Goal: Register for event/course: Sign up to attend an event or enroll in a course

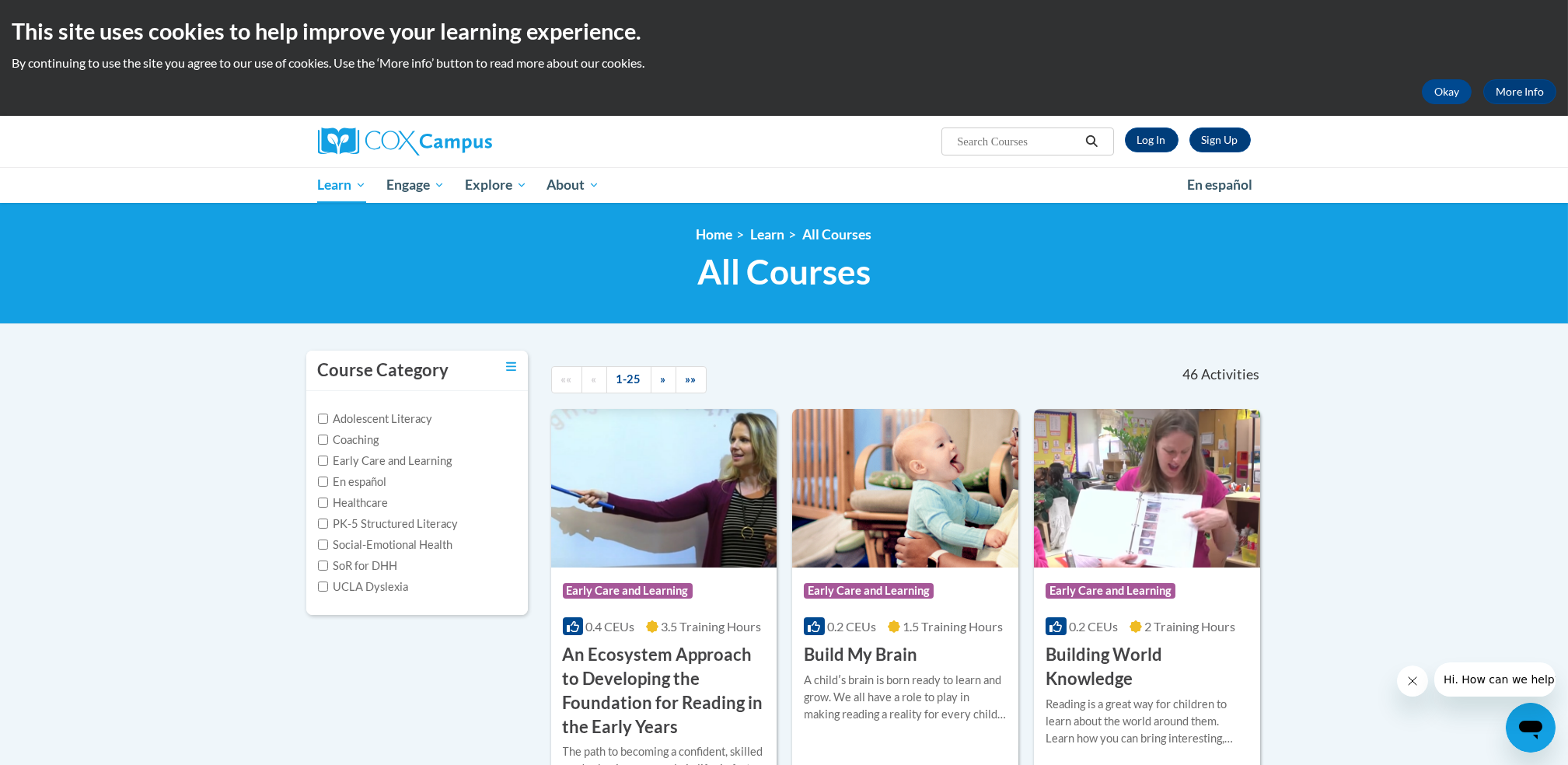
drag, startPoint x: 0, startPoint y: 0, endPoint x: 1024, endPoint y: 135, distance: 1032.9
click at [1024, 135] on input "Search..." at bounding box center [1017, 141] width 124 height 19
type input "talk with me"
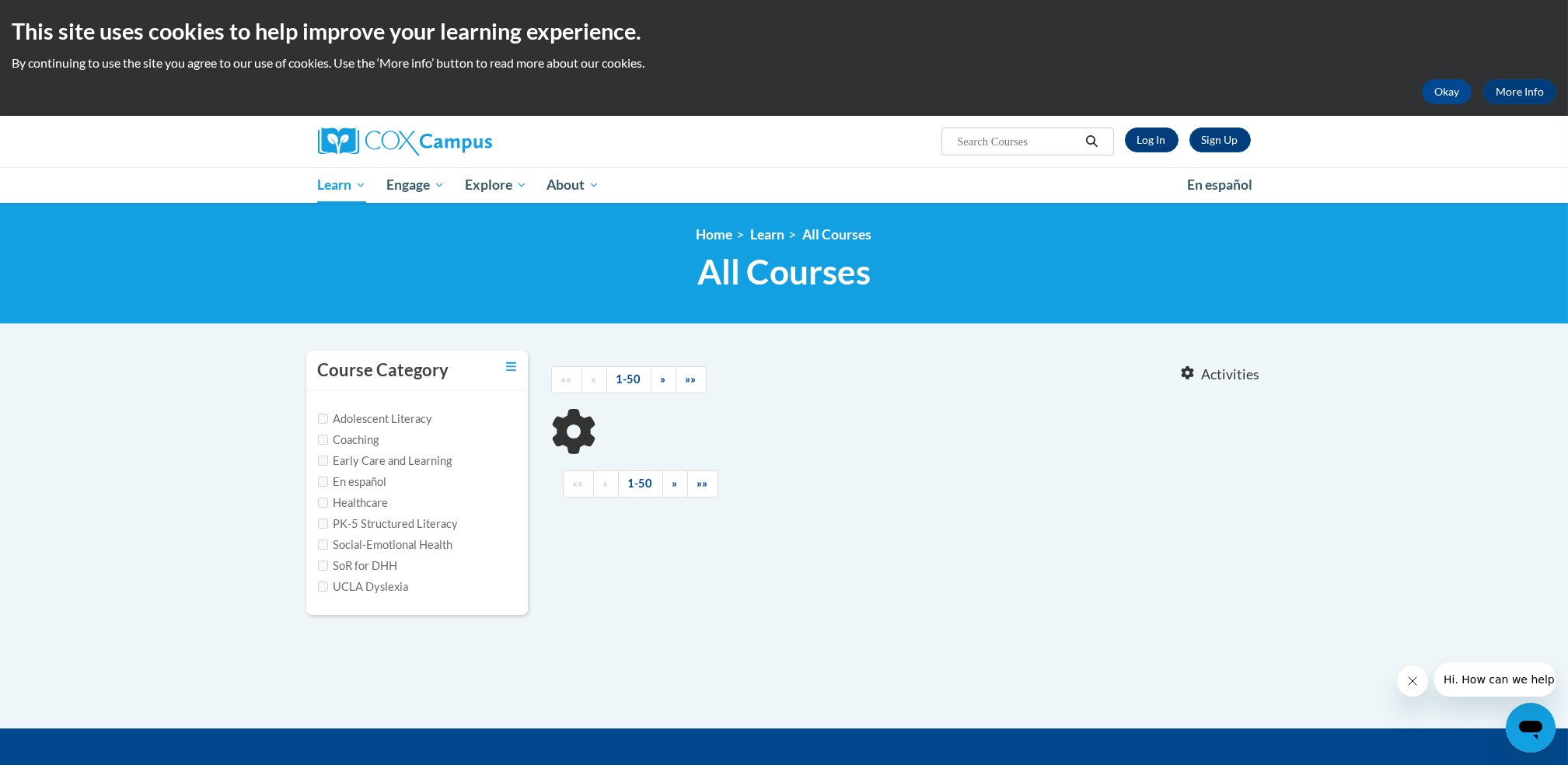
type input "talk with me"
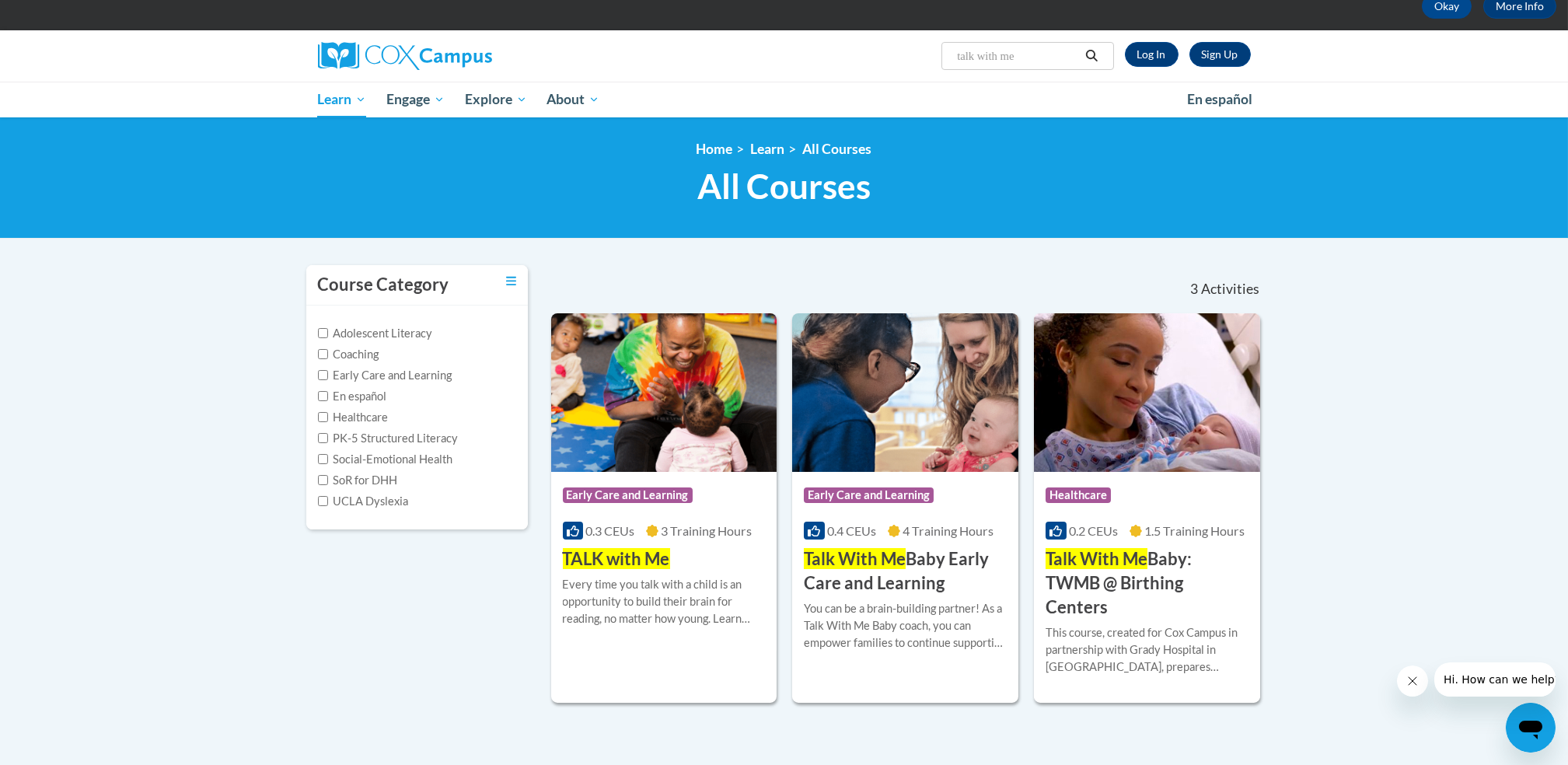
scroll to position [87, 0]
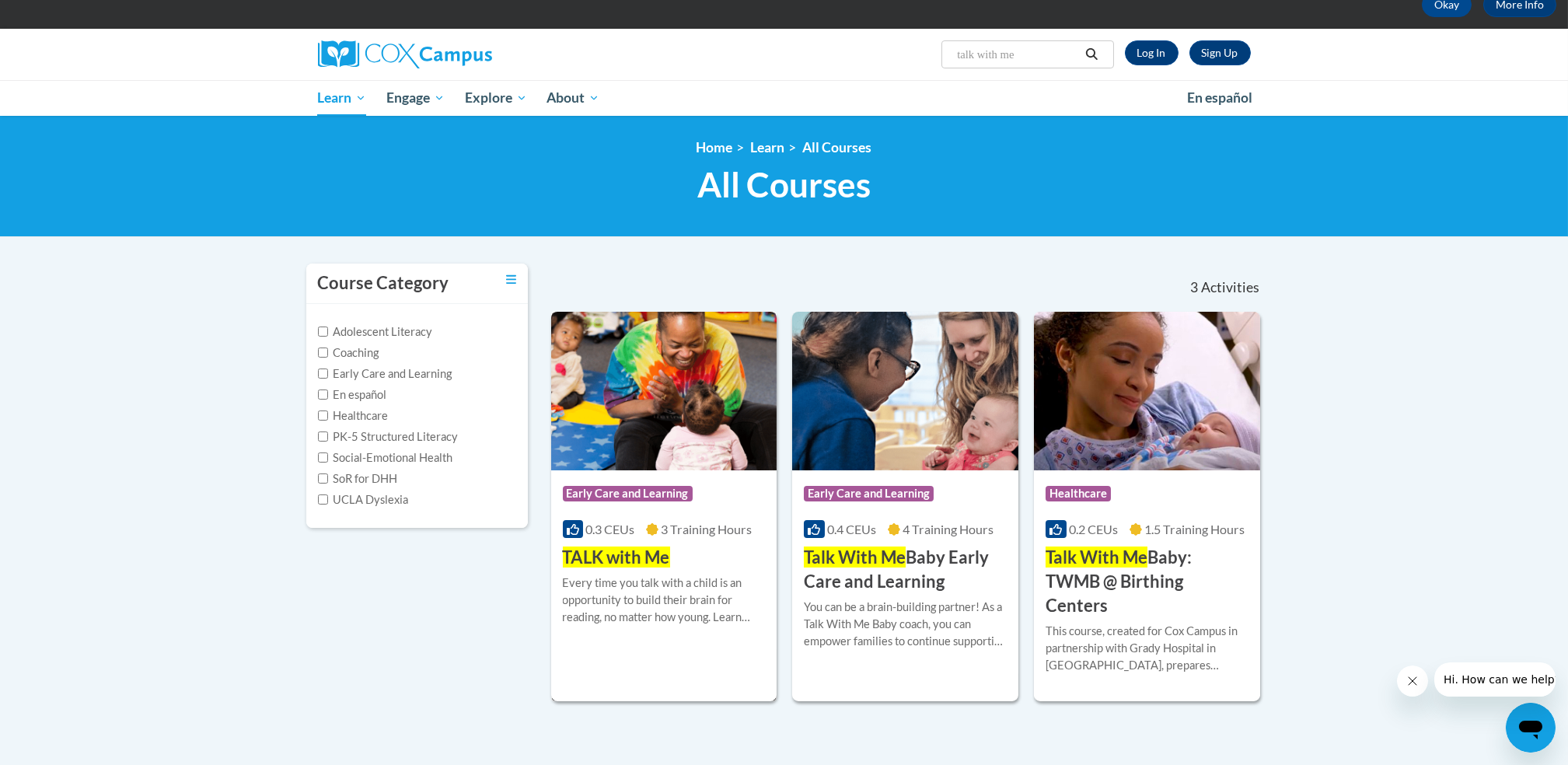
click at [661, 414] on img at bounding box center [664, 391] width 226 height 159
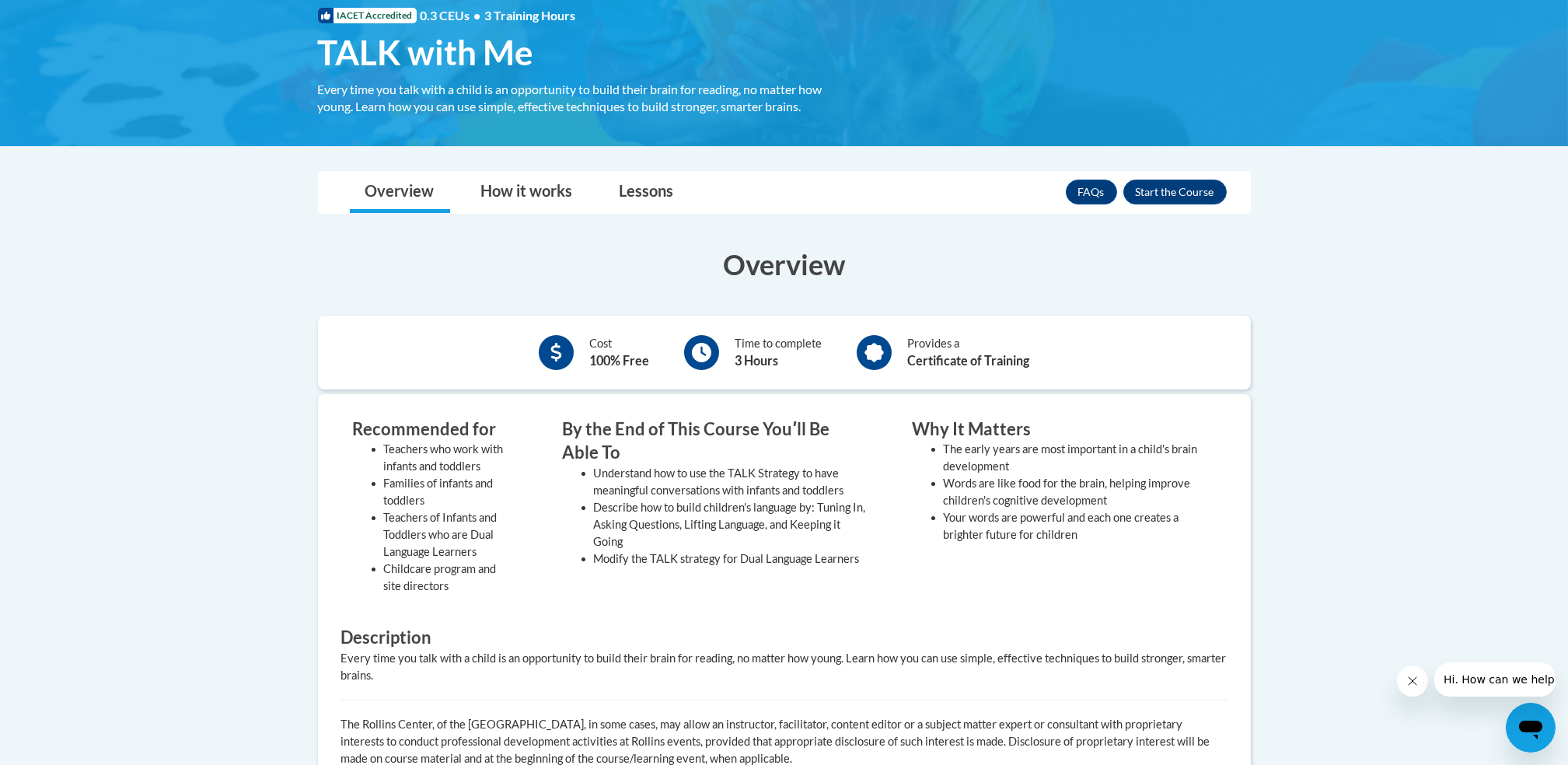
scroll to position [286, 0]
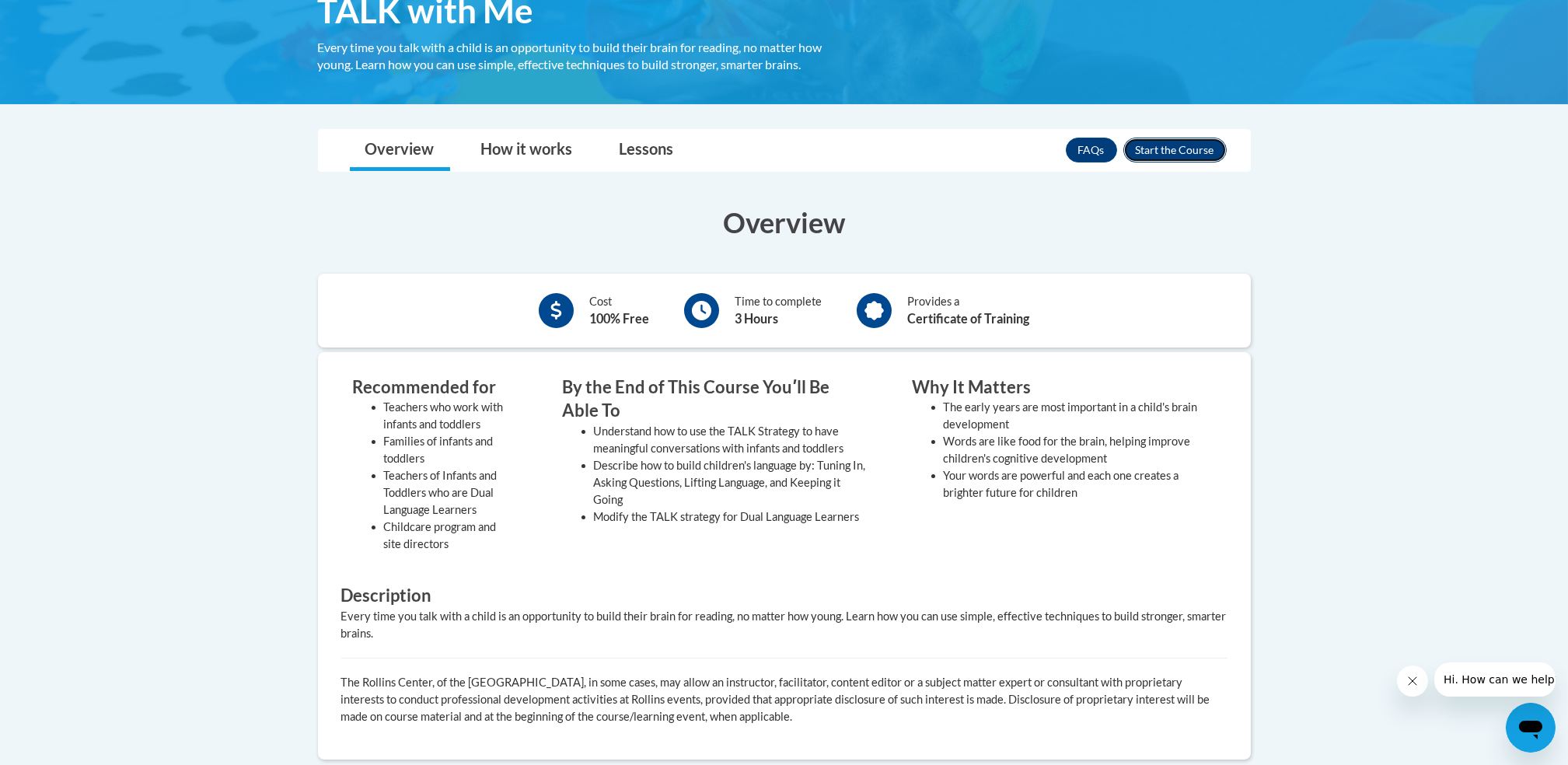
click at [1176, 154] on button "Enroll" at bounding box center [1174, 150] width 103 height 25
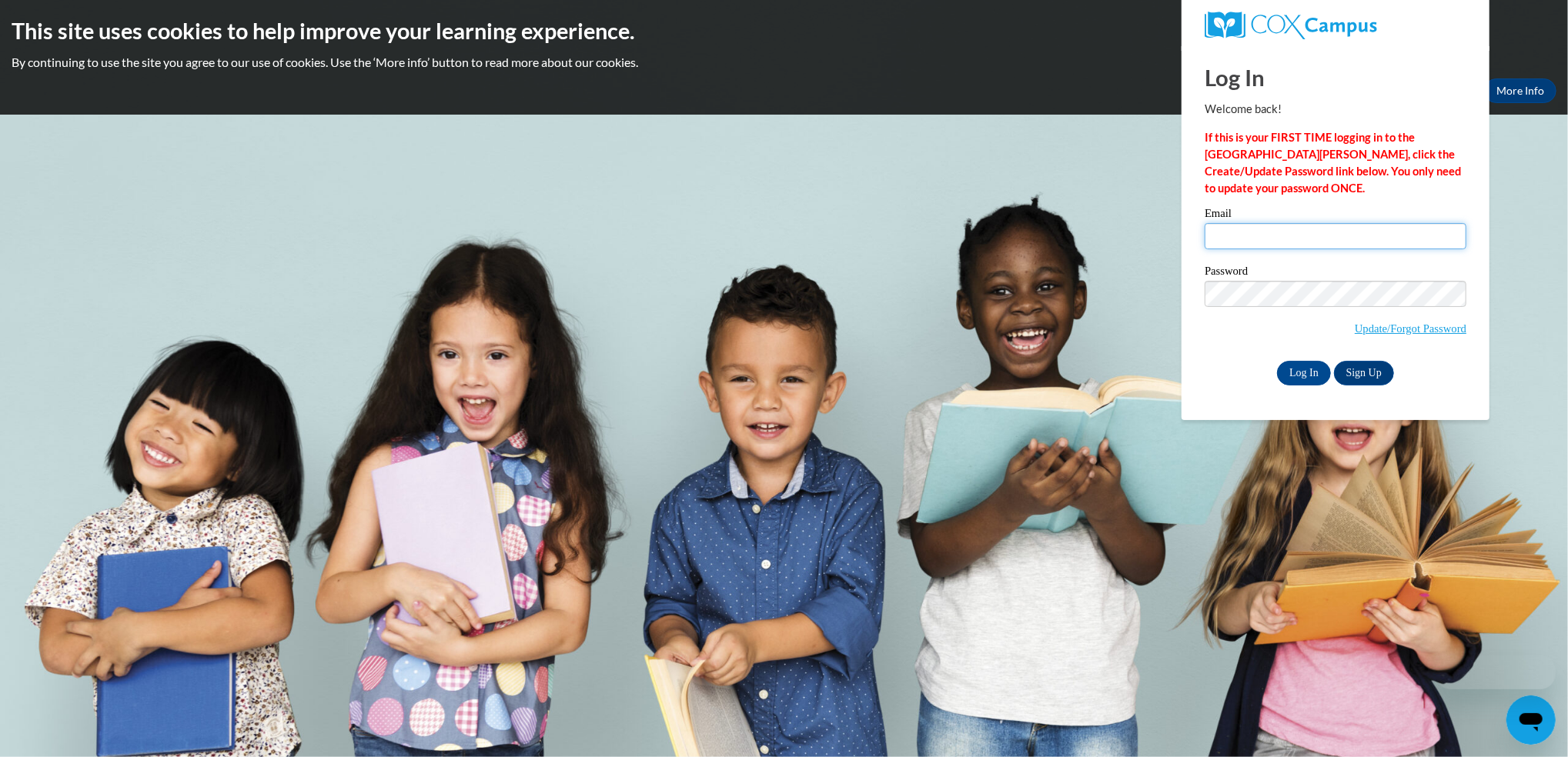
click at [1254, 236] on input "Email" at bounding box center [1336, 237] width 262 height 26
type input "geraldinefelicino@gmail.com"
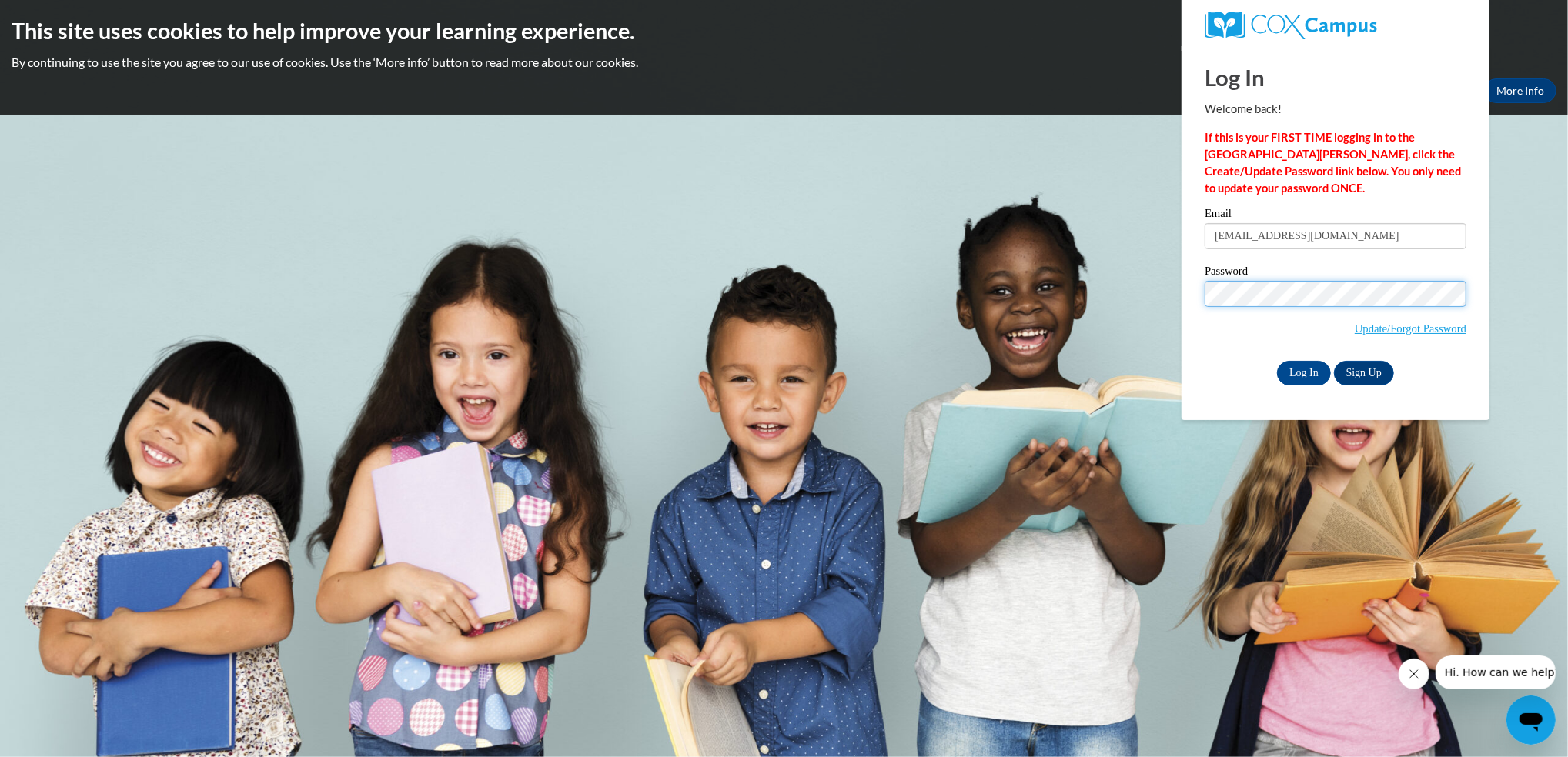
click at [1277, 361] on input "Log In" at bounding box center [1304, 373] width 54 height 24
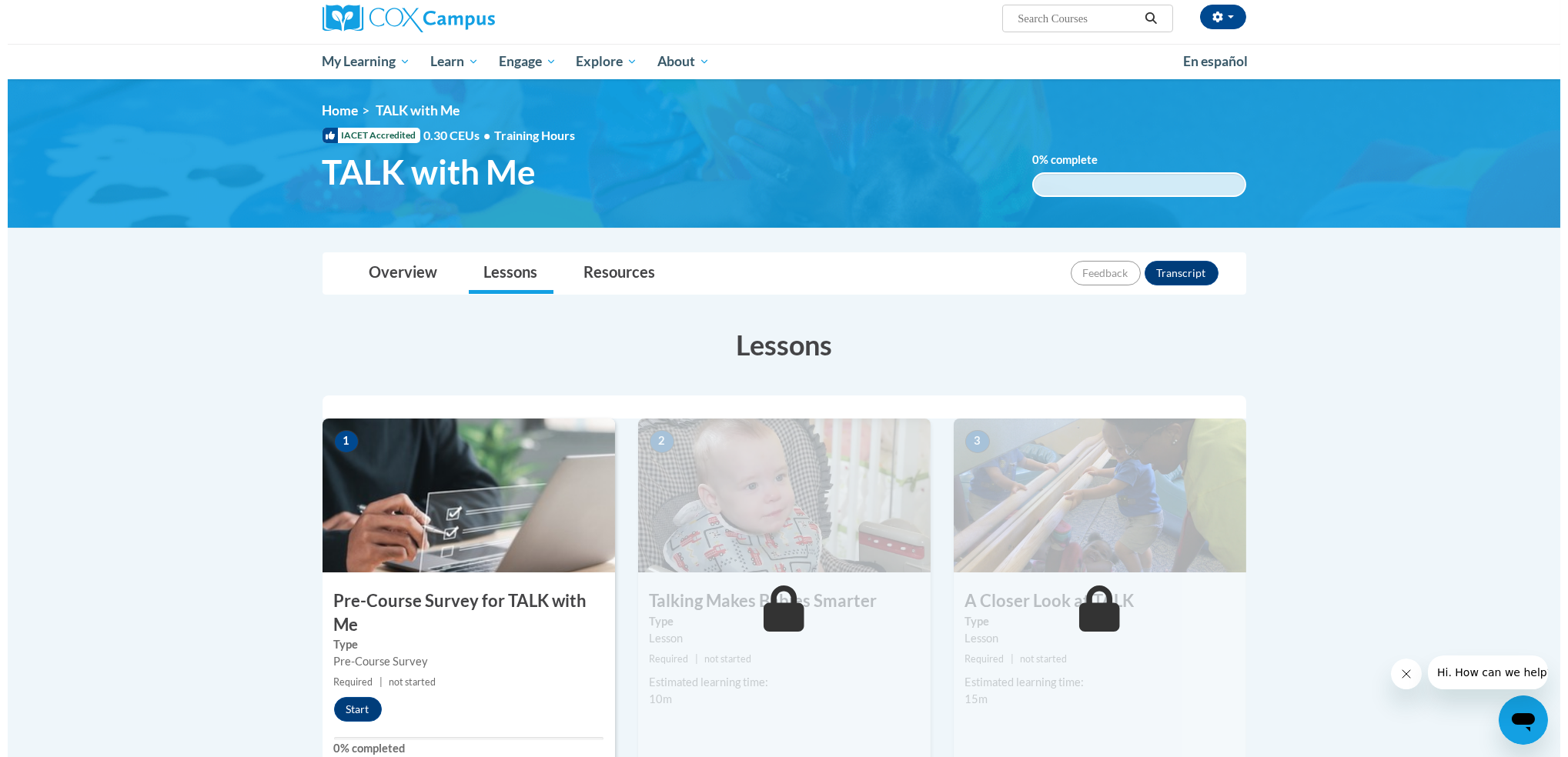
scroll to position [146, 0]
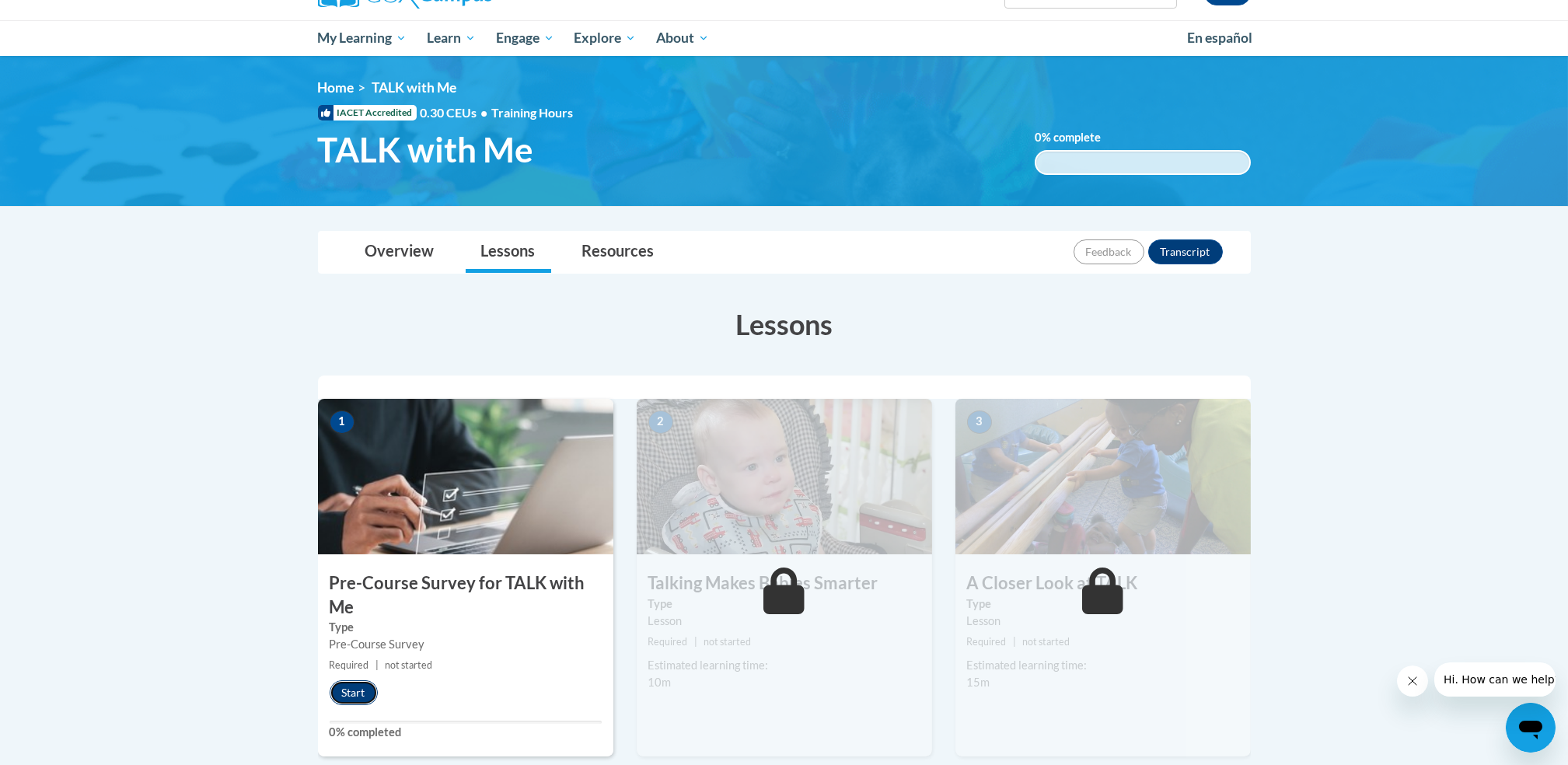
click at [356, 694] on button "Start" at bounding box center [354, 693] width 49 height 25
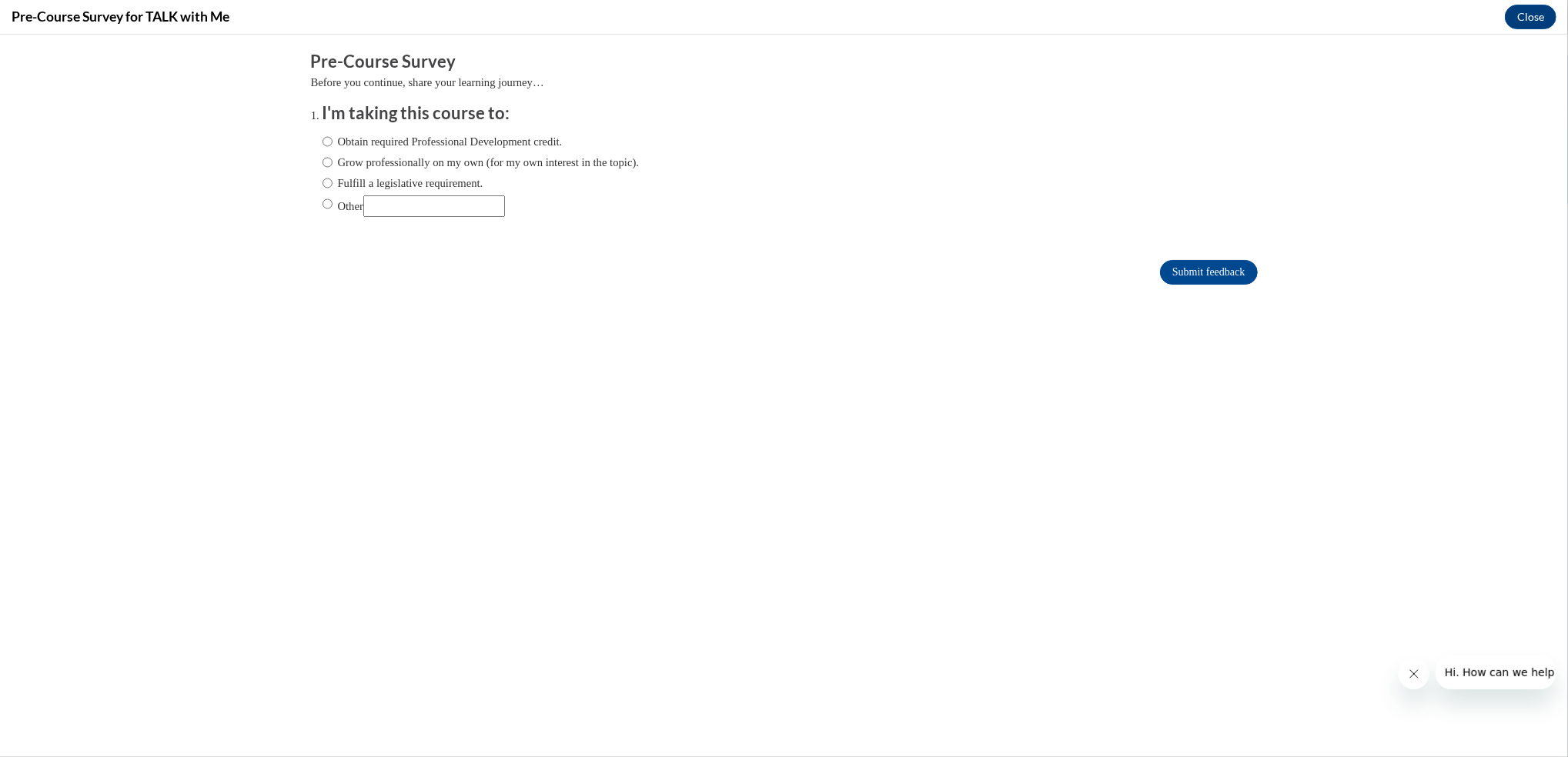
scroll to position [0, 0]
click at [322, 142] on label "Obtain required Professional Development credit." at bounding box center [442, 141] width 240 height 17
click at [322, 142] on input "Obtain required Professional Development credit." at bounding box center [327, 141] width 10 height 17
radio input "true"
click at [1165, 275] on input "Submit feedback" at bounding box center [1208, 272] width 97 height 24
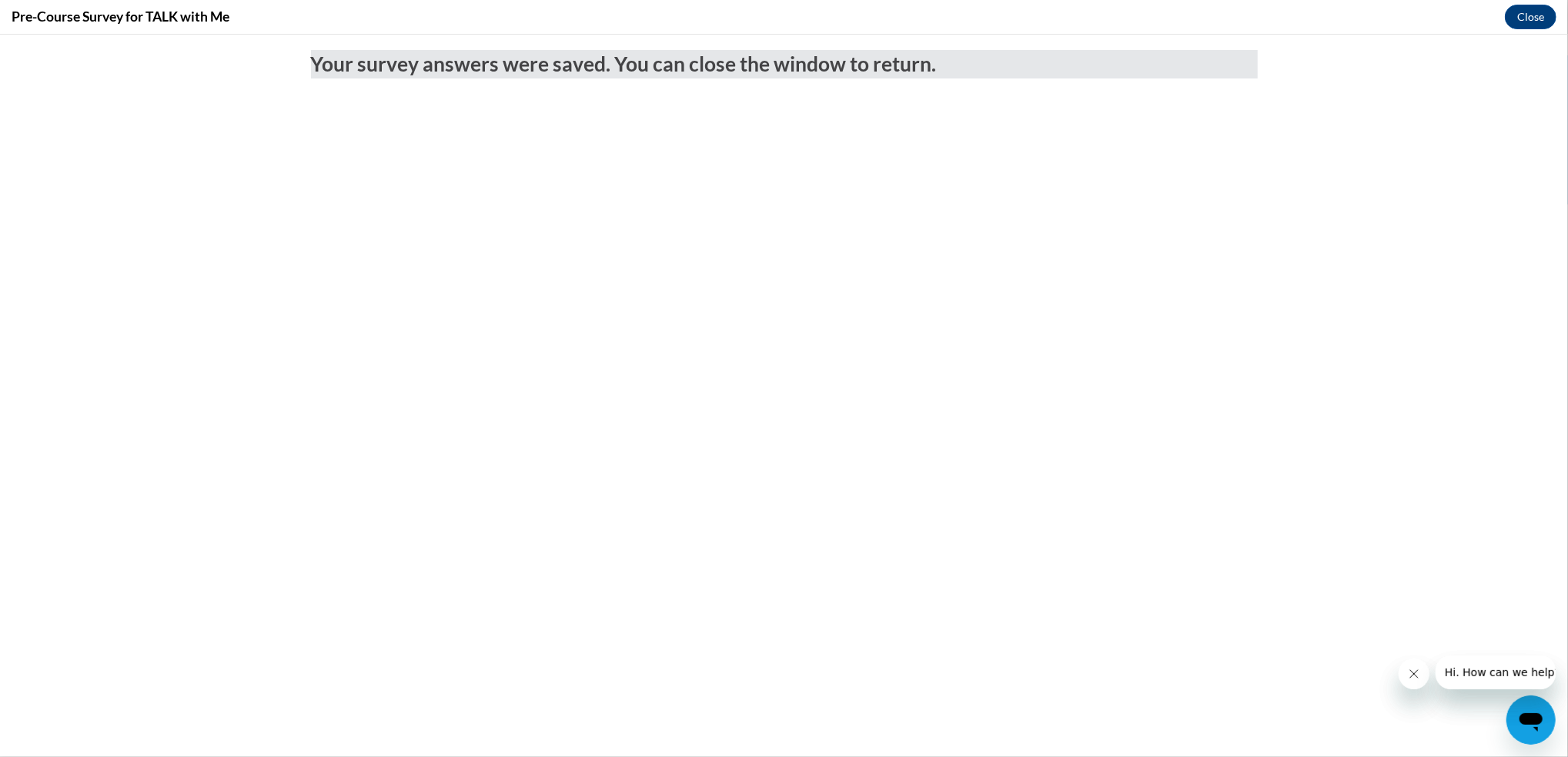
click at [1409, 672] on icon "Close message from company" at bounding box center [1413, 673] width 12 height 12
click at [1522, 24] on button "Close" at bounding box center [1530, 17] width 52 height 24
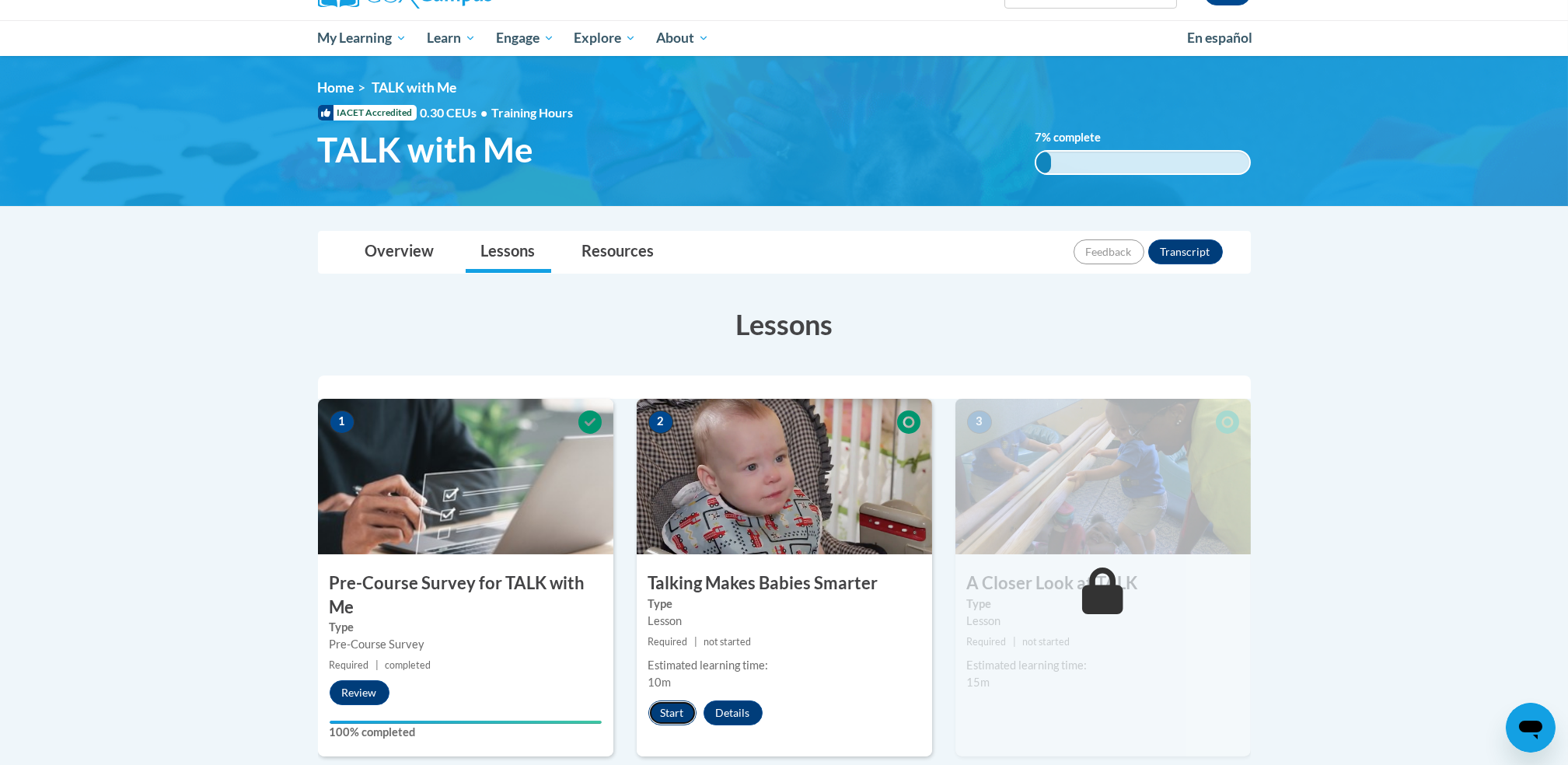
drag, startPoint x: 654, startPoint y: 701, endPoint x: 669, endPoint y: 720, distance: 24.2
click at [669, 720] on button "Start" at bounding box center [672, 713] width 49 height 25
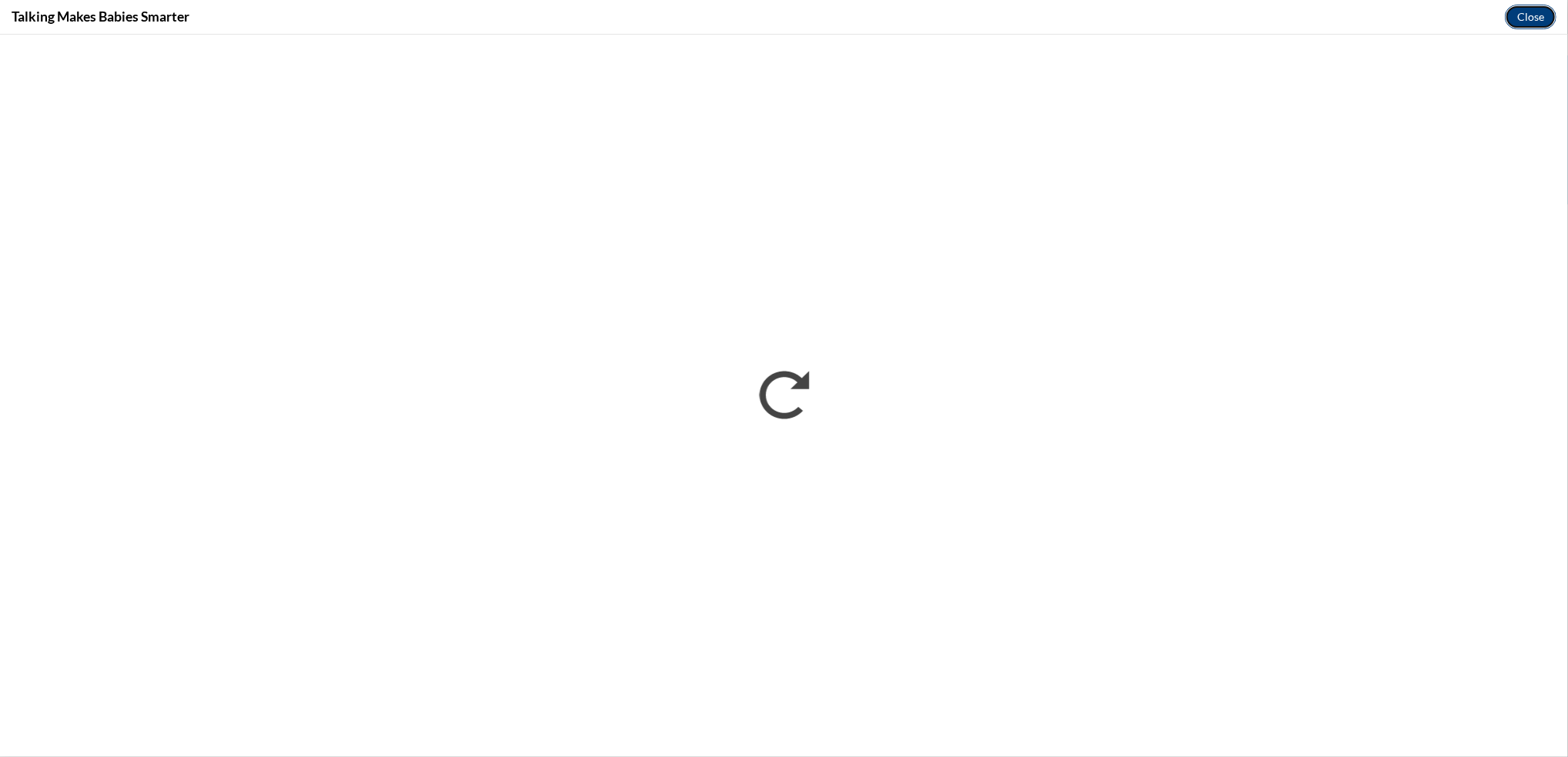
click at [1538, 18] on button "Close" at bounding box center [1530, 17] width 52 height 24
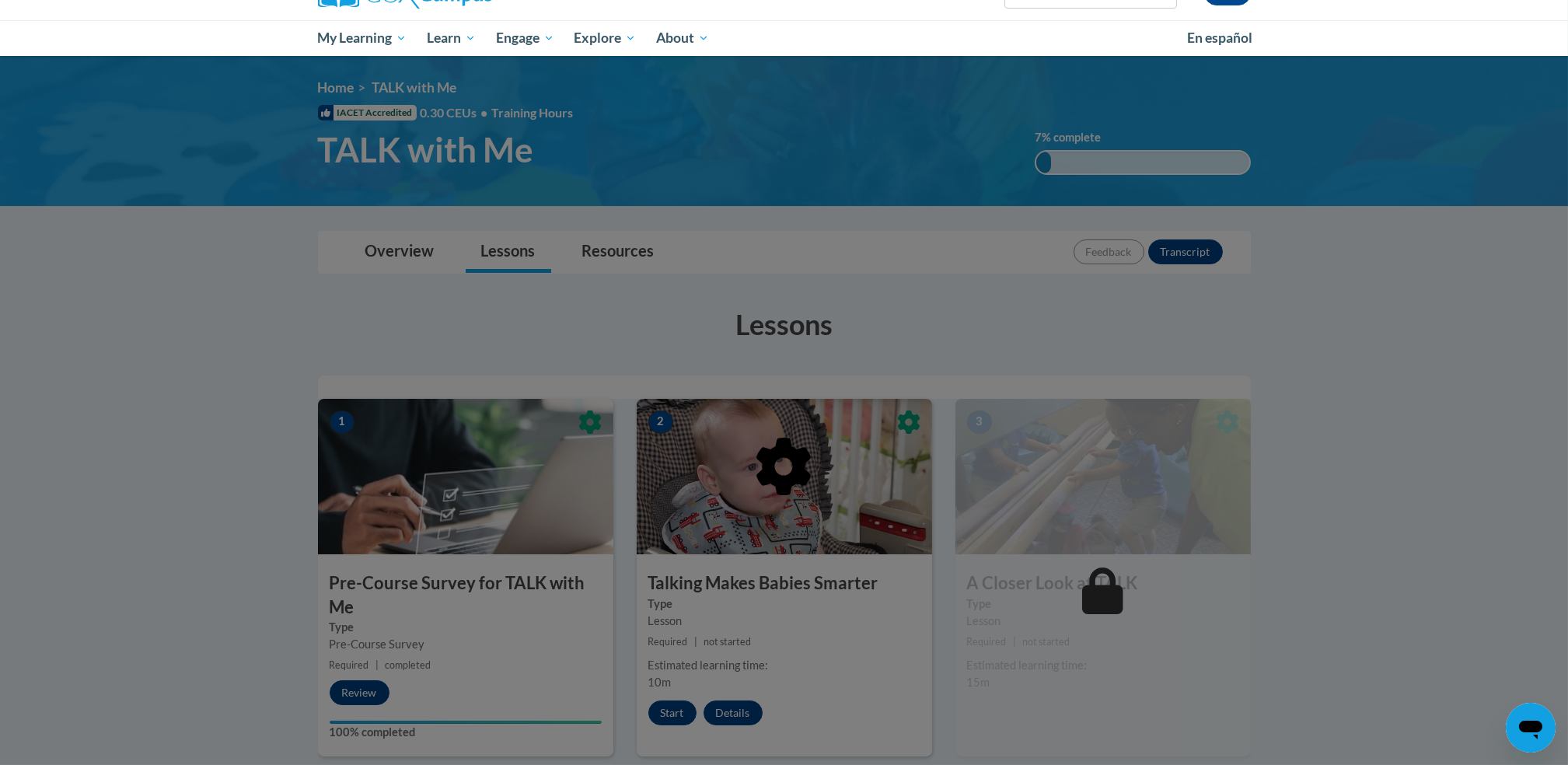
click at [905, 319] on div at bounding box center [784, 382] width 1568 height 765
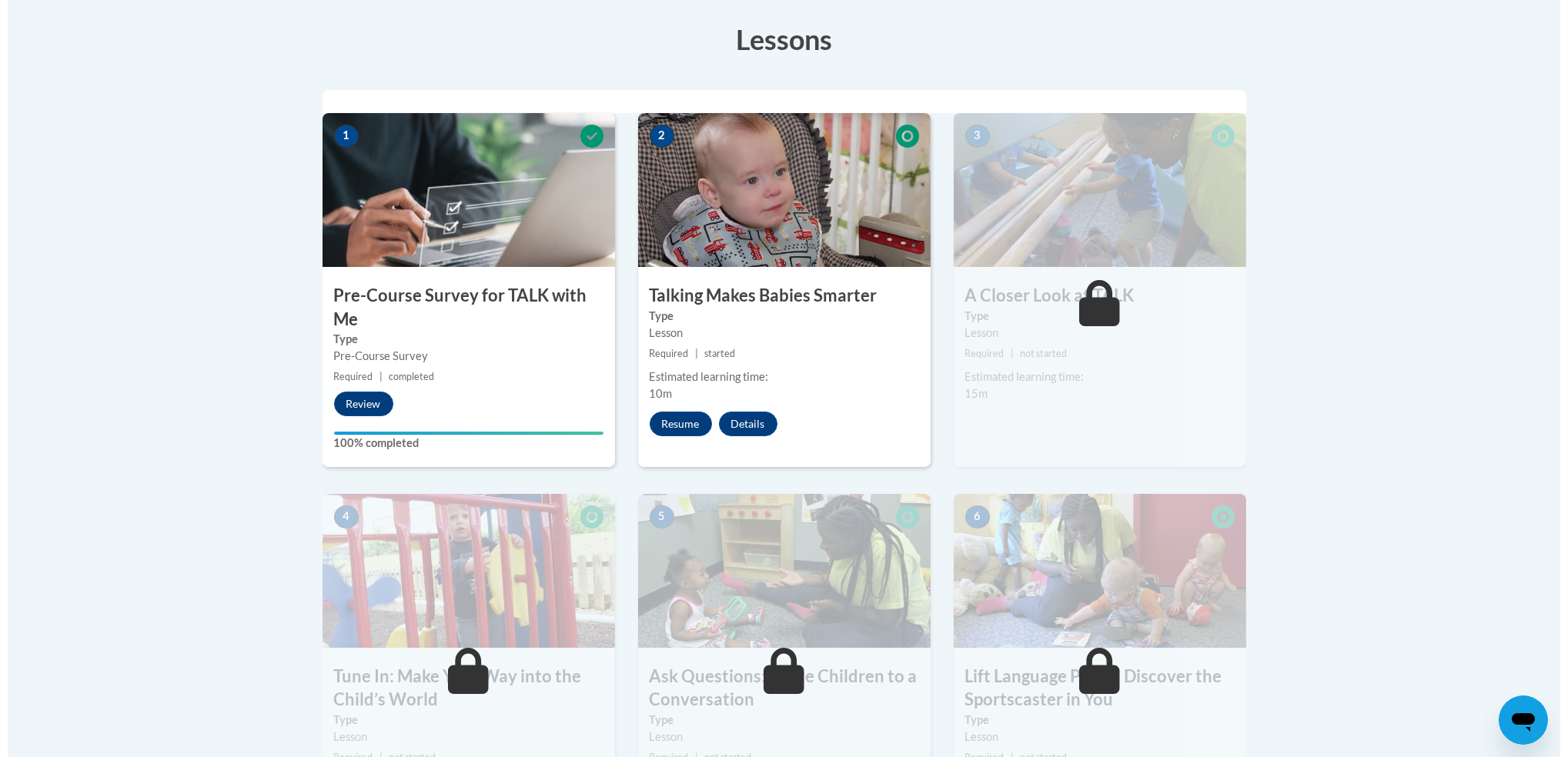
scroll to position [428, 0]
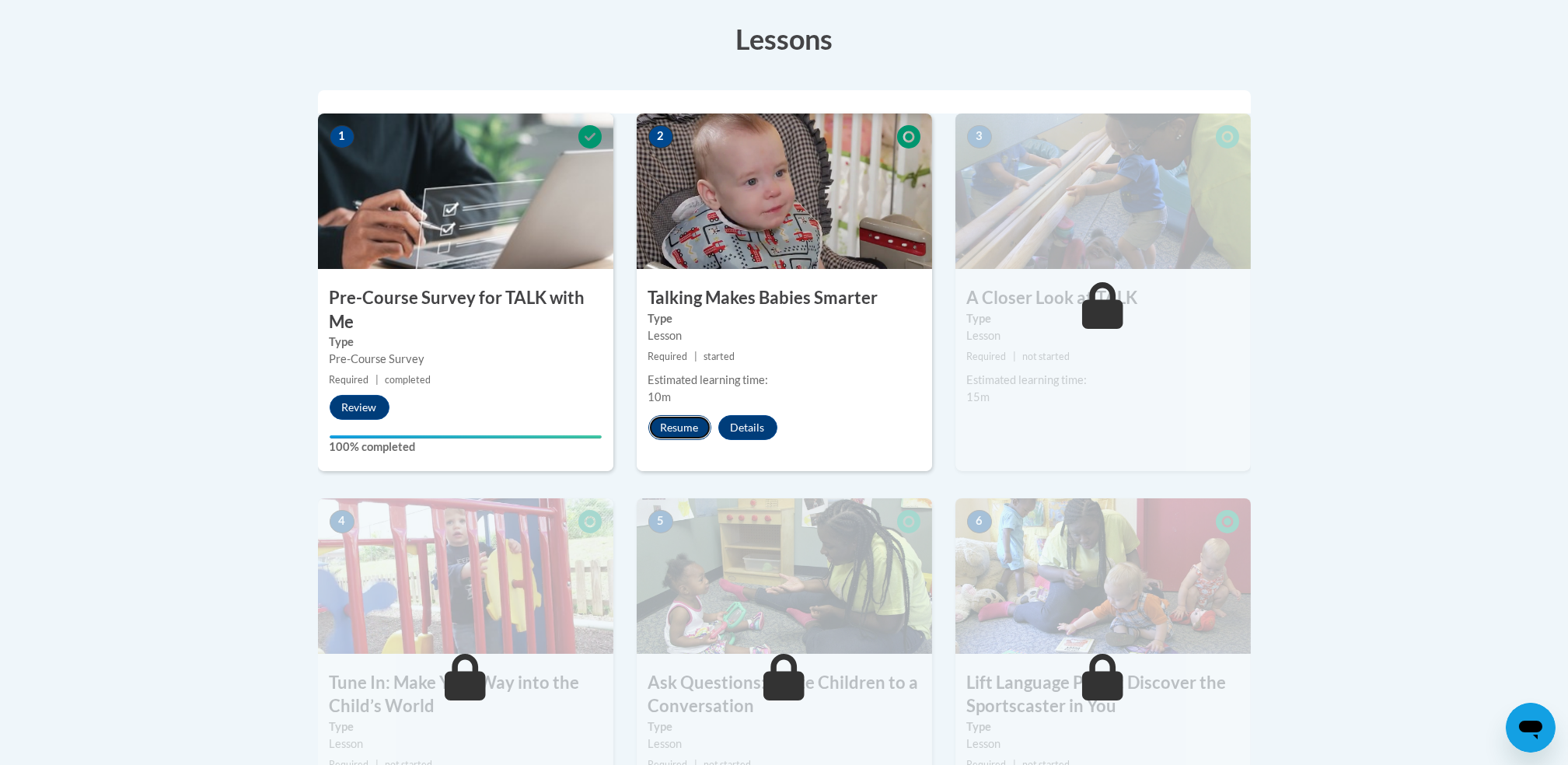
click at [686, 428] on button "Resume" at bounding box center [679, 428] width 63 height 25
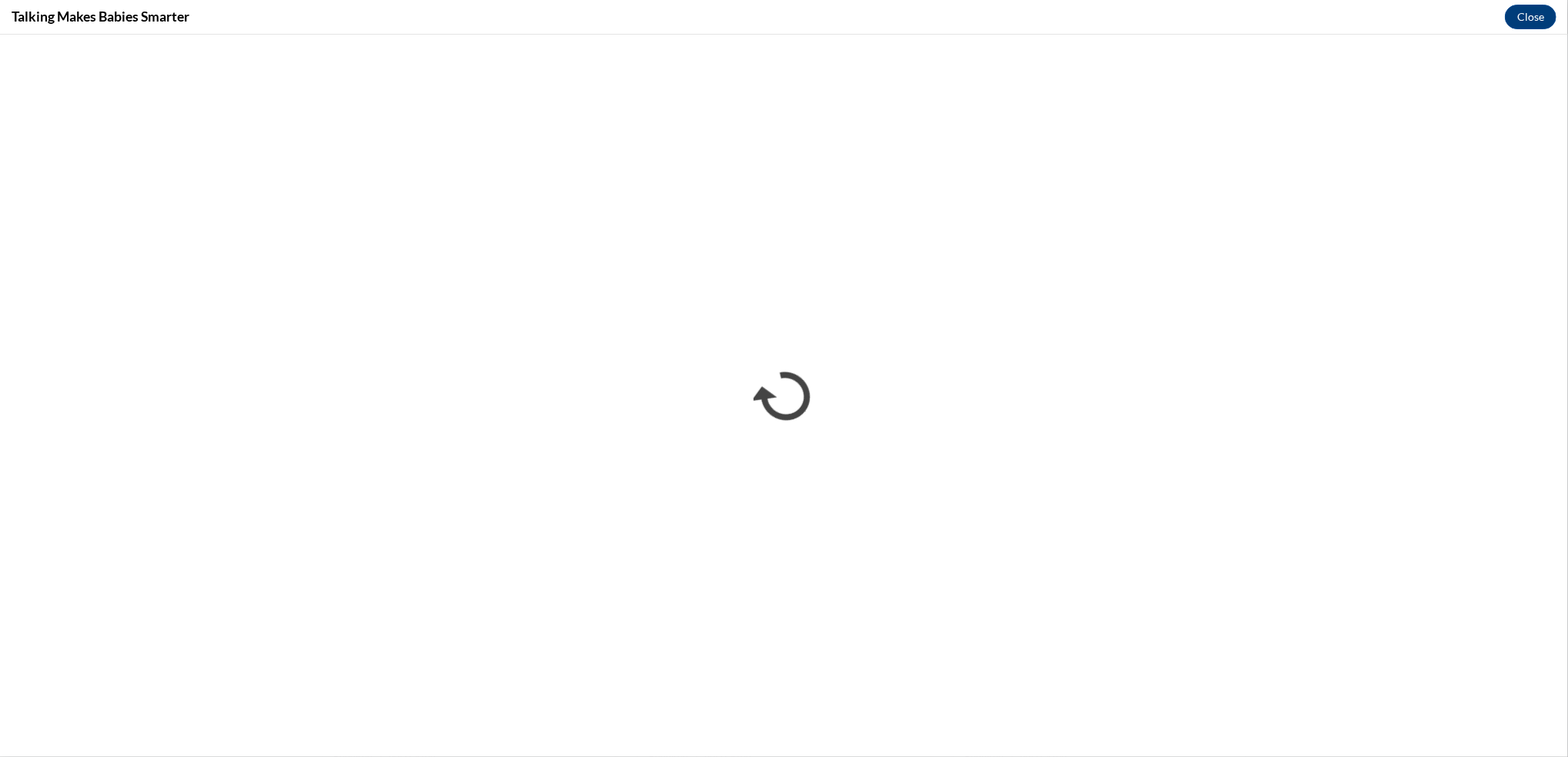
scroll to position [0, 0]
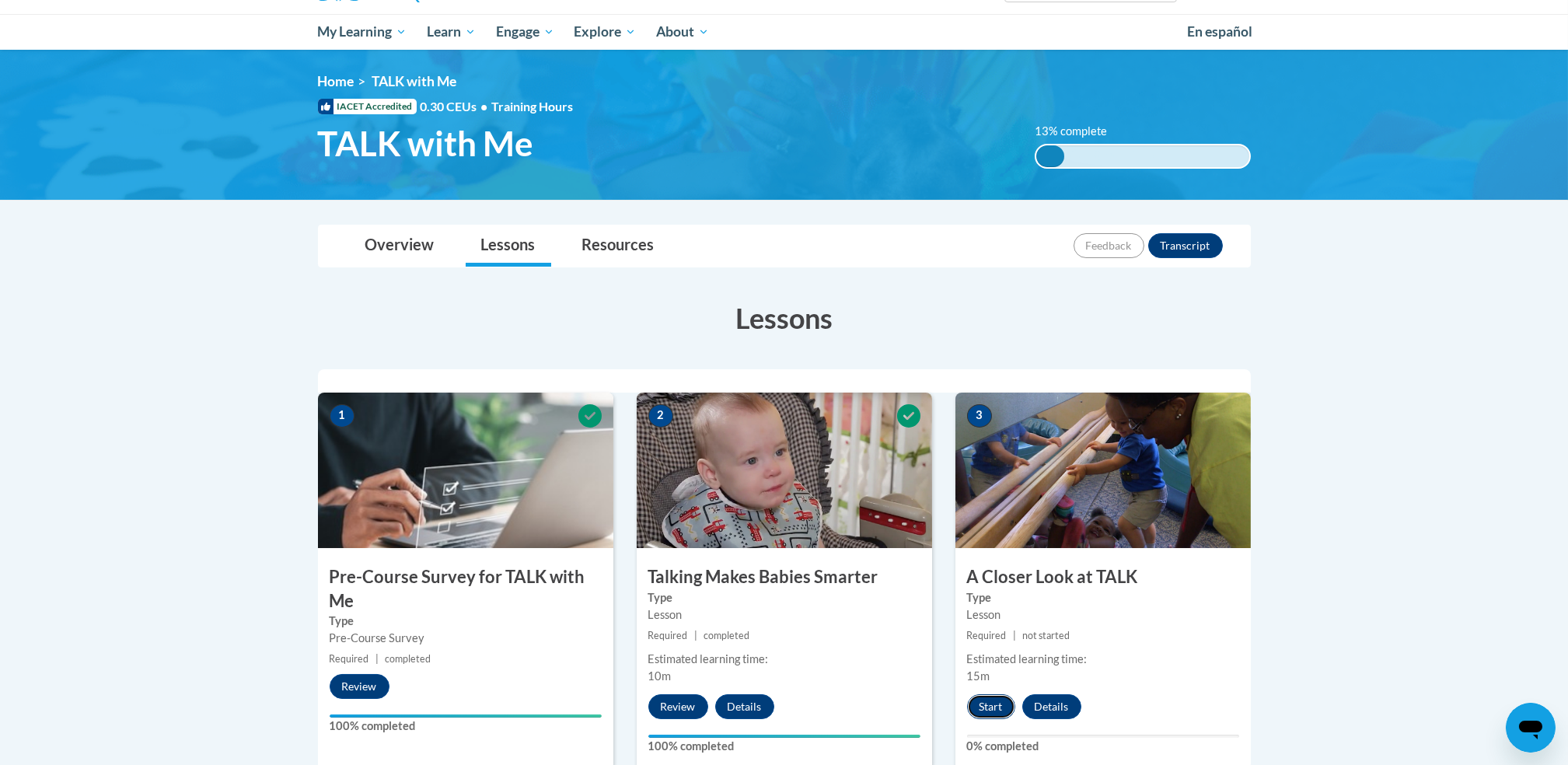
drag, startPoint x: 0, startPoint y: 0, endPoint x: 996, endPoint y: 716, distance: 1226.7
click at [996, 716] on button "Start" at bounding box center [991, 707] width 49 height 25
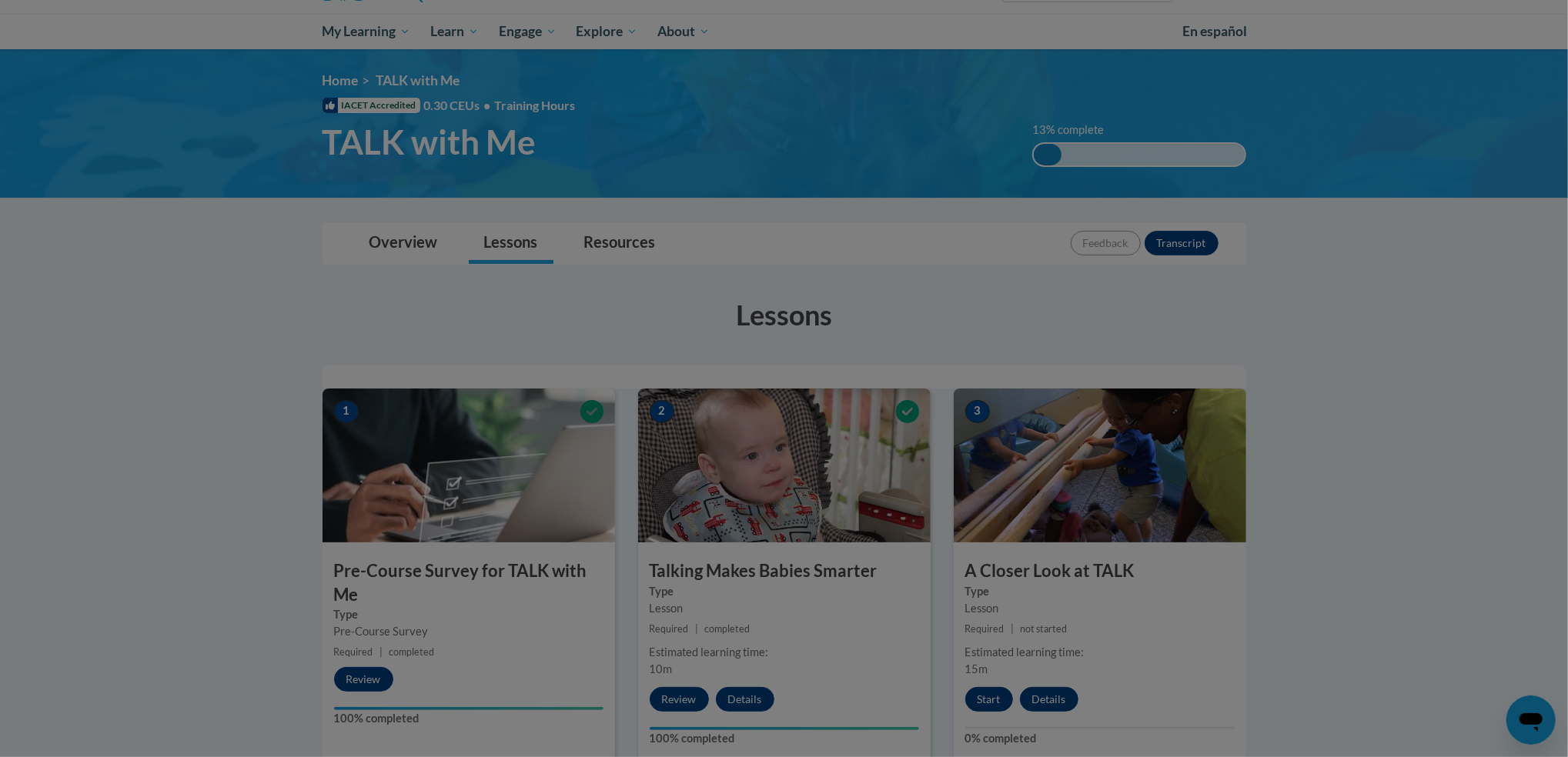
click at [986, 709] on div at bounding box center [784, 378] width 1568 height 757
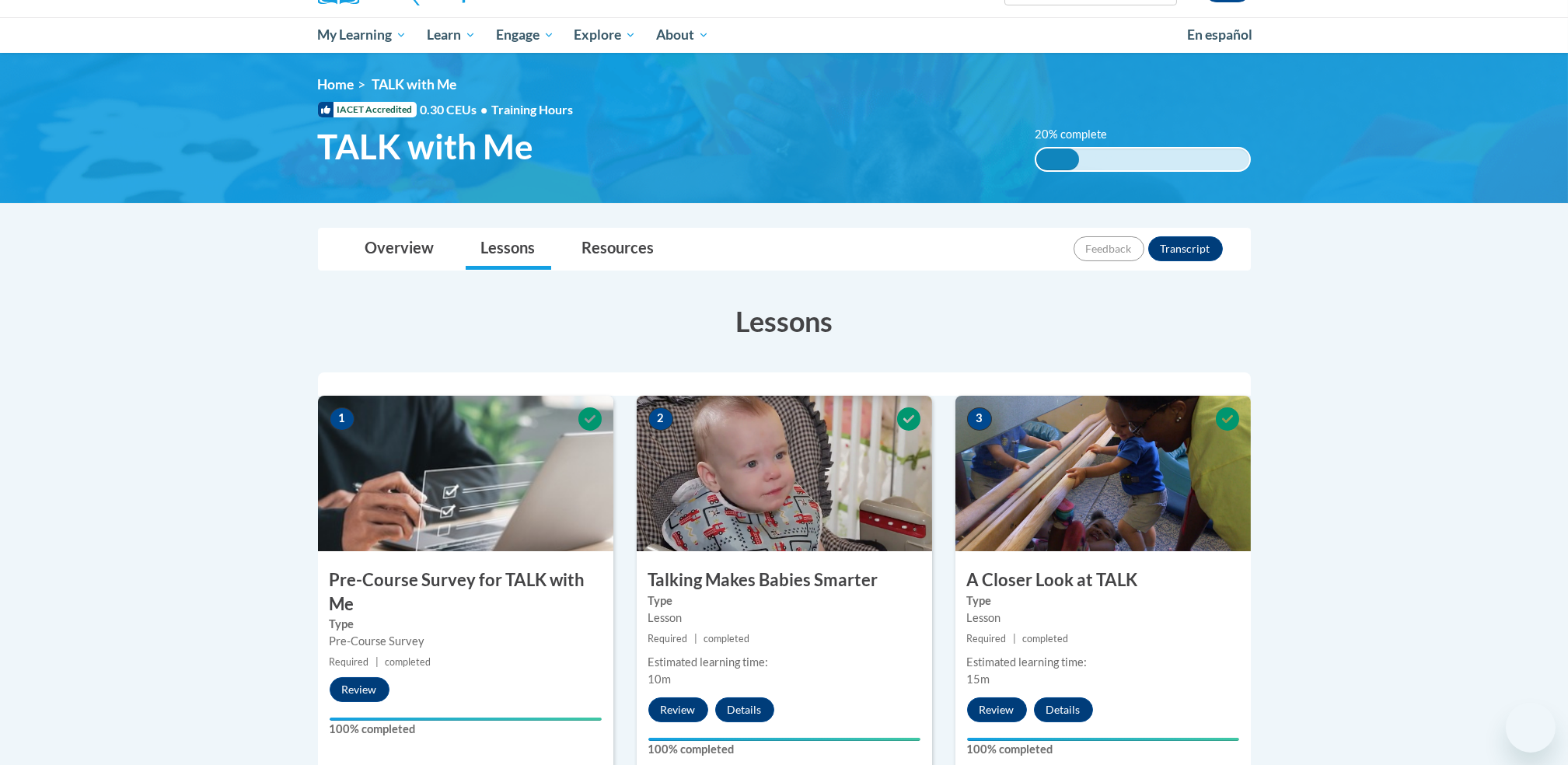
drag, startPoint x: 1278, startPoint y: 514, endPoint x: 1295, endPoint y: 486, distance: 32.8
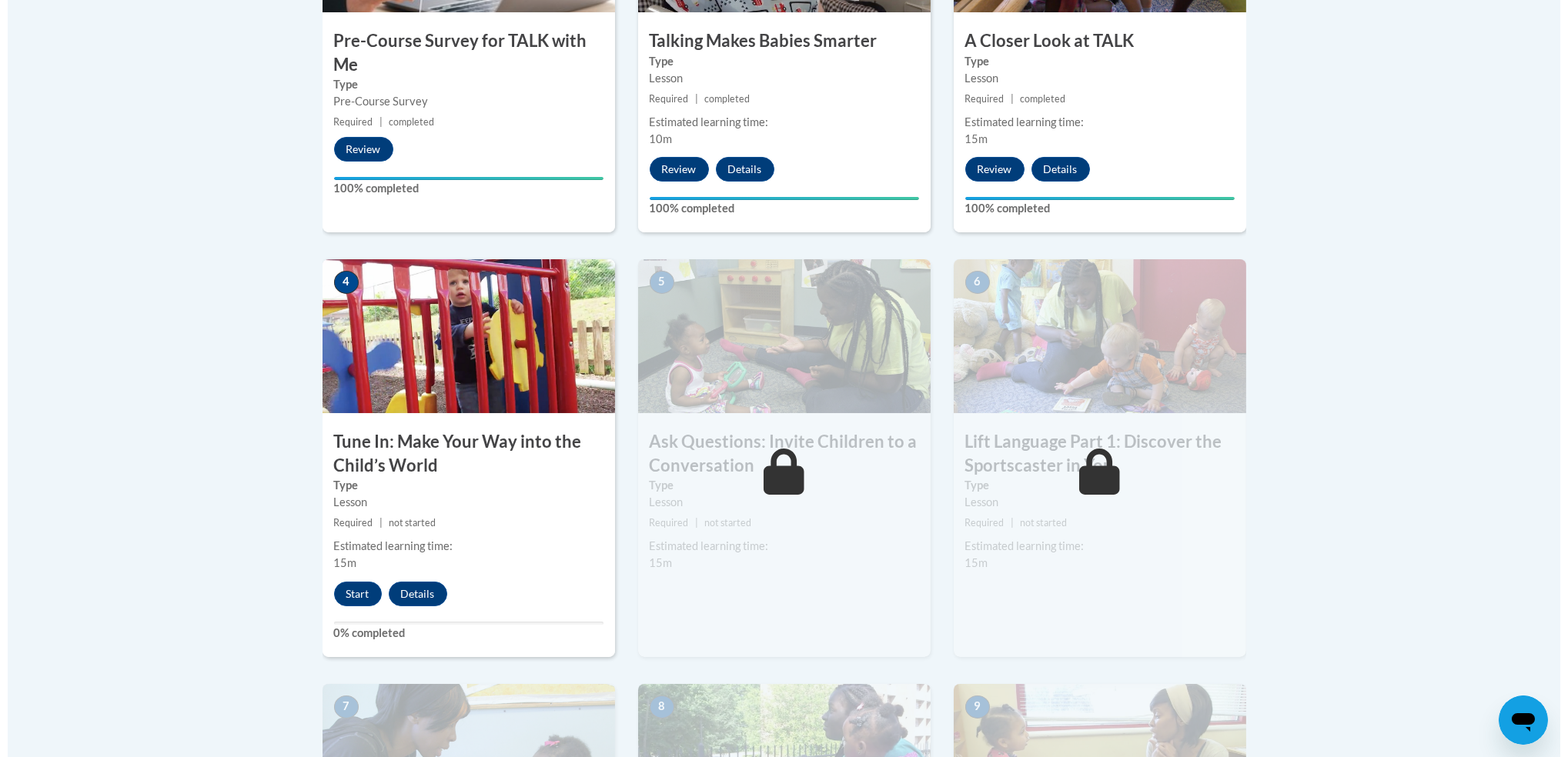
scroll to position [709, 0]
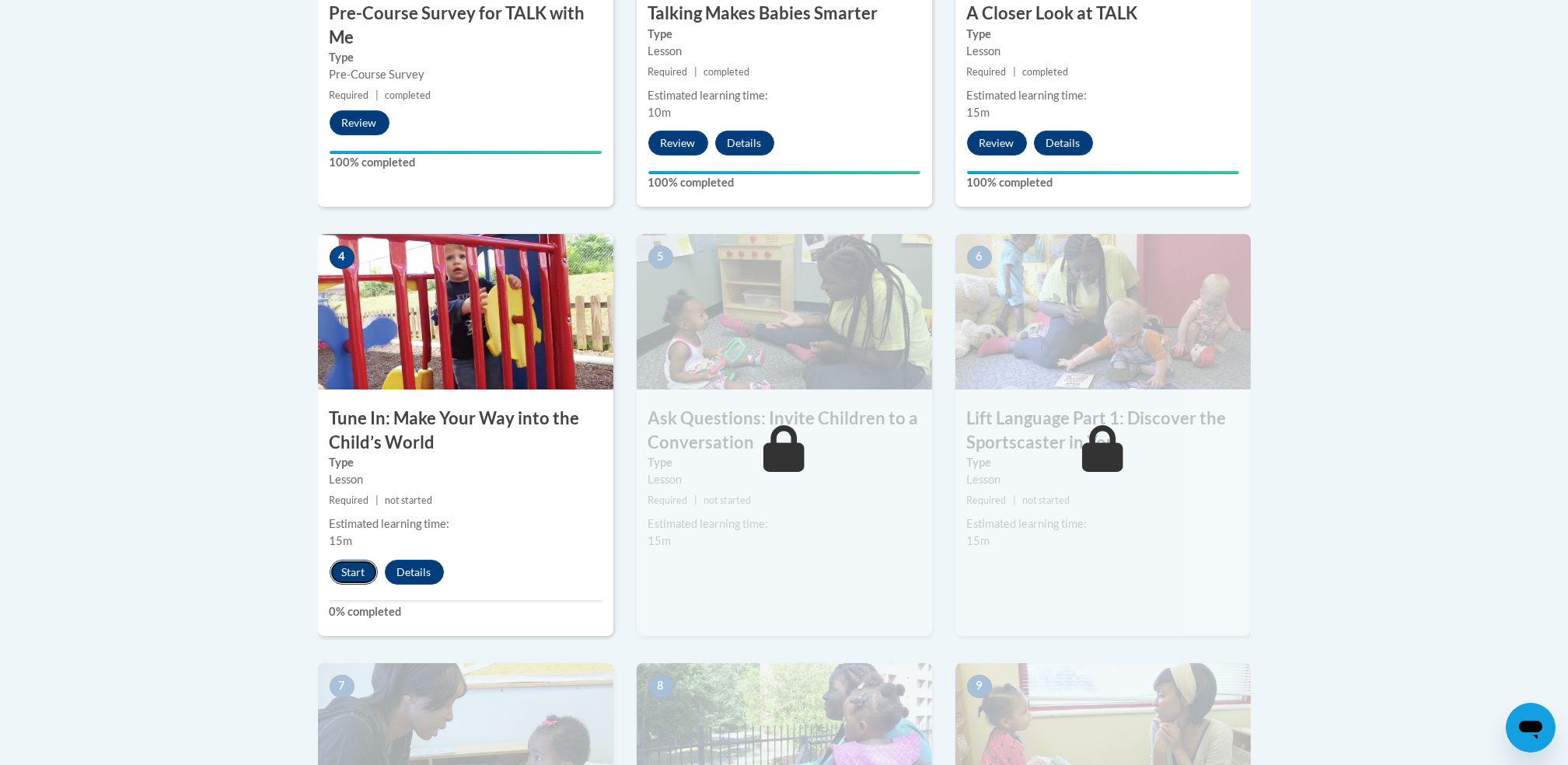
click at [340, 574] on button "Start" at bounding box center [354, 572] width 49 height 25
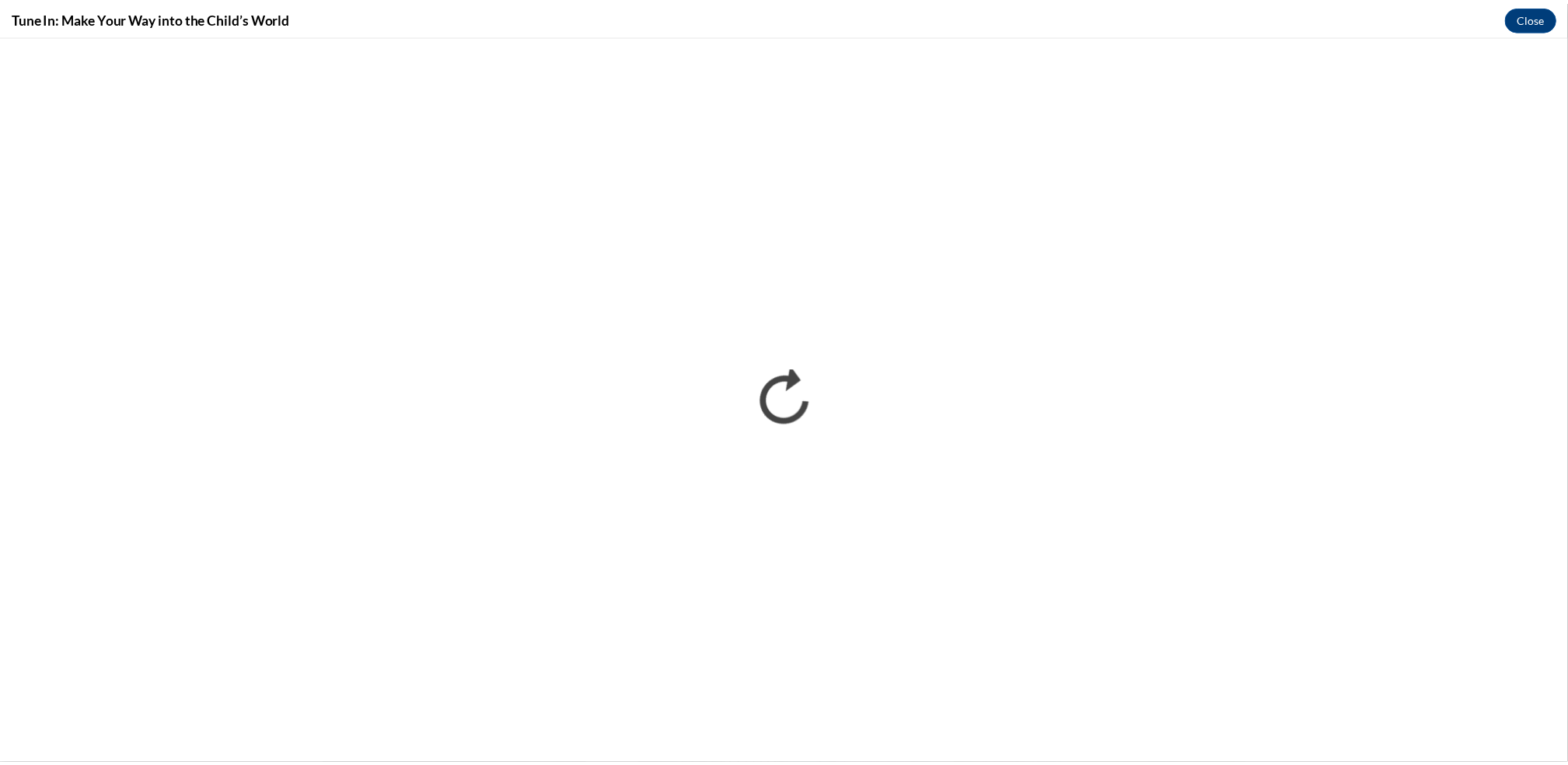
scroll to position [0, 0]
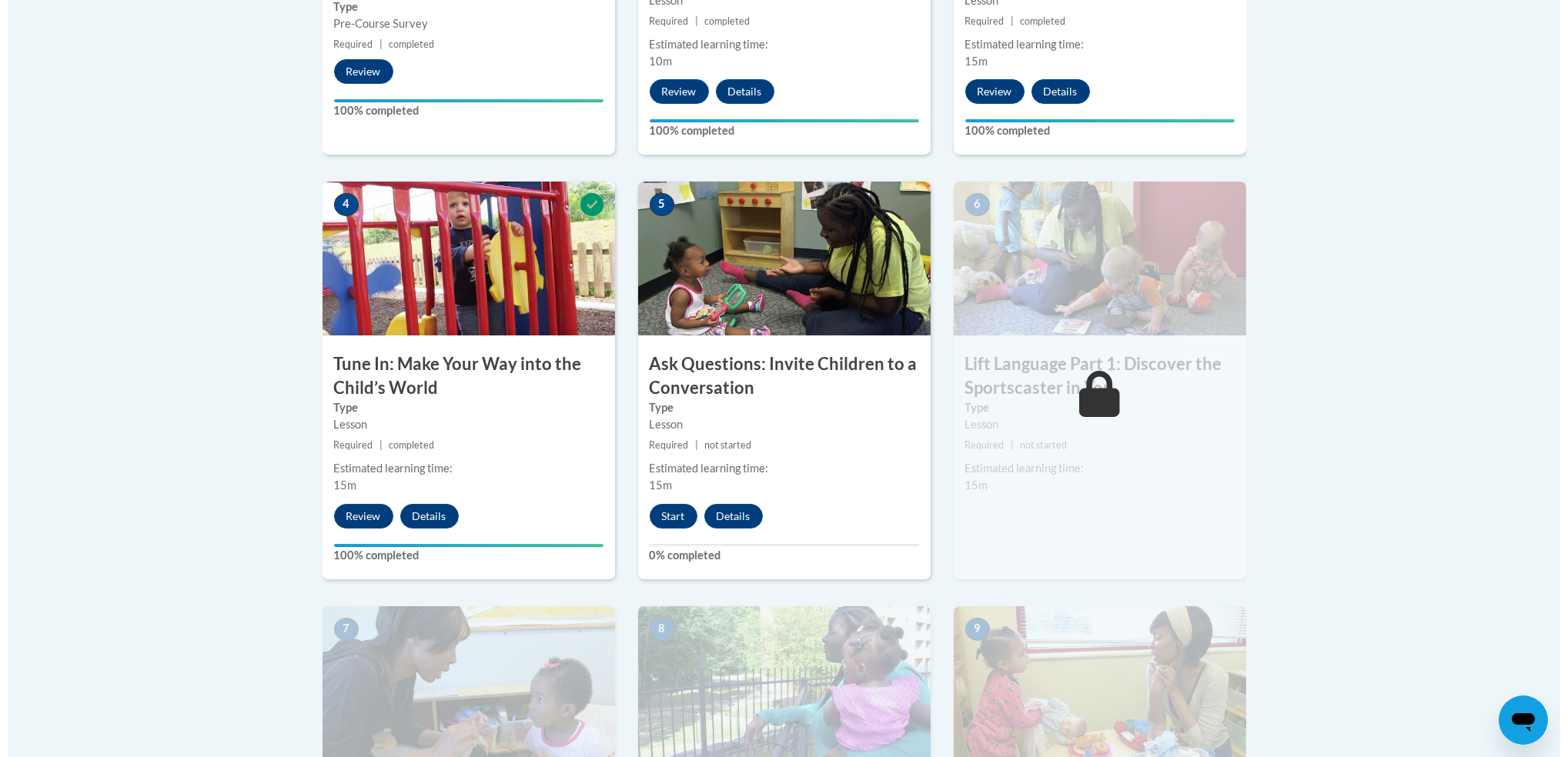
scroll to position [759, 0]
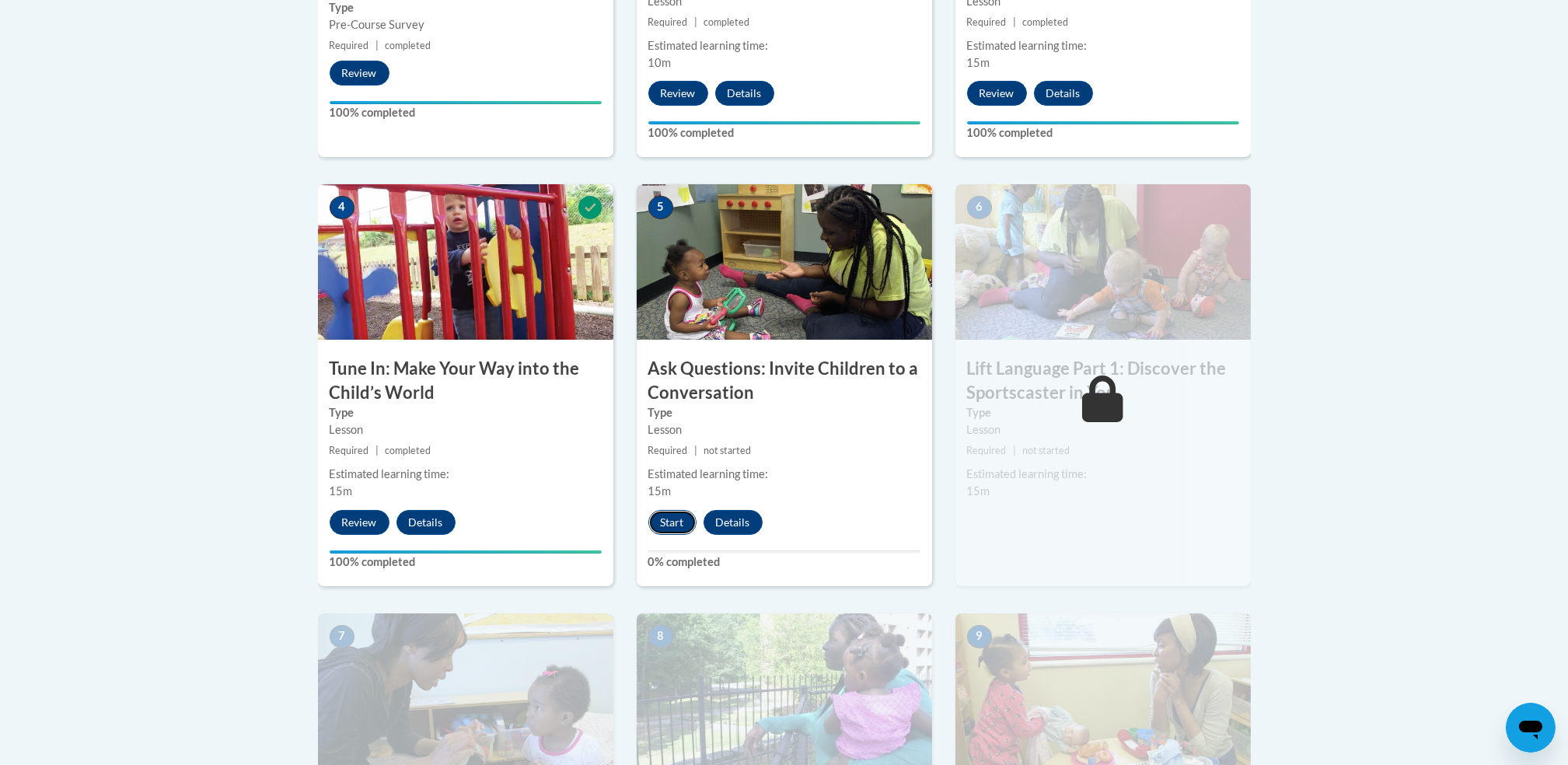
click at [677, 516] on button "Start" at bounding box center [672, 522] width 49 height 25
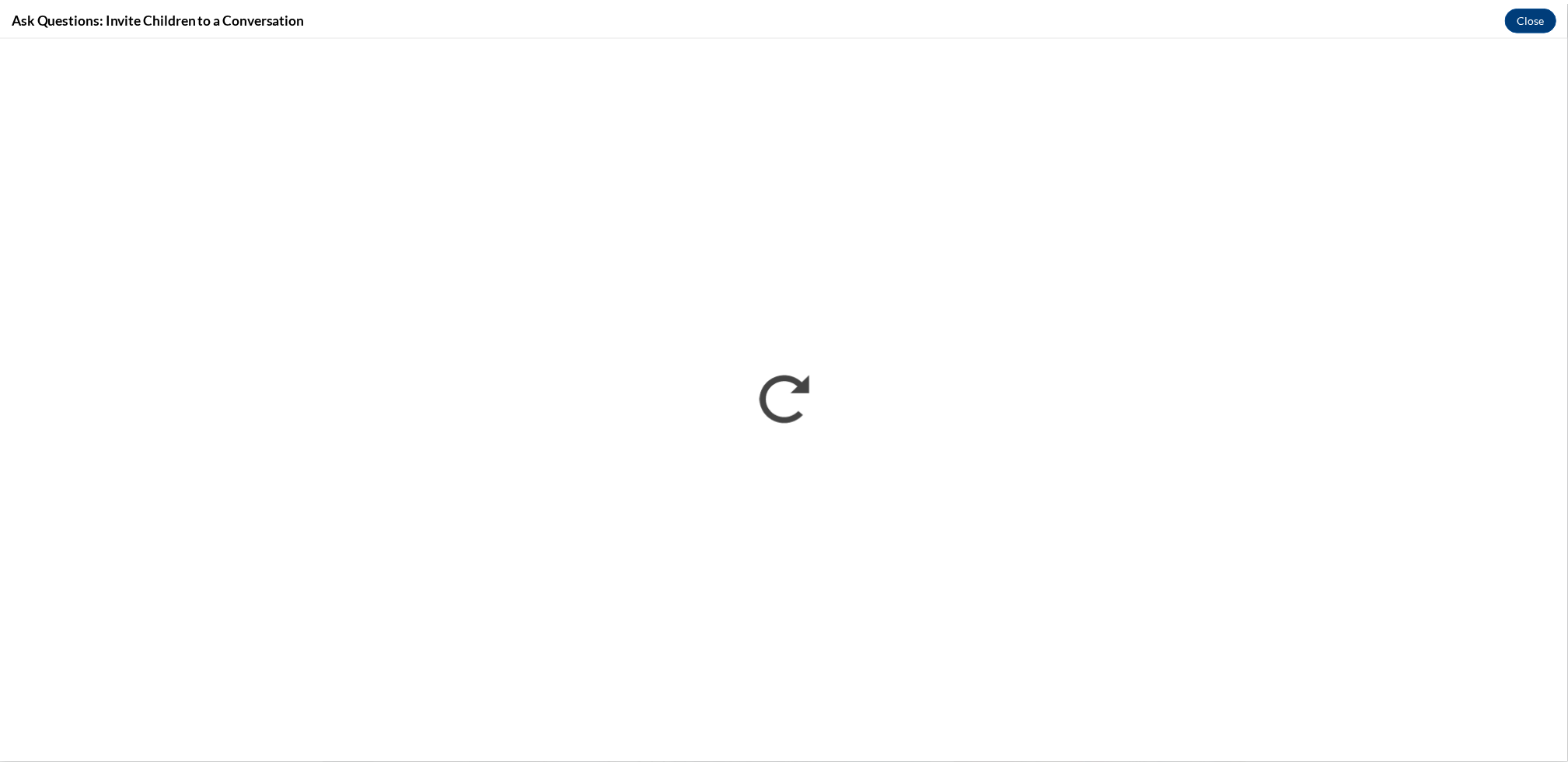
scroll to position [0, 0]
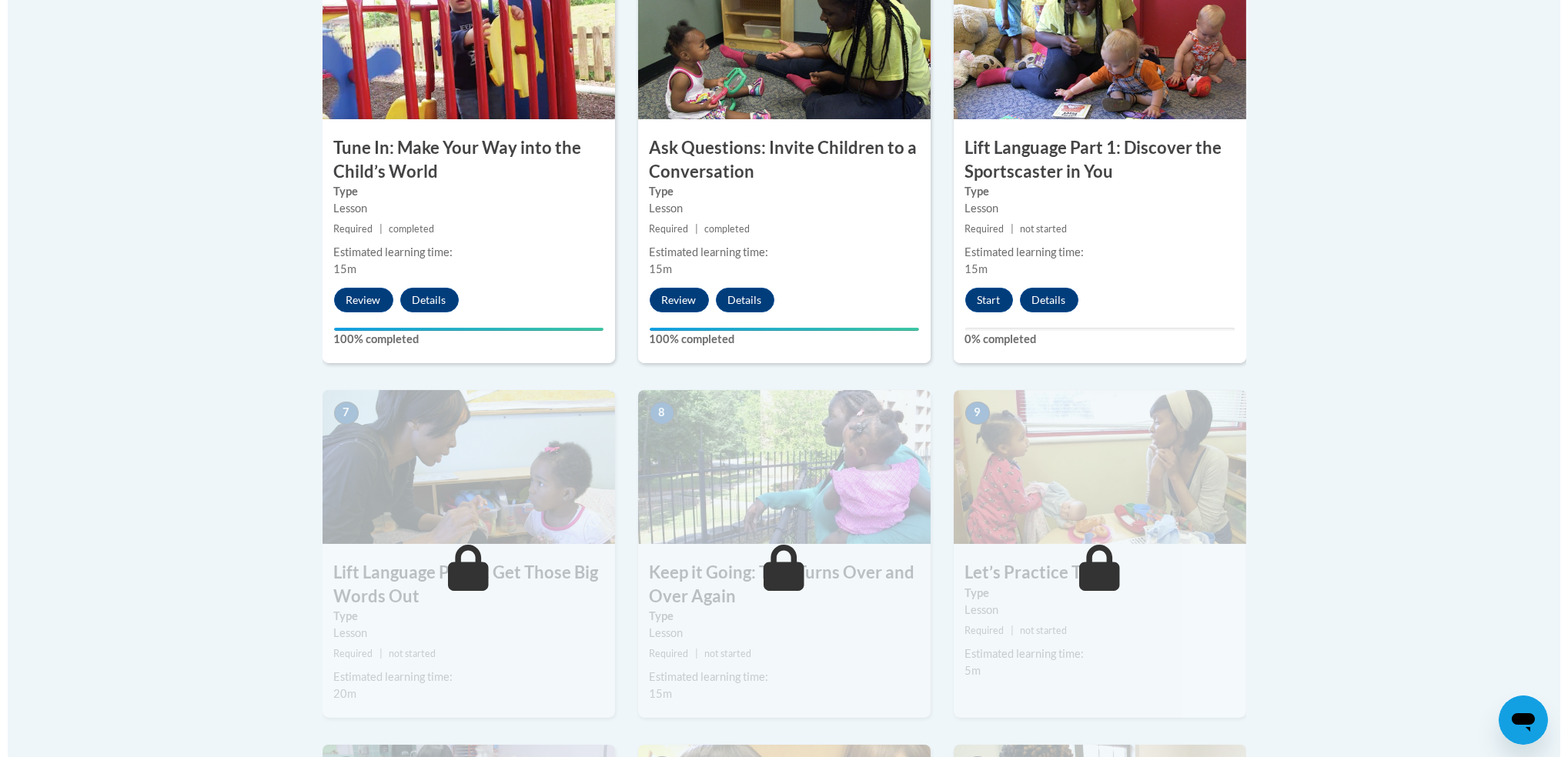
scroll to position [976, 0]
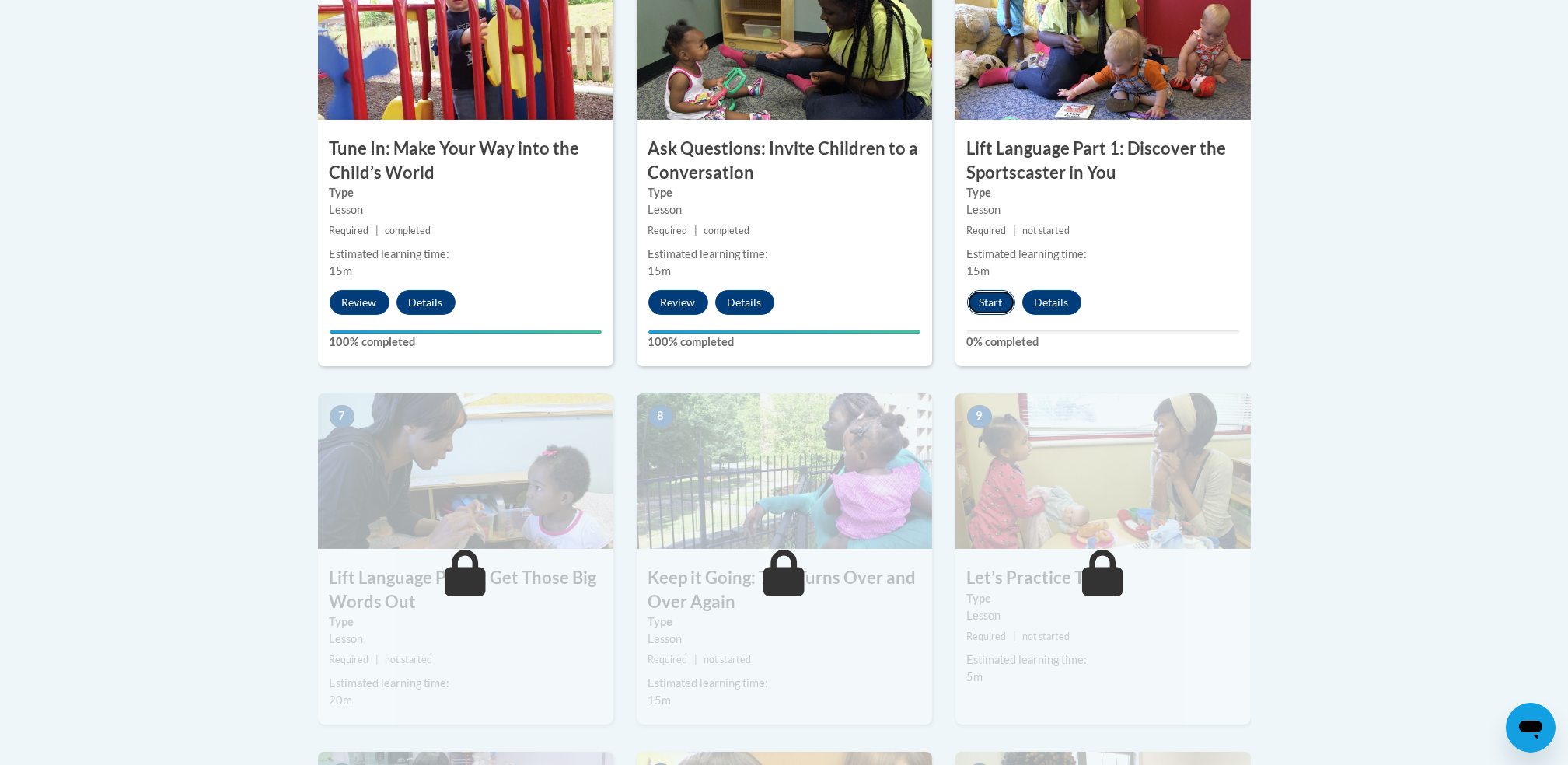
click at [983, 293] on button "Start" at bounding box center [991, 303] width 49 height 25
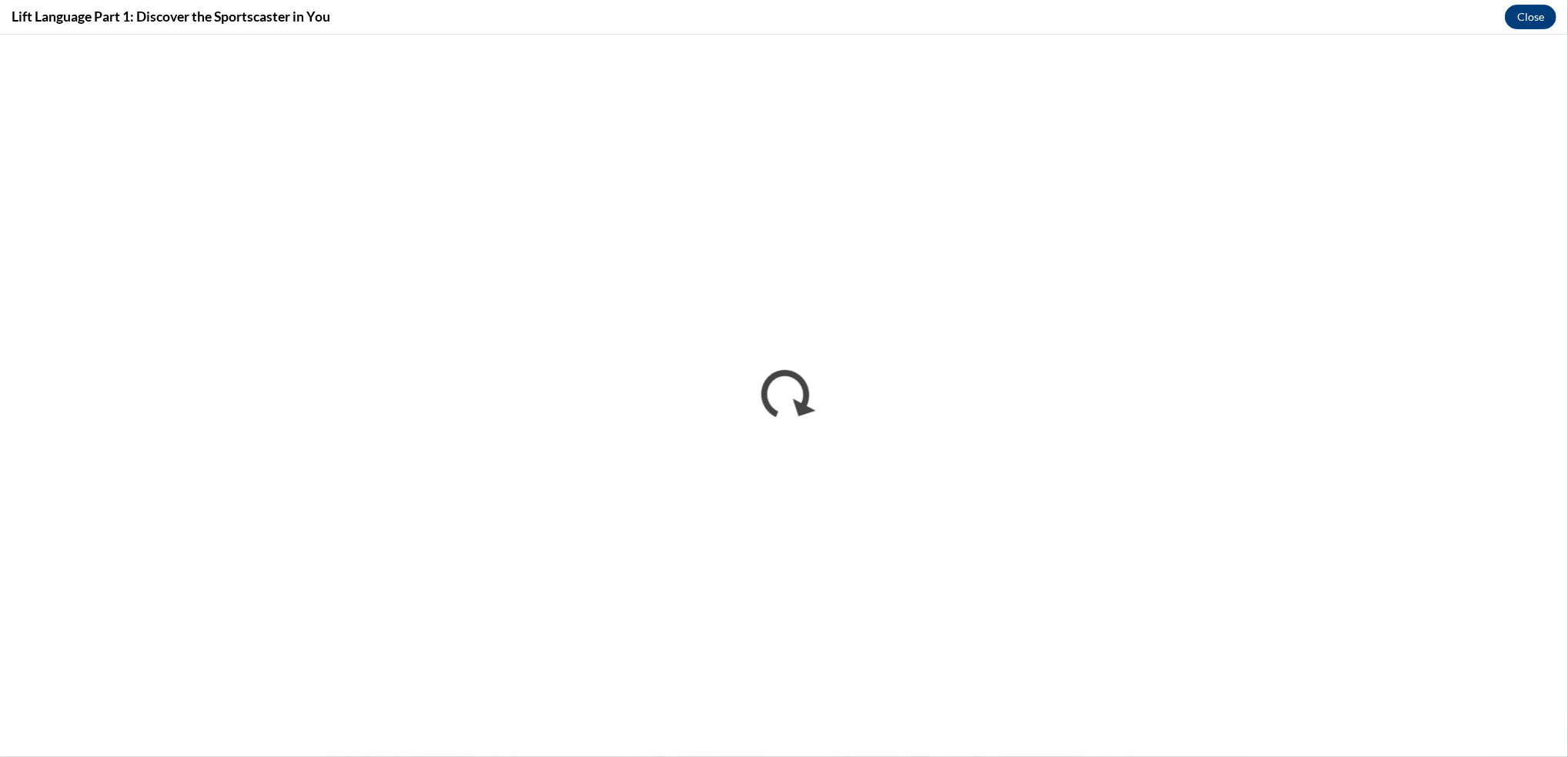
scroll to position [0, 0]
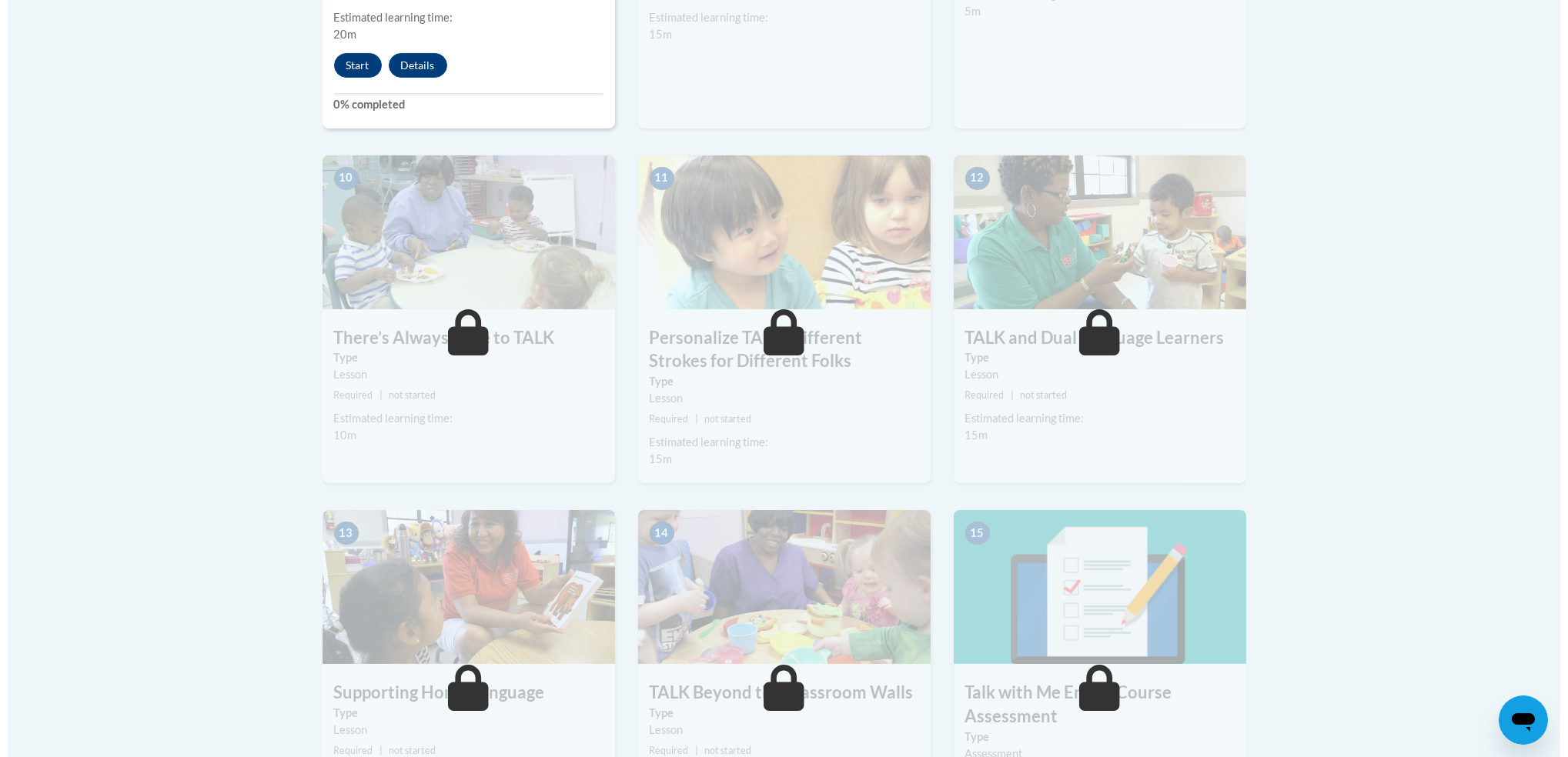
scroll to position [1639, 0]
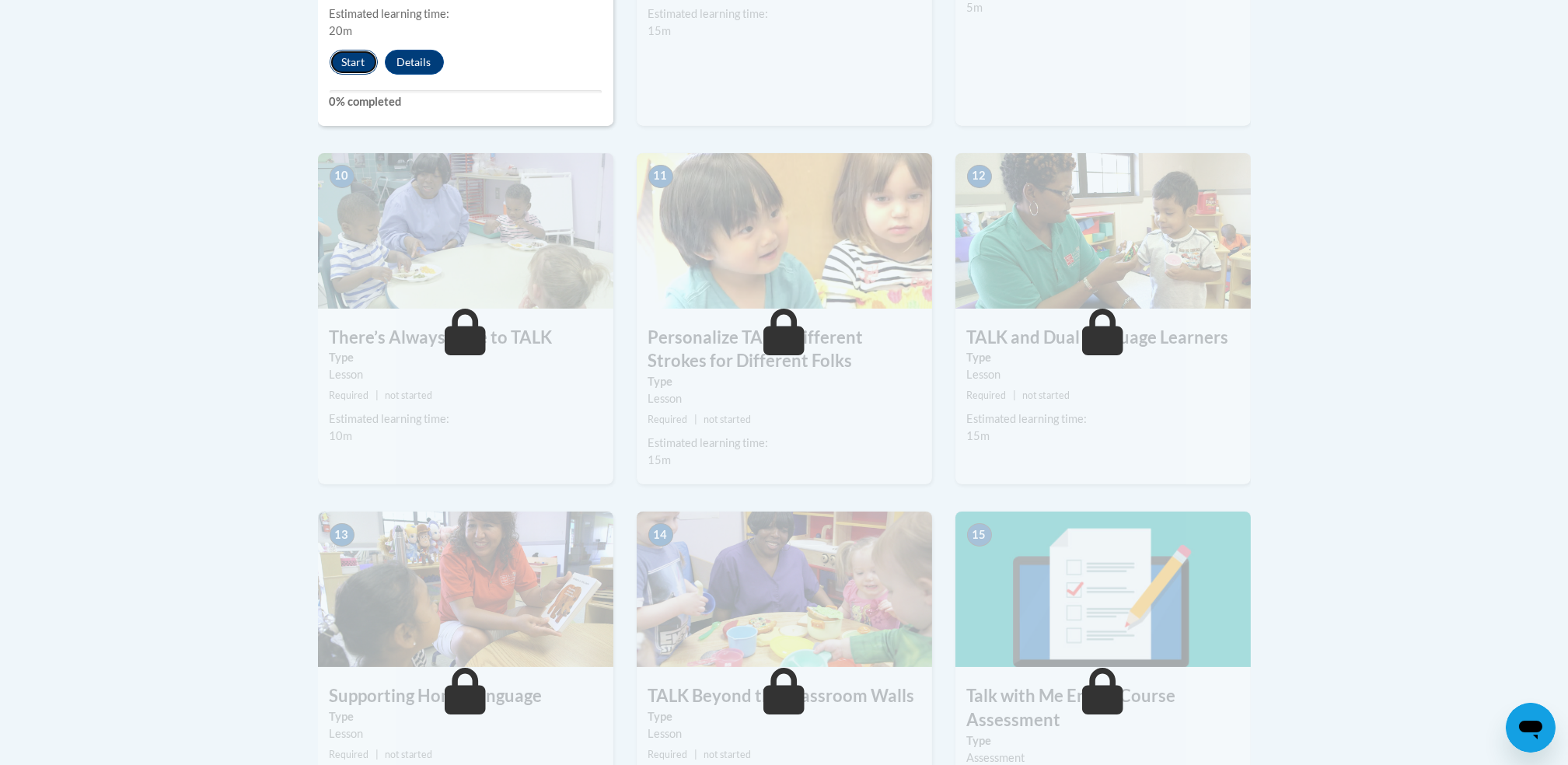
click at [339, 69] on button "Start" at bounding box center [354, 62] width 49 height 25
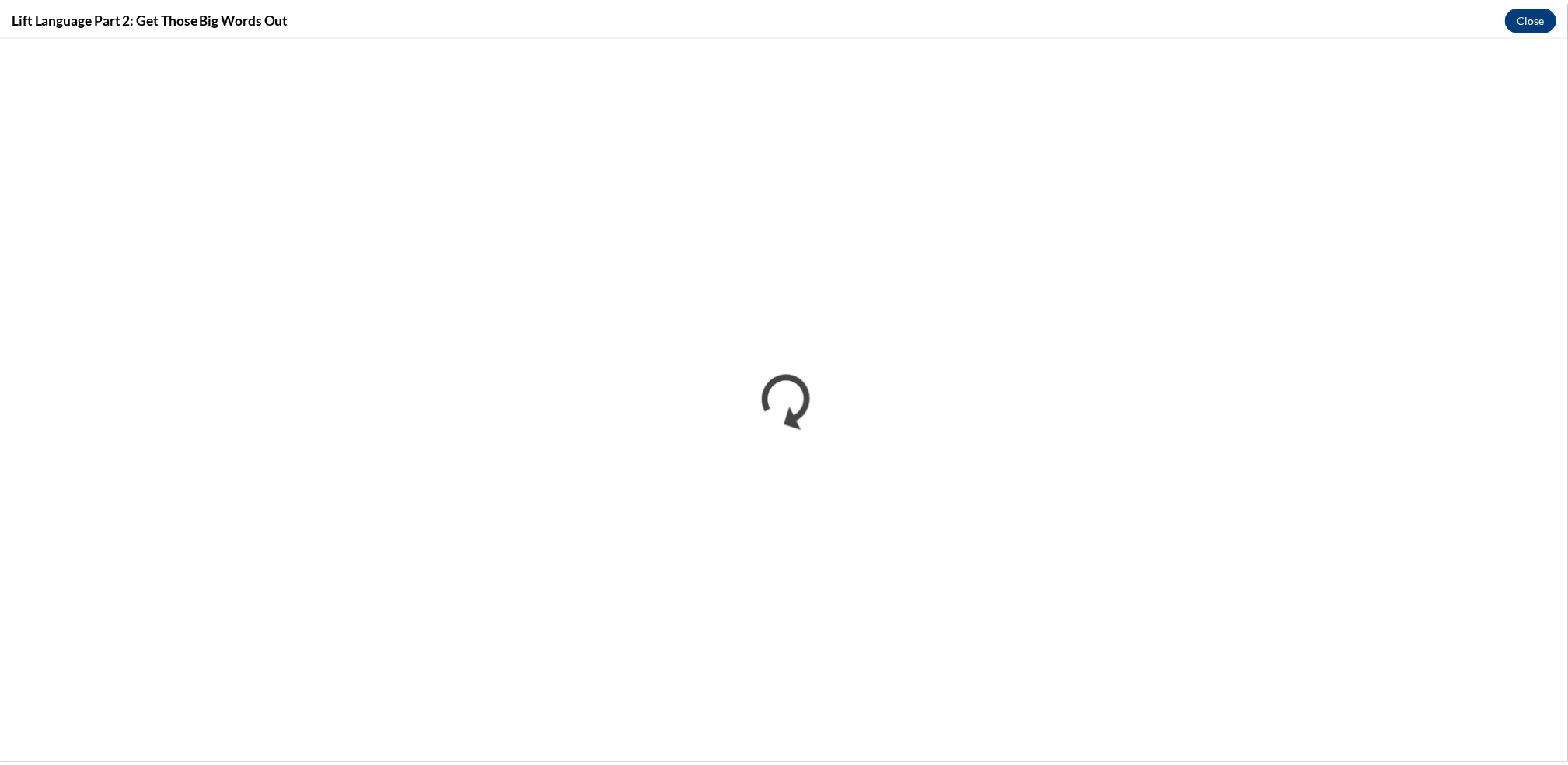
scroll to position [0, 0]
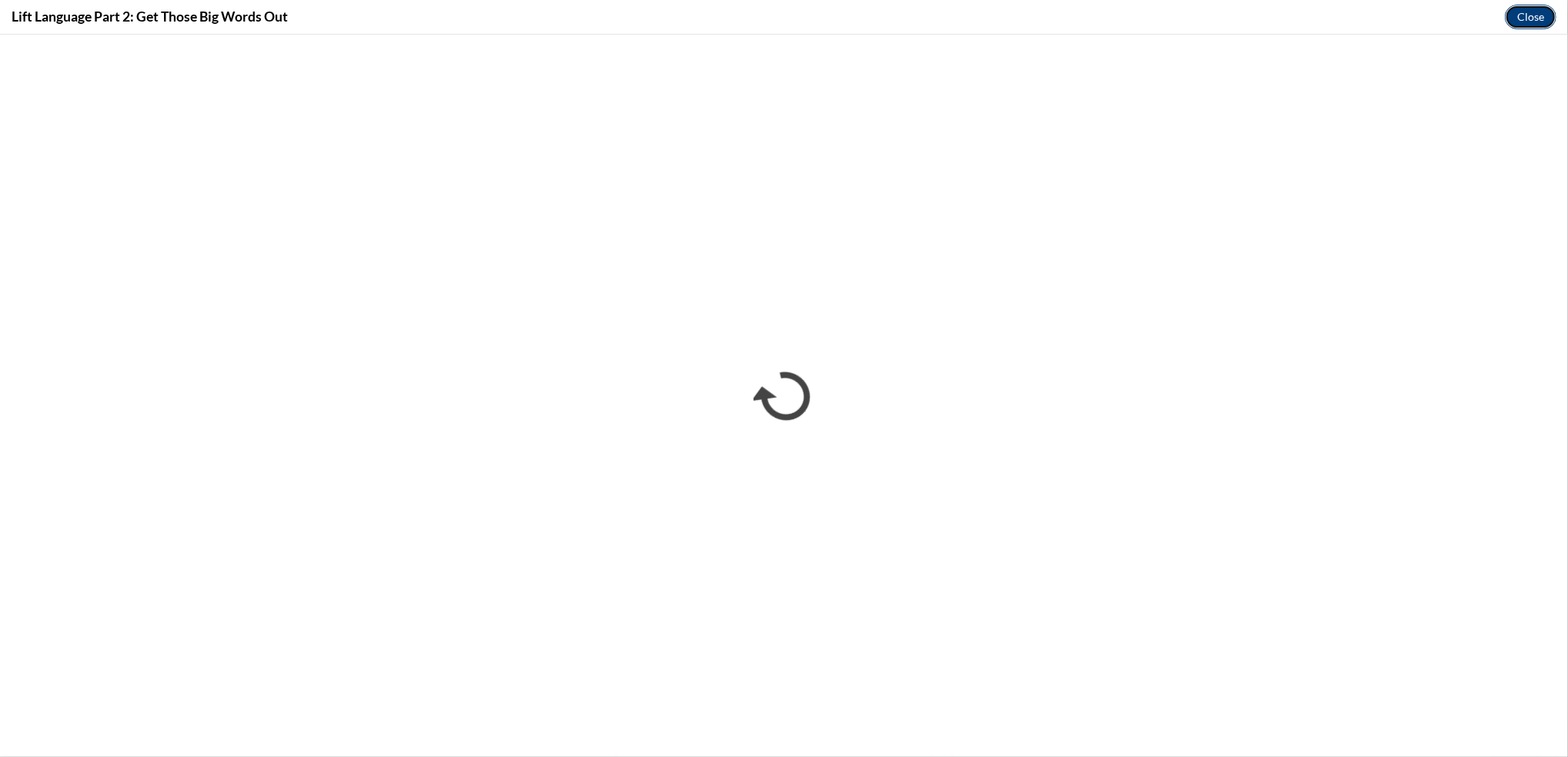
click at [1528, 21] on button "Close" at bounding box center [1530, 17] width 52 height 24
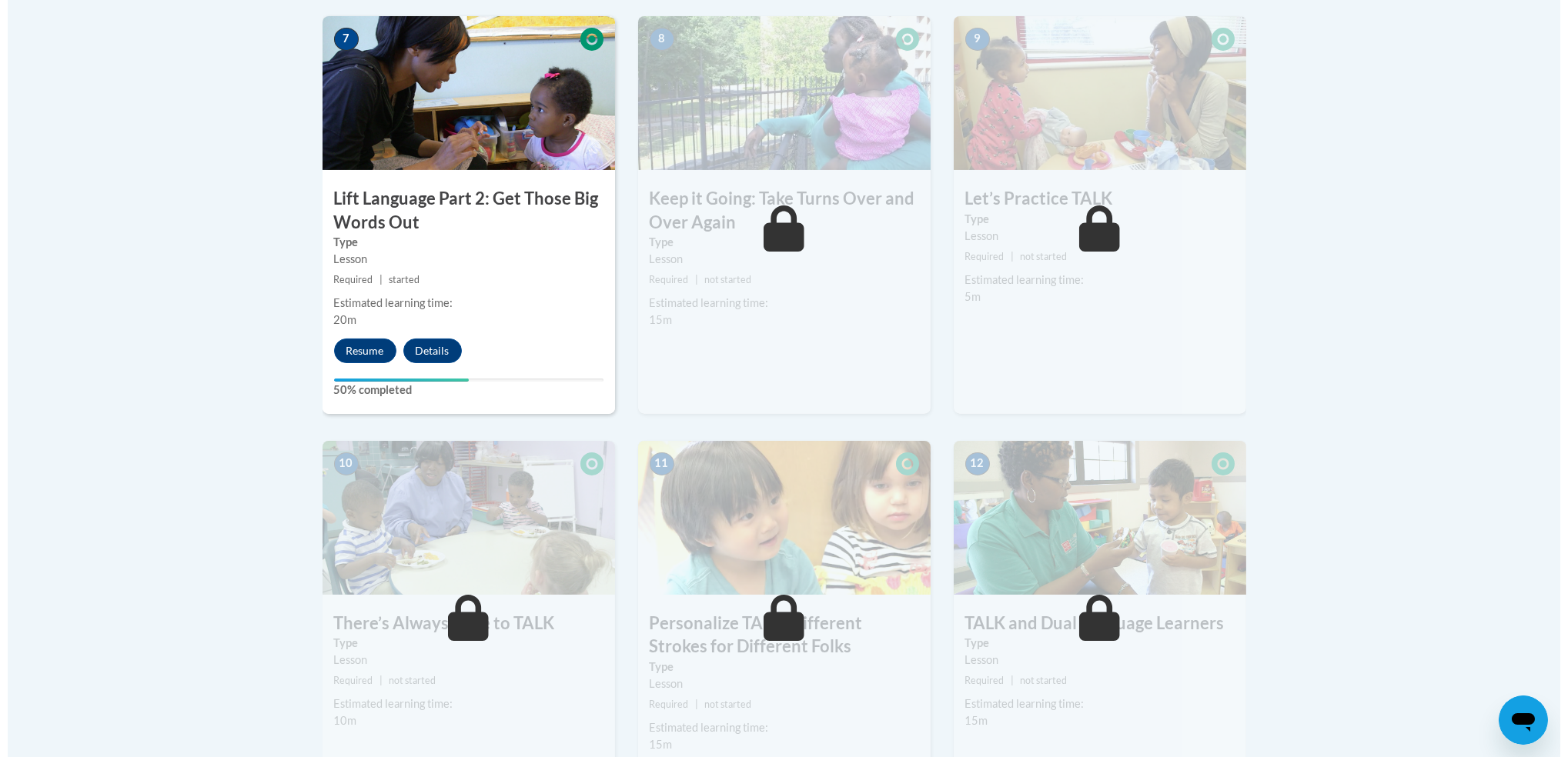
scroll to position [1337, 0]
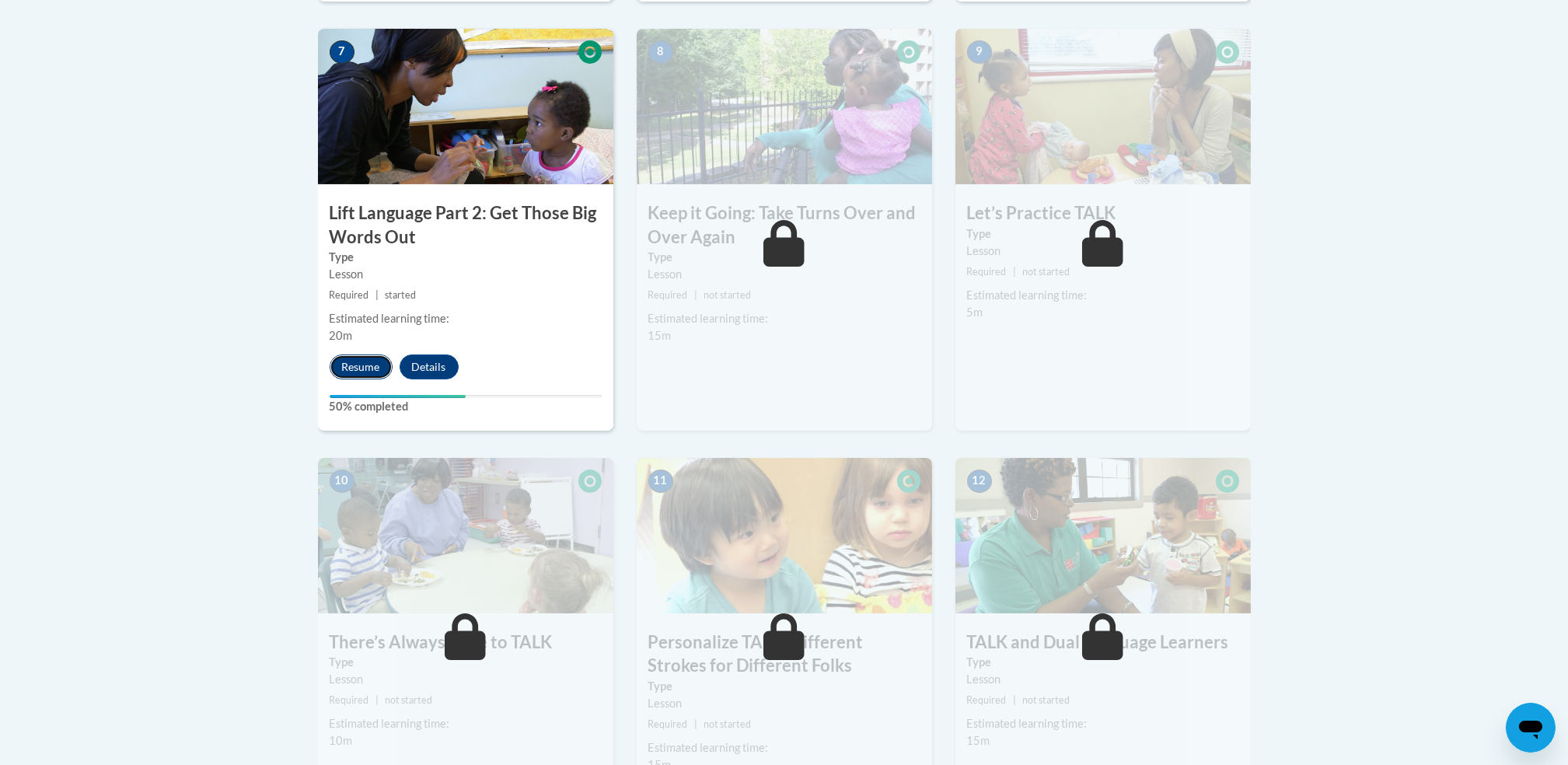
click at [371, 360] on button "Resume" at bounding box center [361, 367] width 63 height 25
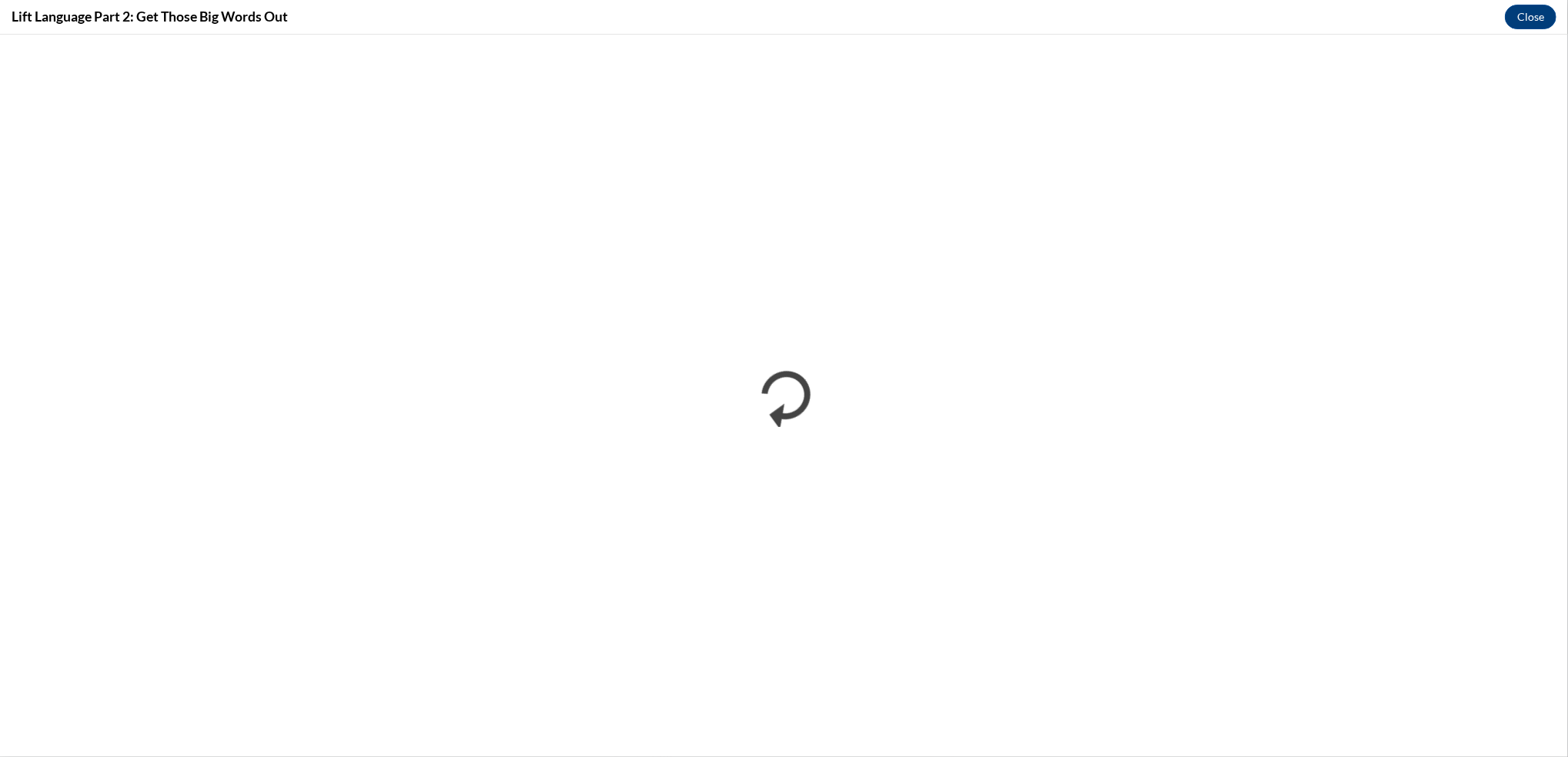
scroll to position [0, 0]
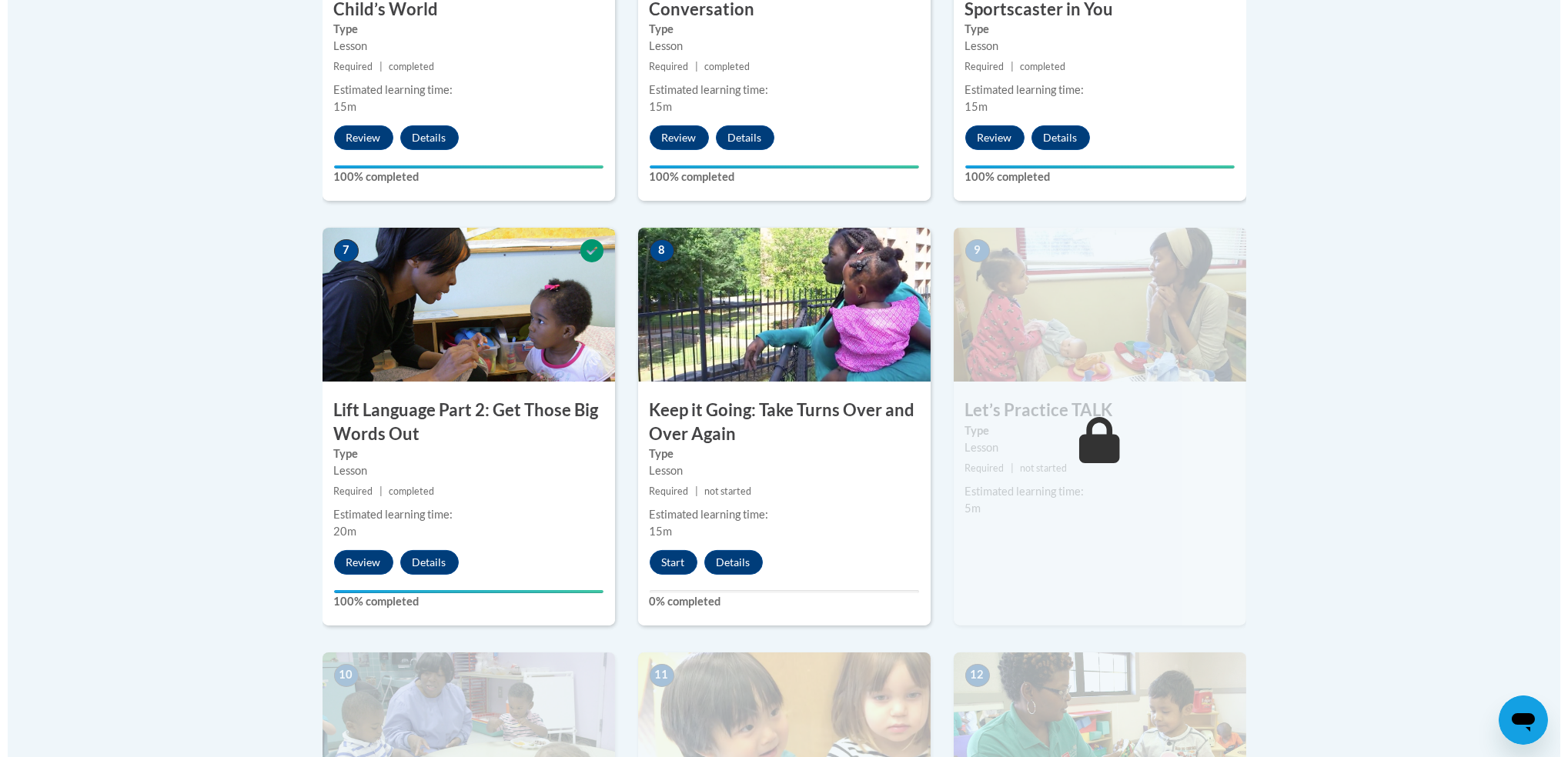
scroll to position [1139, 0]
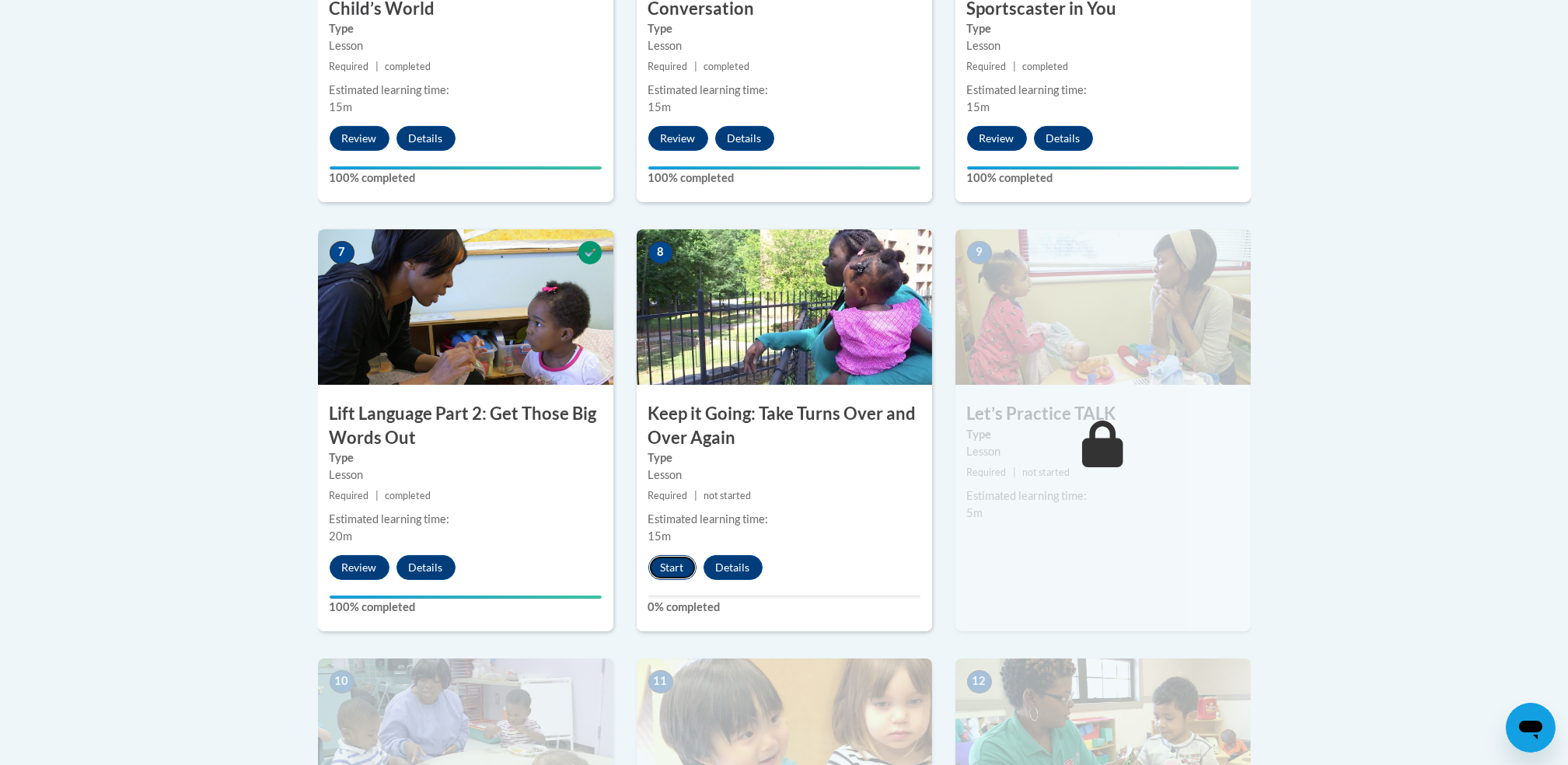
click at [672, 567] on button "Start" at bounding box center [672, 567] width 49 height 25
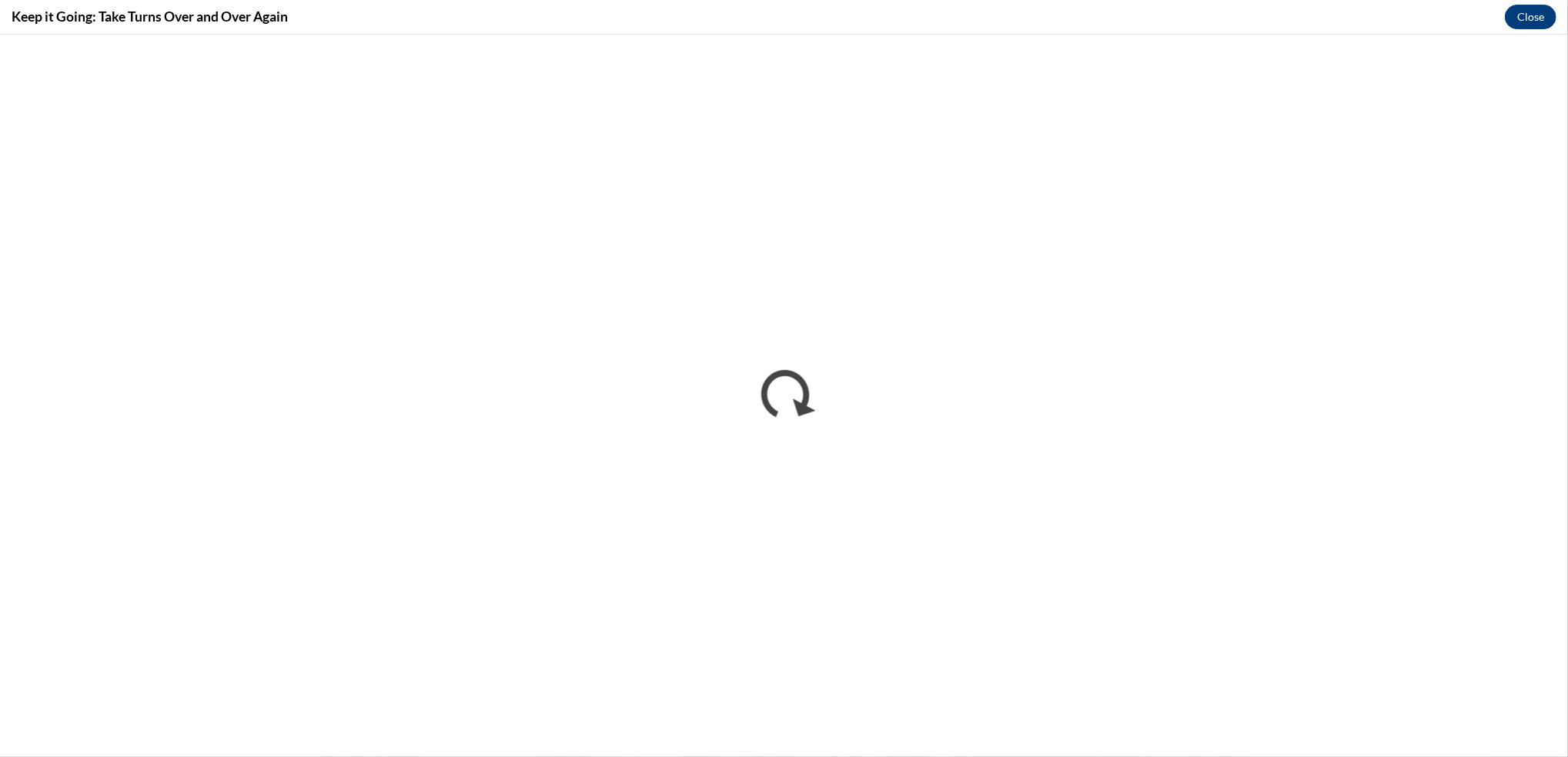
scroll to position [0, 0]
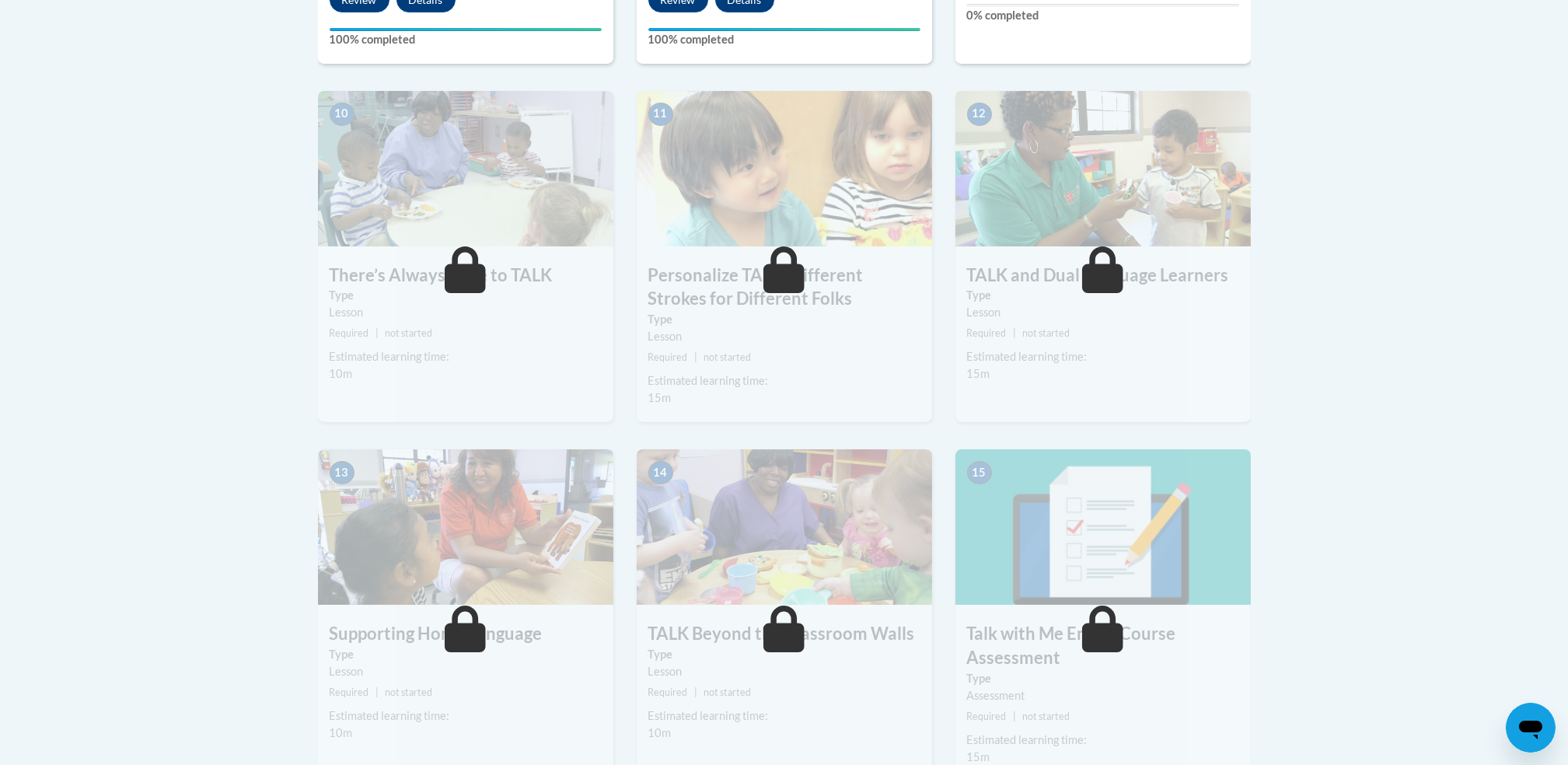
scroll to position [1721, 0]
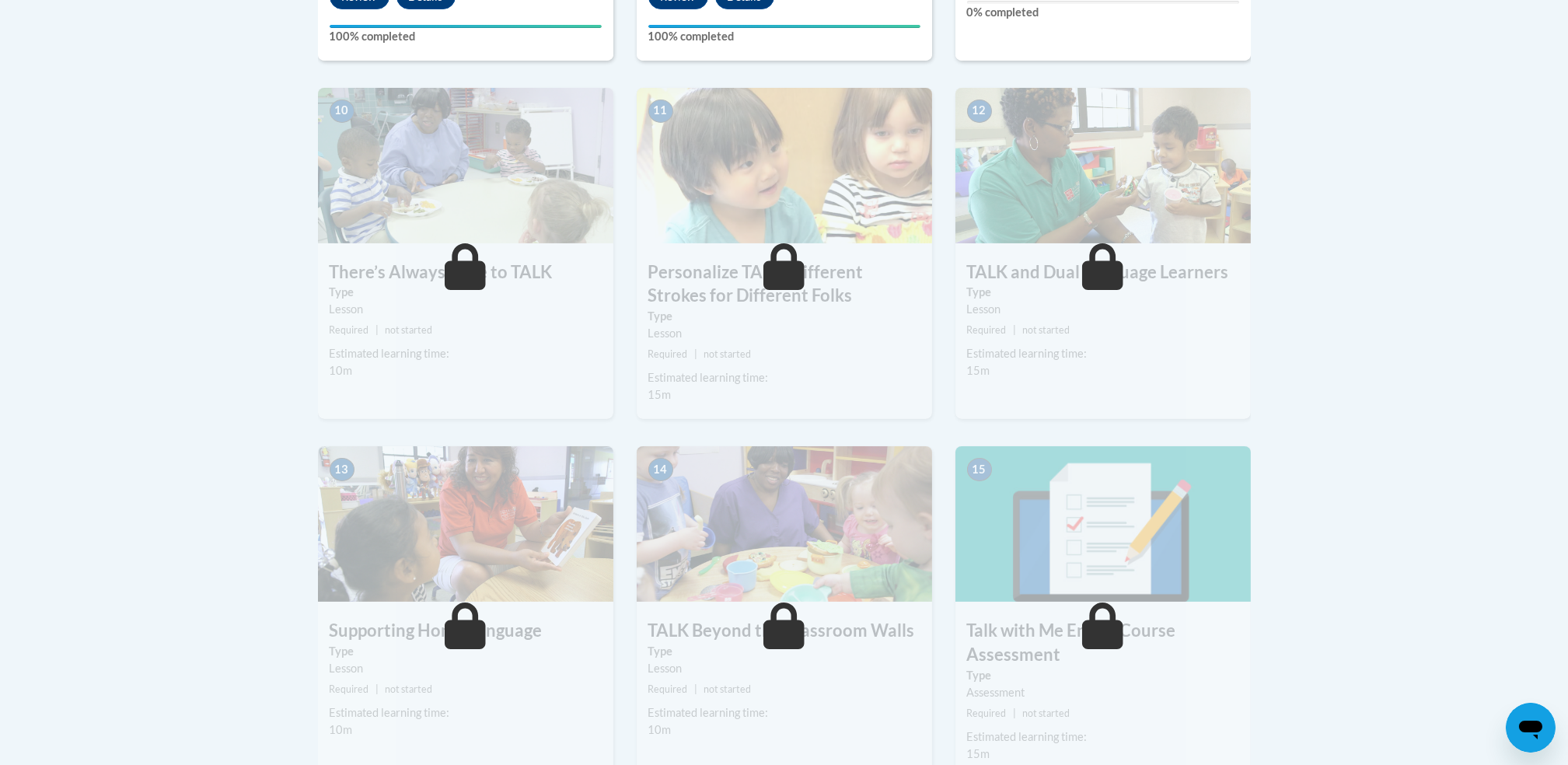
click at [1194, 500] on img at bounding box center [1103, 524] width 296 height 155
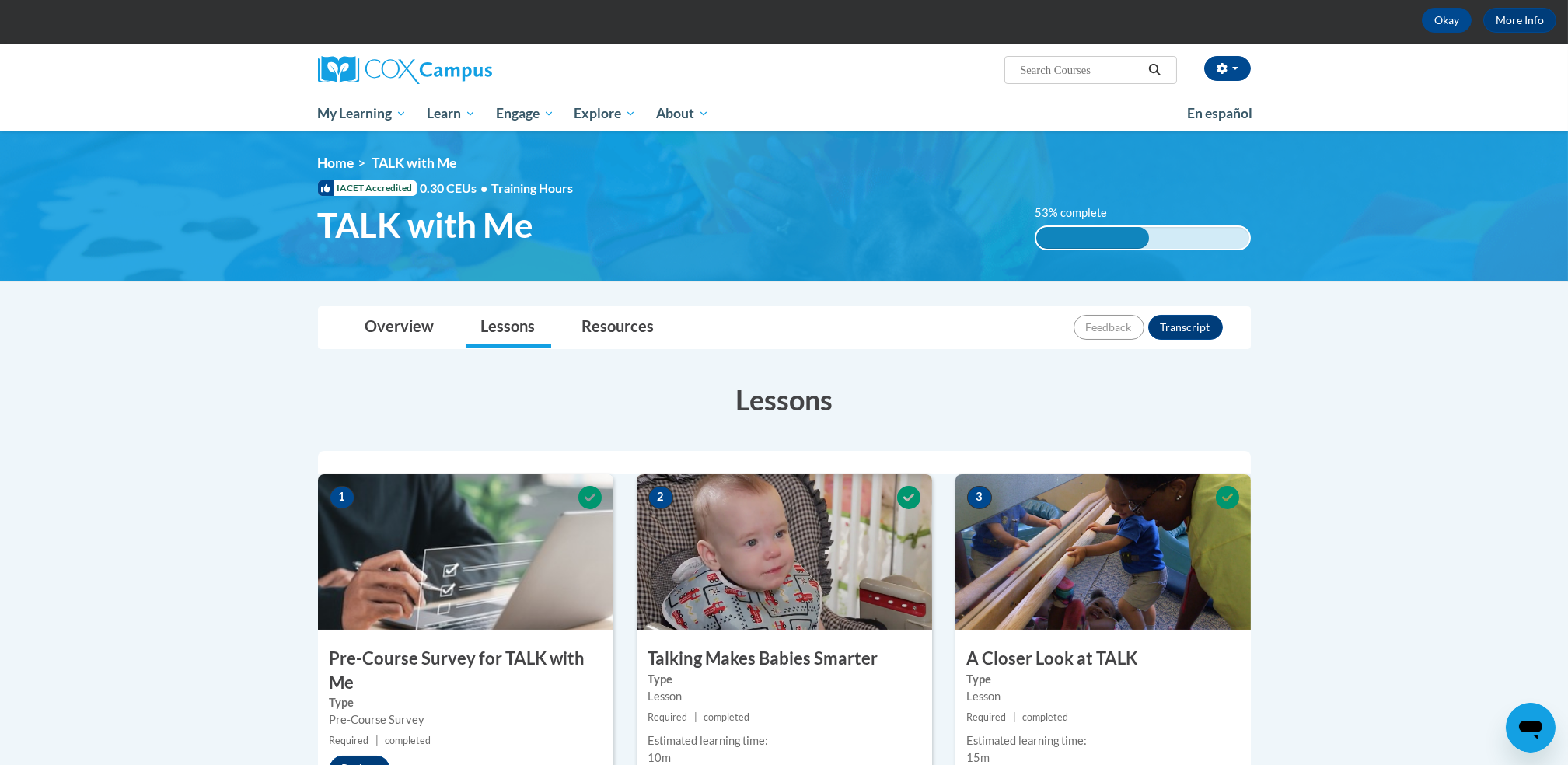
scroll to position [0, 0]
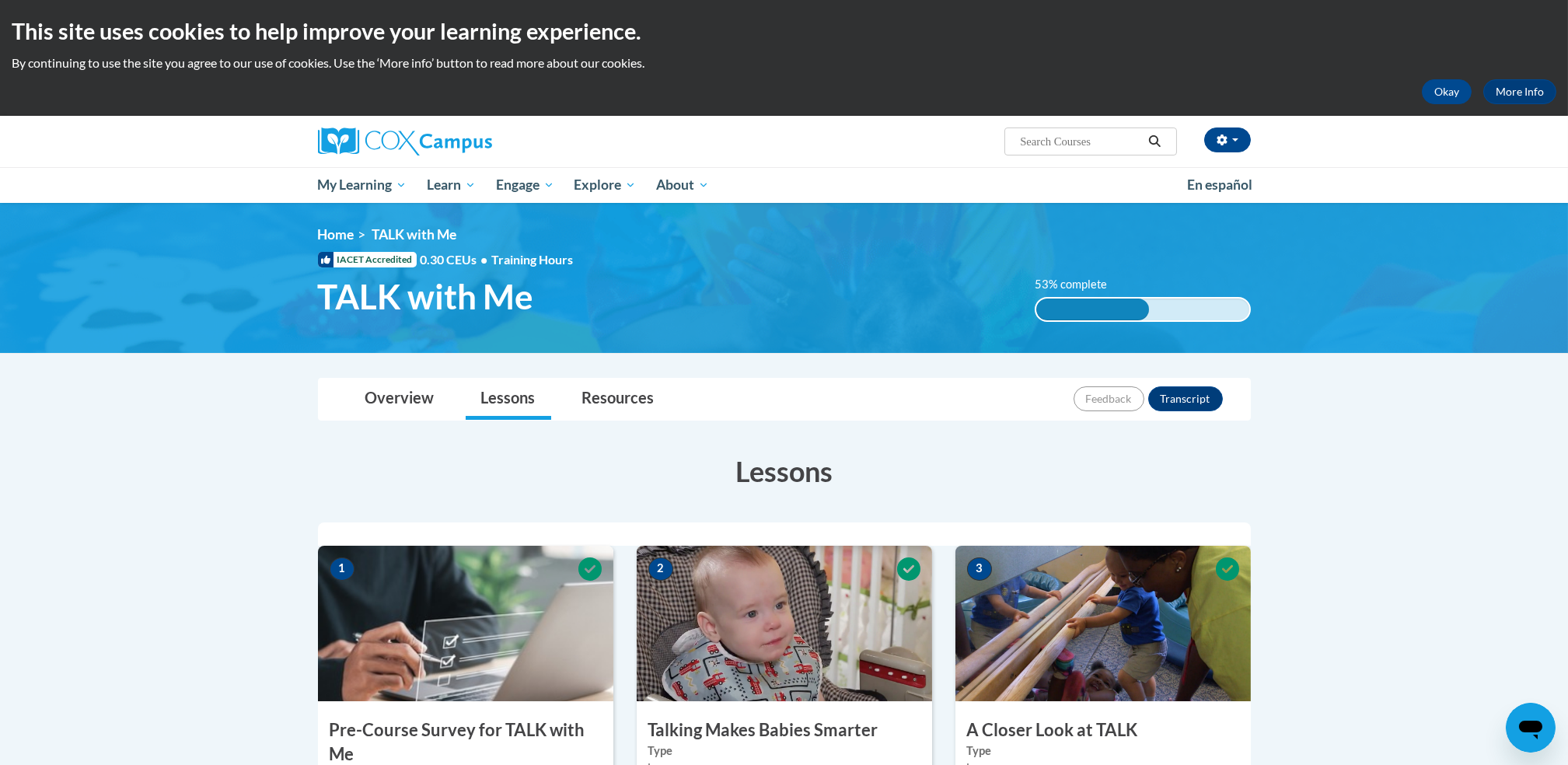
drag, startPoint x: 1194, startPoint y: 500, endPoint x: 1357, endPoint y: 686, distance: 247.3
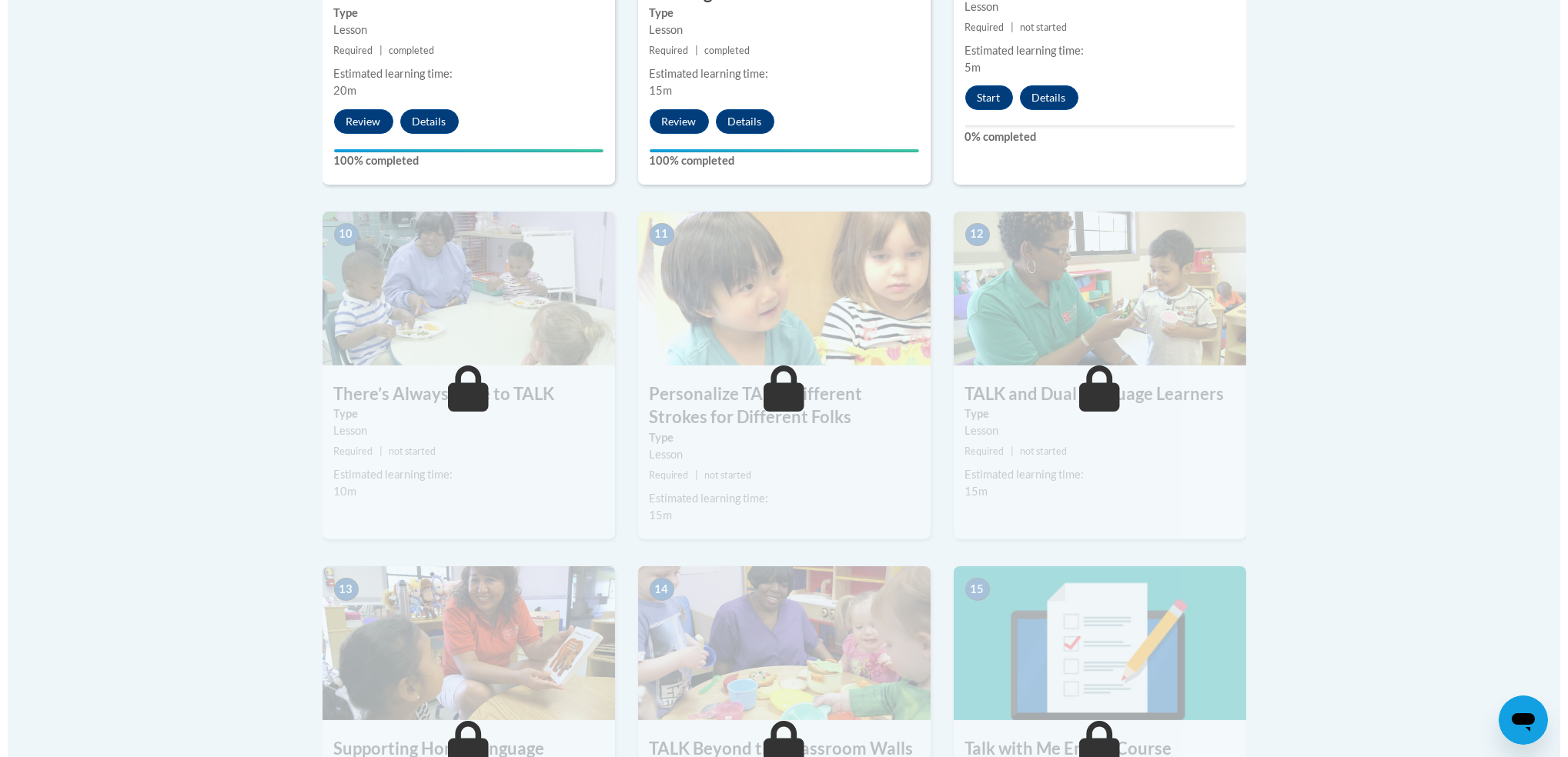
scroll to position [1572, 0]
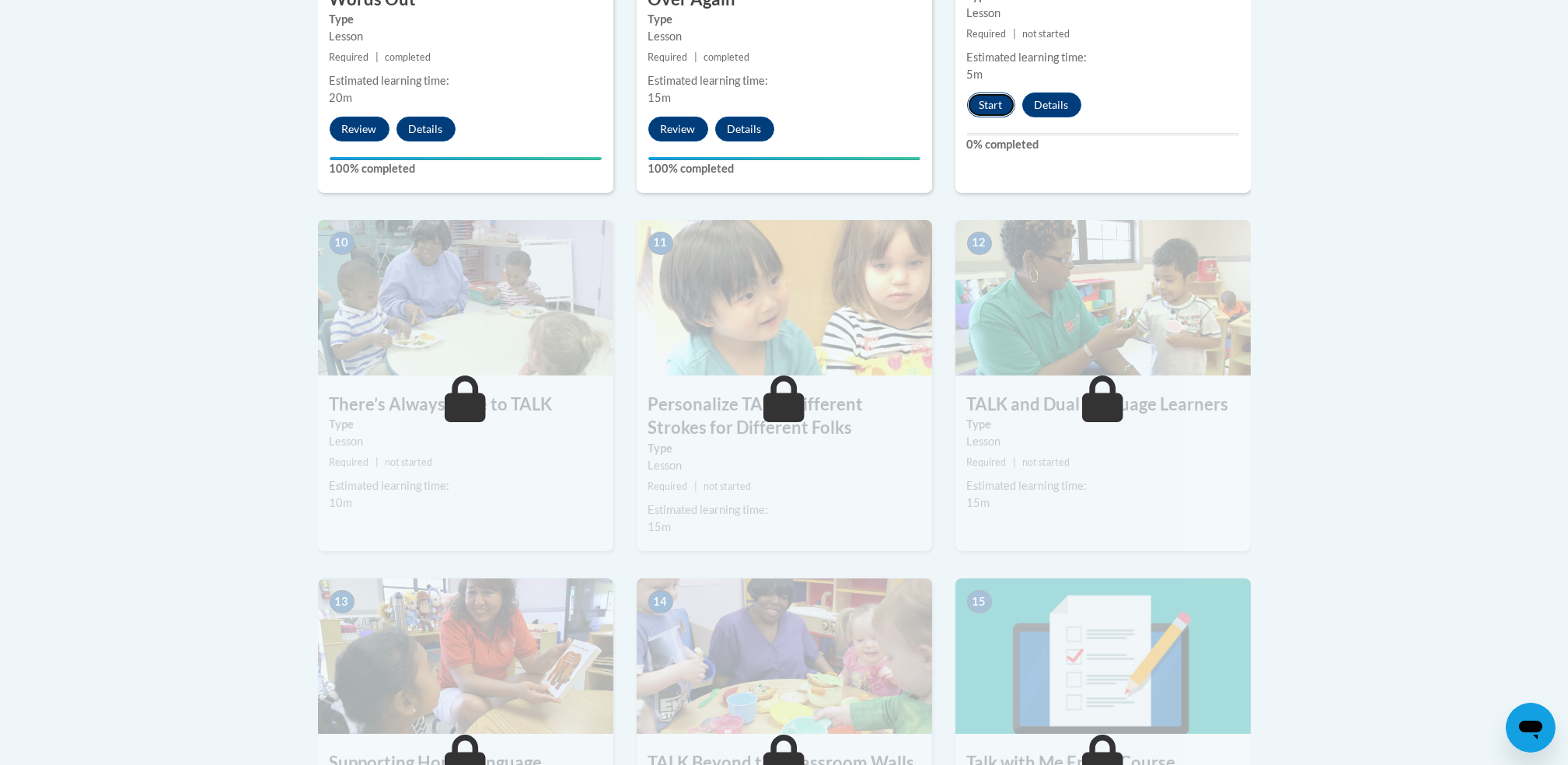
click at [988, 109] on button "Start" at bounding box center [991, 105] width 49 height 25
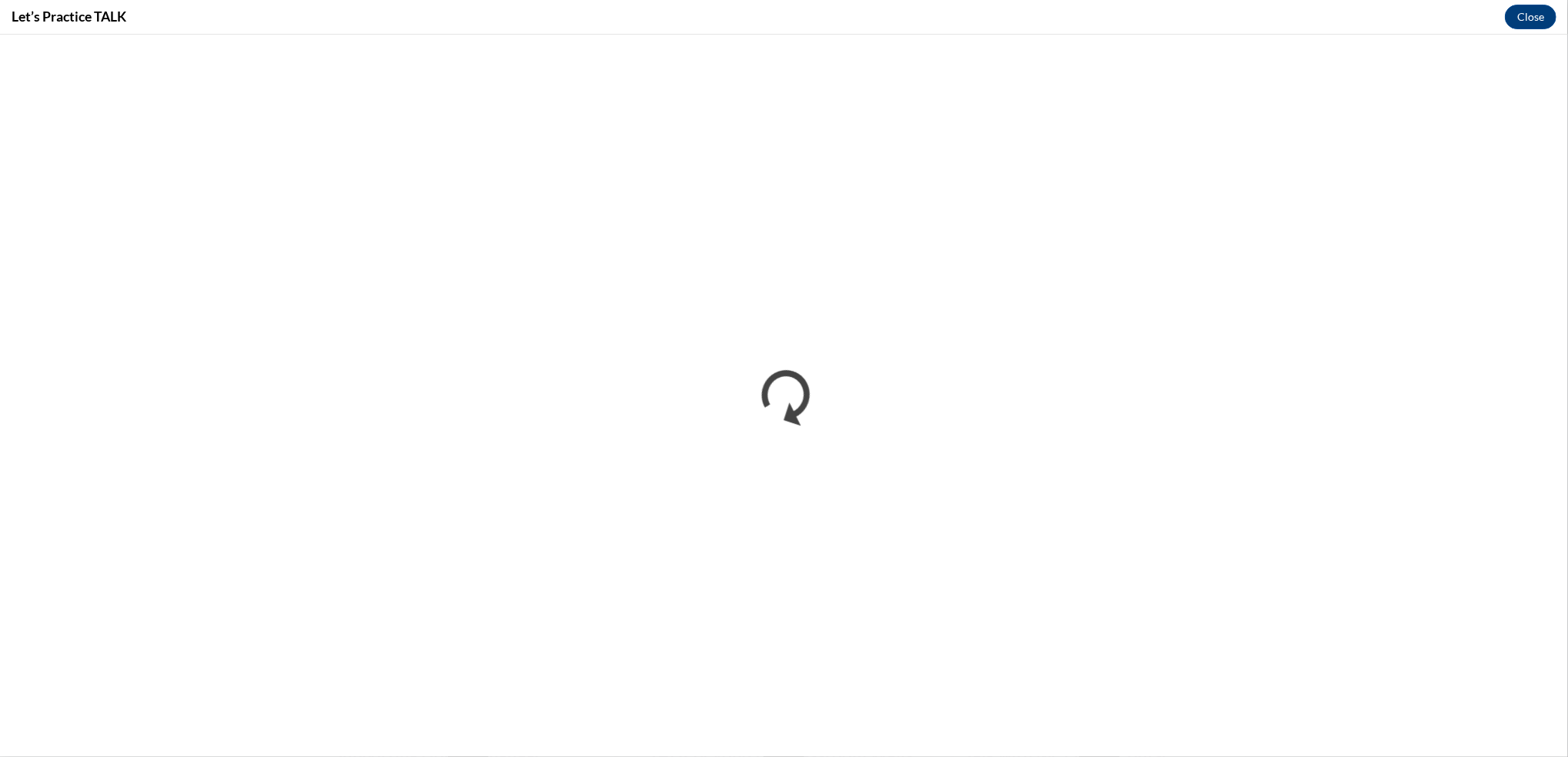
scroll to position [0, 0]
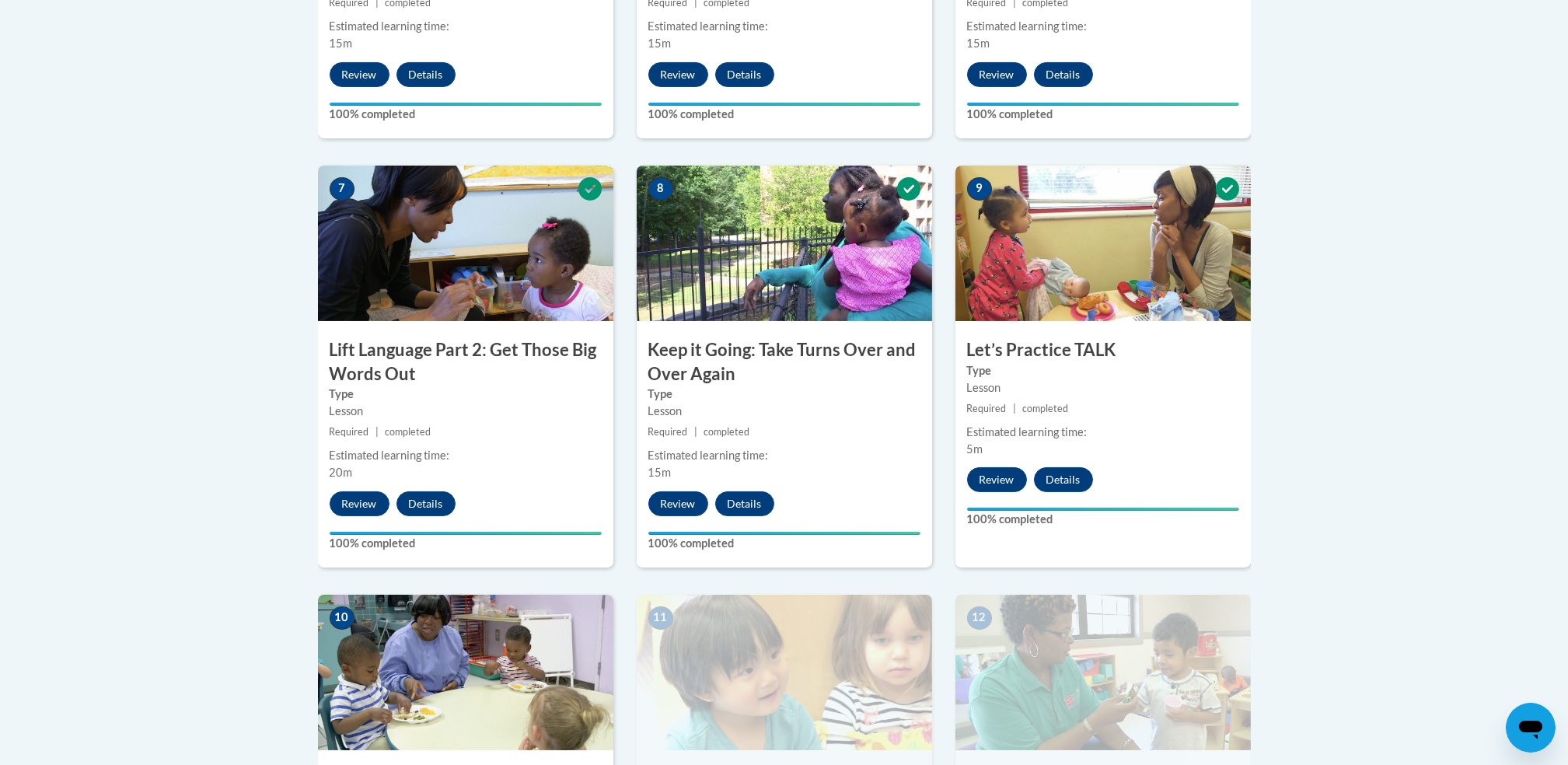
scroll to position [1259, 0]
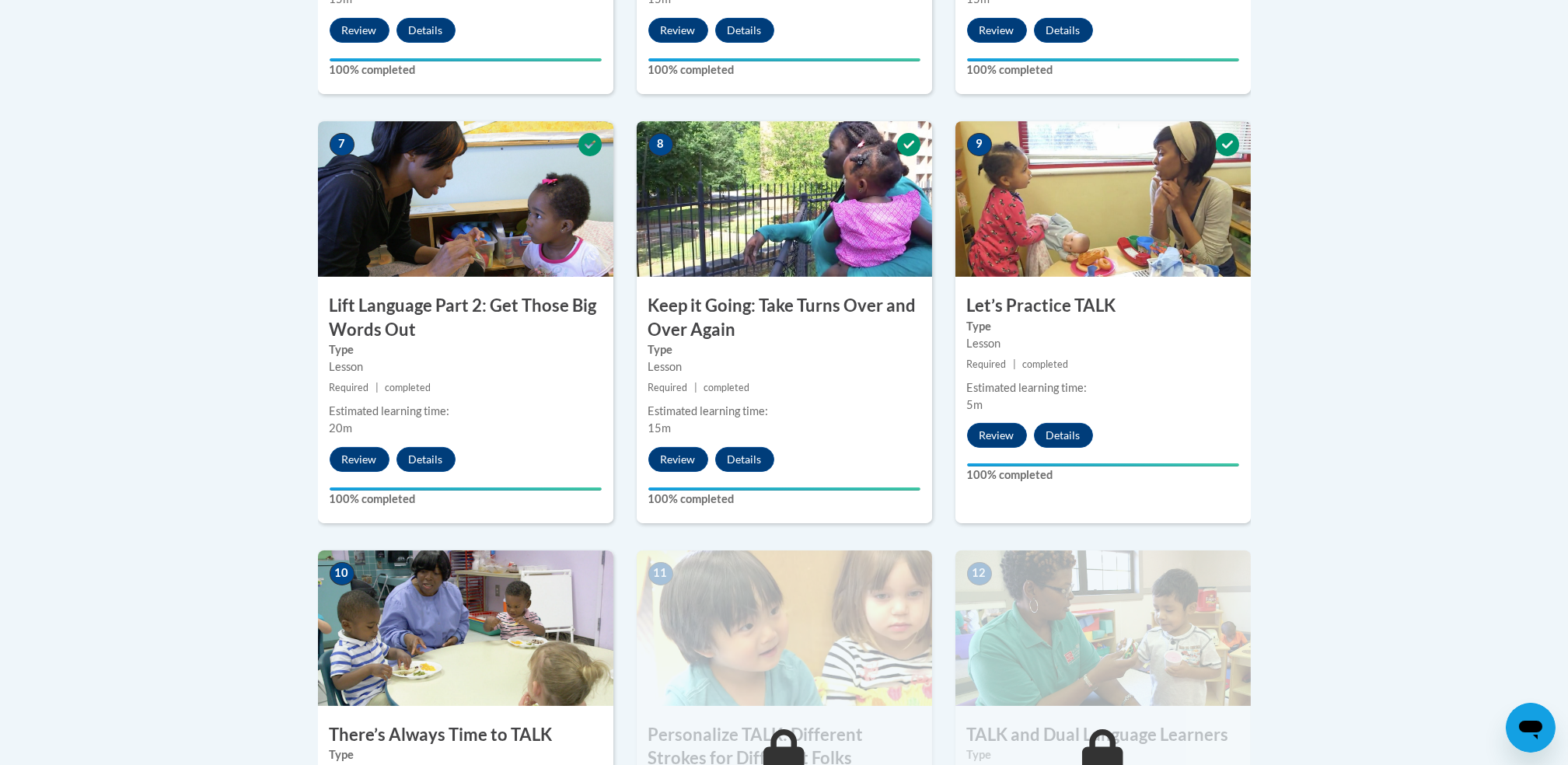
drag, startPoint x: 1299, startPoint y: 598, endPoint x: 1352, endPoint y: 716, distance: 129.4
click at [1352, 716] on body "This site uses cookies to help improve your learning experience. By continuing …" at bounding box center [784, 221] width 1568 height 2962
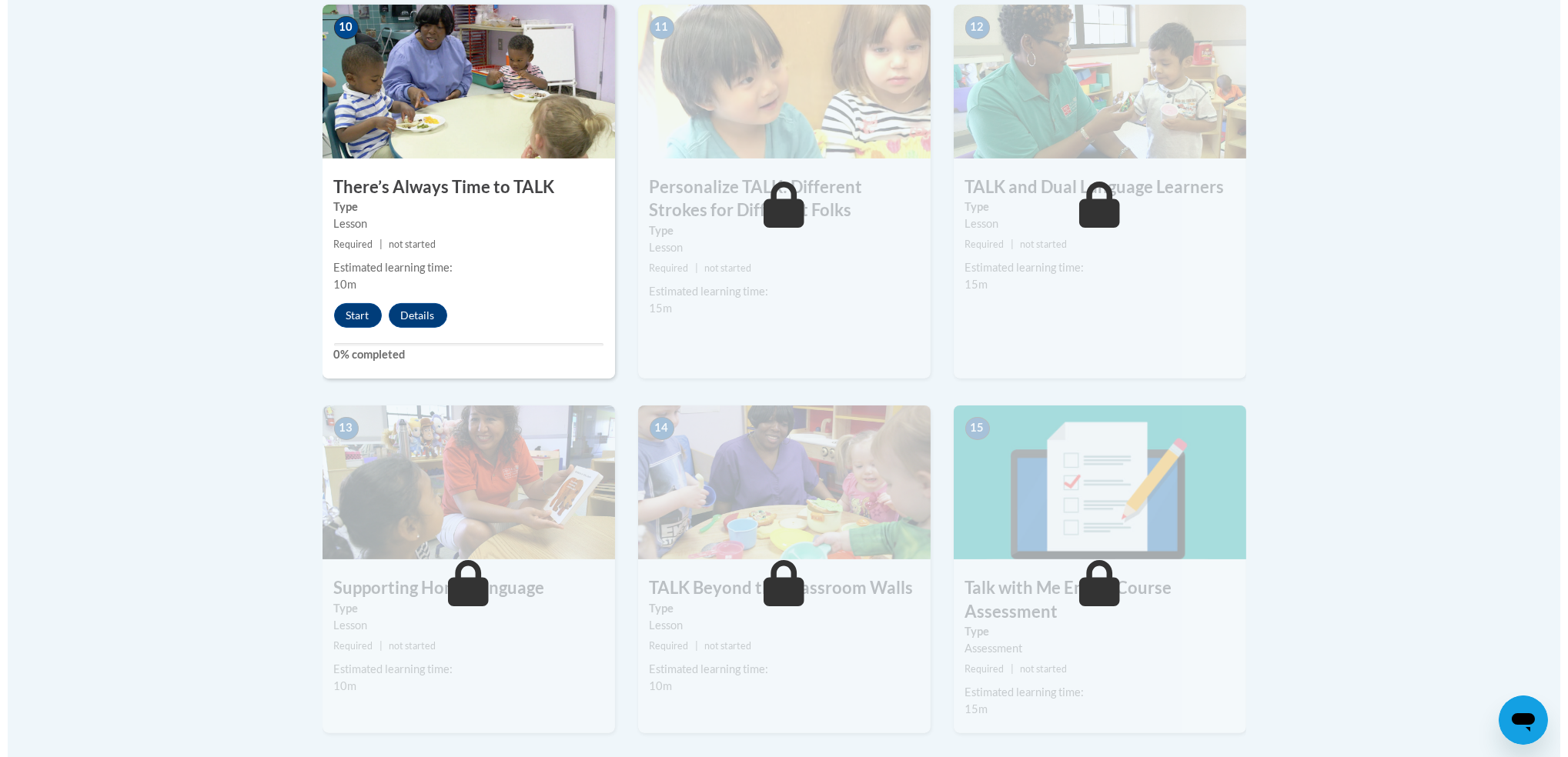
scroll to position [1795, 0]
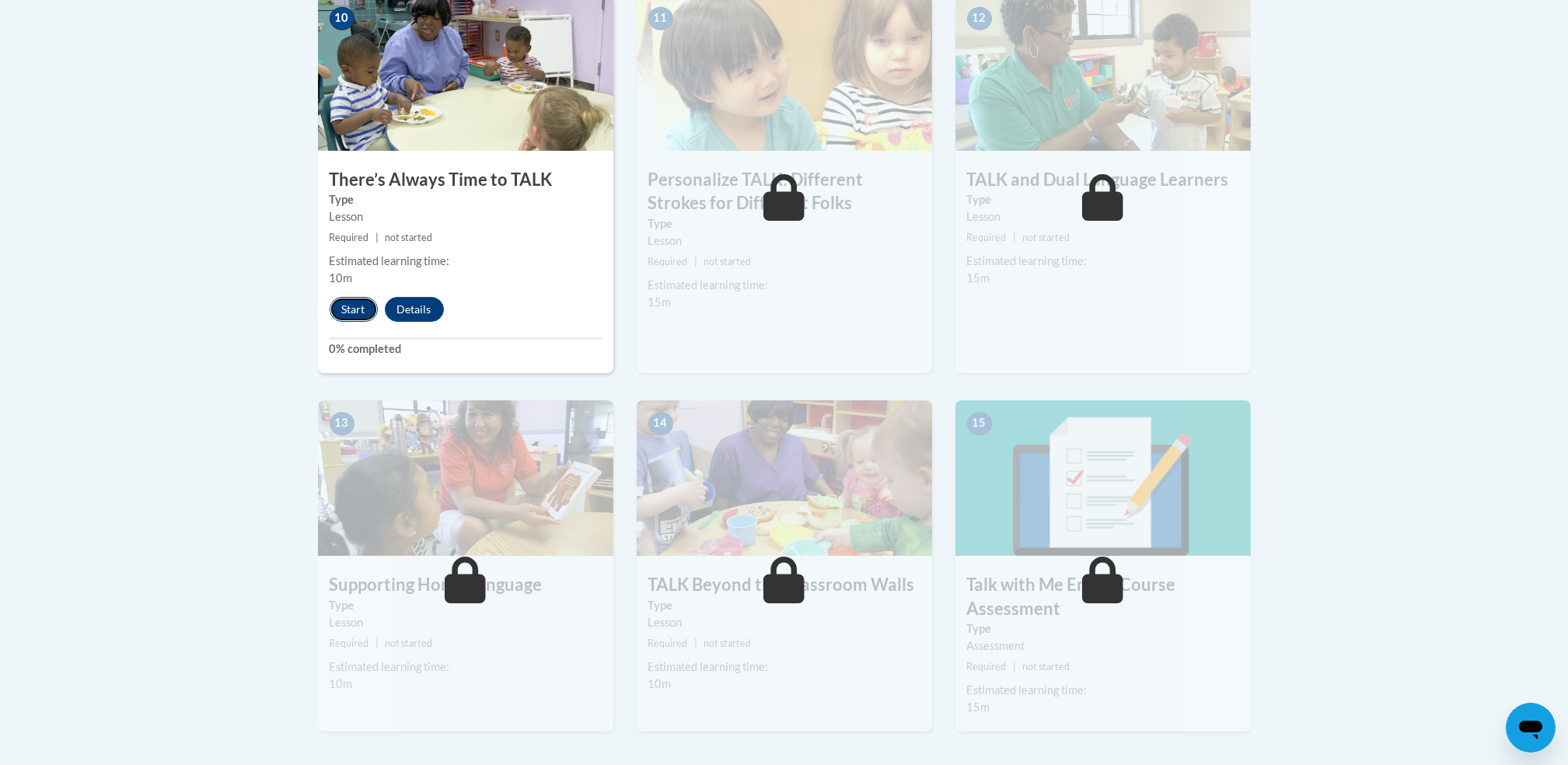
click at [351, 300] on button "Start" at bounding box center [354, 310] width 49 height 25
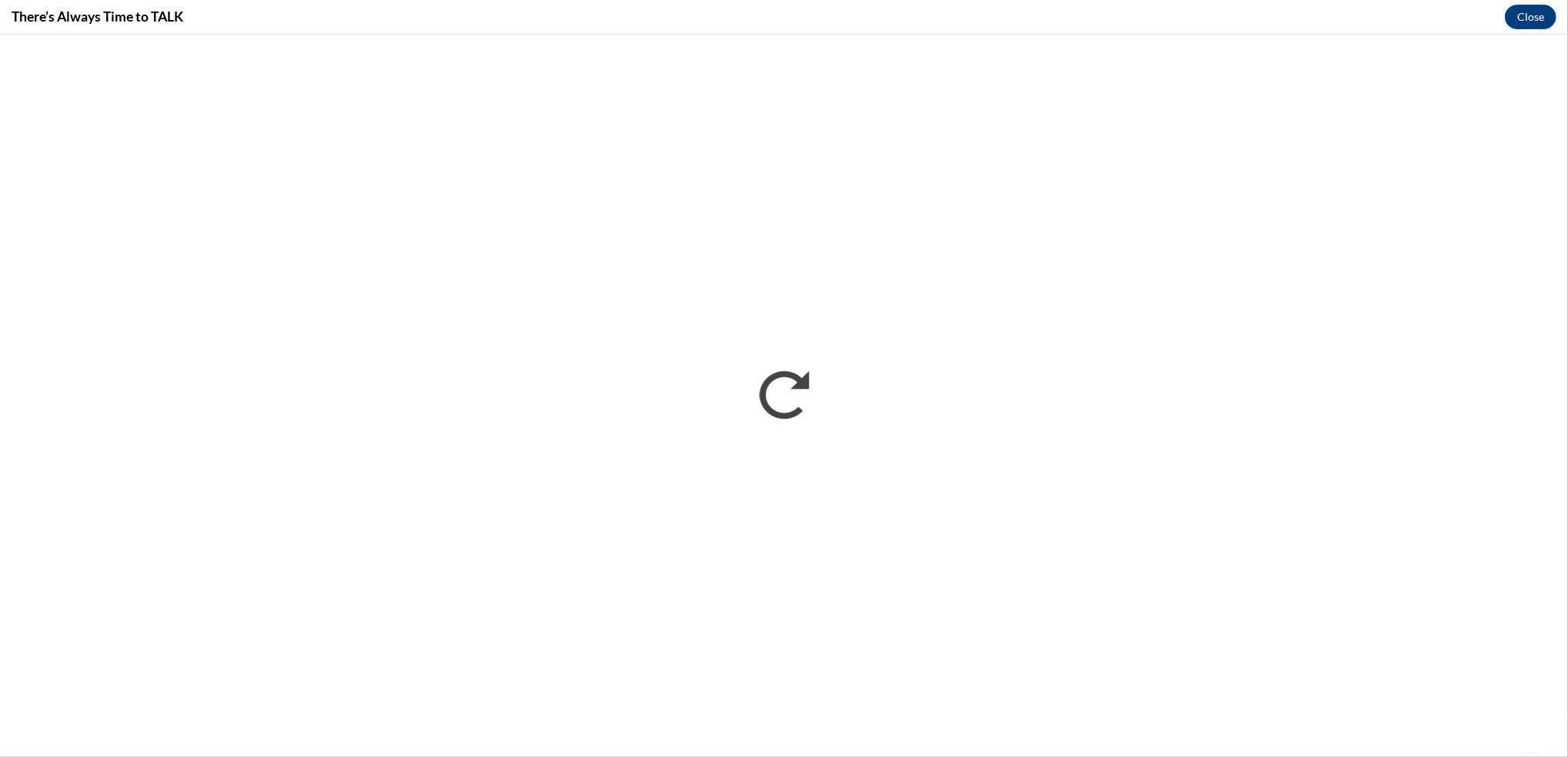
scroll to position [0, 0]
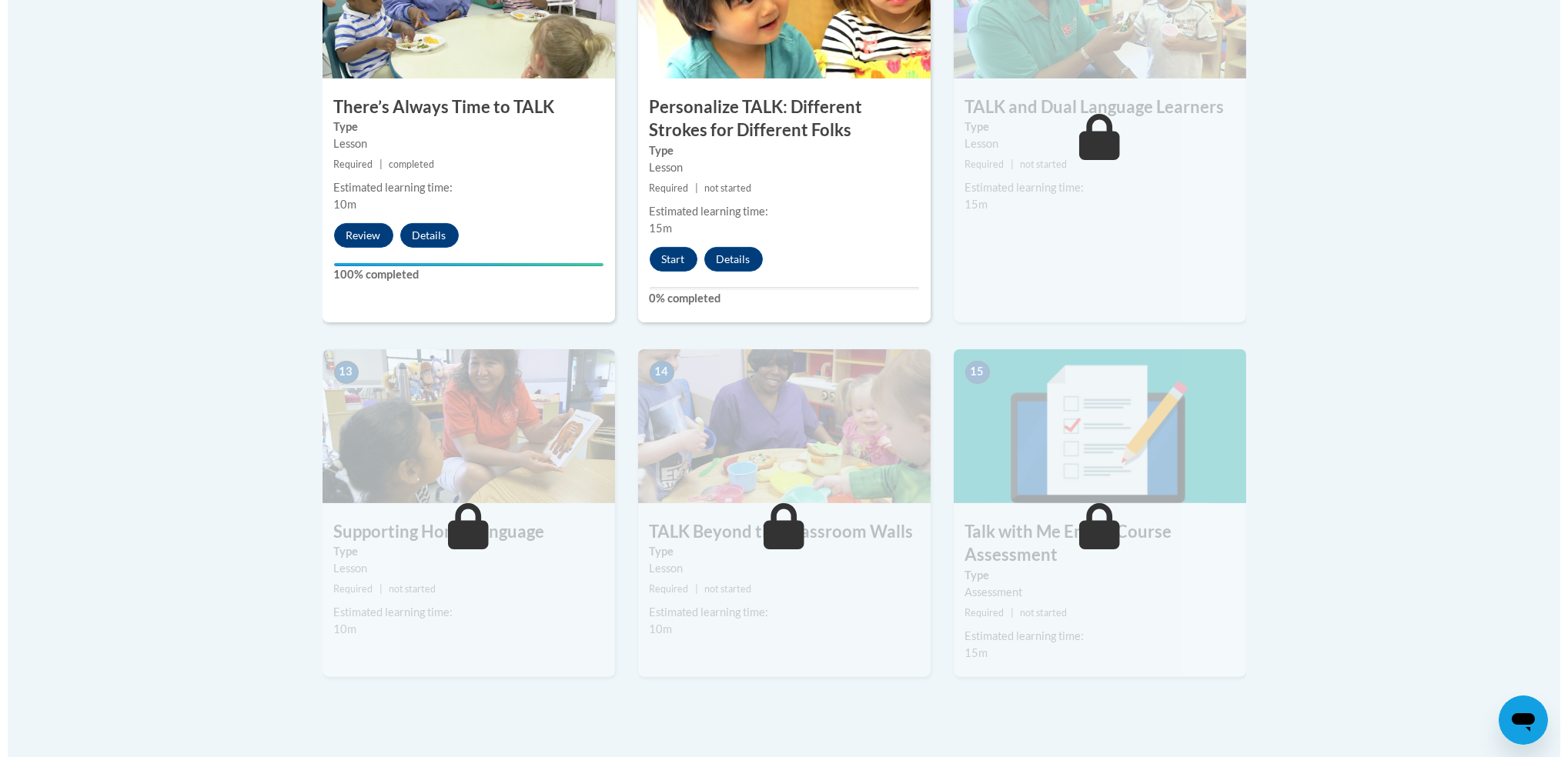
scroll to position [1862, 0]
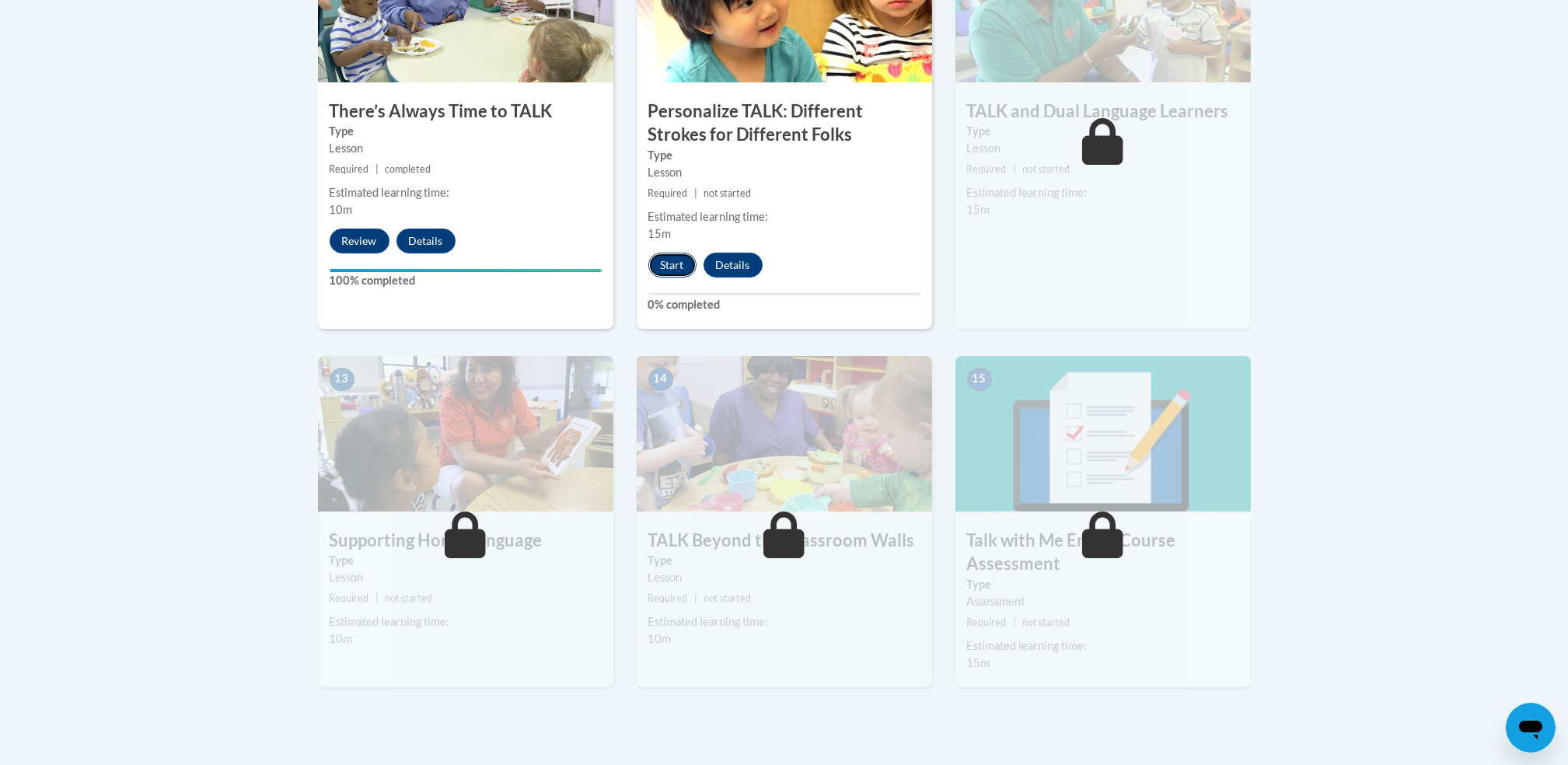
click at [668, 267] on button "Start" at bounding box center [672, 265] width 49 height 25
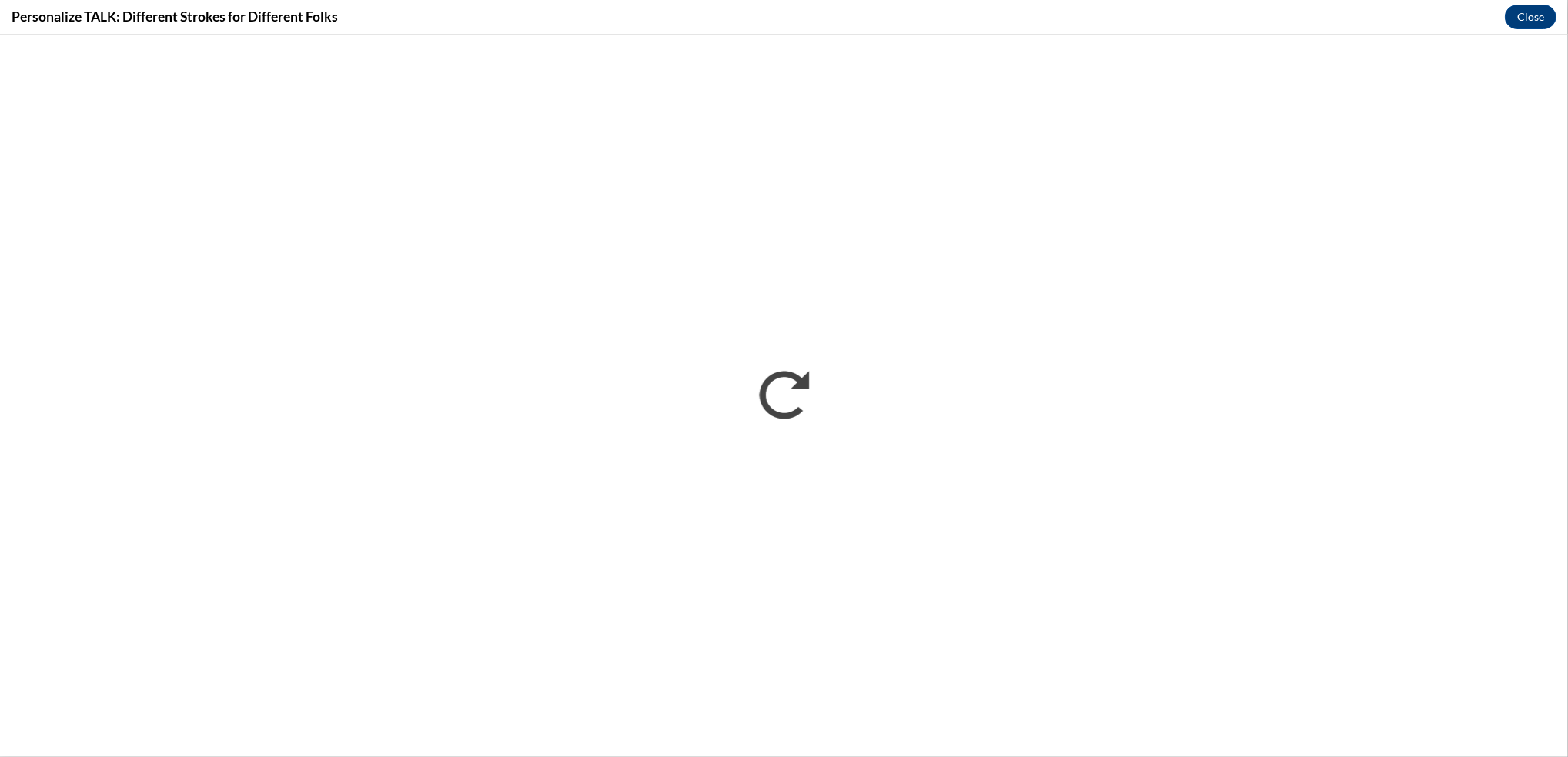
scroll to position [0, 0]
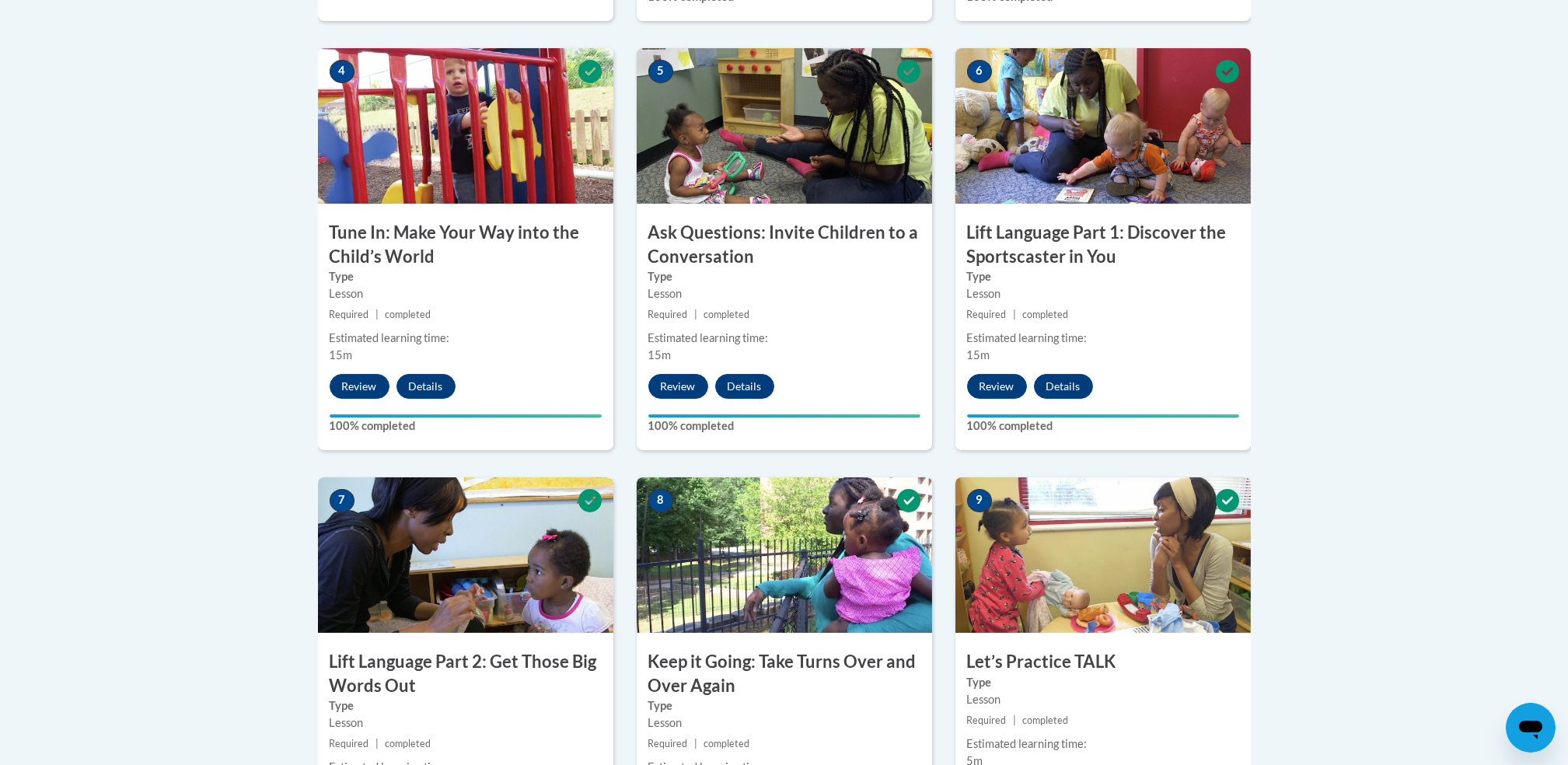
click at [1024, 481] on img at bounding box center [1103, 555] width 296 height 155
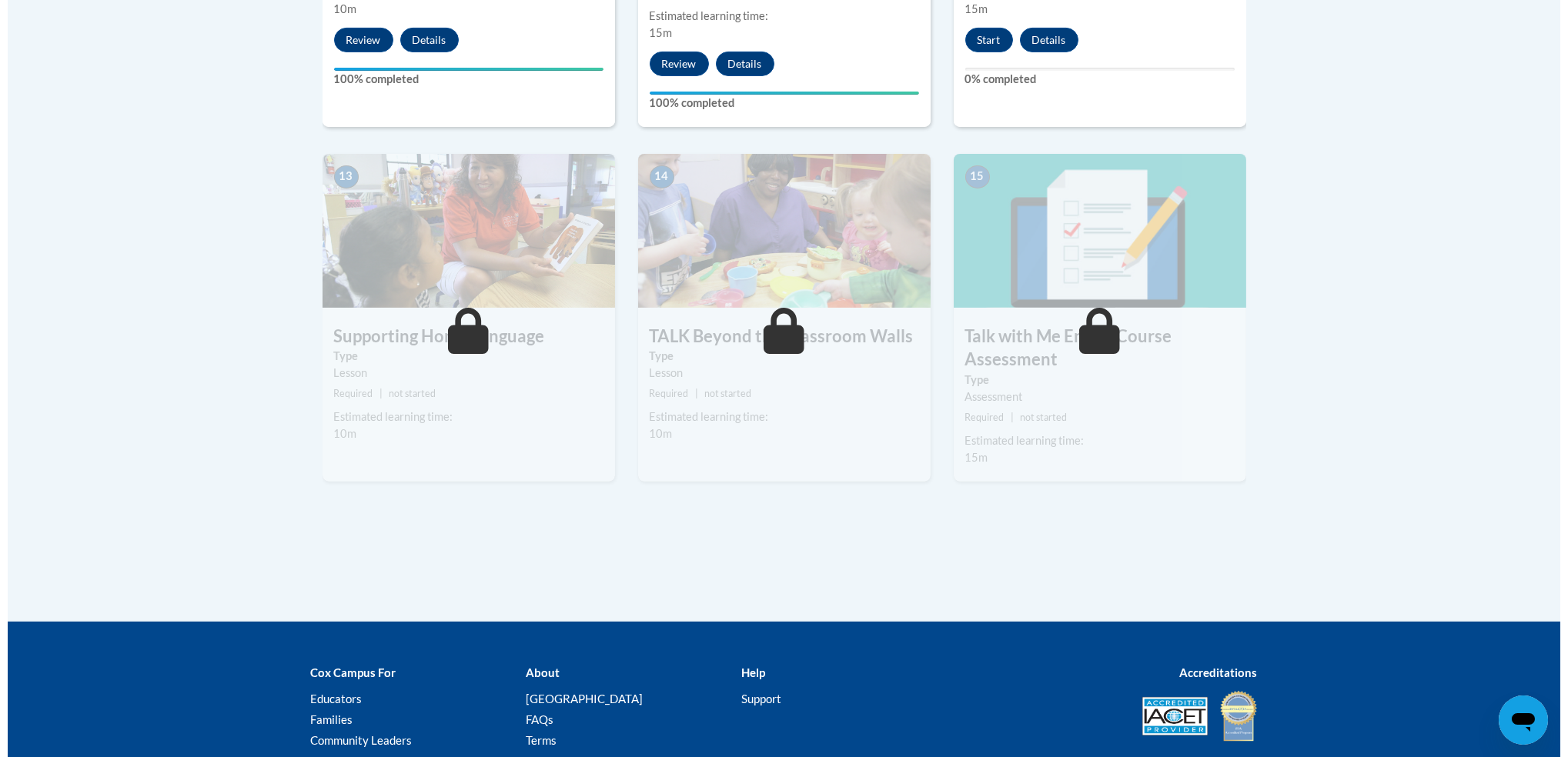
scroll to position [2071, 0]
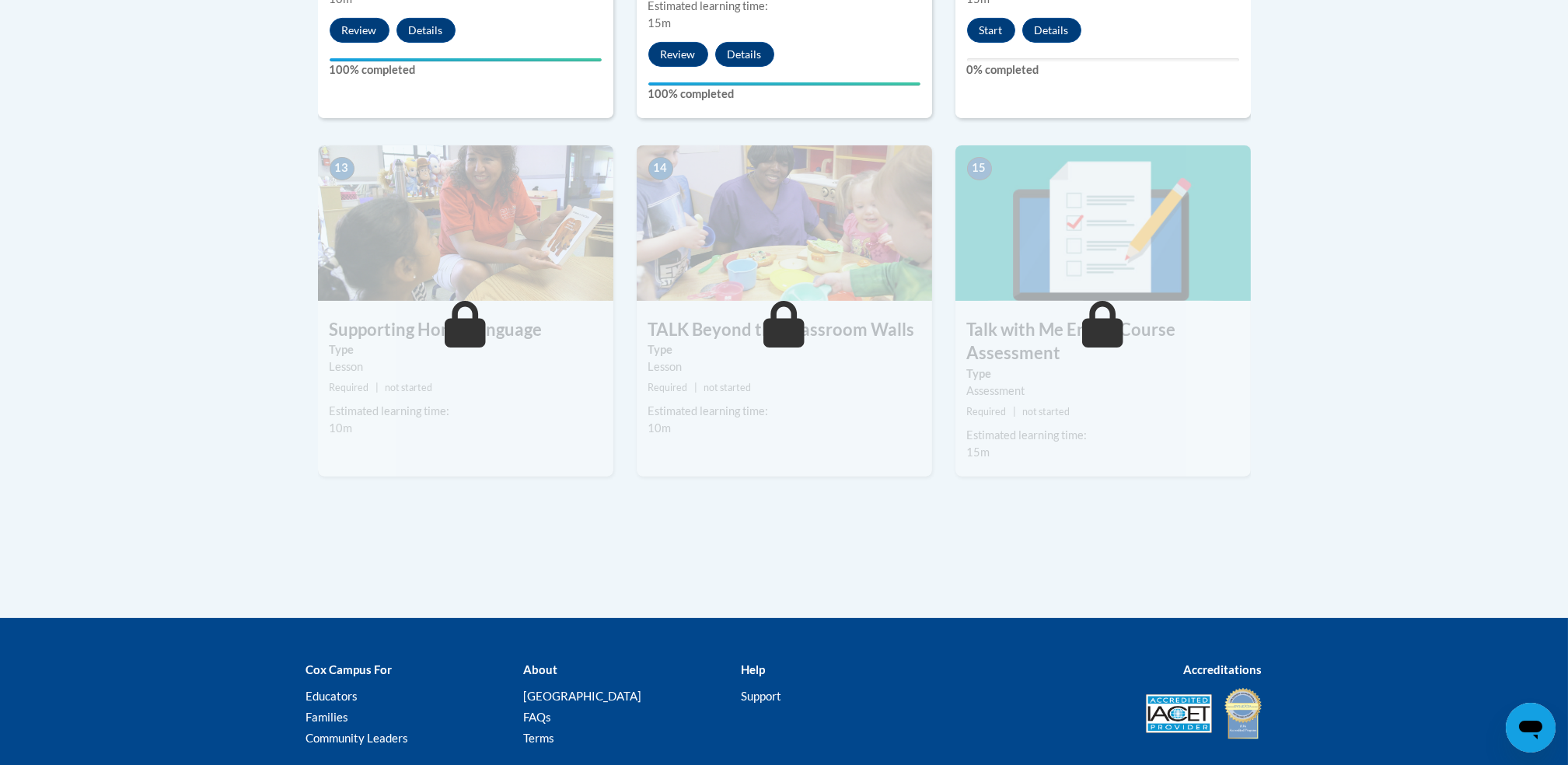
drag, startPoint x: 0, startPoint y: 0, endPoint x: 969, endPoint y: 558, distance: 1118.2
click at [990, 36] on button "Start" at bounding box center [991, 30] width 49 height 25
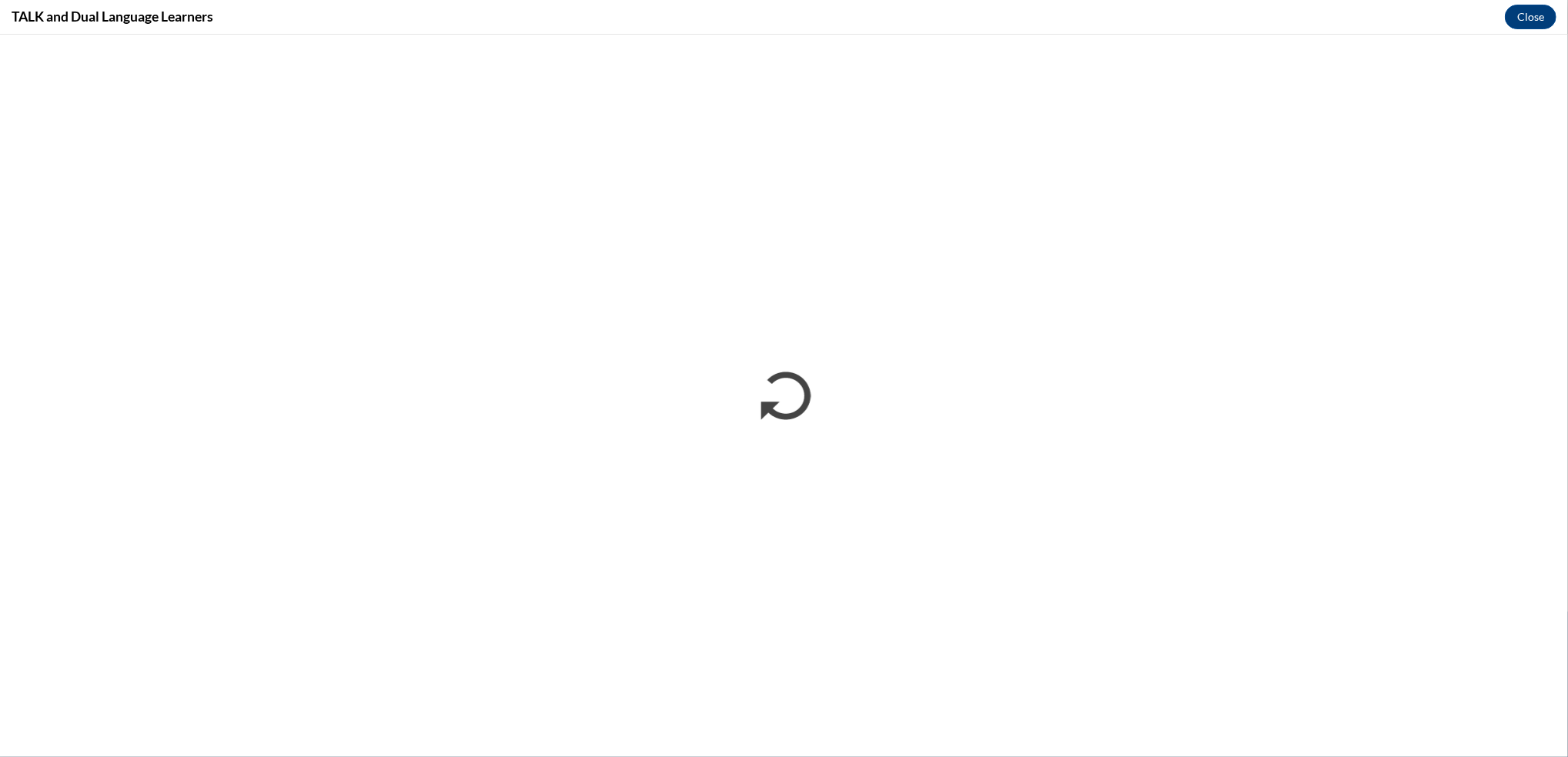
scroll to position [0, 0]
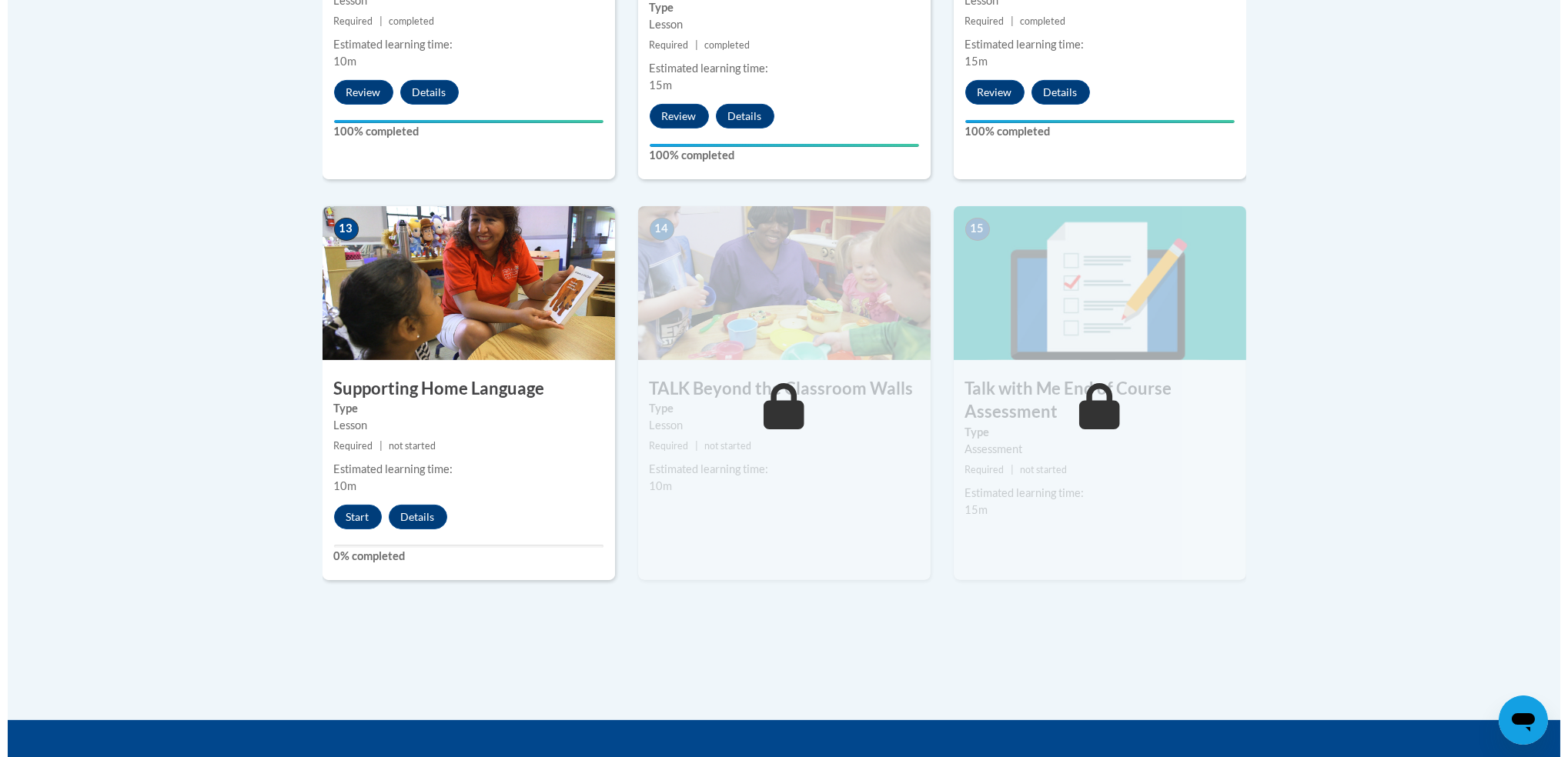
scroll to position [2010, 0]
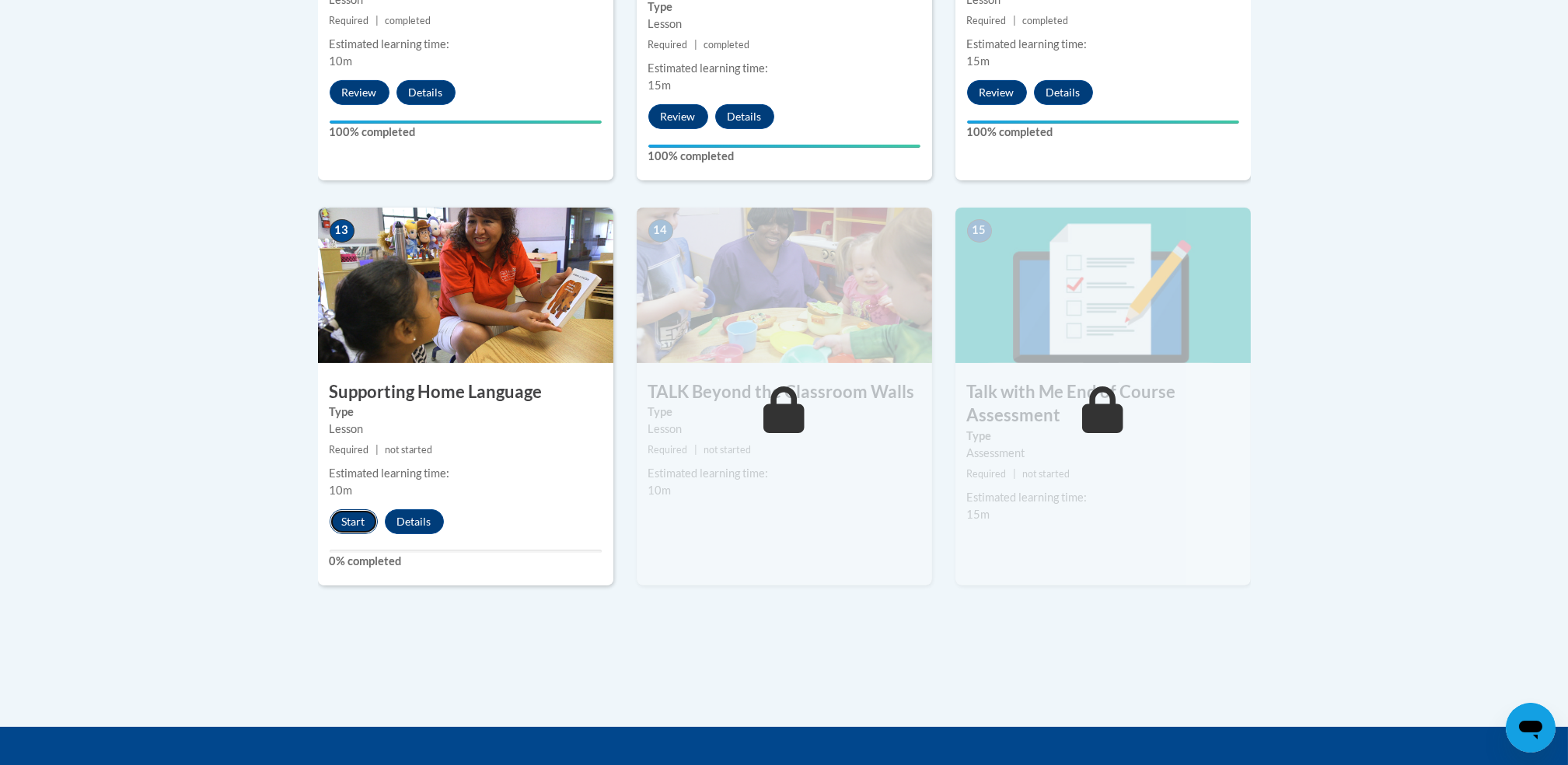
click at [345, 519] on button "Start" at bounding box center [354, 521] width 49 height 25
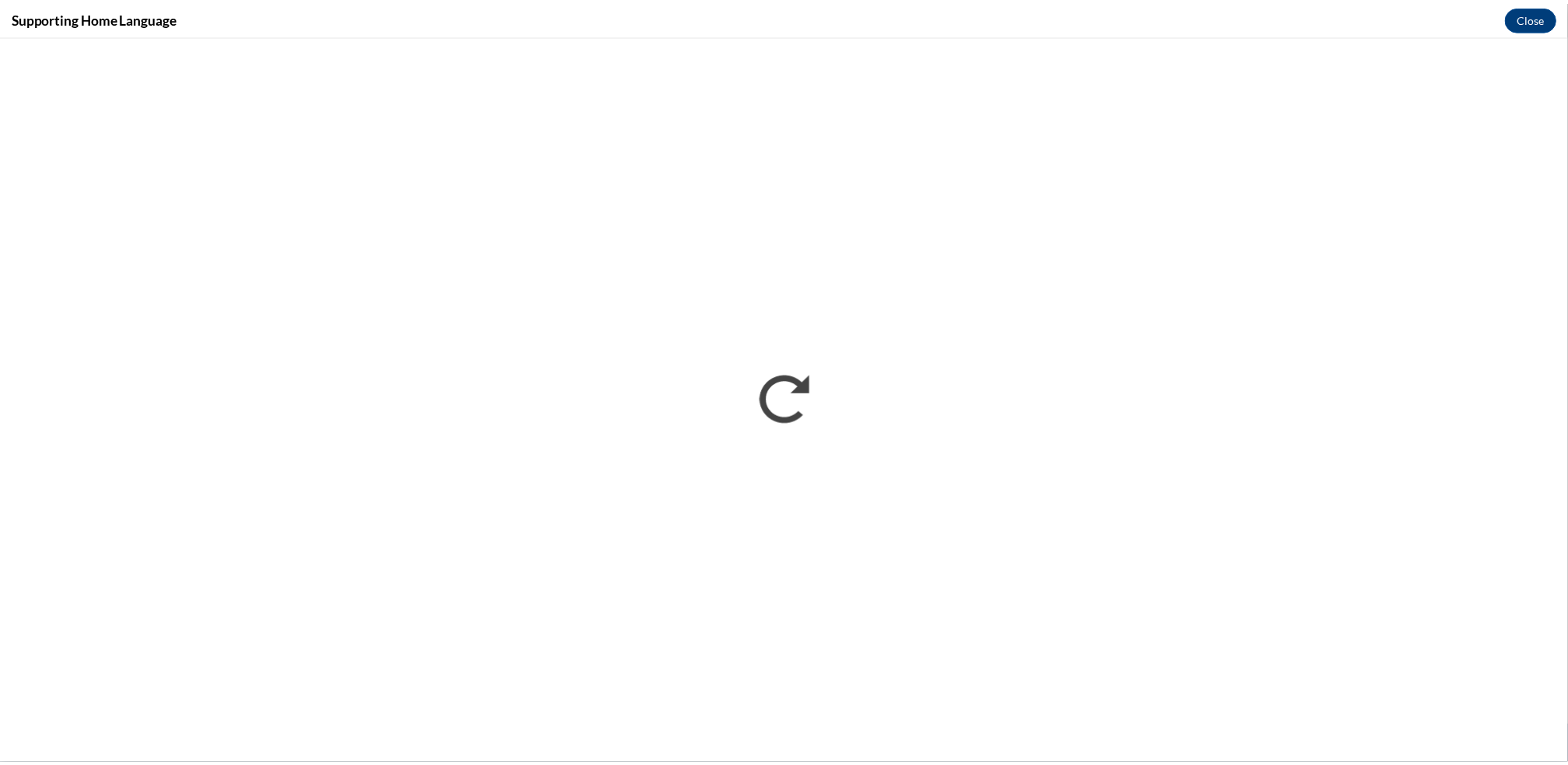
scroll to position [0, 0]
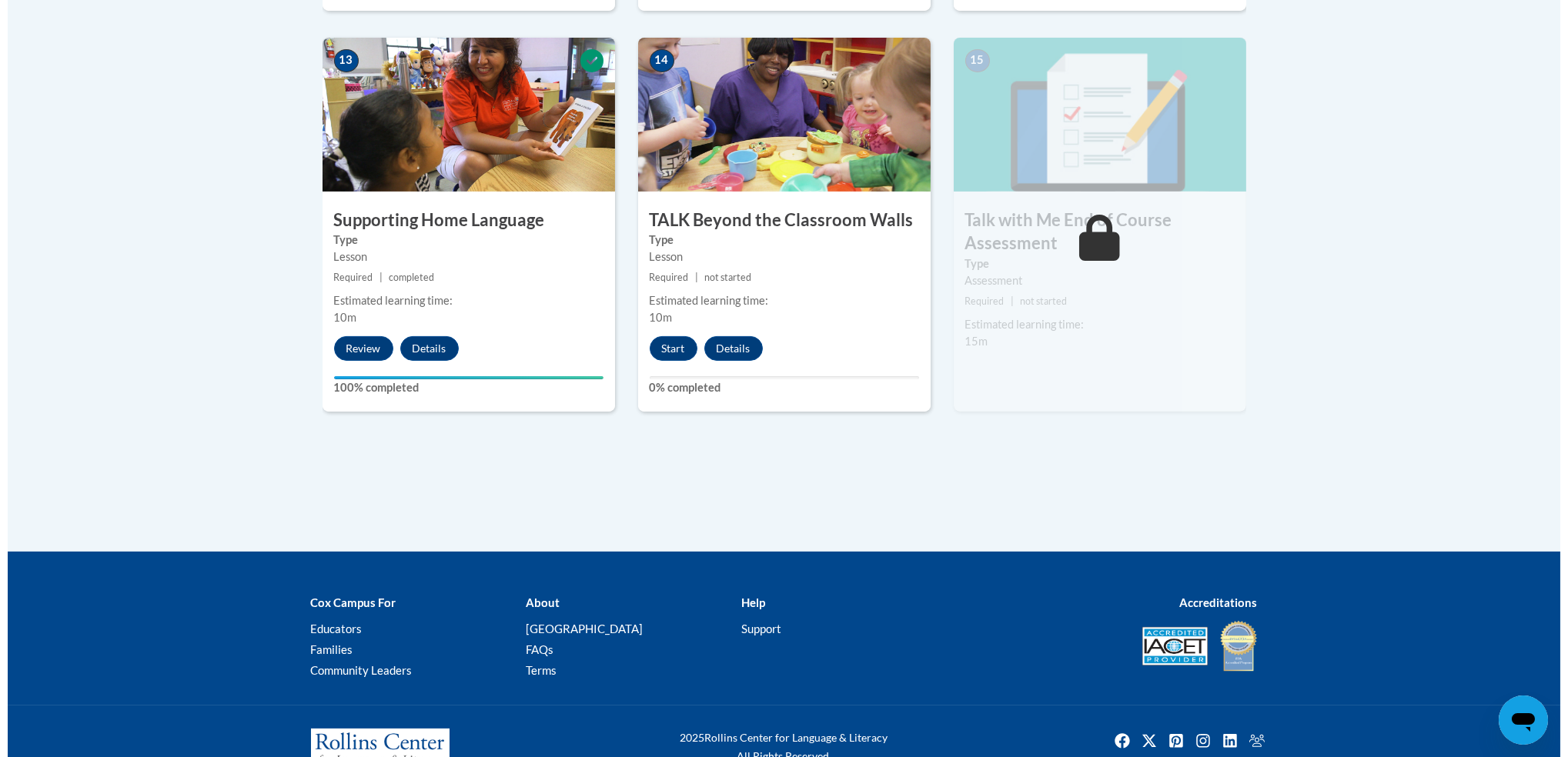
scroll to position [2224, 0]
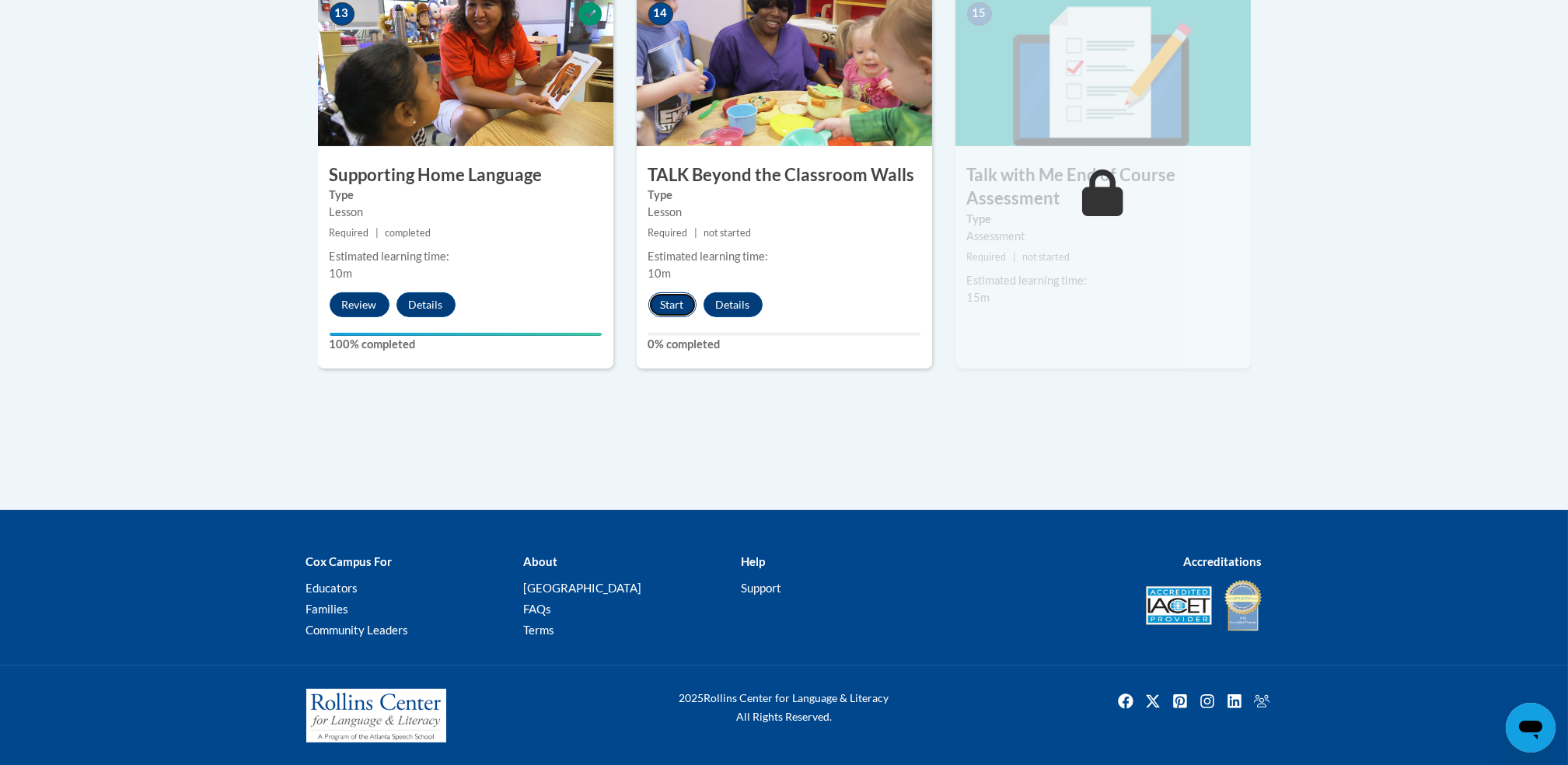
click at [664, 300] on button "Start" at bounding box center [672, 304] width 49 height 25
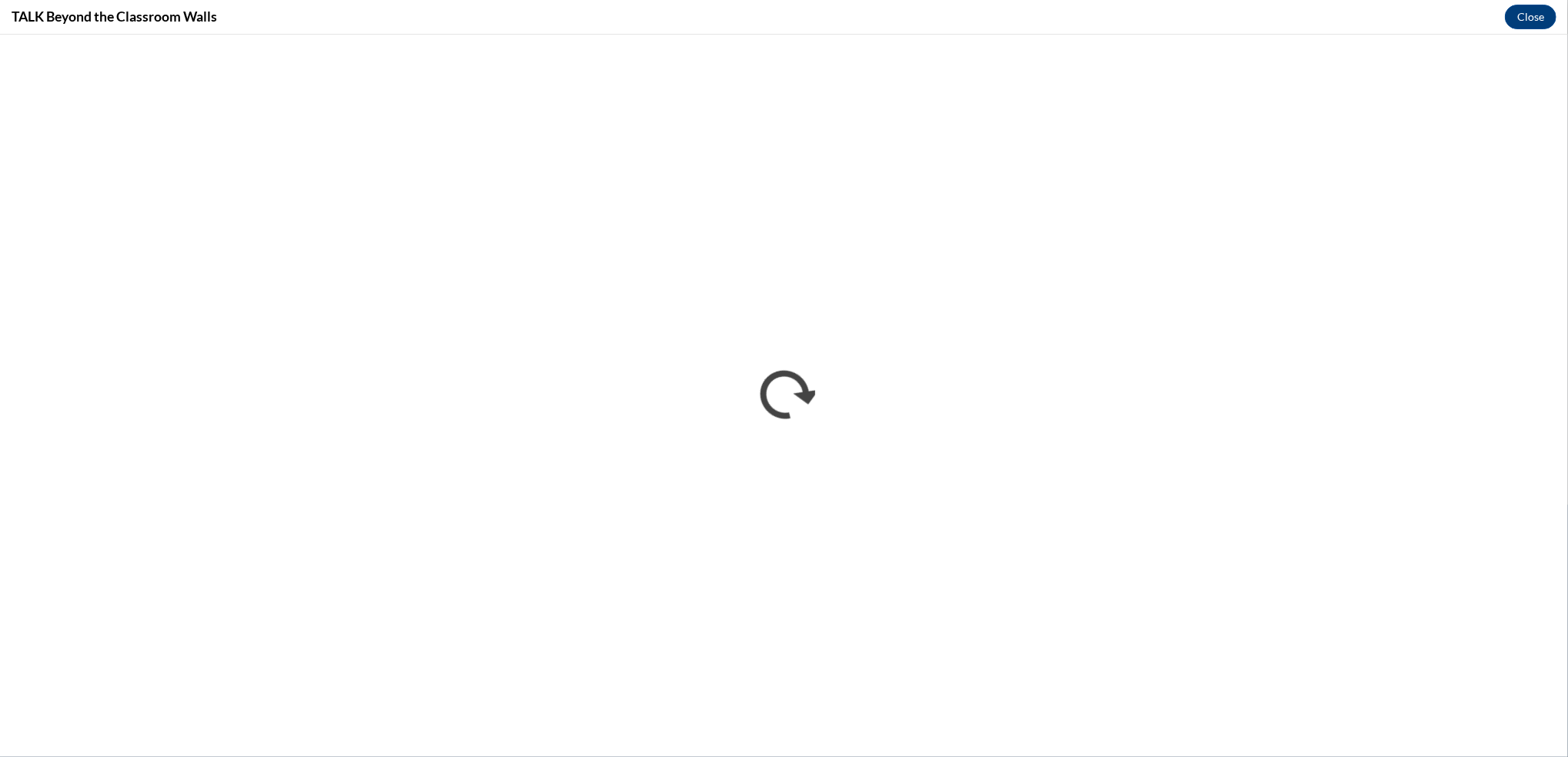
scroll to position [0, 0]
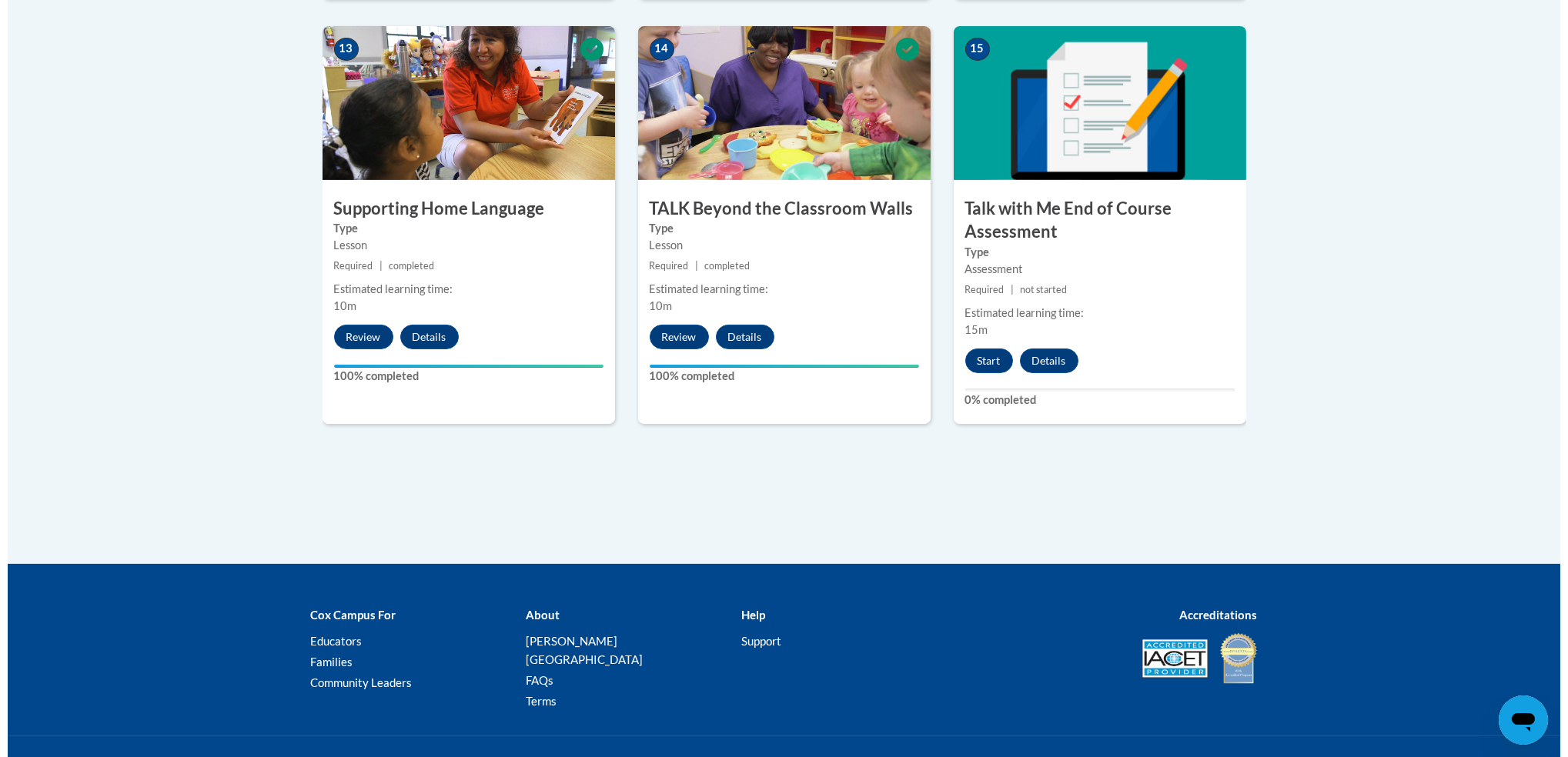
scroll to position [2248, 0]
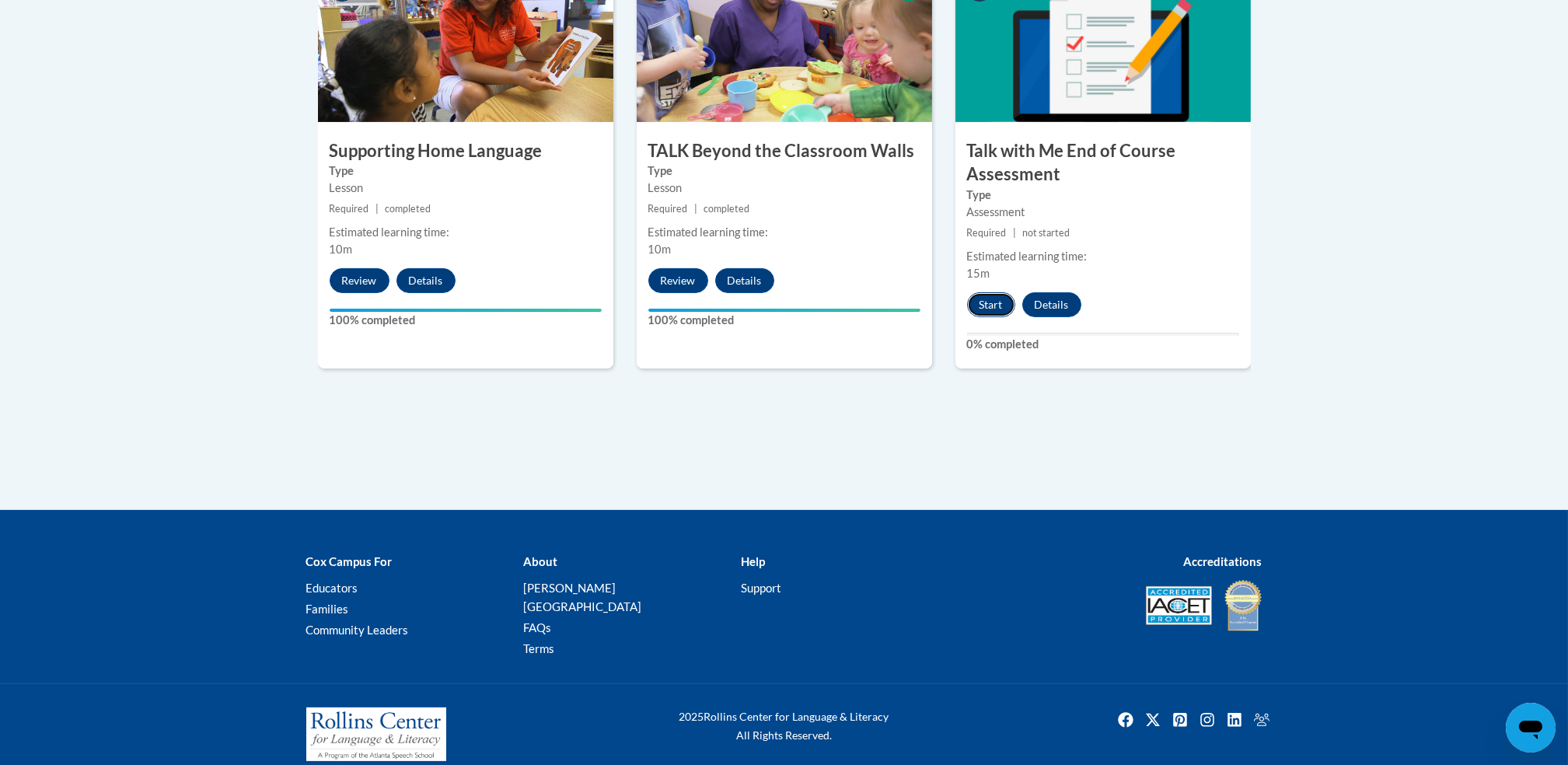
click at [987, 307] on button "Start" at bounding box center [991, 304] width 49 height 25
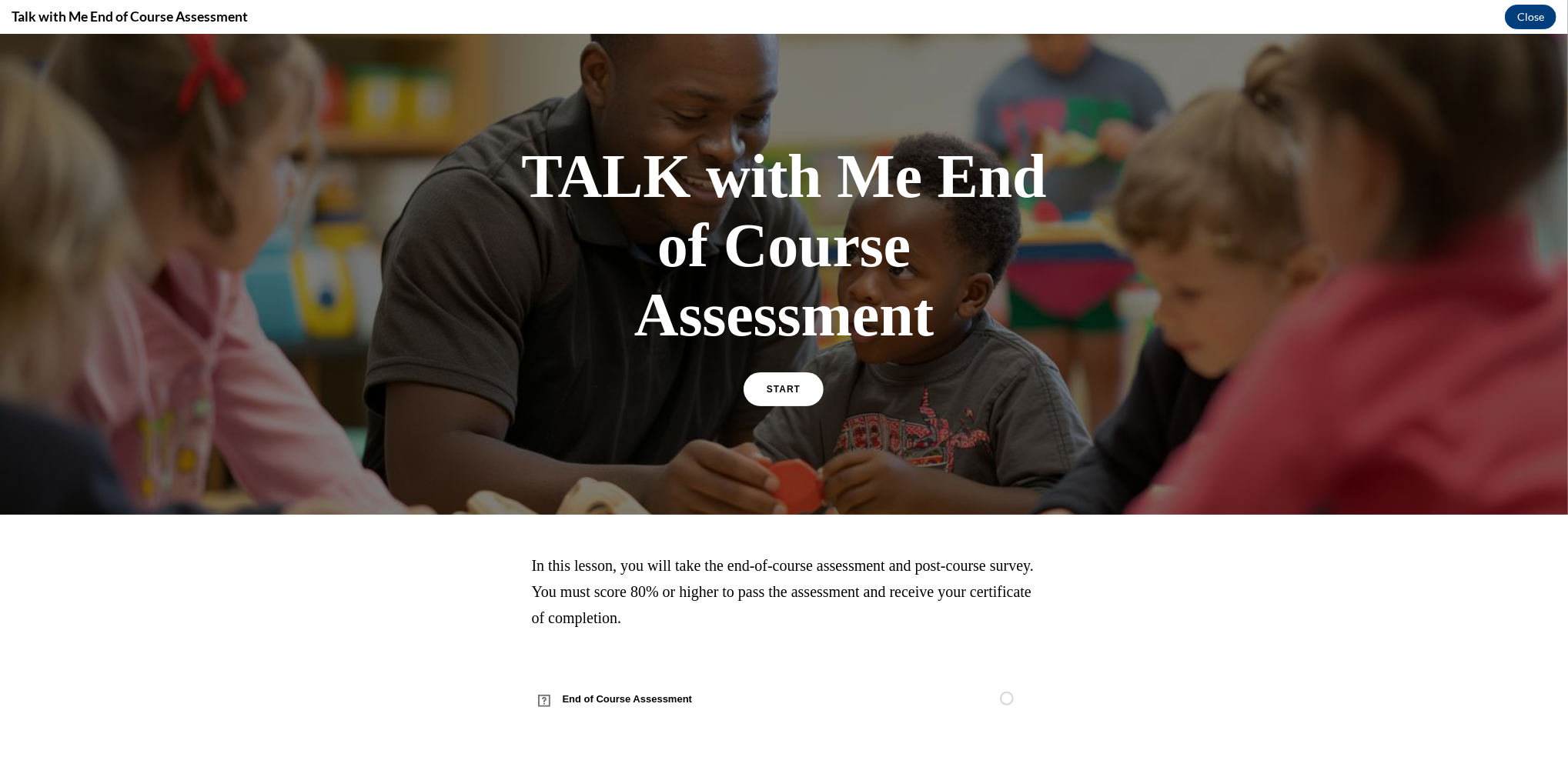
scroll to position [0, 0]
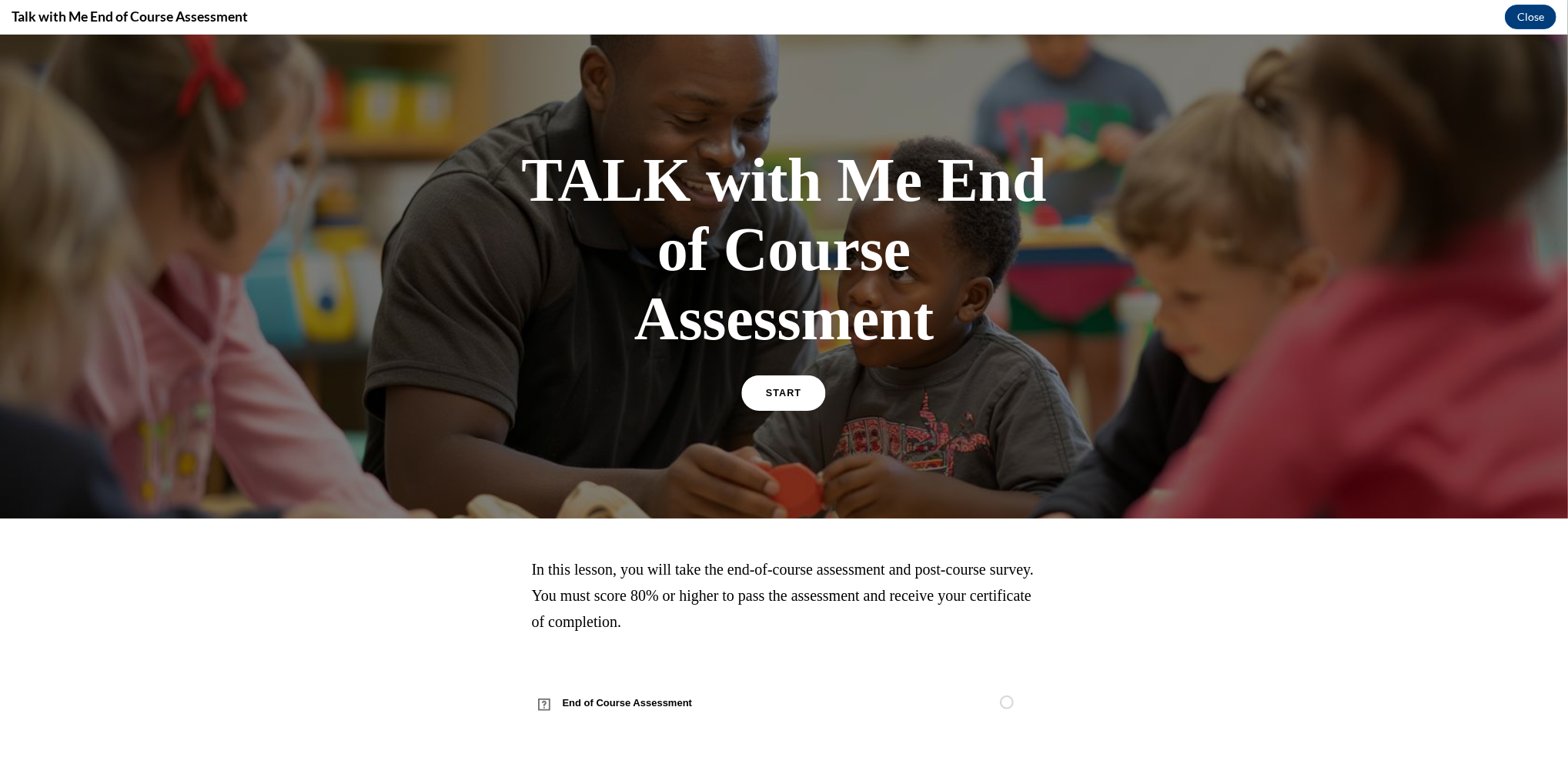
click at [768, 403] on link "START" at bounding box center [784, 393] width 84 height 36
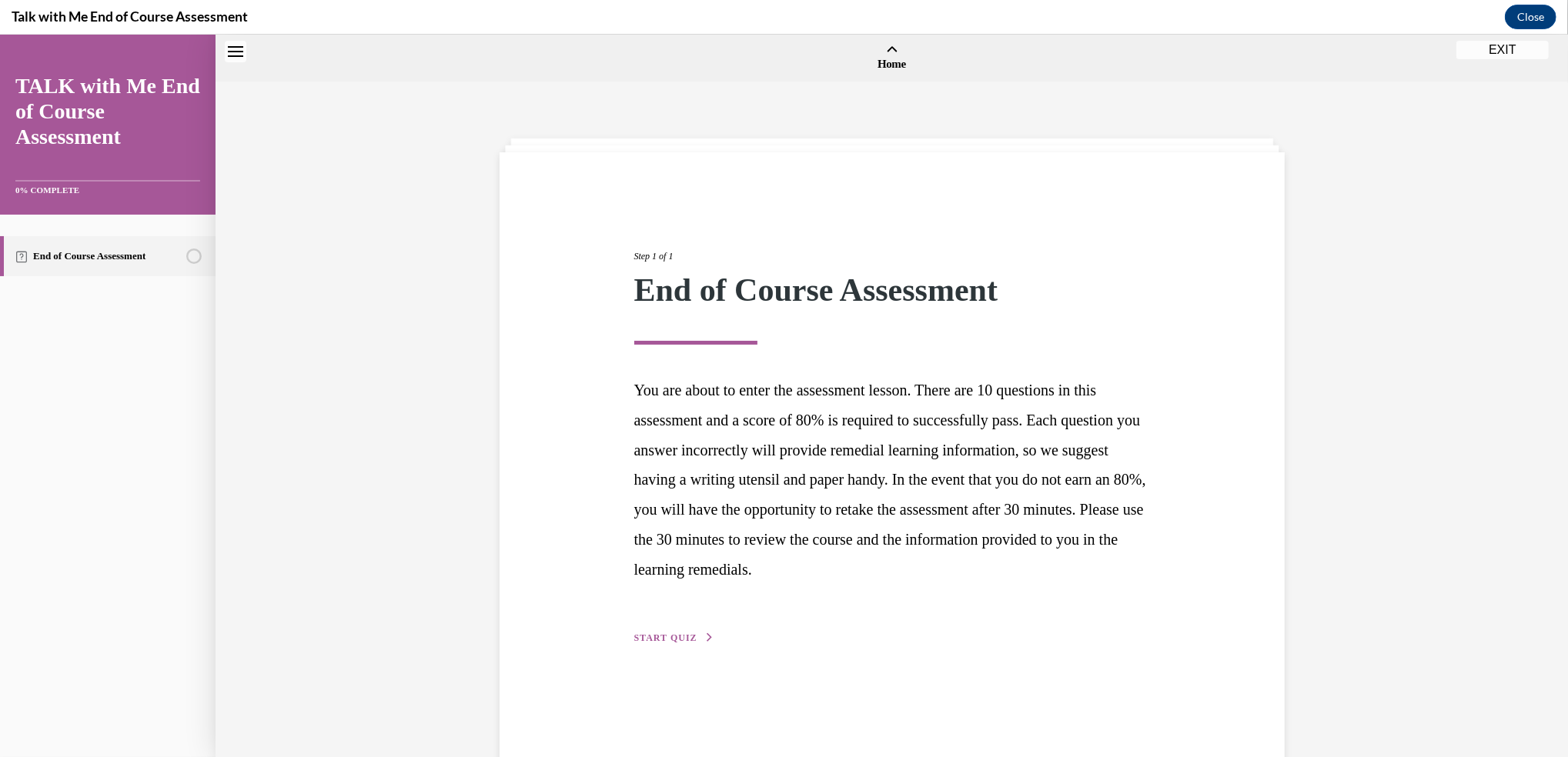
scroll to position [47, 0]
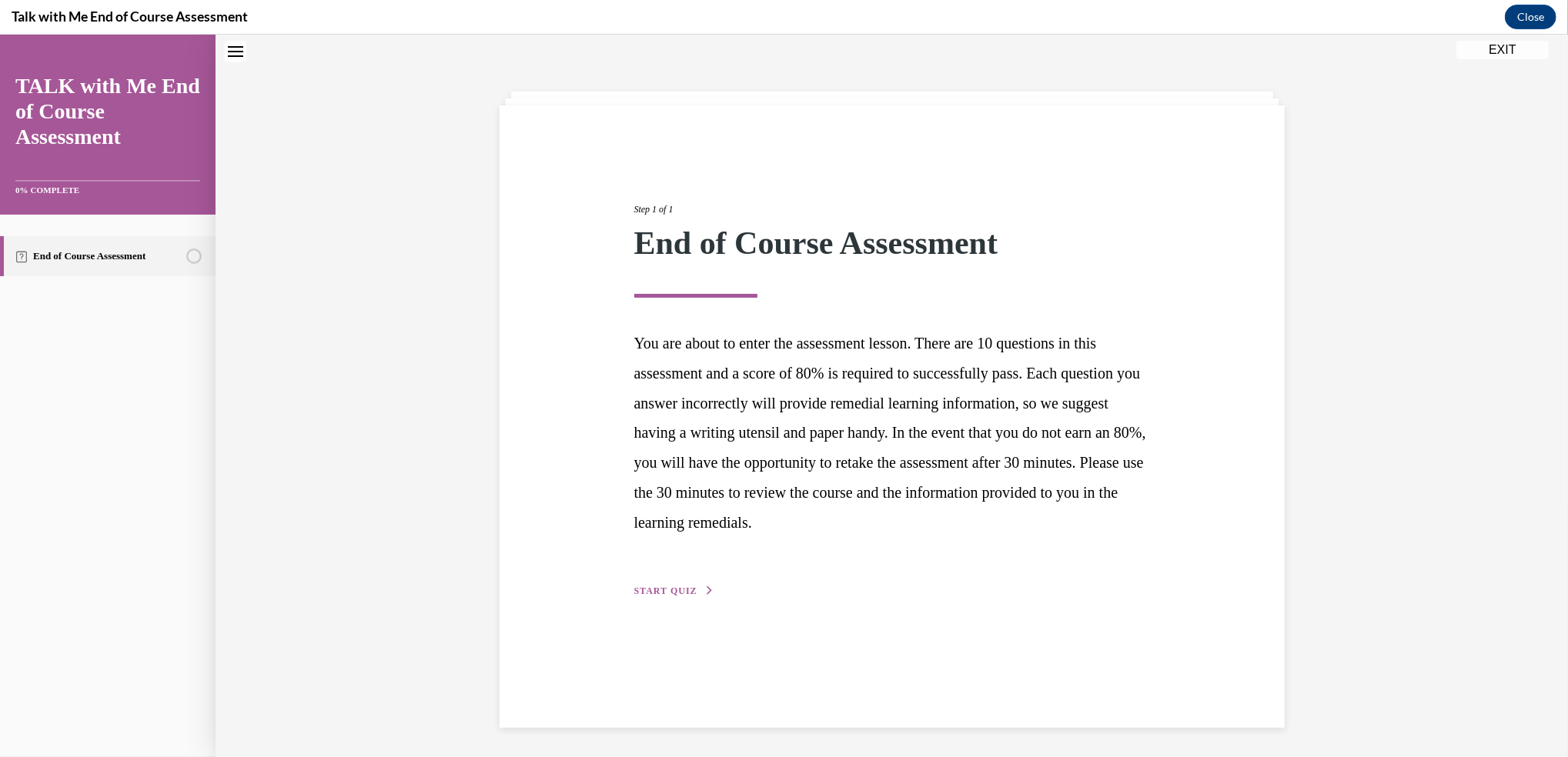
click at [635, 579] on div "Step 1 of 1 End of Course Assessment You are about to enter the assessment less…" at bounding box center [892, 382] width 539 height 432
click at [641, 584] on button "START QUIZ" at bounding box center [674, 591] width 80 height 14
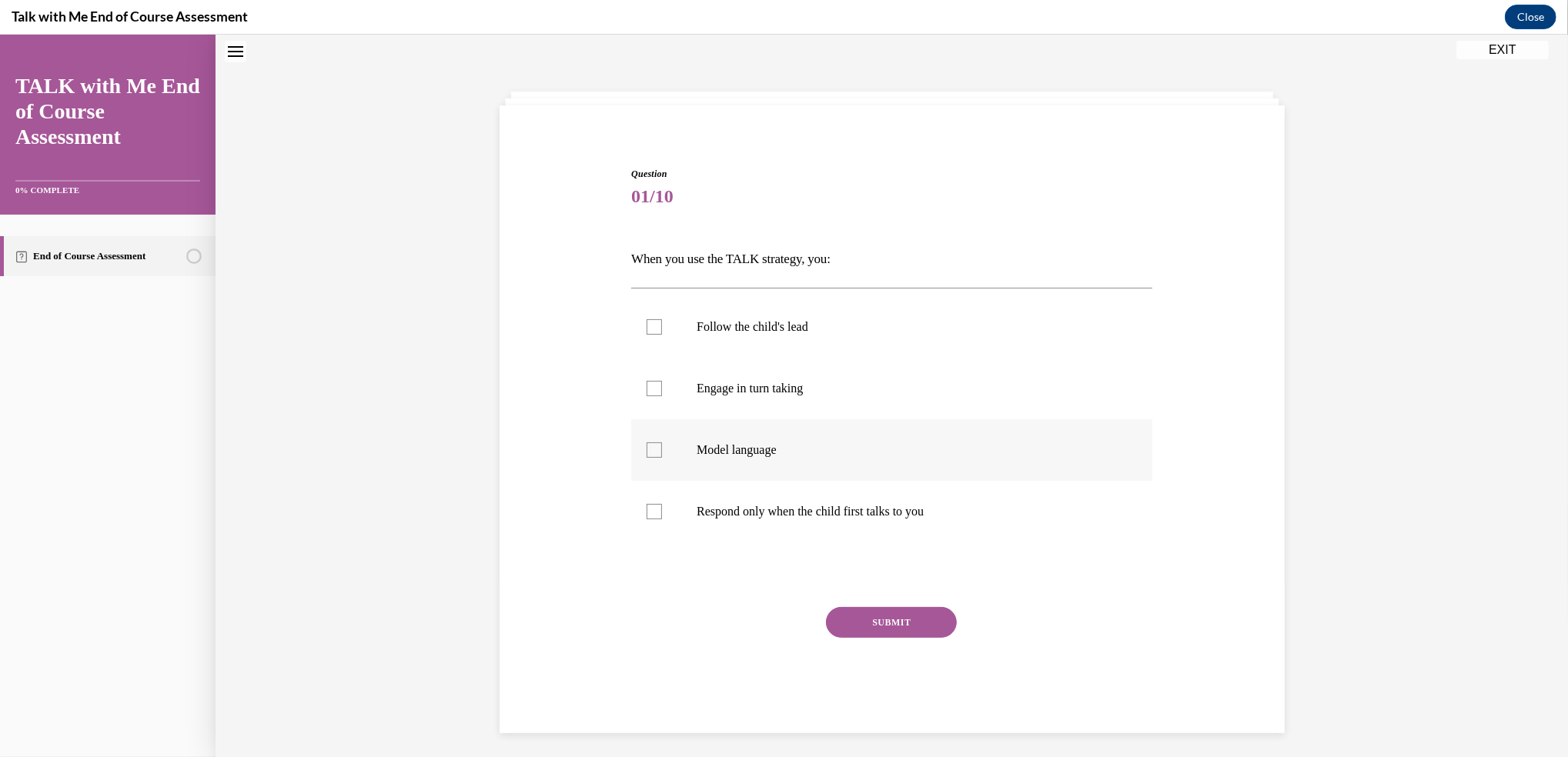
click at [651, 453] on div at bounding box center [654, 451] width 16 height 16
click at [651, 453] on input "Model language" at bounding box center [654, 451] width 16 height 16
checkbox input "true"
click at [650, 383] on div at bounding box center [654, 389] width 16 height 16
click at [650, 383] on input "Engage in turn taking" at bounding box center [654, 389] width 16 height 16
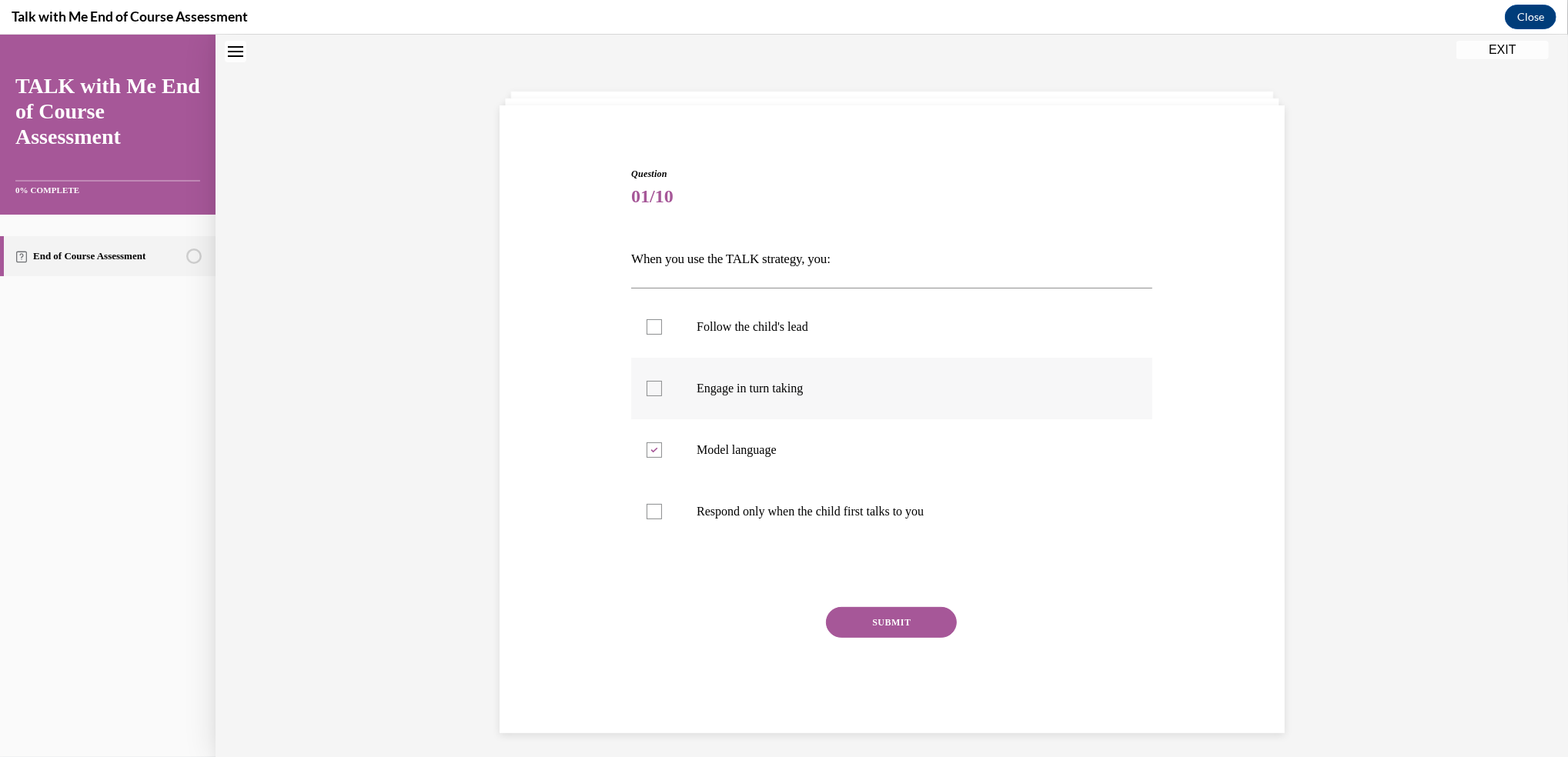
checkbox input "true"
click at [646, 331] on div at bounding box center [654, 327] width 16 height 16
click at [646, 331] on input "Follow the child's lead" at bounding box center [654, 327] width 16 height 16
checkbox input "true"
click at [828, 624] on button "SUBMIT" at bounding box center [891, 622] width 131 height 31
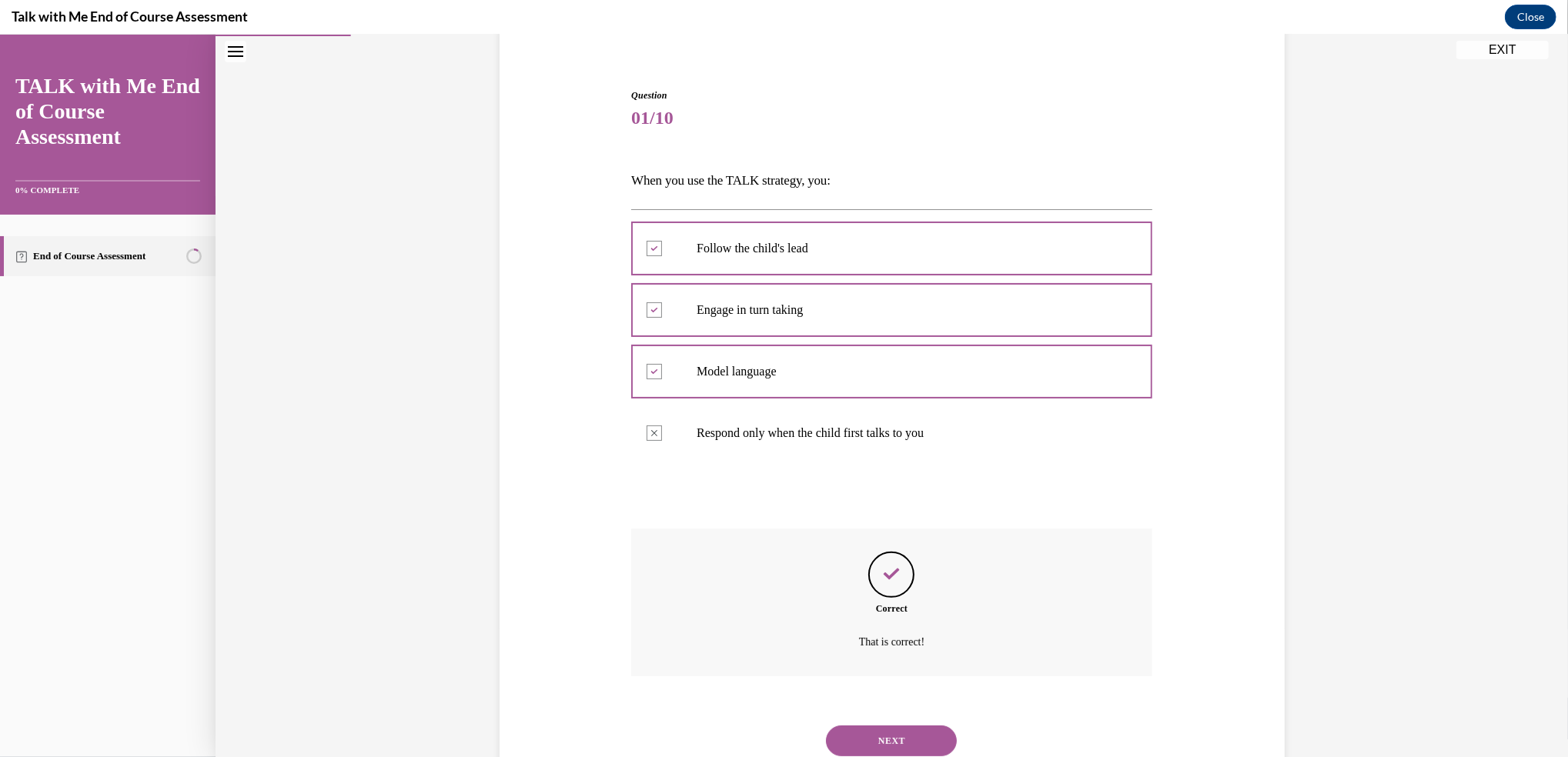
scroll to position [178, 0]
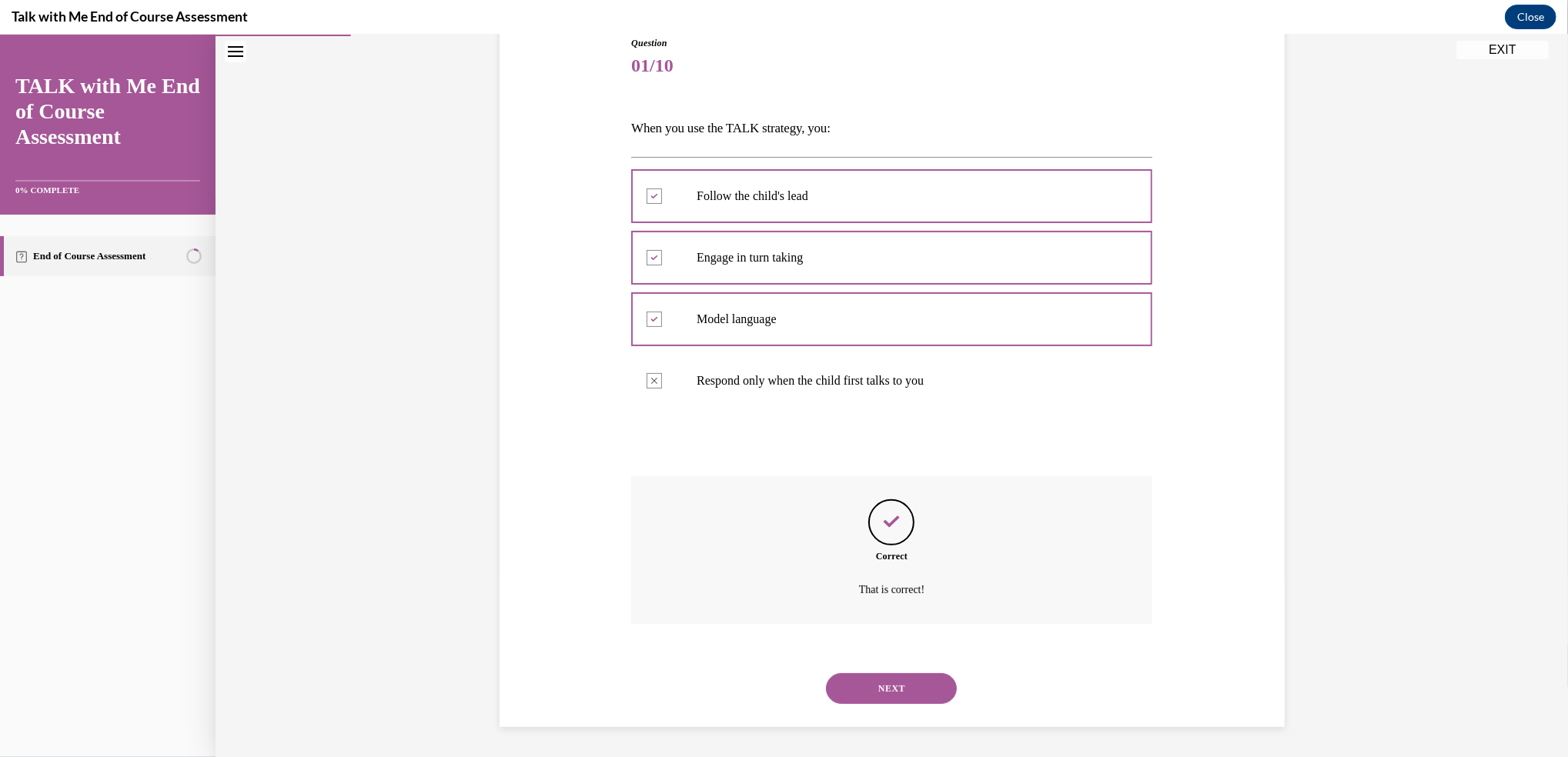
click at [869, 691] on button "NEXT" at bounding box center [891, 688] width 131 height 31
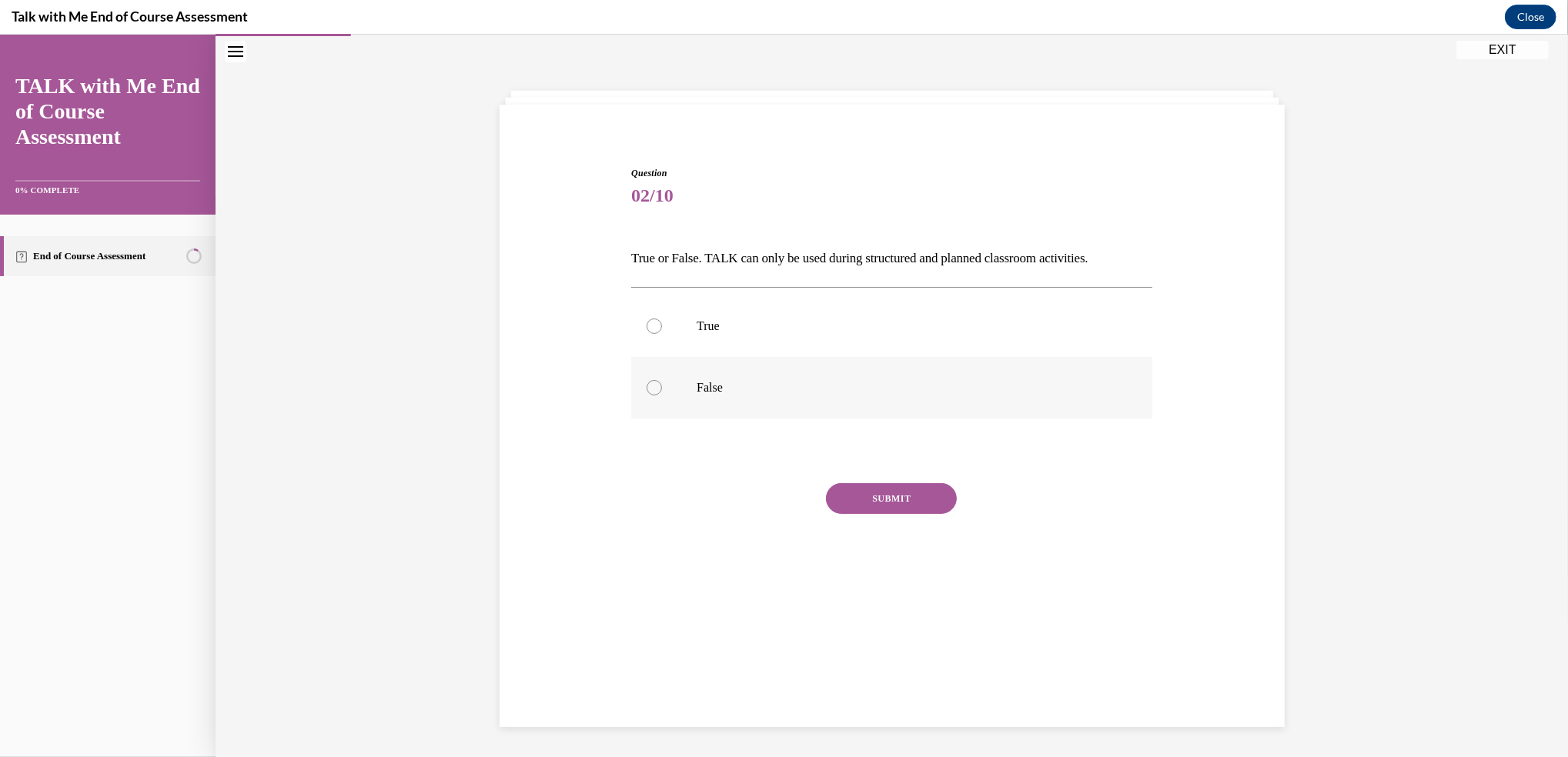
click at [650, 384] on div at bounding box center [654, 388] width 16 height 16
click at [650, 384] on input "False" at bounding box center [654, 388] width 16 height 16
radio input "true"
click at [931, 480] on div "Question 02/10 True or False. TALK can only be used during structured and plann…" at bounding box center [892, 388] width 522 height 444
click at [904, 492] on button "SUBMIT" at bounding box center [891, 498] width 131 height 31
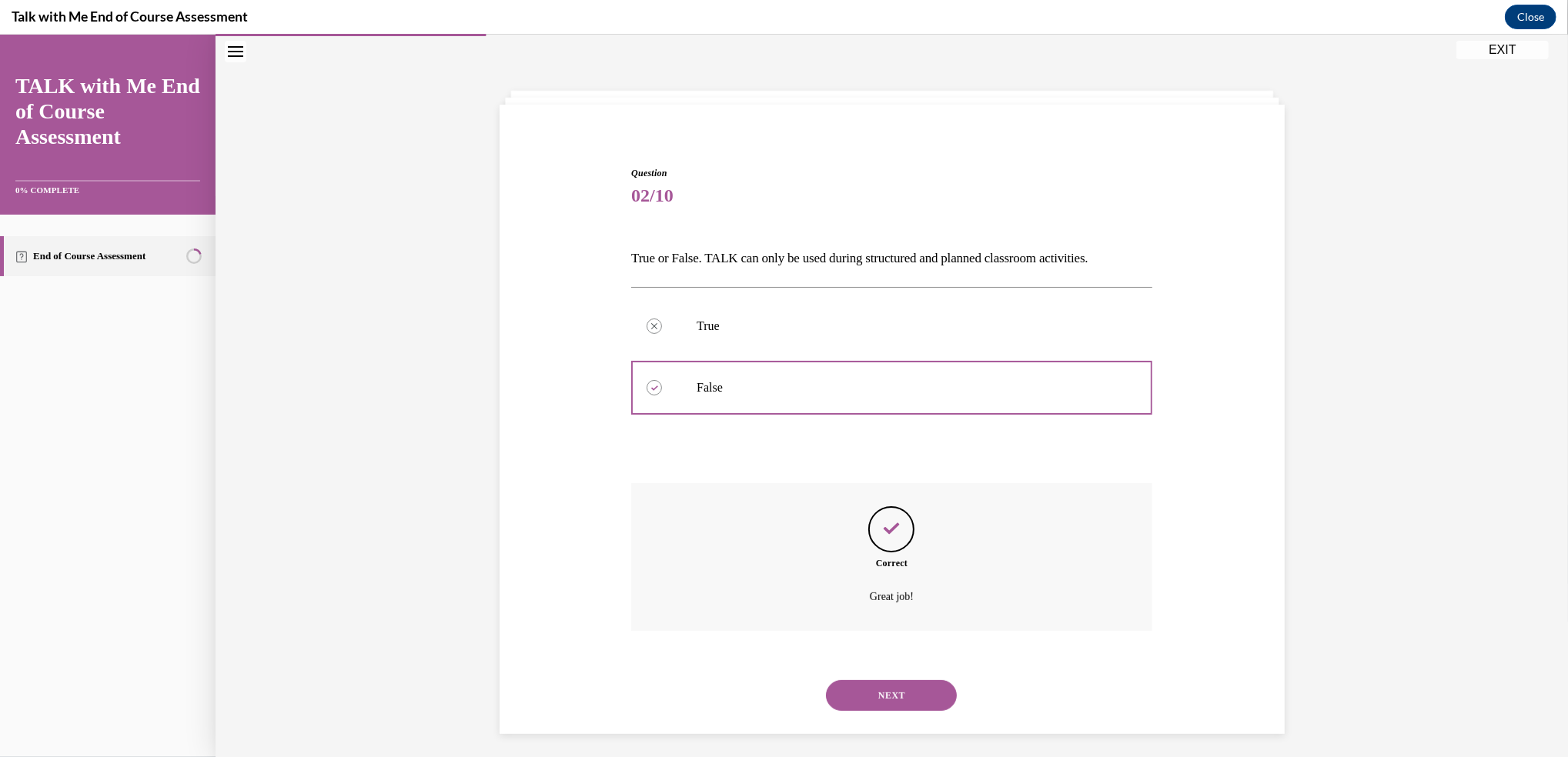
scroll to position [55, 0]
click at [916, 677] on button "NEXT" at bounding box center [891, 688] width 131 height 31
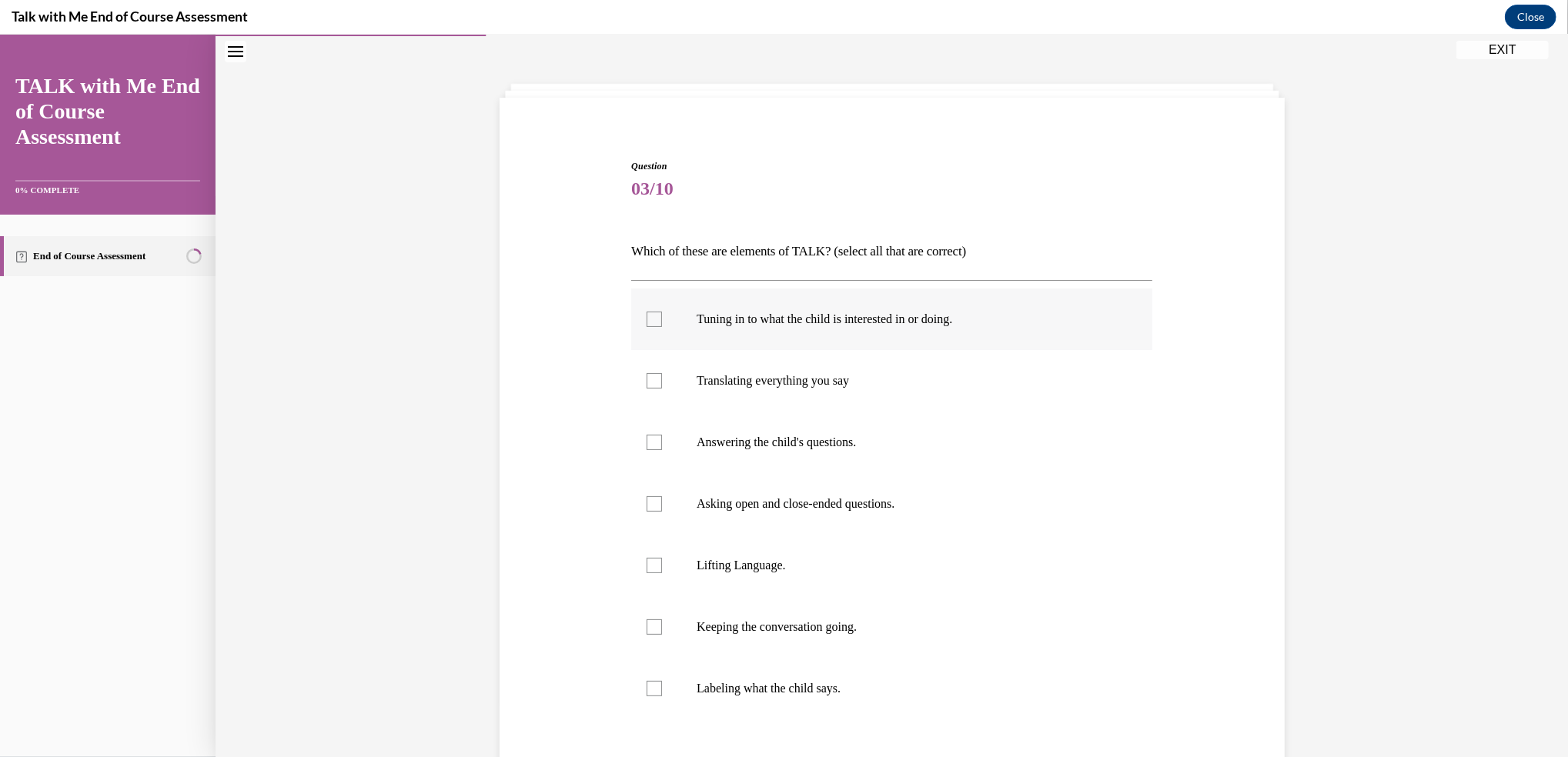
click at [722, 327] on label "Tuning in to what the child is interested in or doing." at bounding box center [892, 319] width 522 height 61
click at [662, 327] on input "Tuning in to what the child is interested in or doing." at bounding box center [654, 320] width 16 height 16
checkbox input "true"
click at [659, 446] on label "Answering the child's questions." at bounding box center [892, 442] width 522 height 61
click at [659, 446] on input "Answering the child's questions." at bounding box center [654, 443] width 16 height 16
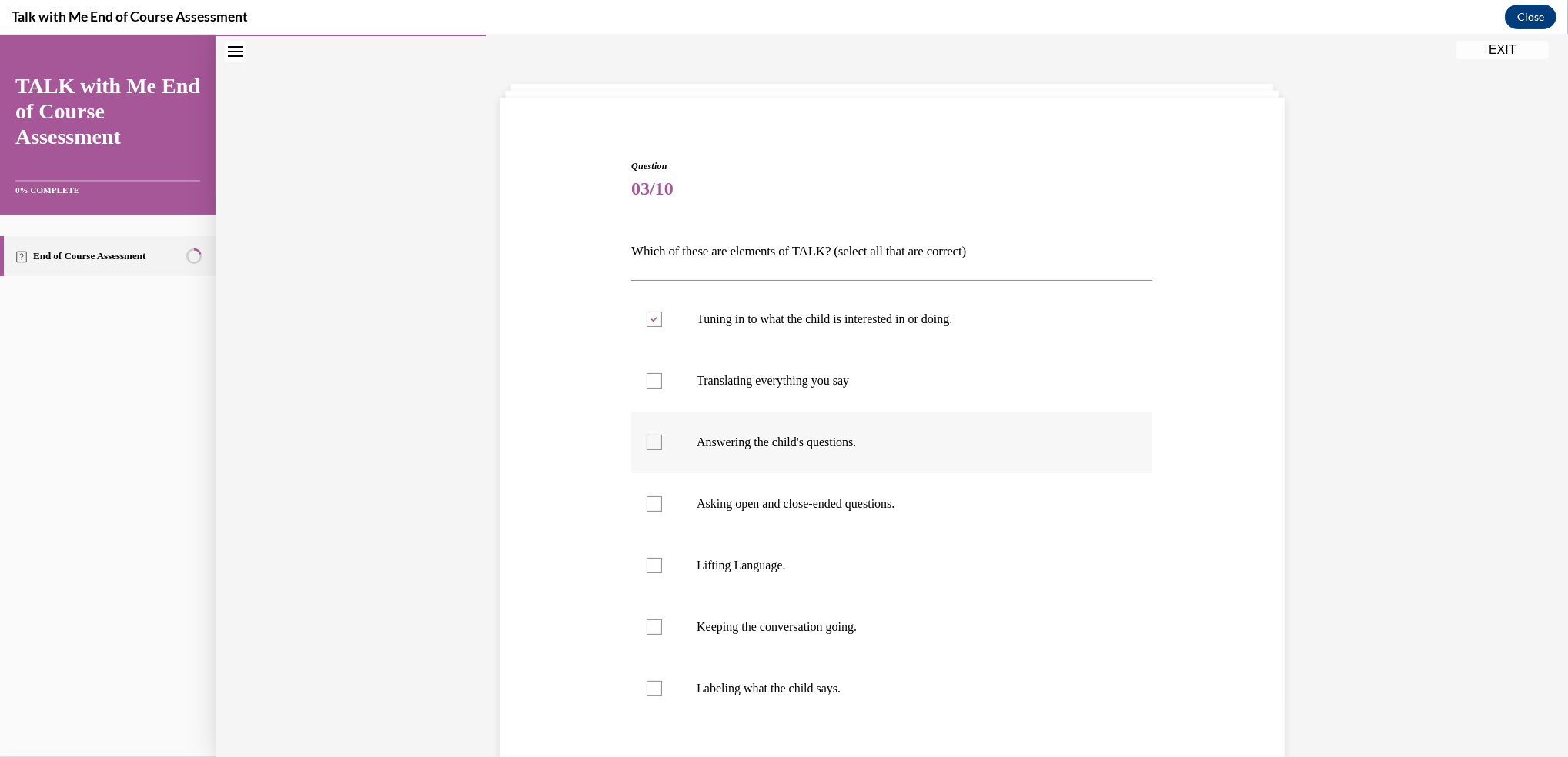
checkbox input "true"
click at [654, 505] on div at bounding box center [654, 504] width 16 height 16
click at [654, 505] on input "Asking open and close-ended questions." at bounding box center [654, 504] width 16 height 16
checkbox input "true"
click at [663, 559] on label "Lifting Language." at bounding box center [892, 565] width 522 height 61
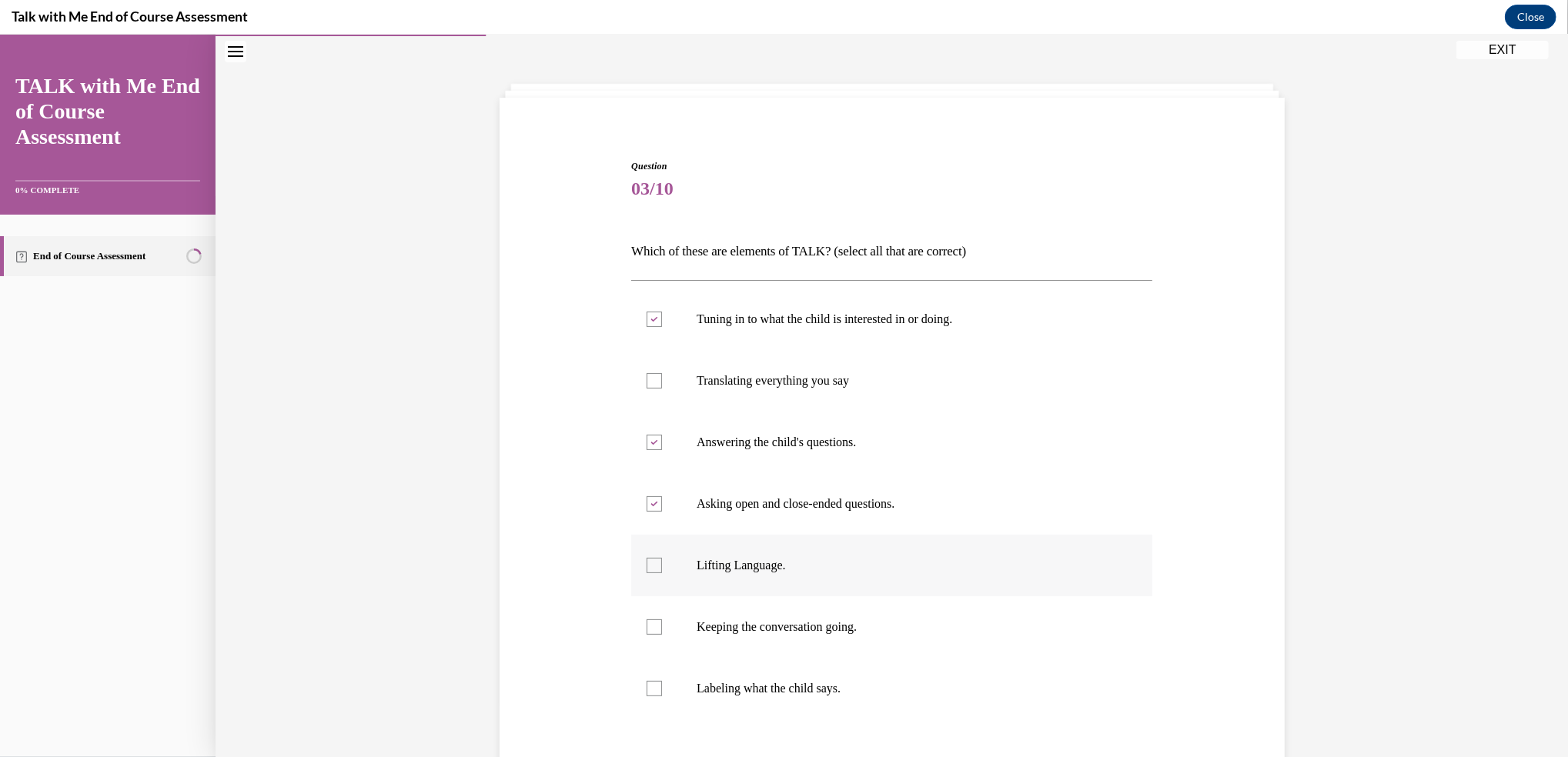
click at [662, 559] on input "Lifting Language." at bounding box center [654, 566] width 16 height 16
checkbox input "true"
click at [680, 615] on label "Keeping the conversation going." at bounding box center [892, 627] width 522 height 61
click at [662, 619] on input "Keeping the conversation going." at bounding box center [654, 627] width 16 height 16
checkbox input "true"
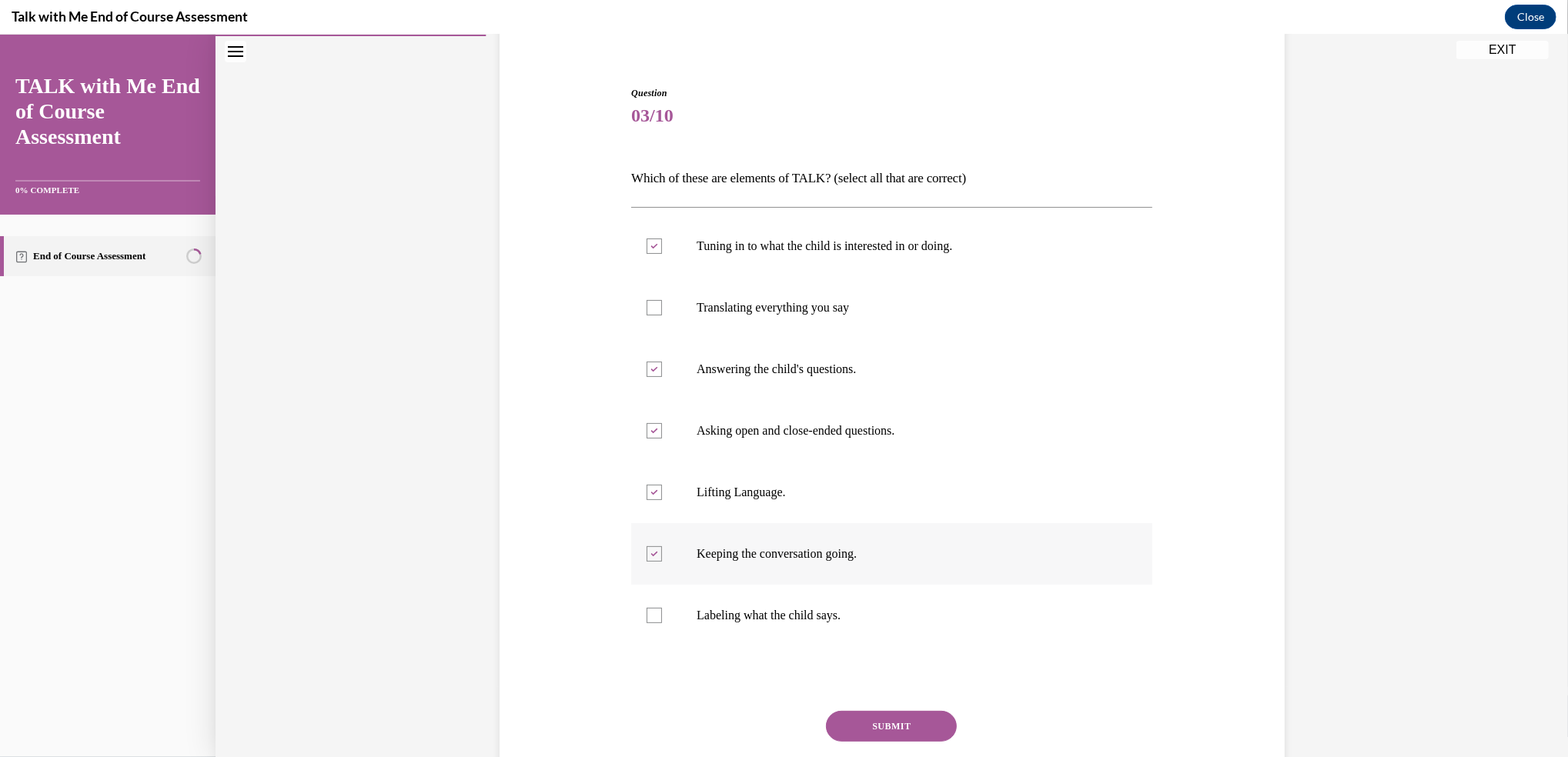
scroll to position [129, 0]
click at [883, 712] on button "SUBMIT" at bounding box center [891, 724] width 131 height 31
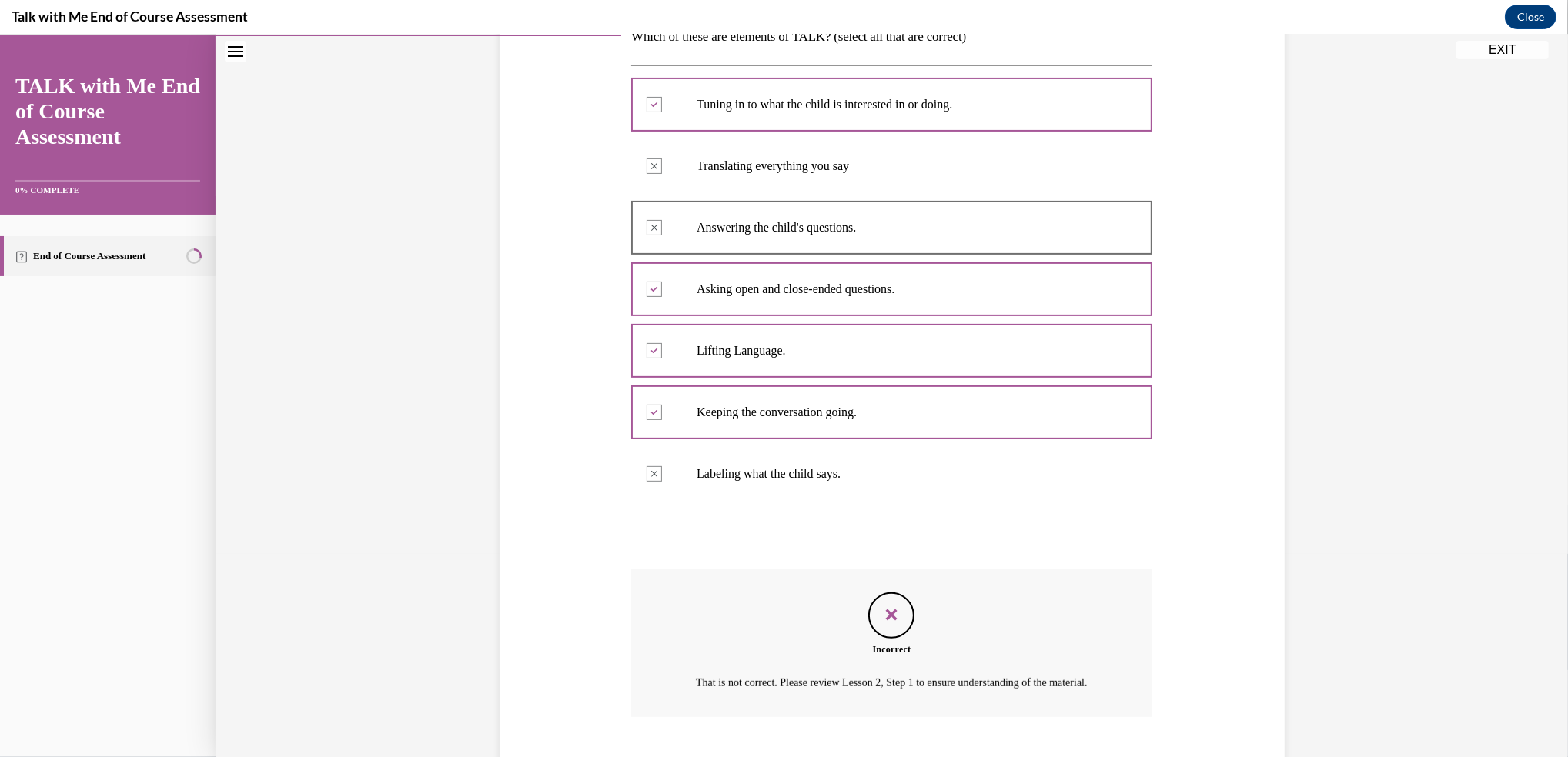
scroll to position [375, 0]
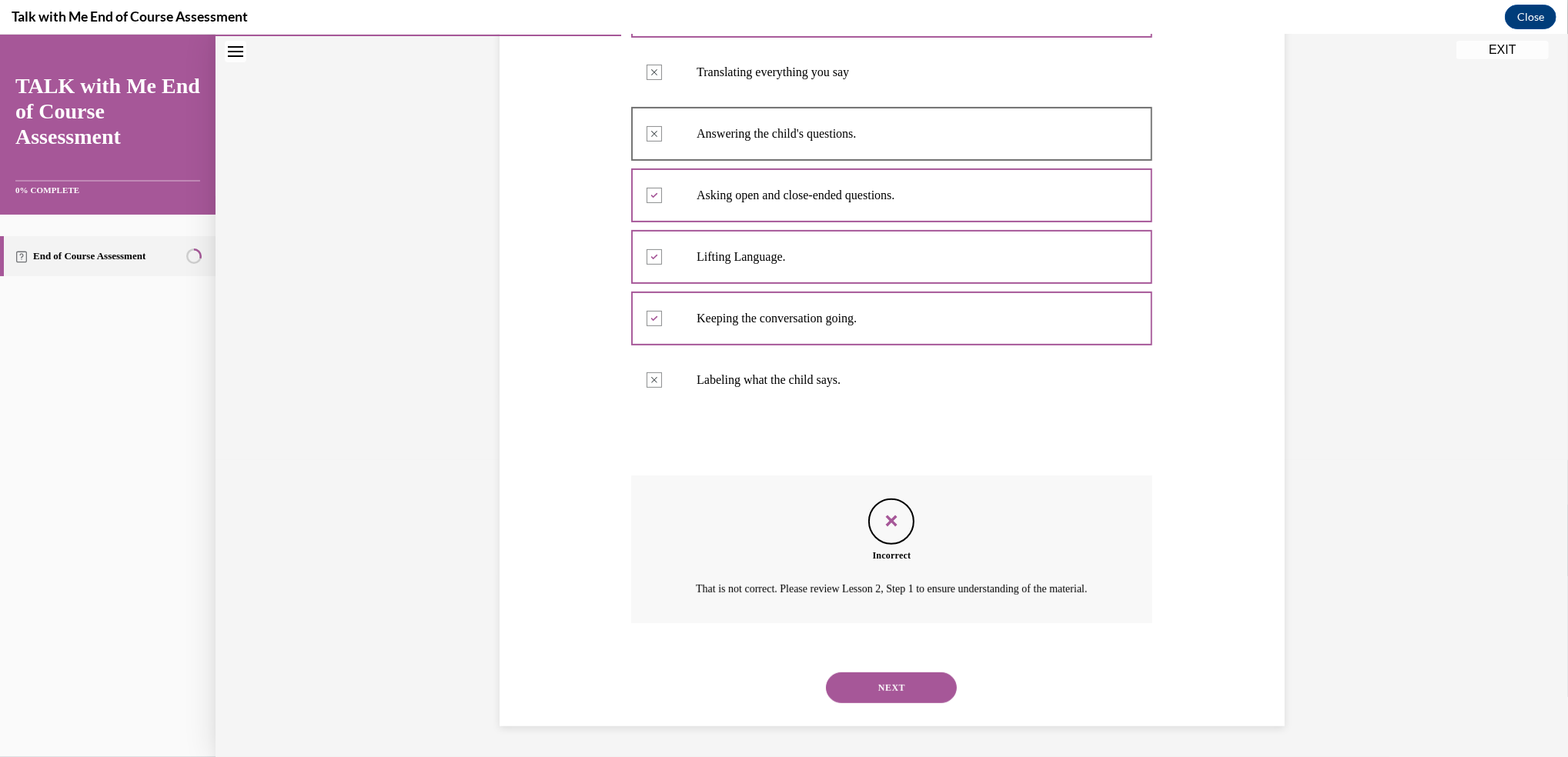
click at [884, 692] on button "NEXT" at bounding box center [891, 687] width 131 height 31
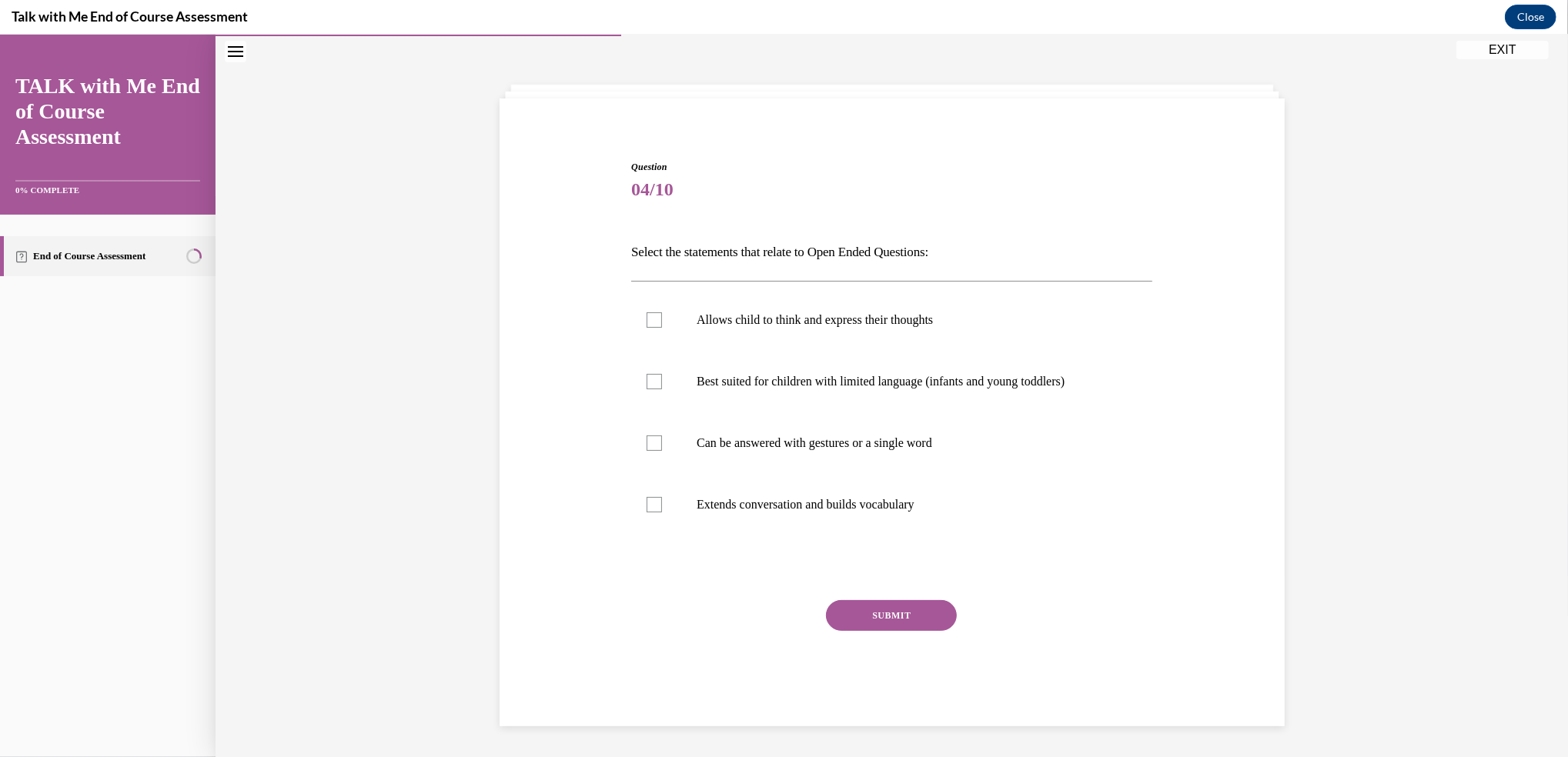
scroll to position [53, 0]
click at [646, 327] on div at bounding box center [654, 321] width 16 height 16
click at [646, 327] on input "Allows child to think and express their thoughts" at bounding box center [654, 321] width 16 height 16
checkbox input "true"
click at [644, 433] on label "Can be answered with gestures or a single word" at bounding box center [892, 444] width 522 height 61
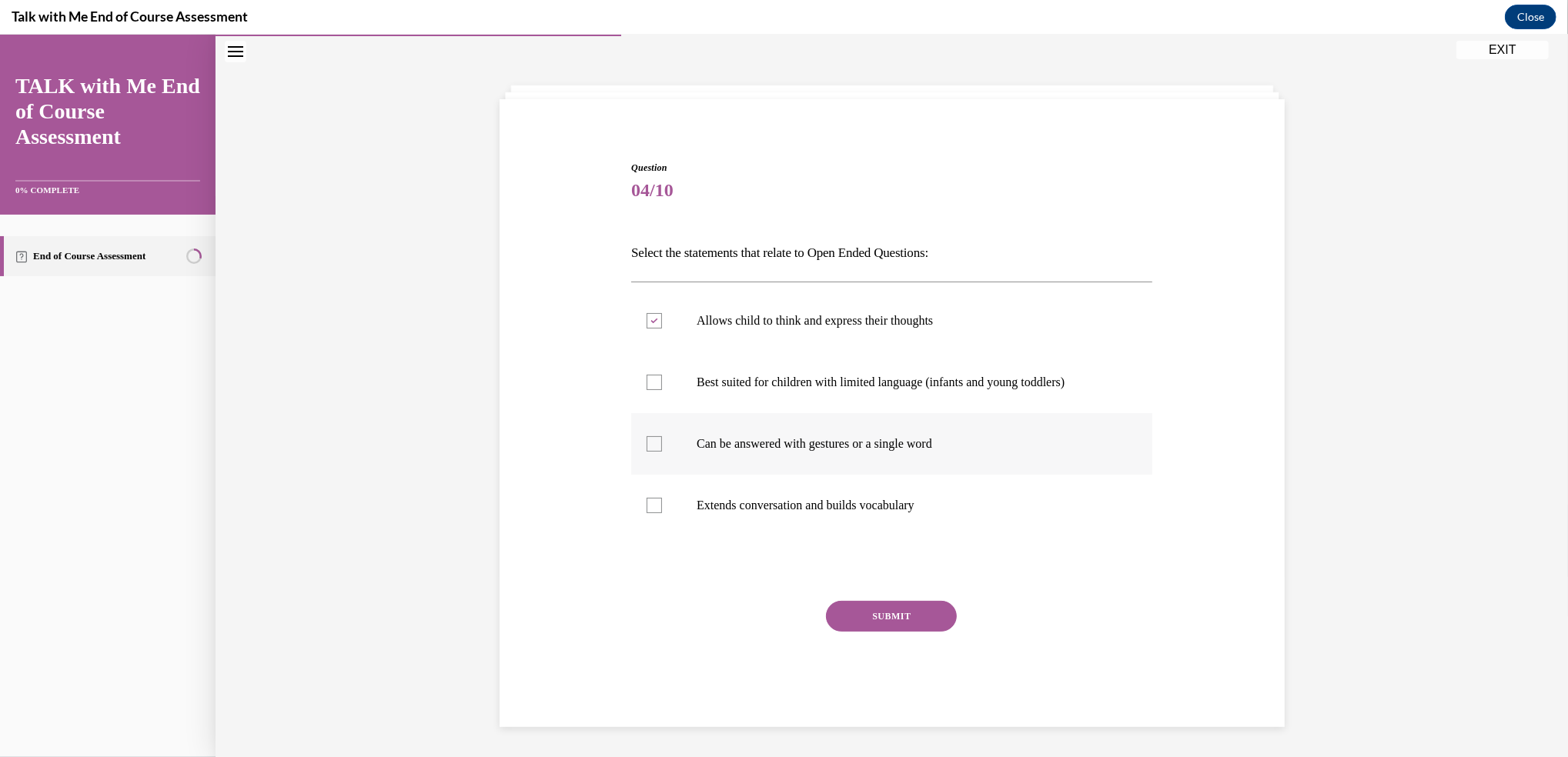
click at [646, 437] on input "Can be answered with gestures or a single word" at bounding box center [654, 444] width 16 height 16
checkbox input "true"
click at [647, 505] on div at bounding box center [654, 506] width 16 height 16
click at [647, 505] on input "Extends conversation and builds vocabulary" at bounding box center [654, 506] width 16 height 16
checkbox input "true"
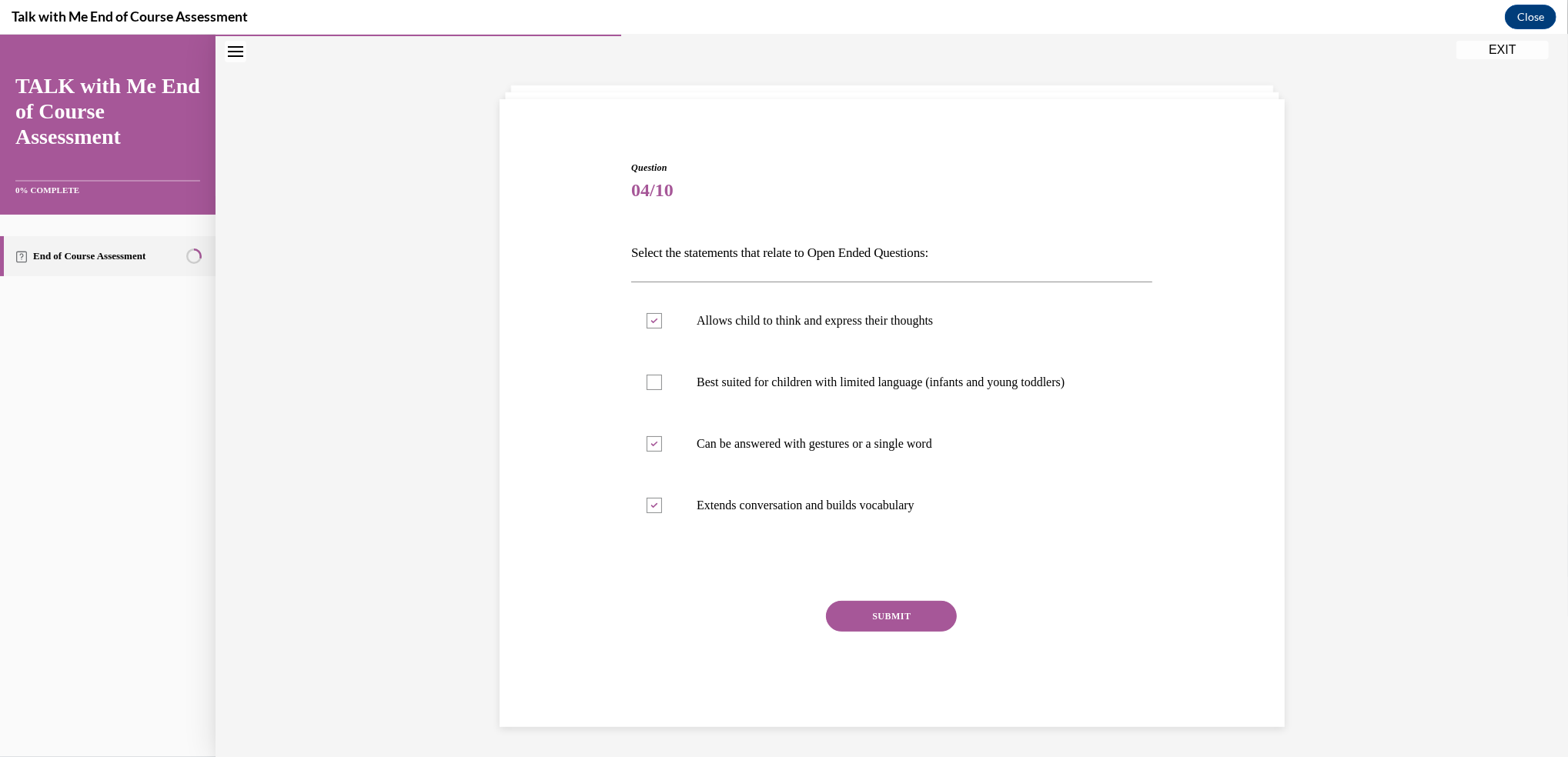
click at [882, 610] on button "SUBMIT" at bounding box center [891, 616] width 131 height 31
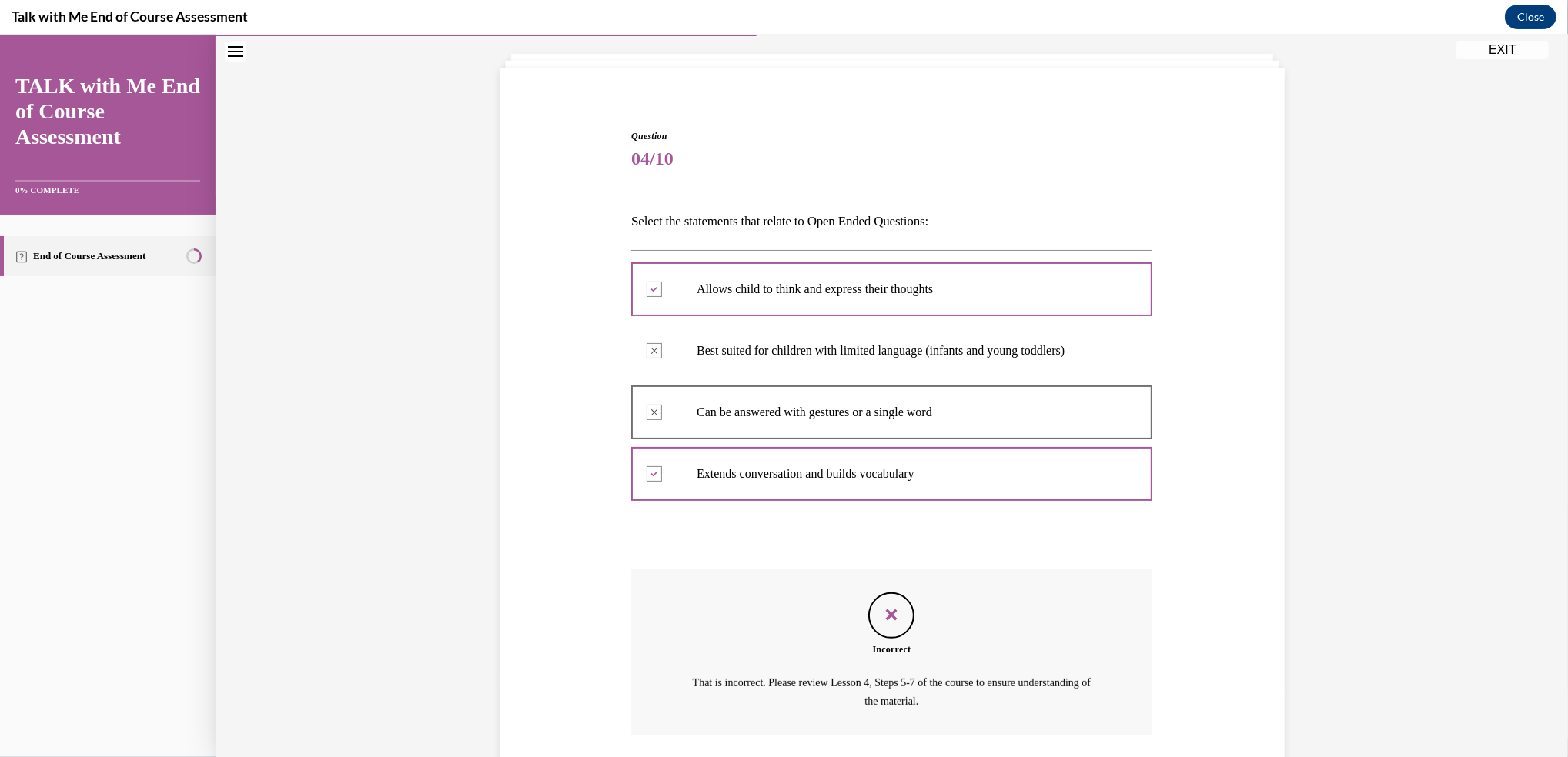
scroll to position [196, 0]
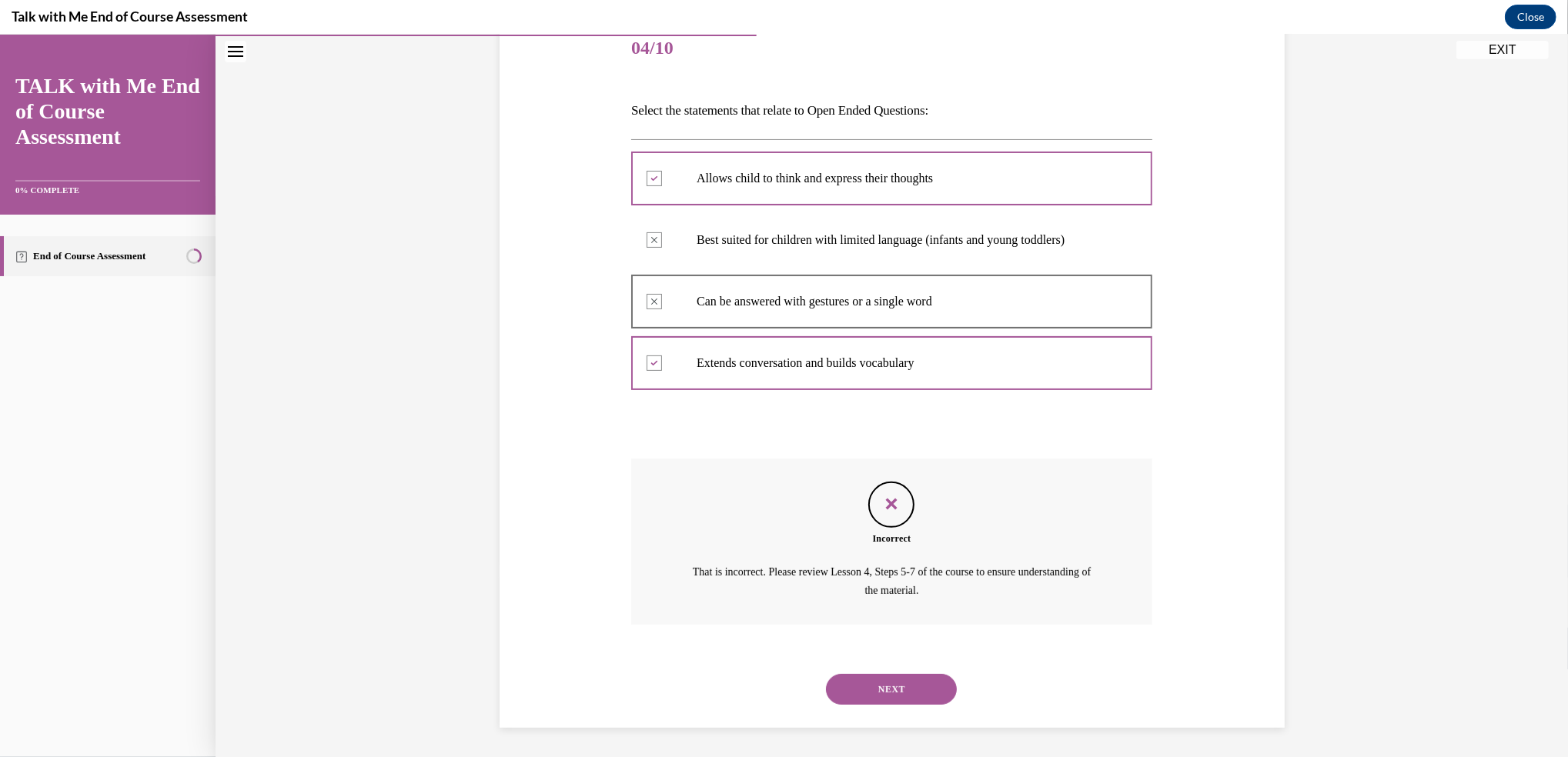
click at [884, 685] on button "NEXT" at bounding box center [891, 689] width 131 height 31
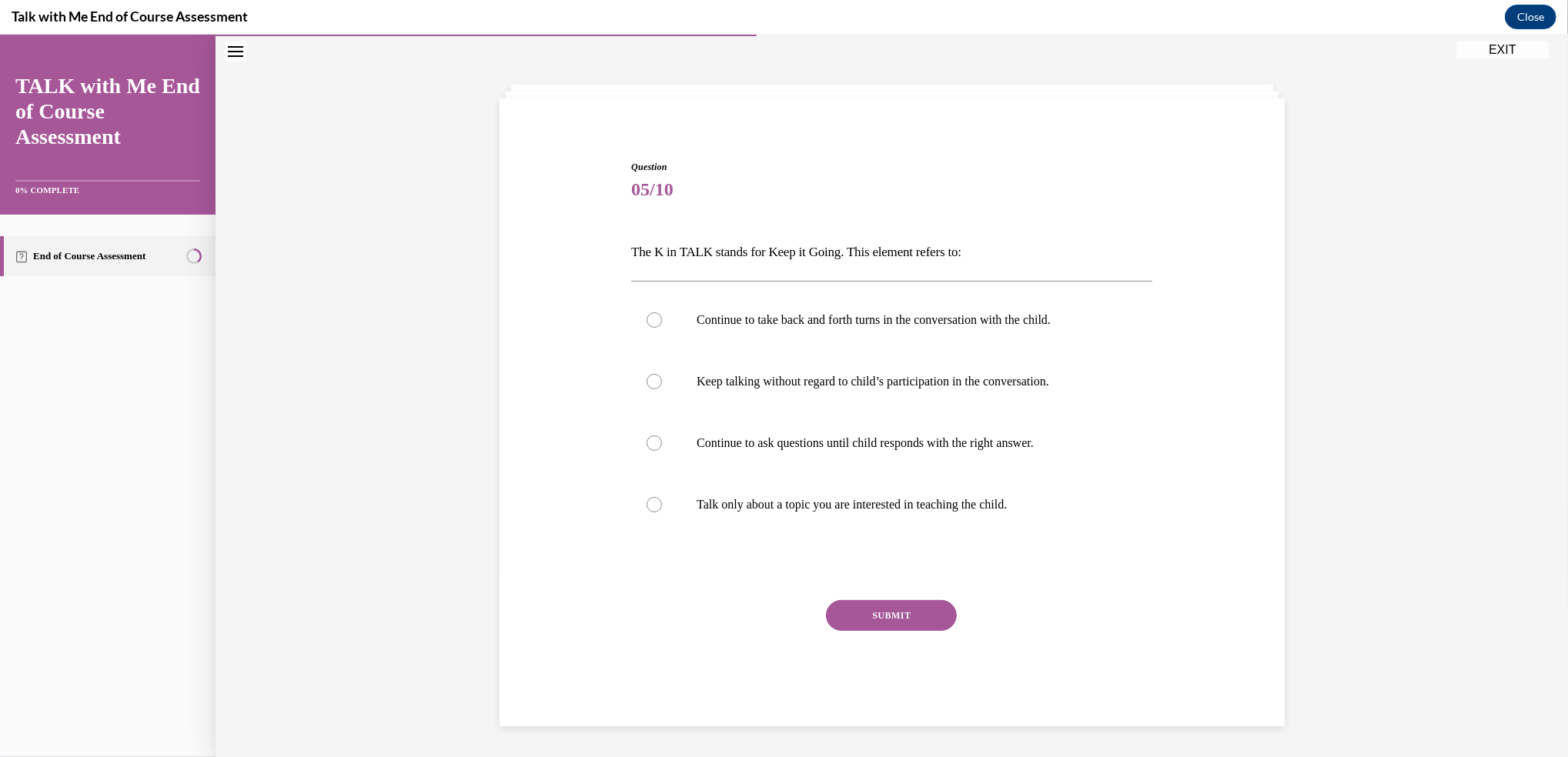
scroll to position [53, 0]
click at [655, 323] on label "Continue to take back and forth turns in the conversation with the child." at bounding box center [892, 320] width 522 height 61
click at [655, 323] on input "Continue to take back and forth turns in the conversation with the child." at bounding box center [654, 321] width 16 height 16
radio input "true"
click at [893, 635] on div "SUBMIT" at bounding box center [892, 639] width 522 height 77
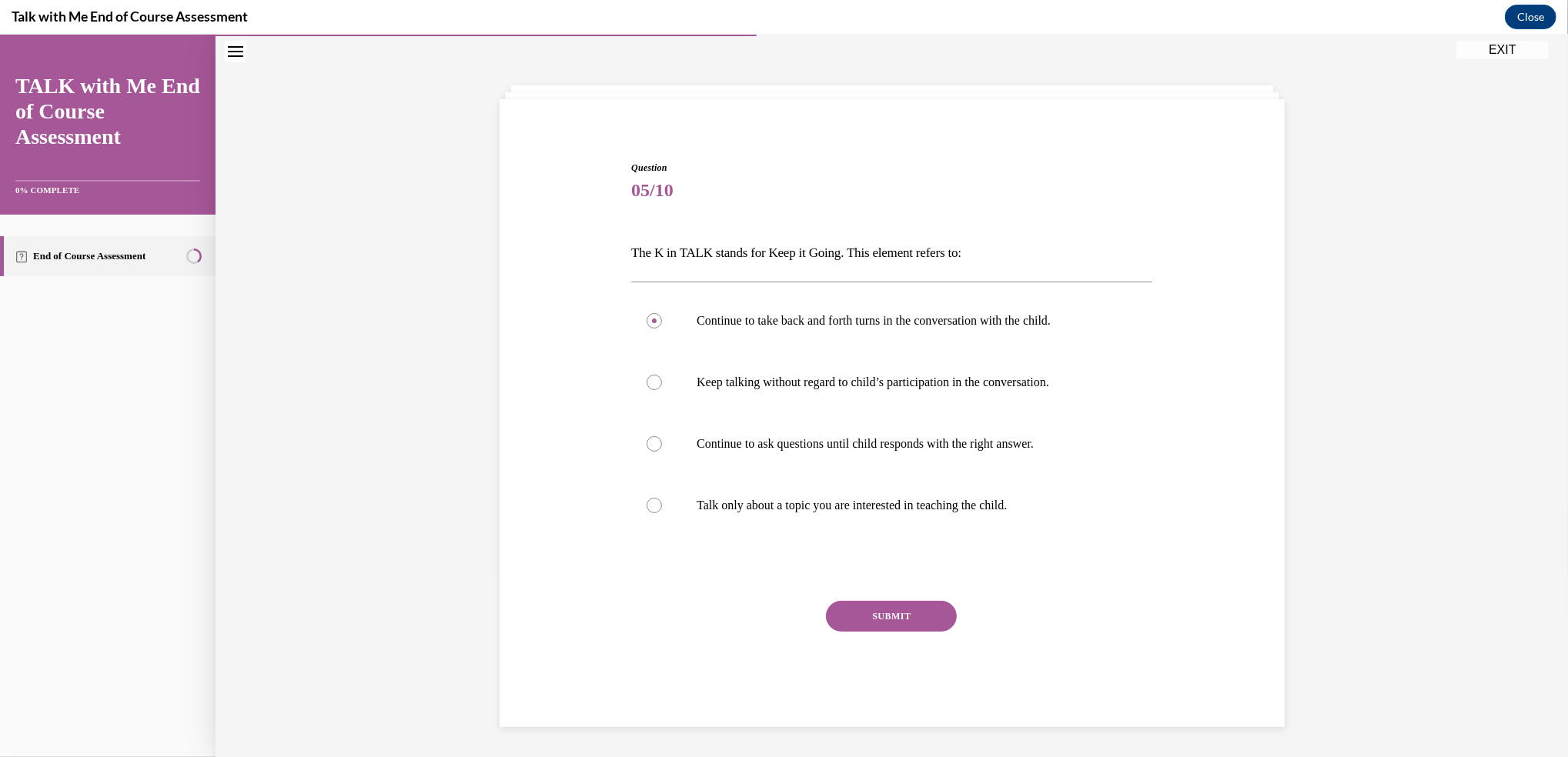
click at [887, 610] on button "SUBMIT" at bounding box center [891, 616] width 131 height 31
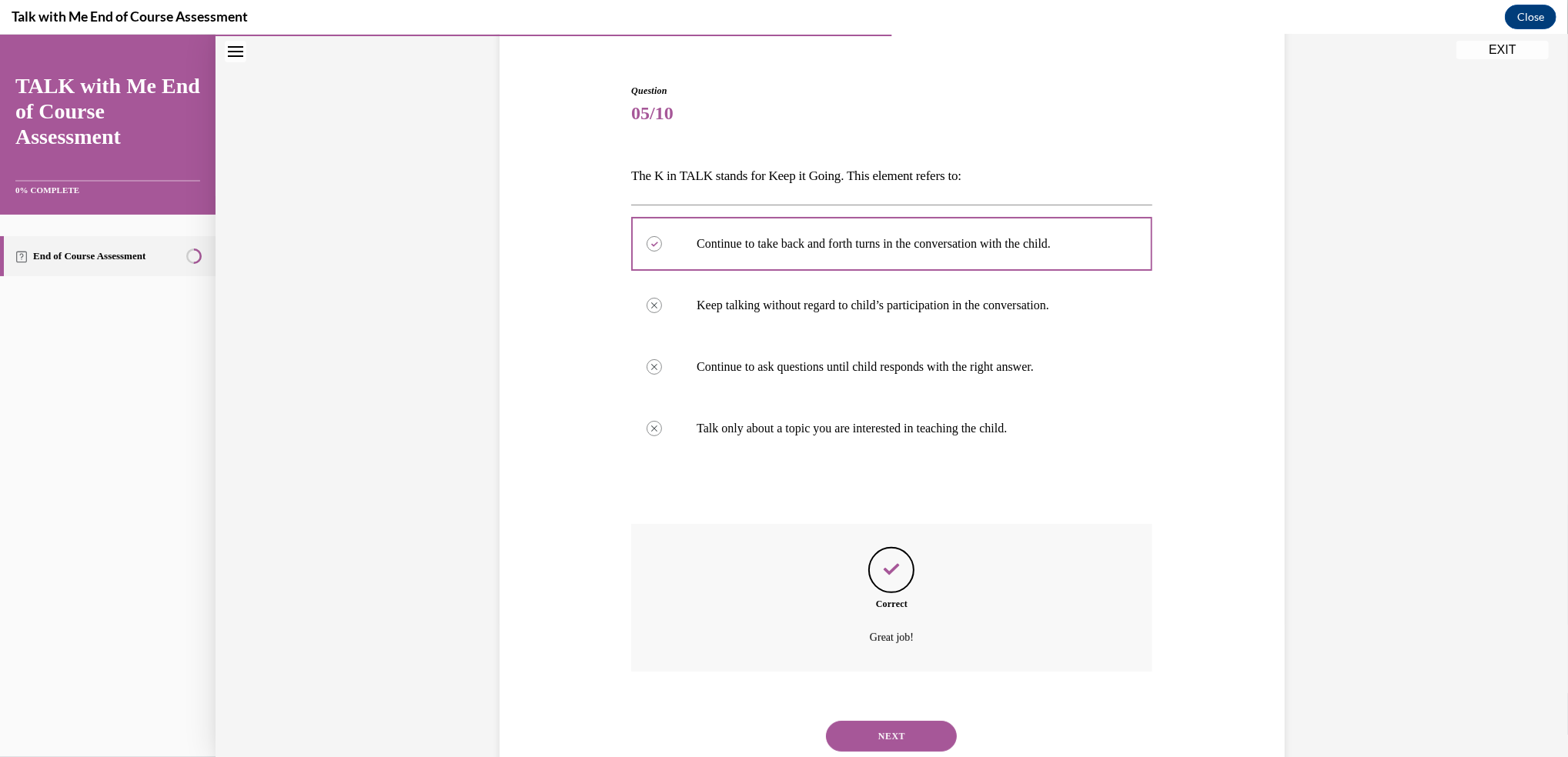
scroll to position [178, 0]
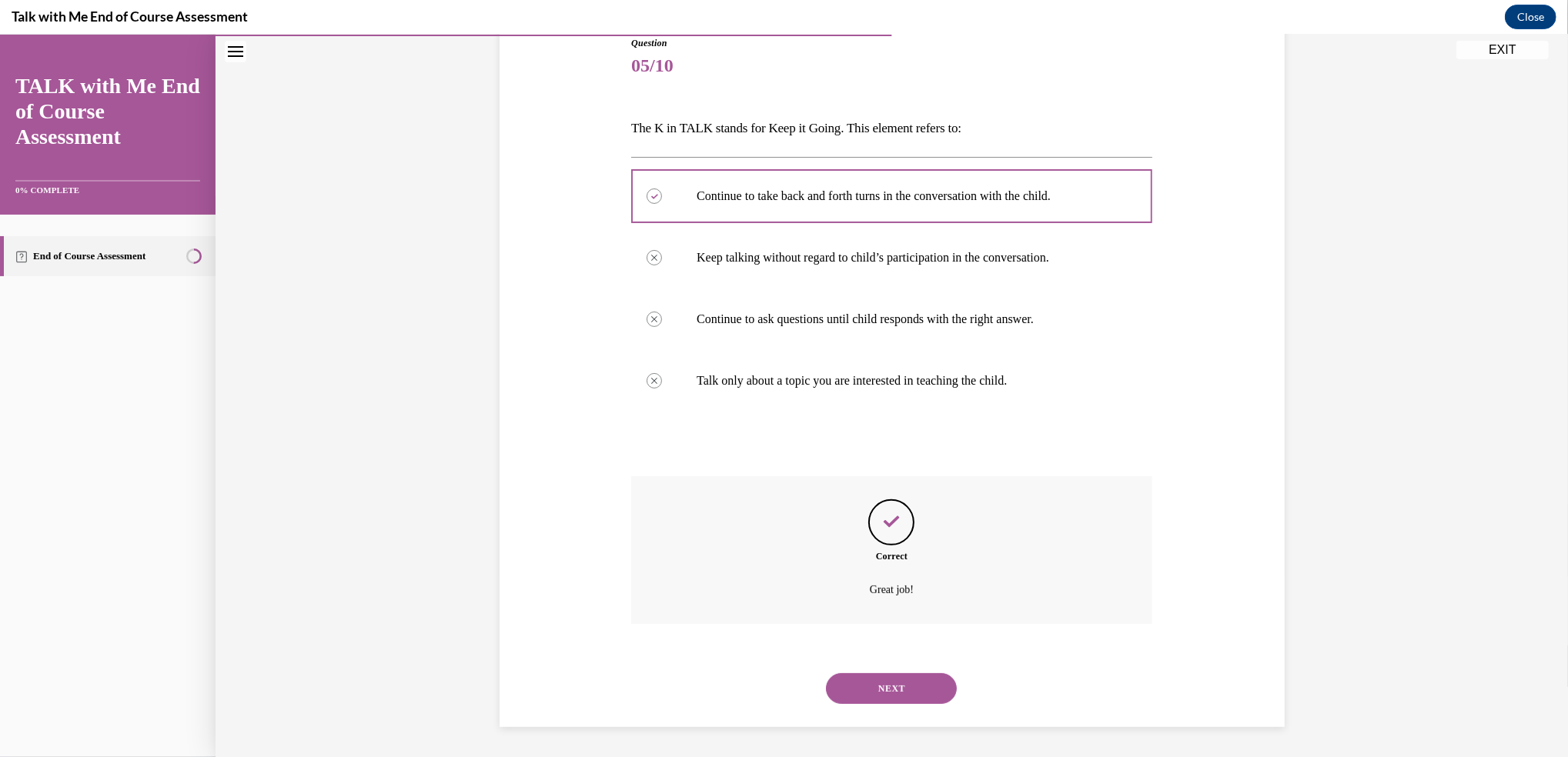
click at [878, 685] on button "NEXT" at bounding box center [891, 688] width 131 height 31
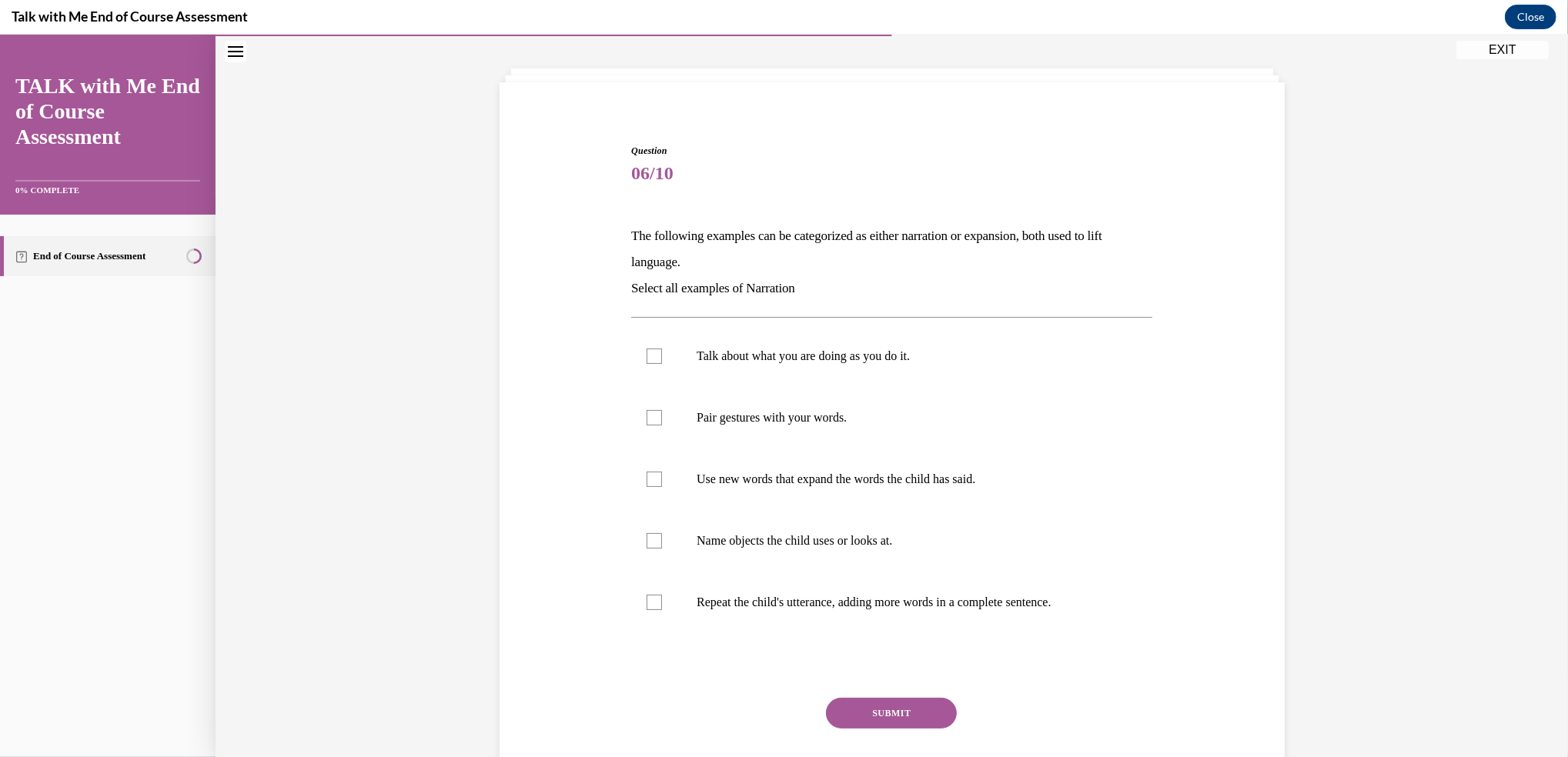
scroll to position [75, 0]
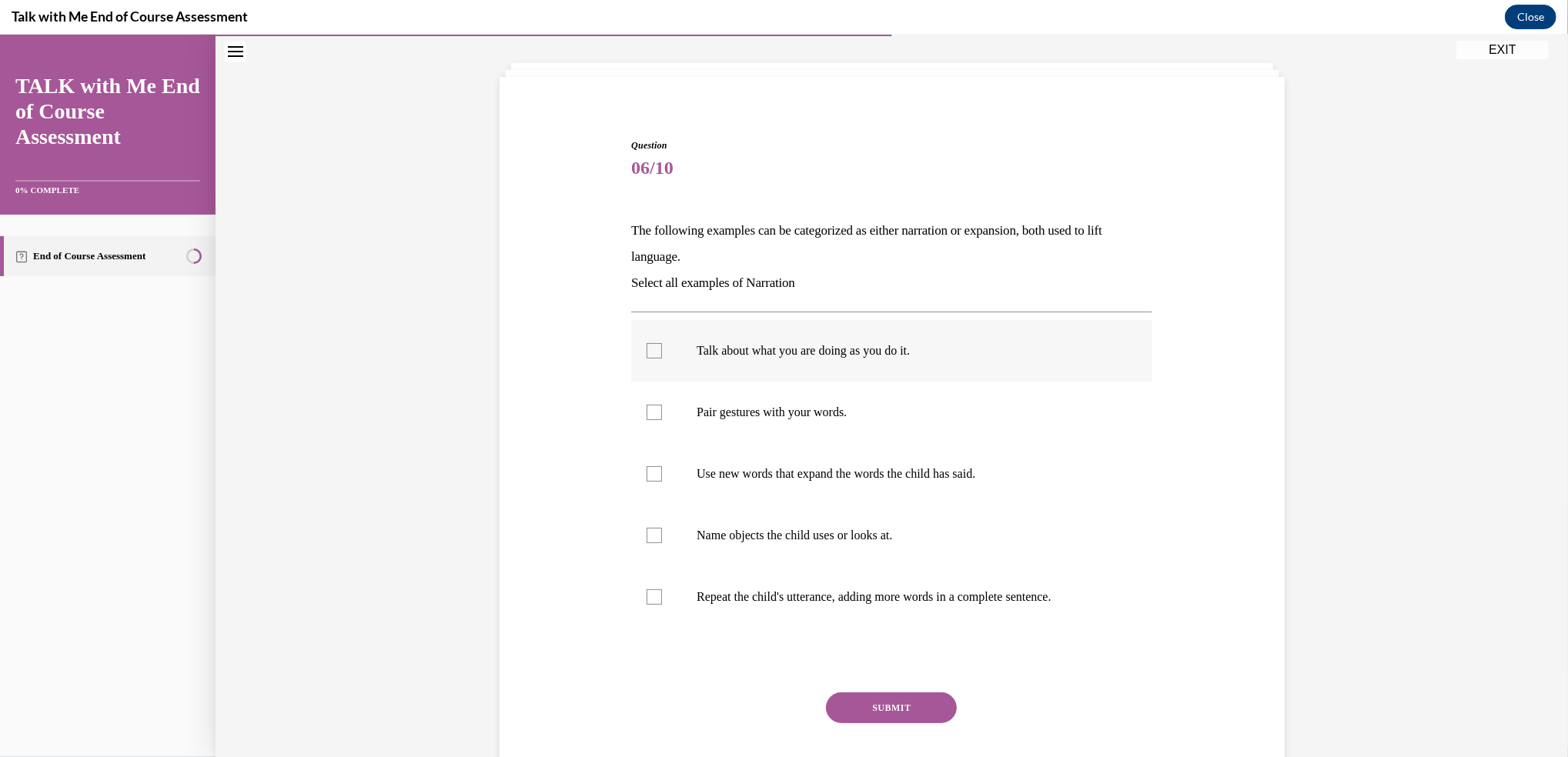
click at [702, 334] on label "Talk about what you are doing as you do it." at bounding box center [892, 351] width 522 height 61
click at [662, 343] on input "Talk about what you are doing as you do it." at bounding box center [654, 351] width 16 height 16
checkbox input "true"
click at [761, 481] on p "Use new words that expand the words the child has said." at bounding box center [905, 474] width 418 height 16
click at [662, 481] on input "Use new words that expand the words the child has said." at bounding box center [654, 474] width 16 height 16
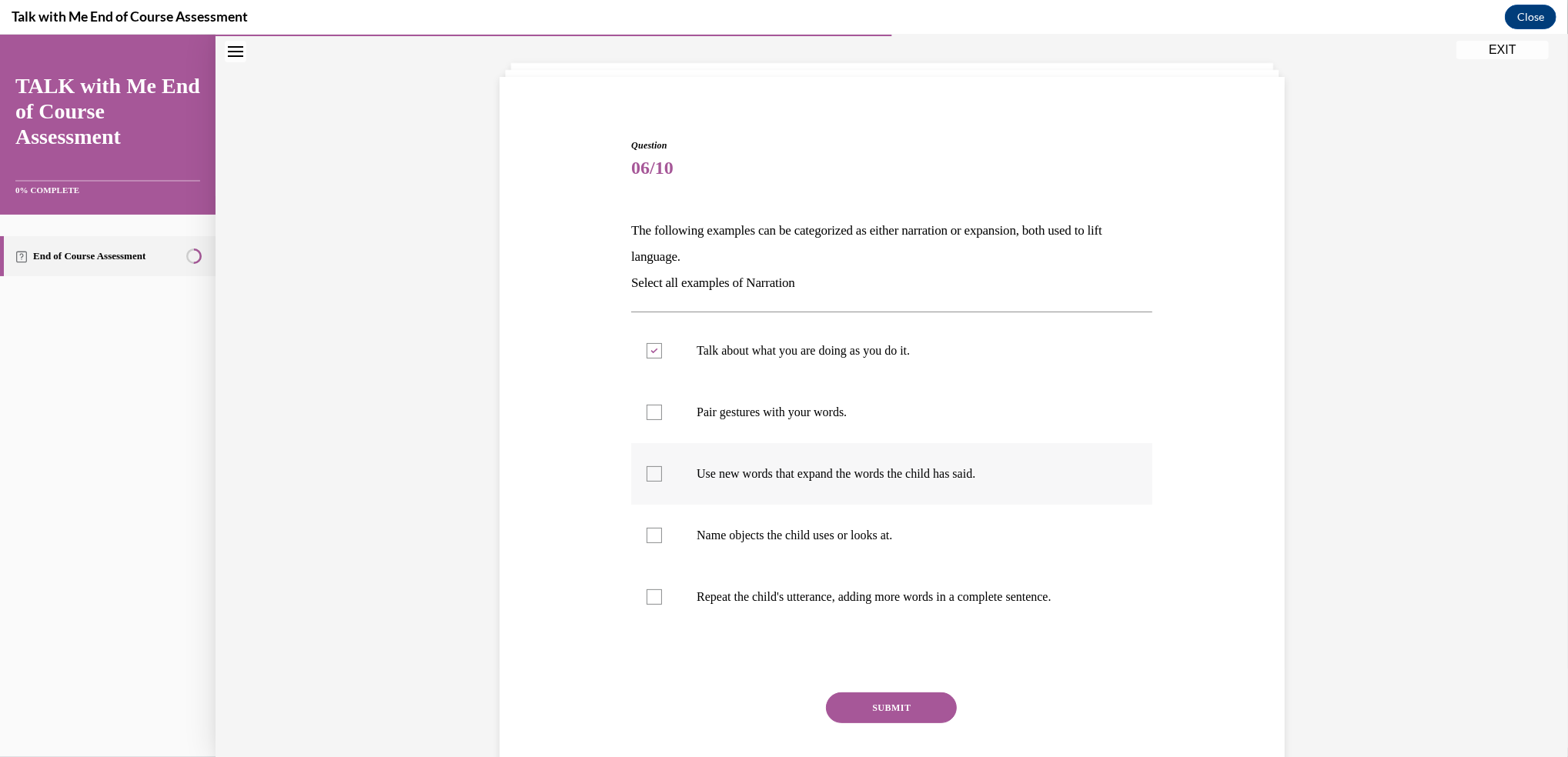
checkbox input "true"
click at [716, 551] on label "Name objects the child uses or looks at." at bounding box center [892, 535] width 522 height 61
click at [662, 543] on input "Name objects the child uses or looks at." at bounding box center [654, 535] width 16 height 16
checkbox input "true"
click at [707, 586] on label "Repeat the child's utterance, adding more words in a complete sentence." at bounding box center [892, 597] width 522 height 61
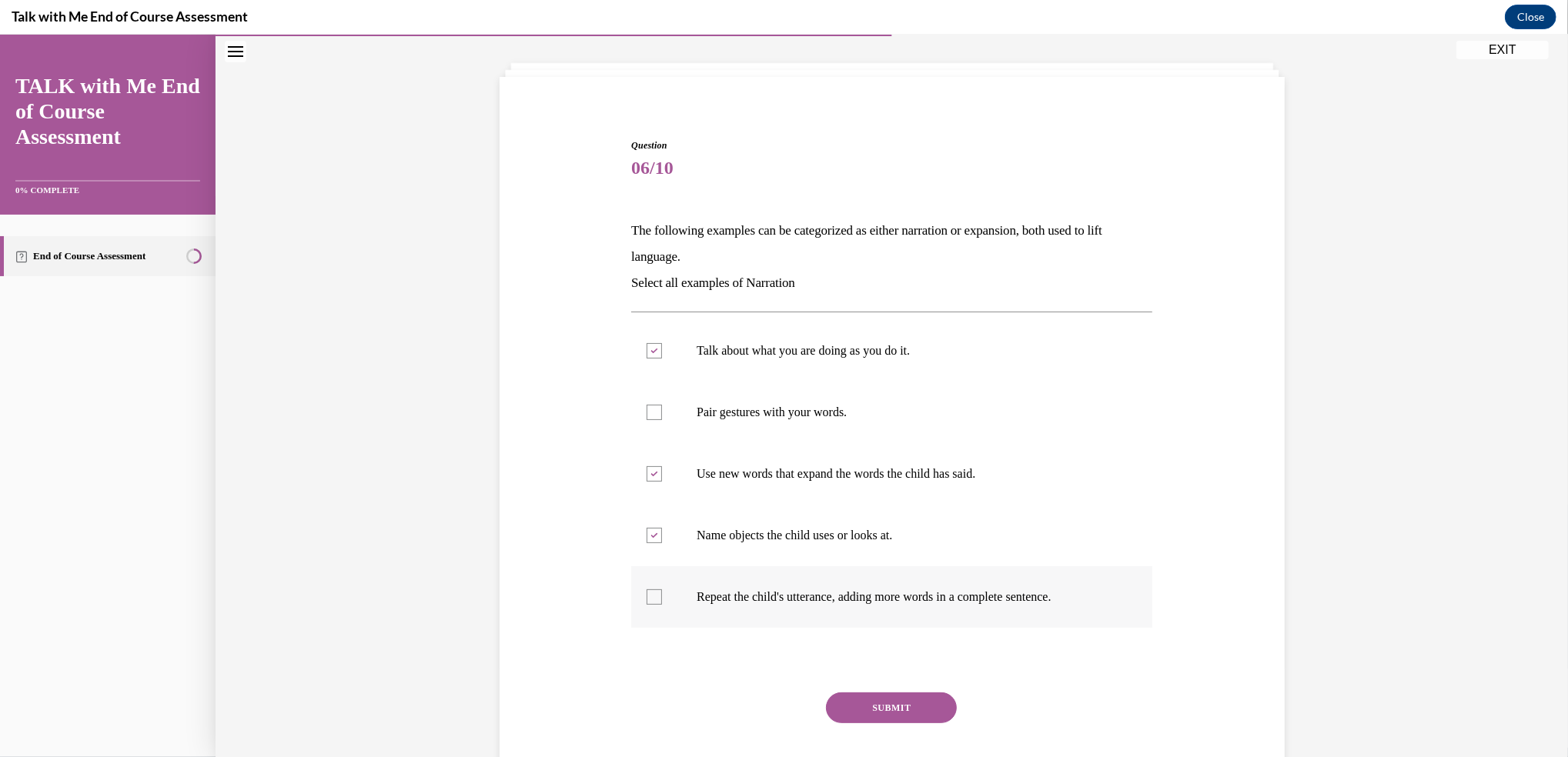
click at [662, 589] on input "Repeat the child's utterance, adding more words in a complete sentence." at bounding box center [654, 597] width 16 height 16
checkbox input "true"
click at [884, 709] on button "SUBMIT" at bounding box center [891, 707] width 131 height 31
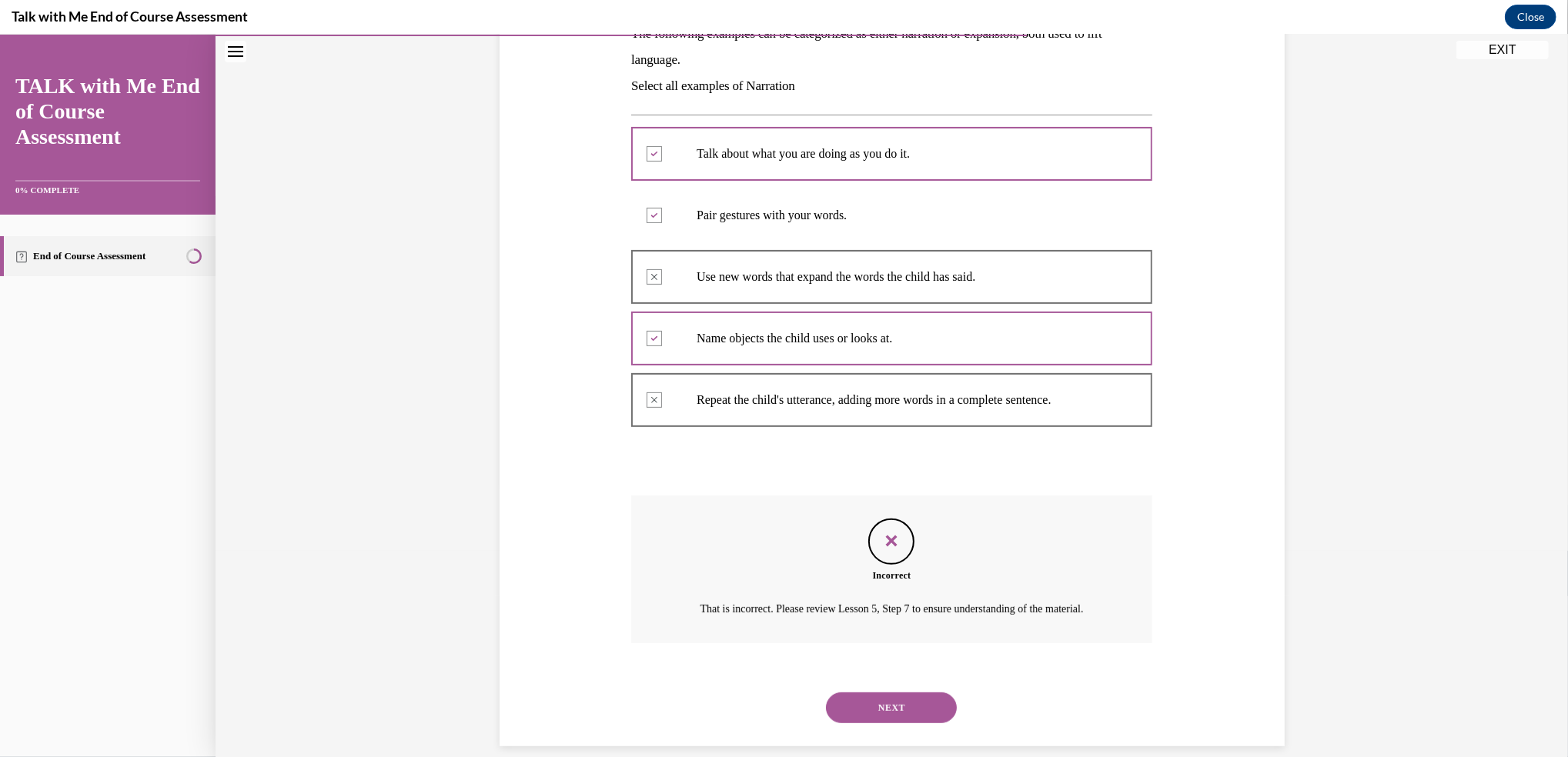
scroll to position [310, 0]
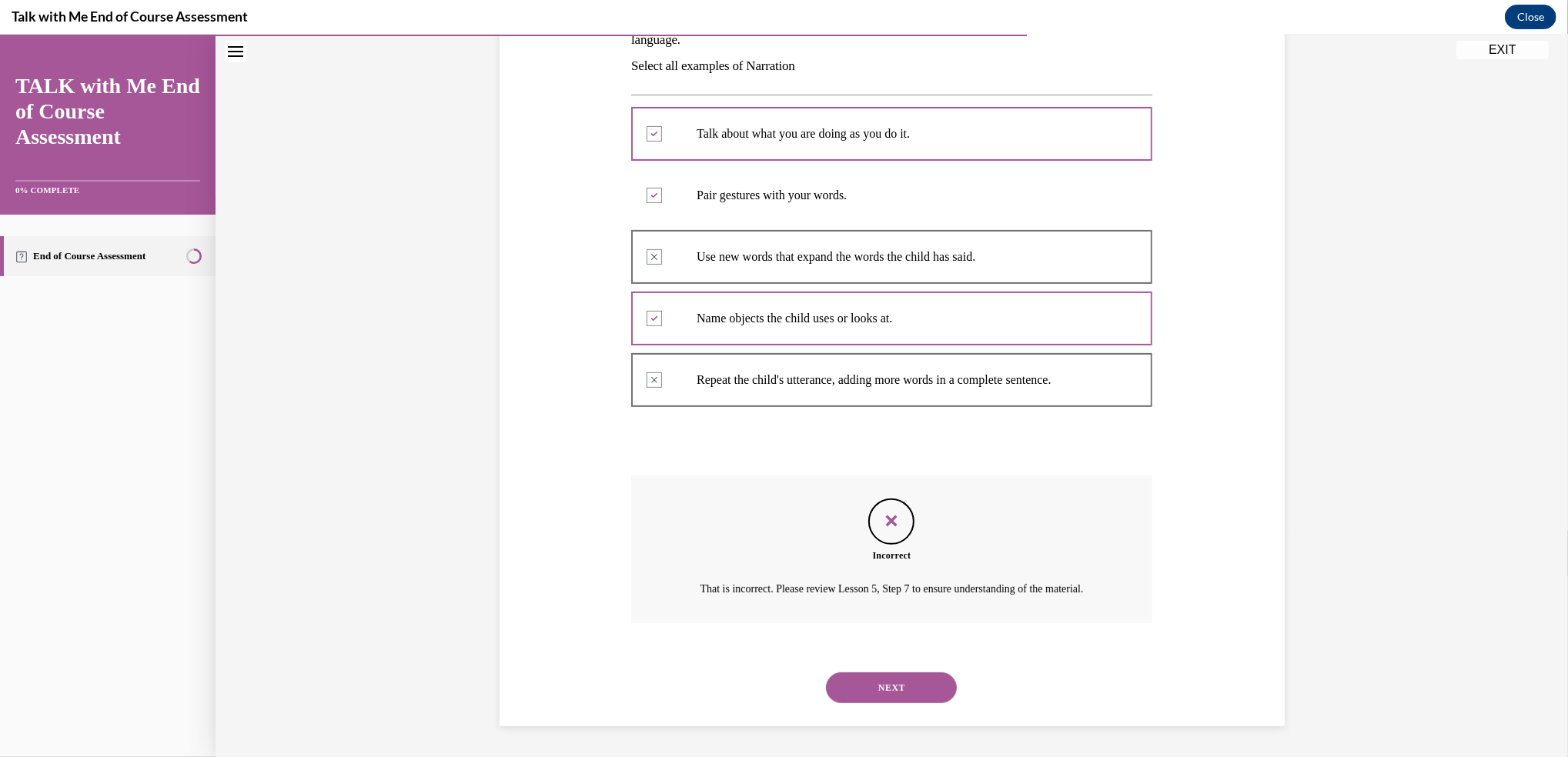
click at [878, 674] on button "NEXT" at bounding box center [891, 687] width 131 height 31
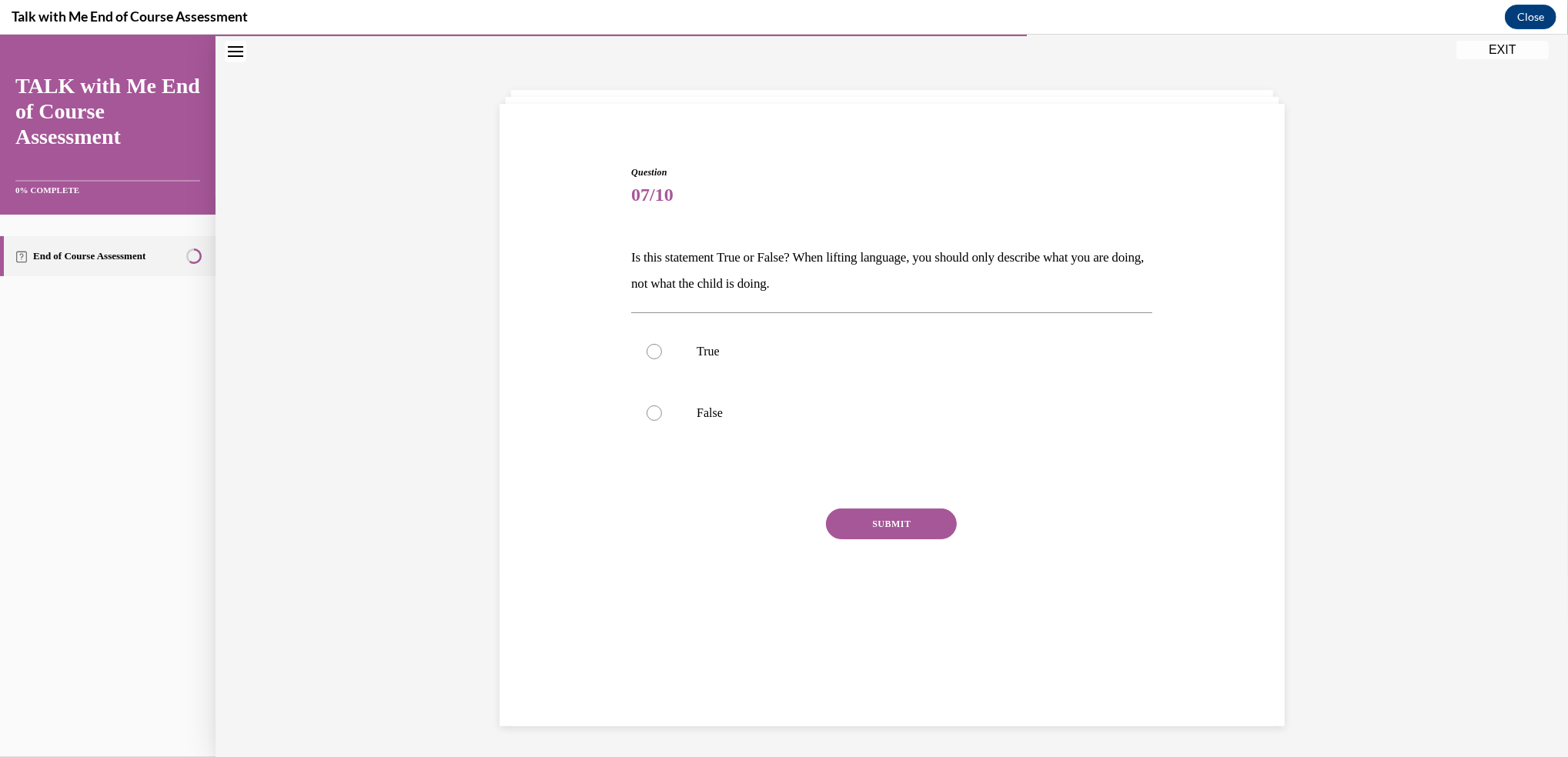
scroll to position [48, 0]
click at [651, 423] on label "False" at bounding box center [892, 414] width 522 height 61
click at [651, 422] on input "False" at bounding box center [654, 414] width 16 height 16
radio input "true"
click at [871, 511] on button "SUBMIT" at bounding box center [891, 524] width 131 height 31
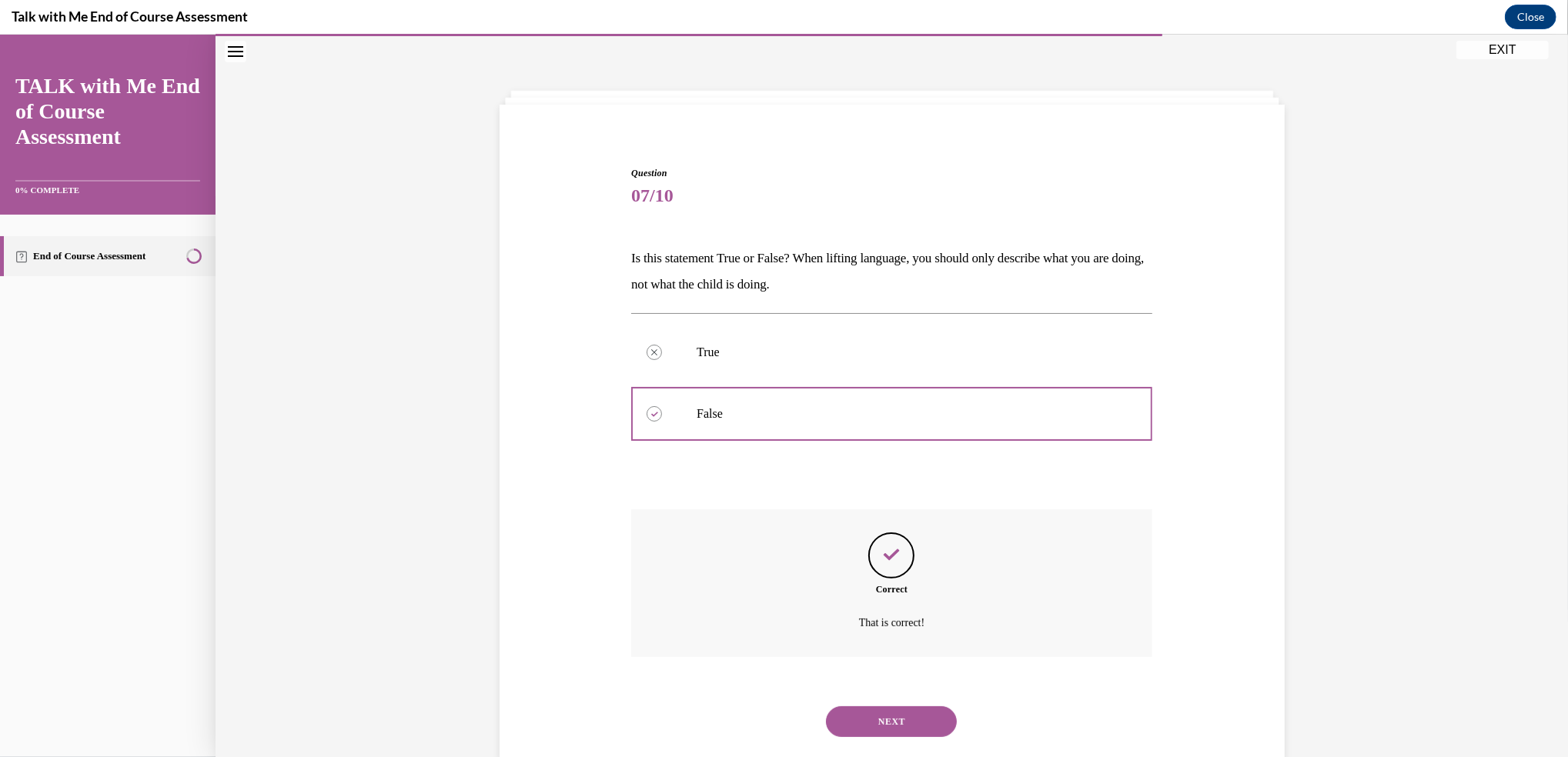
scroll to position [81, 0]
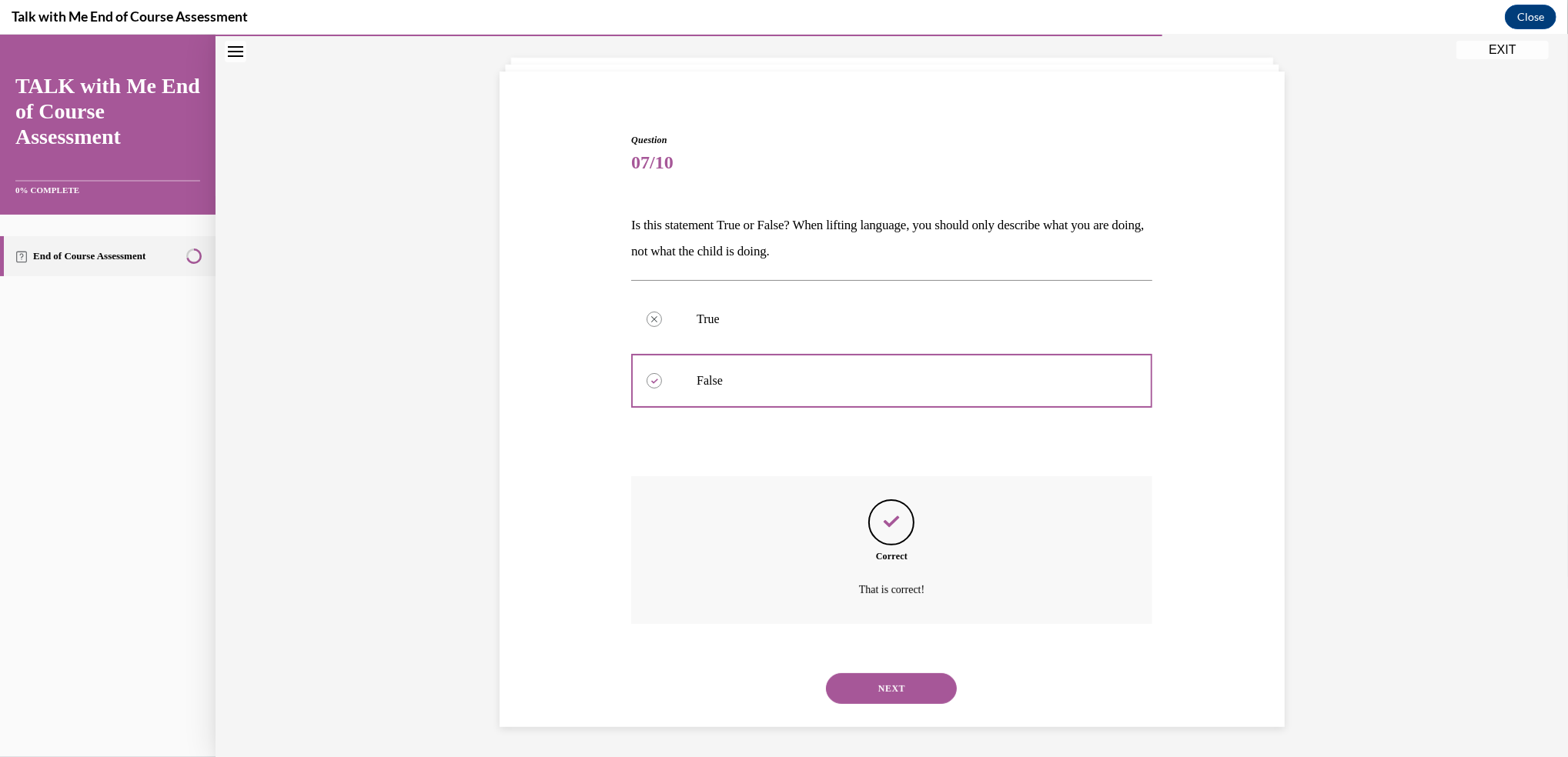
click at [905, 687] on button "NEXT" at bounding box center [891, 688] width 131 height 31
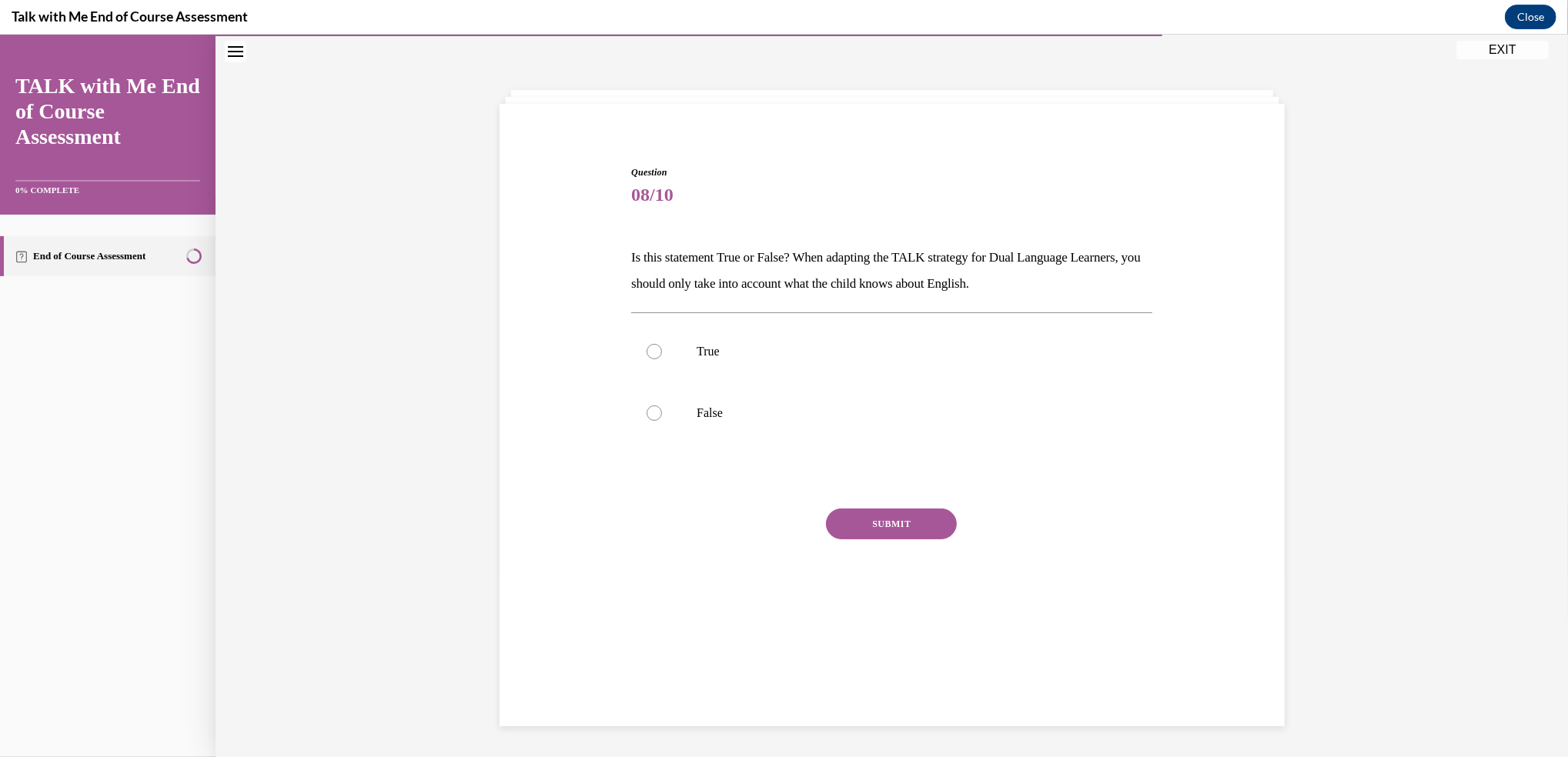
scroll to position [48, 0]
click at [646, 411] on div at bounding box center [654, 414] width 16 height 16
click at [646, 411] on input "False" at bounding box center [654, 414] width 16 height 16
radio input "true"
click at [909, 521] on button "SUBMIT" at bounding box center [891, 524] width 131 height 31
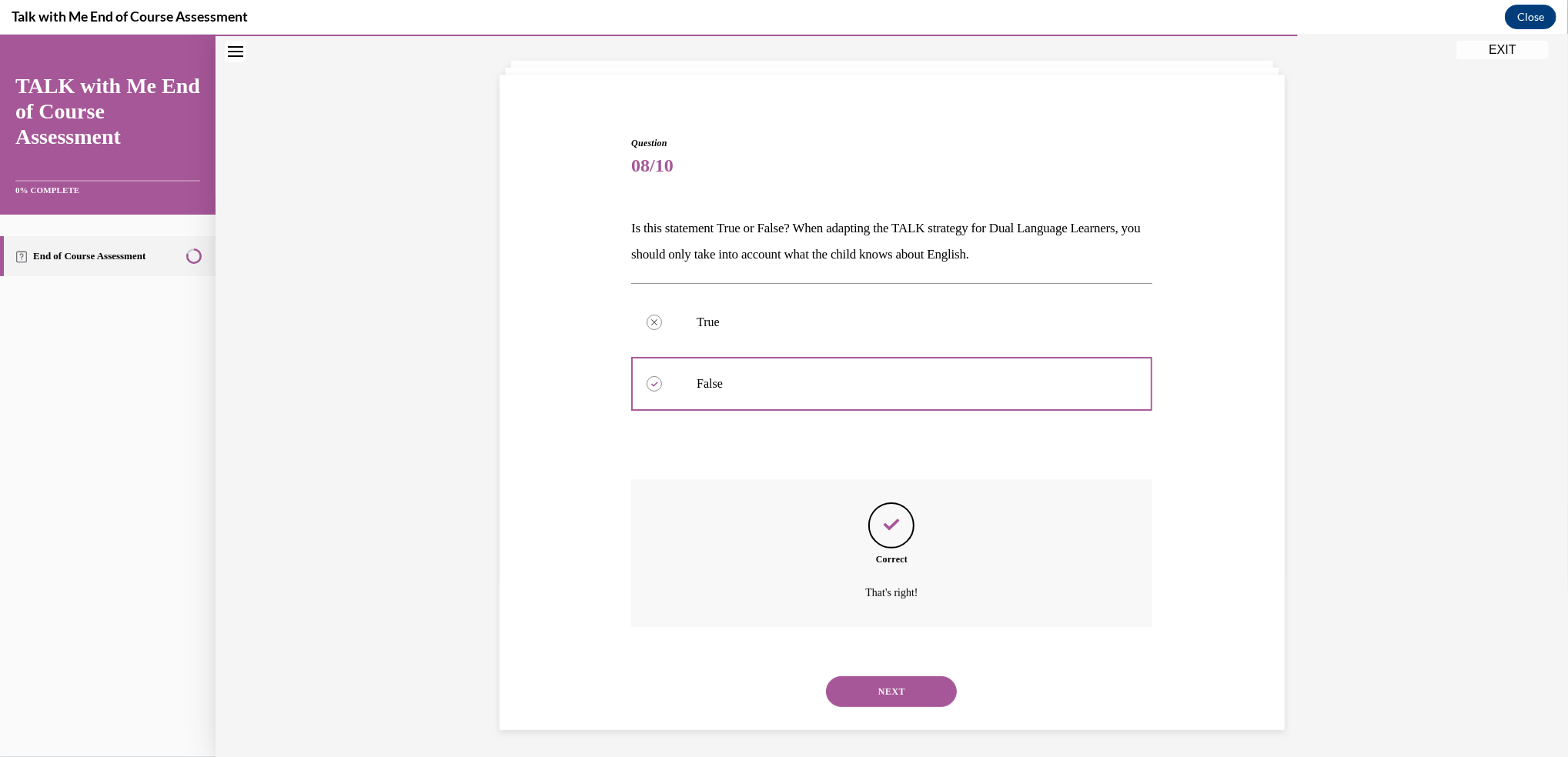
scroll to position [81, 0]
click at [901, 685] on button "NEXT" at bounding box center [891, 688] width 131 height 31
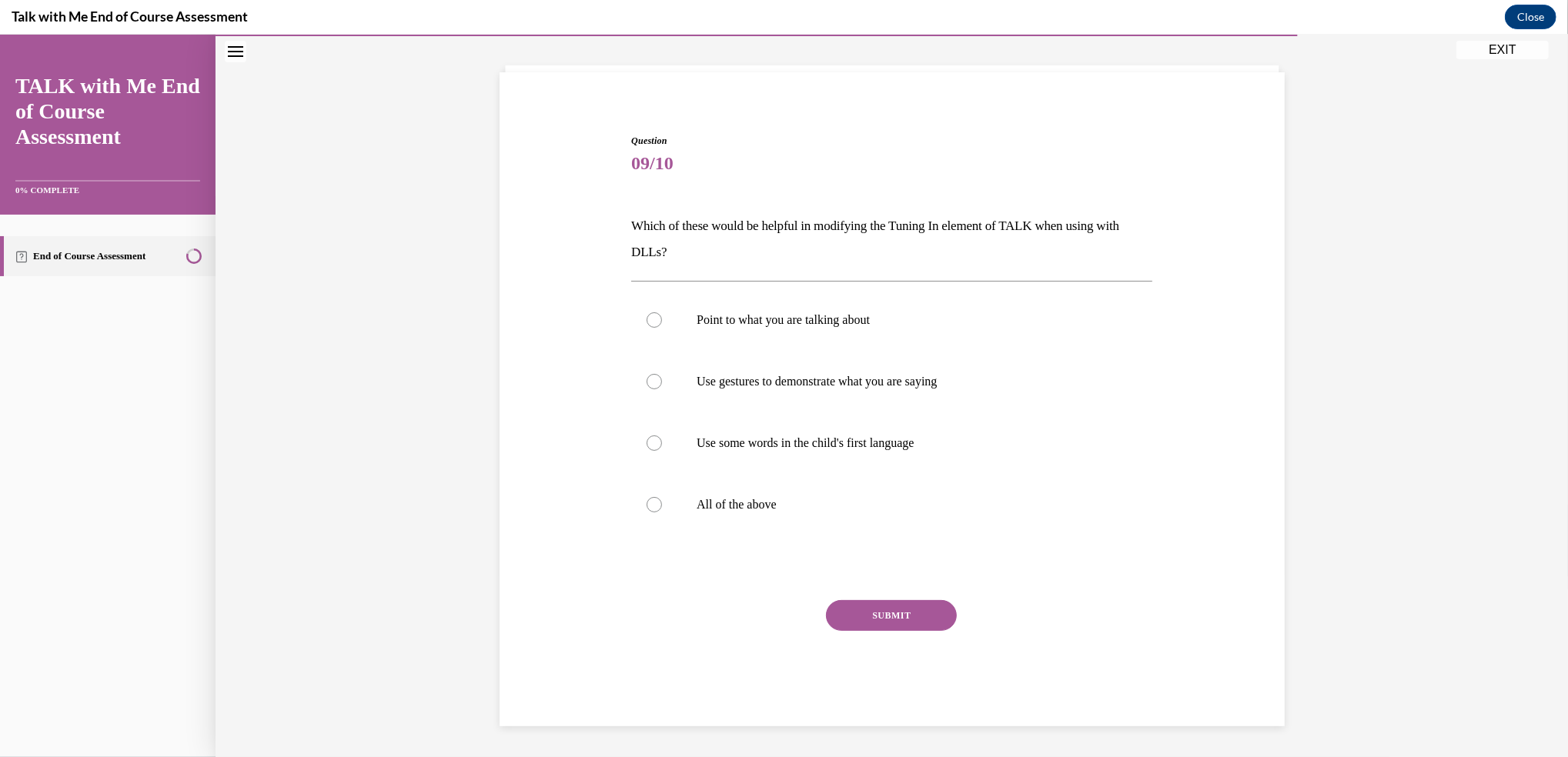
scroll to position [79, 0]
click at [646, 506] on div at bounding box center [654, 506] width 16 height 16
click at [646, 506] on input "All of the above" at bounding box center [654, 506] width 16 height 16
radio input "true"
click at [864, 611] on button "SUBMIT" at bounding box center [891, 616] width 131 height 31
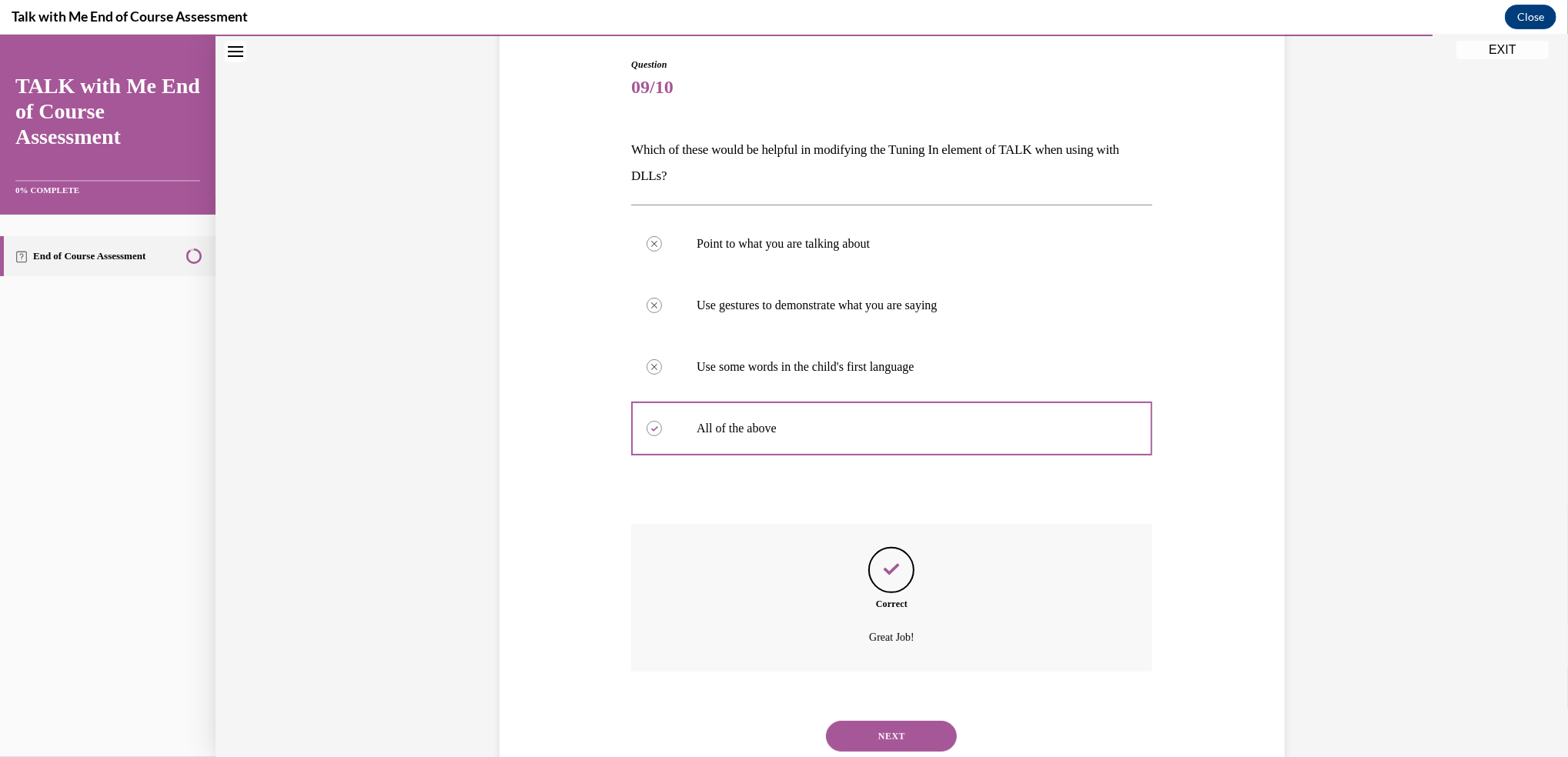
scroll to position [204, 0]
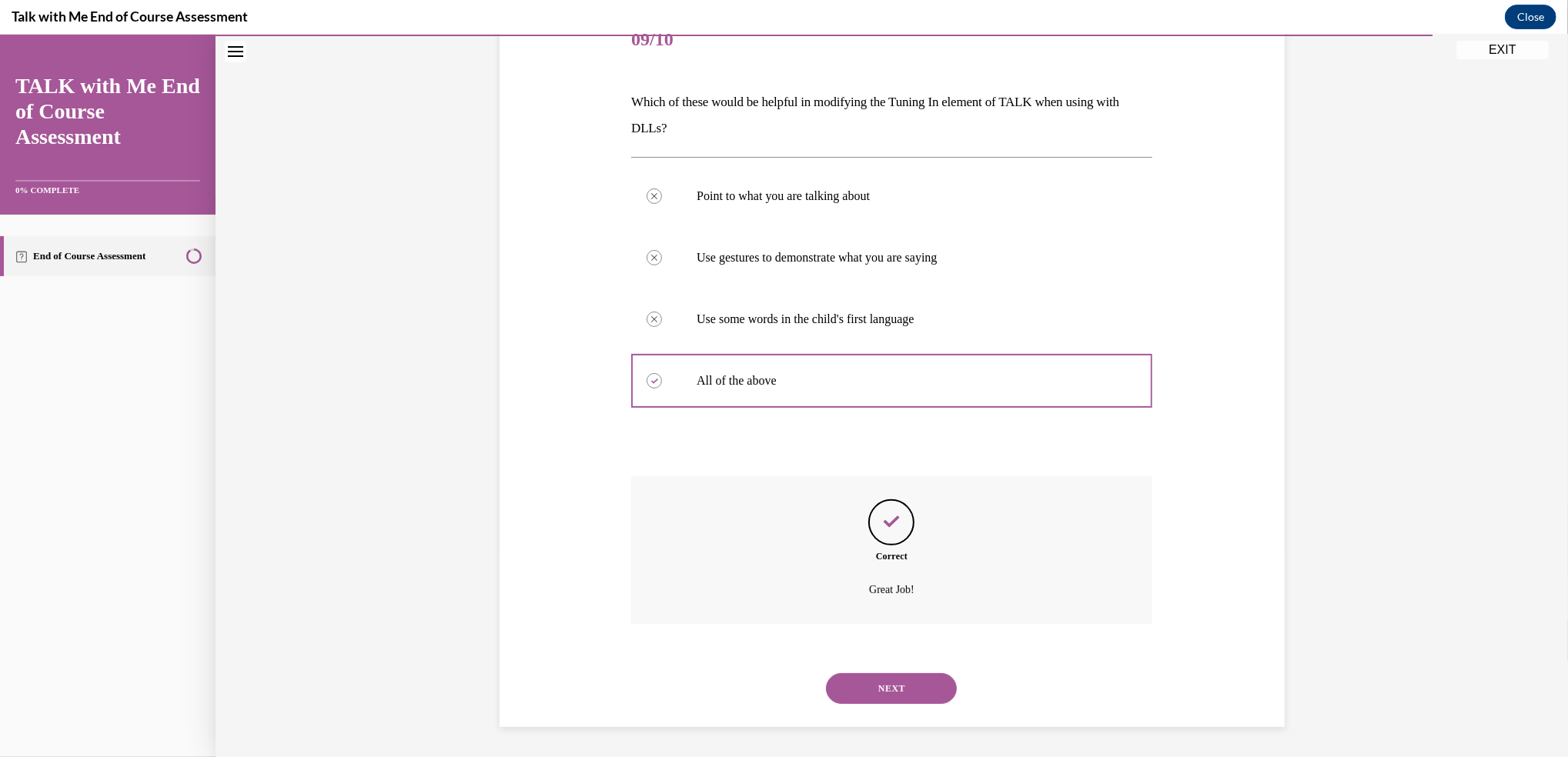
click at [878, 673] on button "NEXT" at bounding box center [891, 688] width 131 height 31
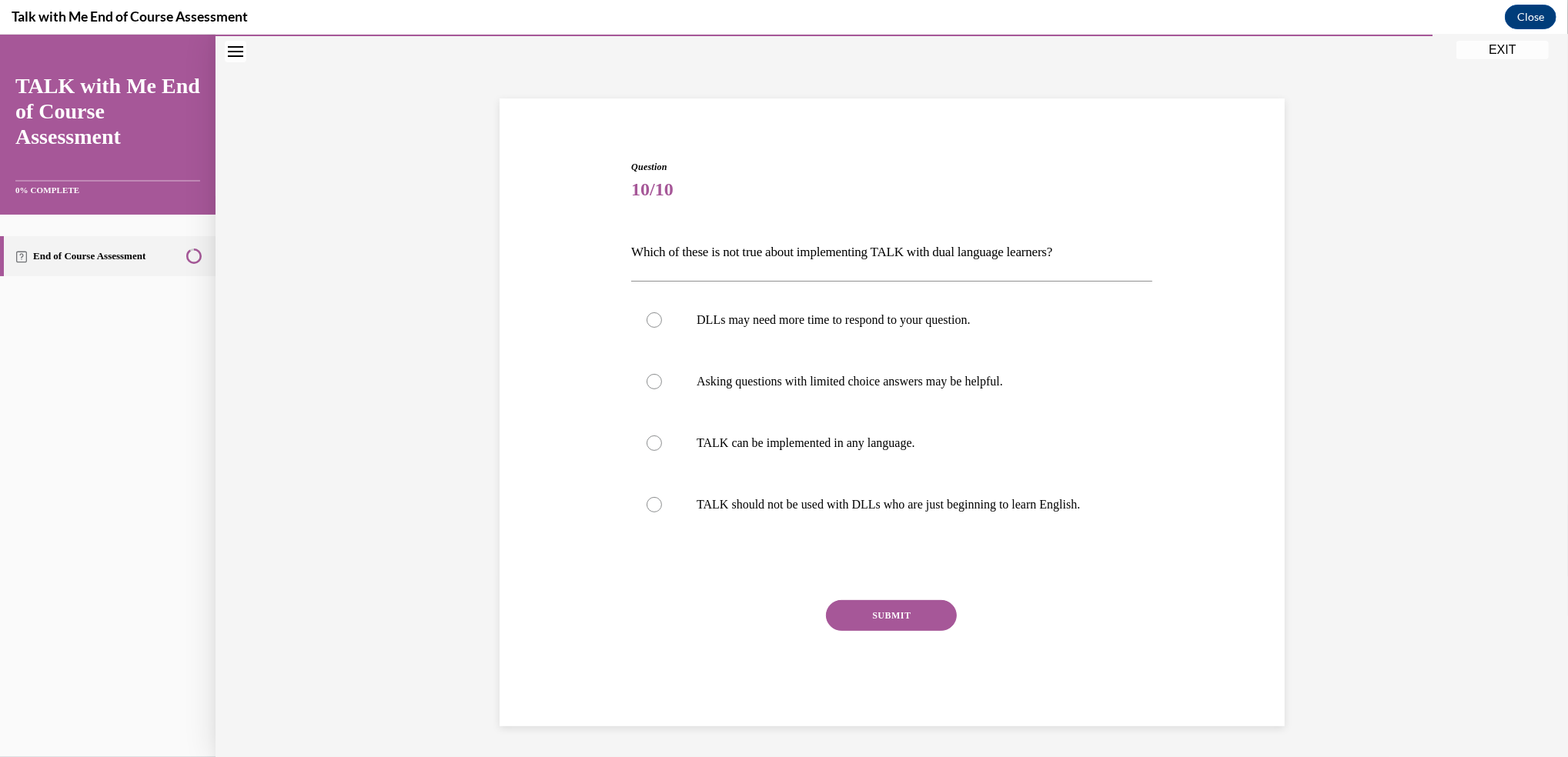
scroll to position [53, 0]
click at [647, 505] on div at bounding box center [654, 506] width 16 height 16
click at [647, 505] on input "TALK should not be used with DLLs who are just beginning to learn English." at bounding box center [654, 506] width 16 height 16
radio input "true"
click at [884, 611] on button "SUBMIT" at bounding box center [891, 616] width 131 height 31
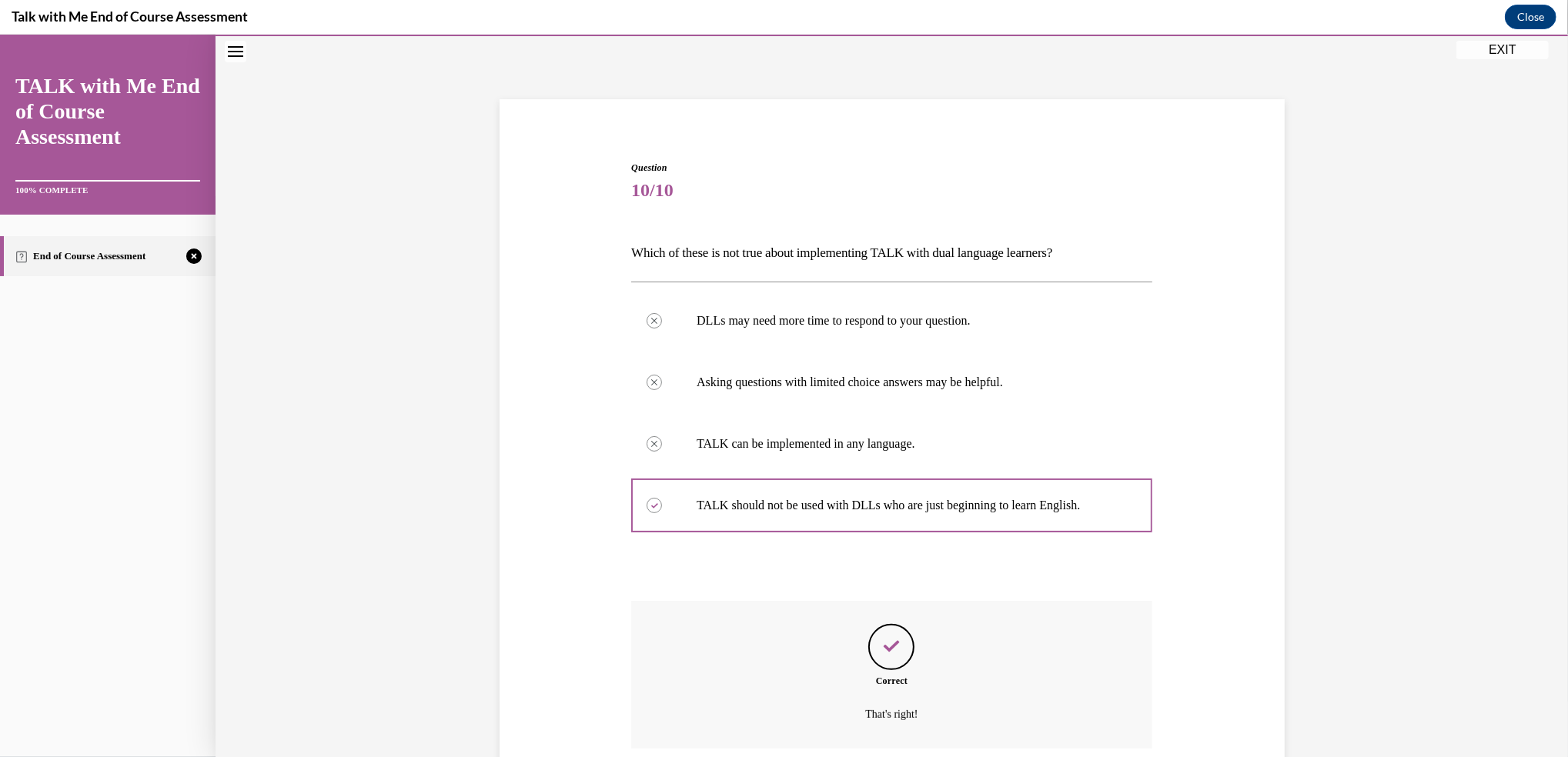
scroll to position [178, 0]
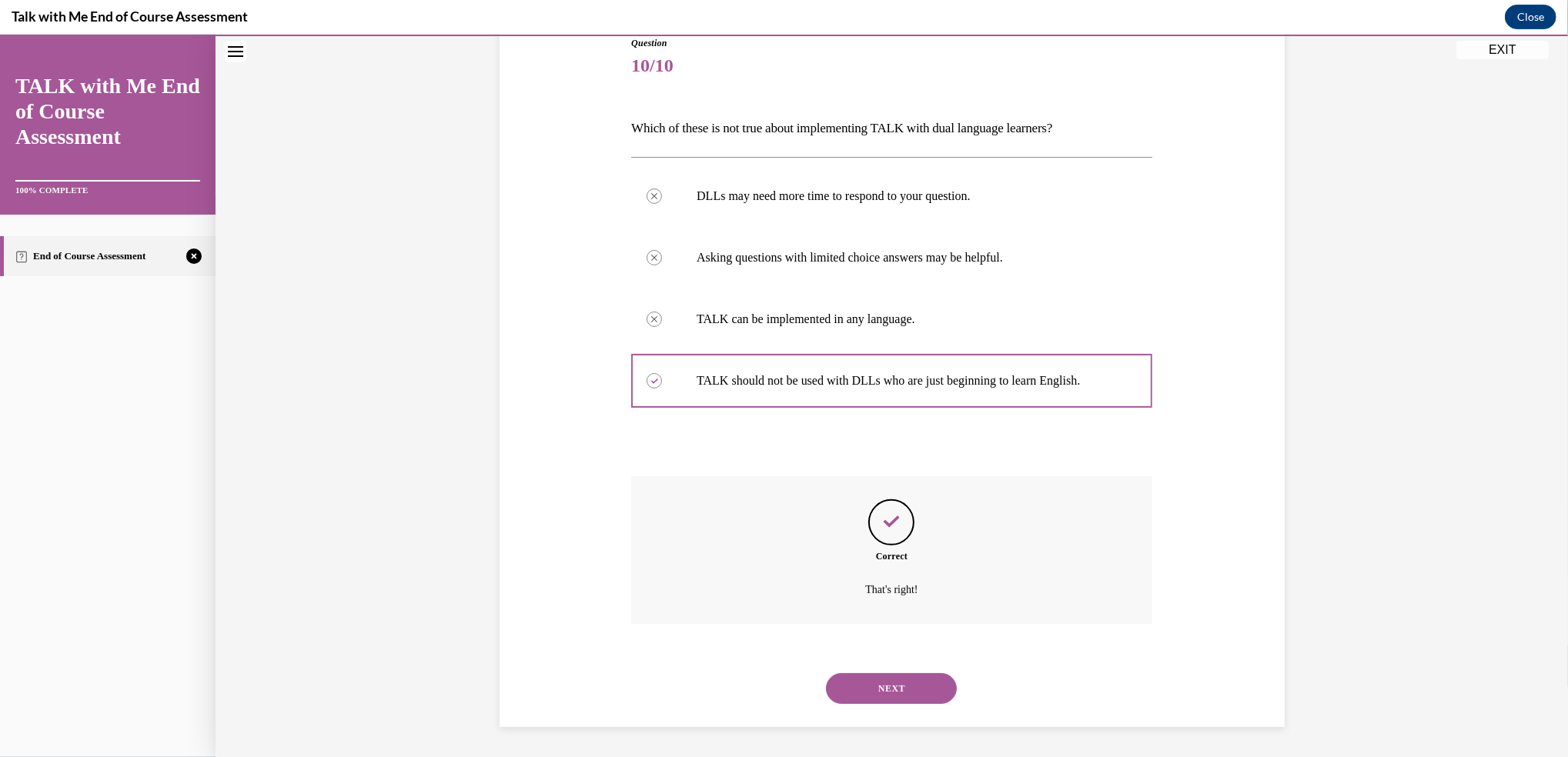
click at [896, 693] on button "NEXT" at bounding box center [891, 688] width 131 height 31
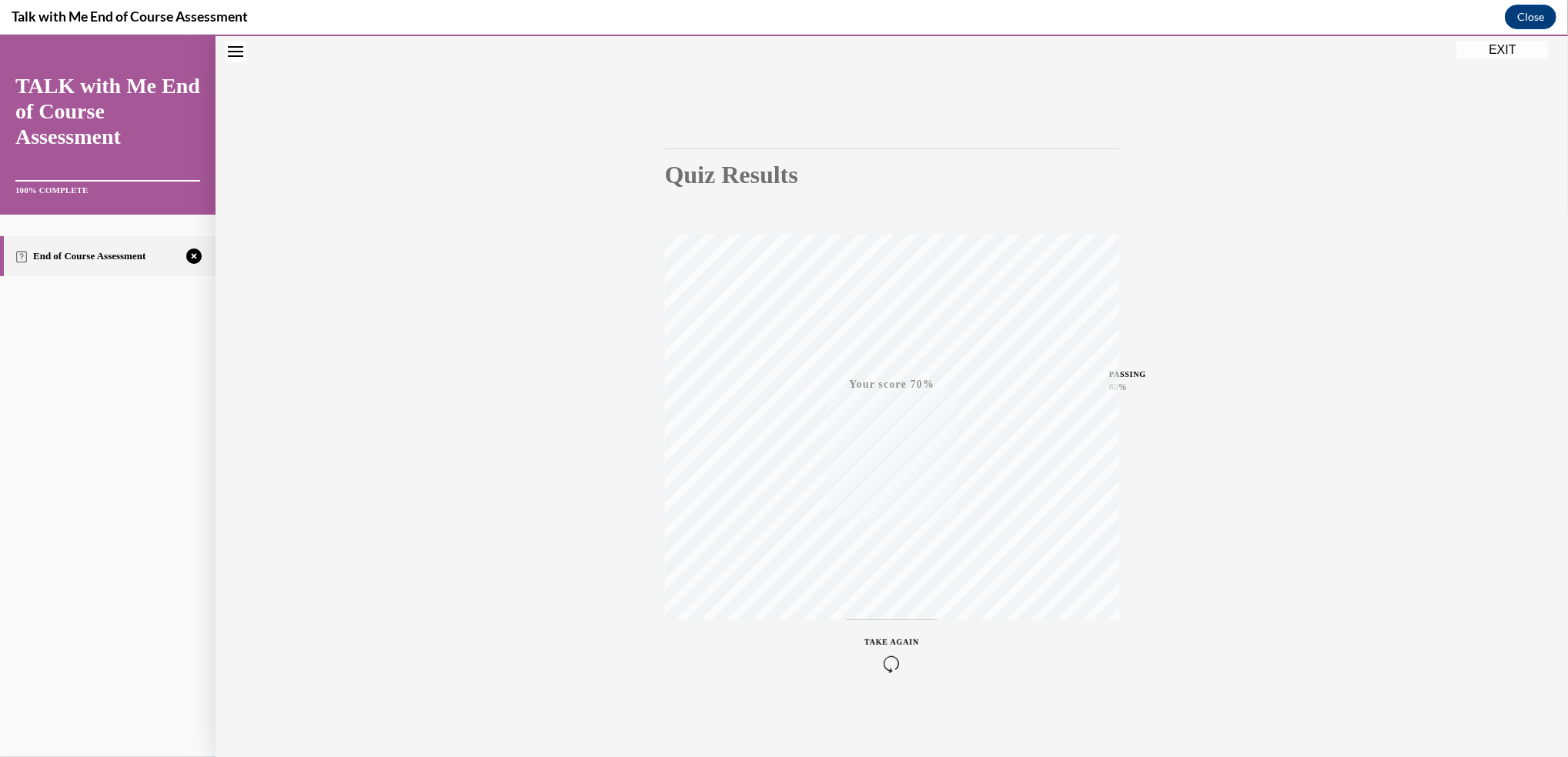
click at [881, 665] on icon "button" at bounding box center [892, 664] width 55 height 17
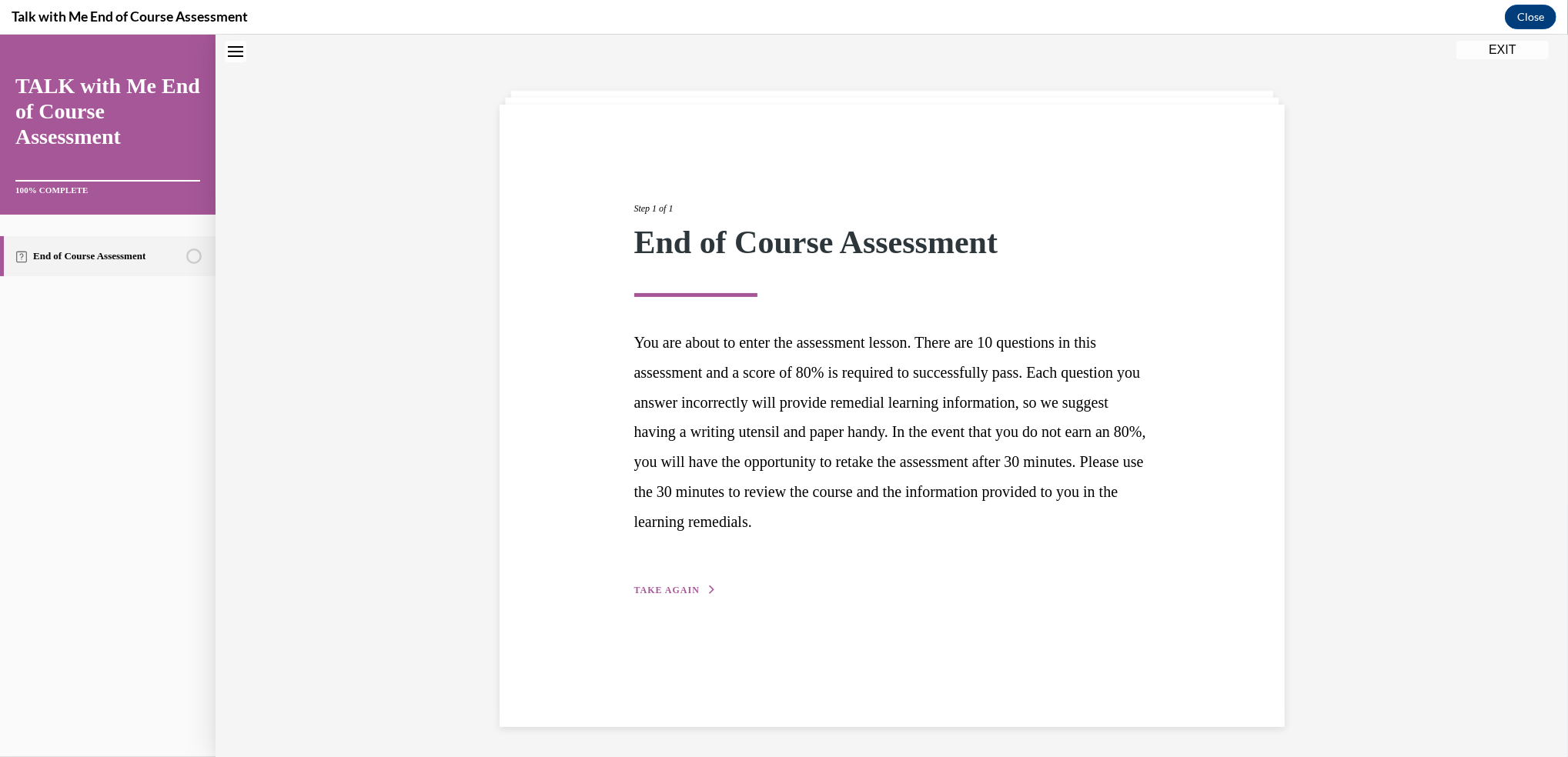
click at [651, 577] on div "Step 1 of 1 End of Course Assessment You are about to enter the assessment less…" at bounding box center [892, 382] width 539 height 432
click at [651, 583] on button "TAKE AGAIN" at bounding box center [675, 590] width 82 height 14
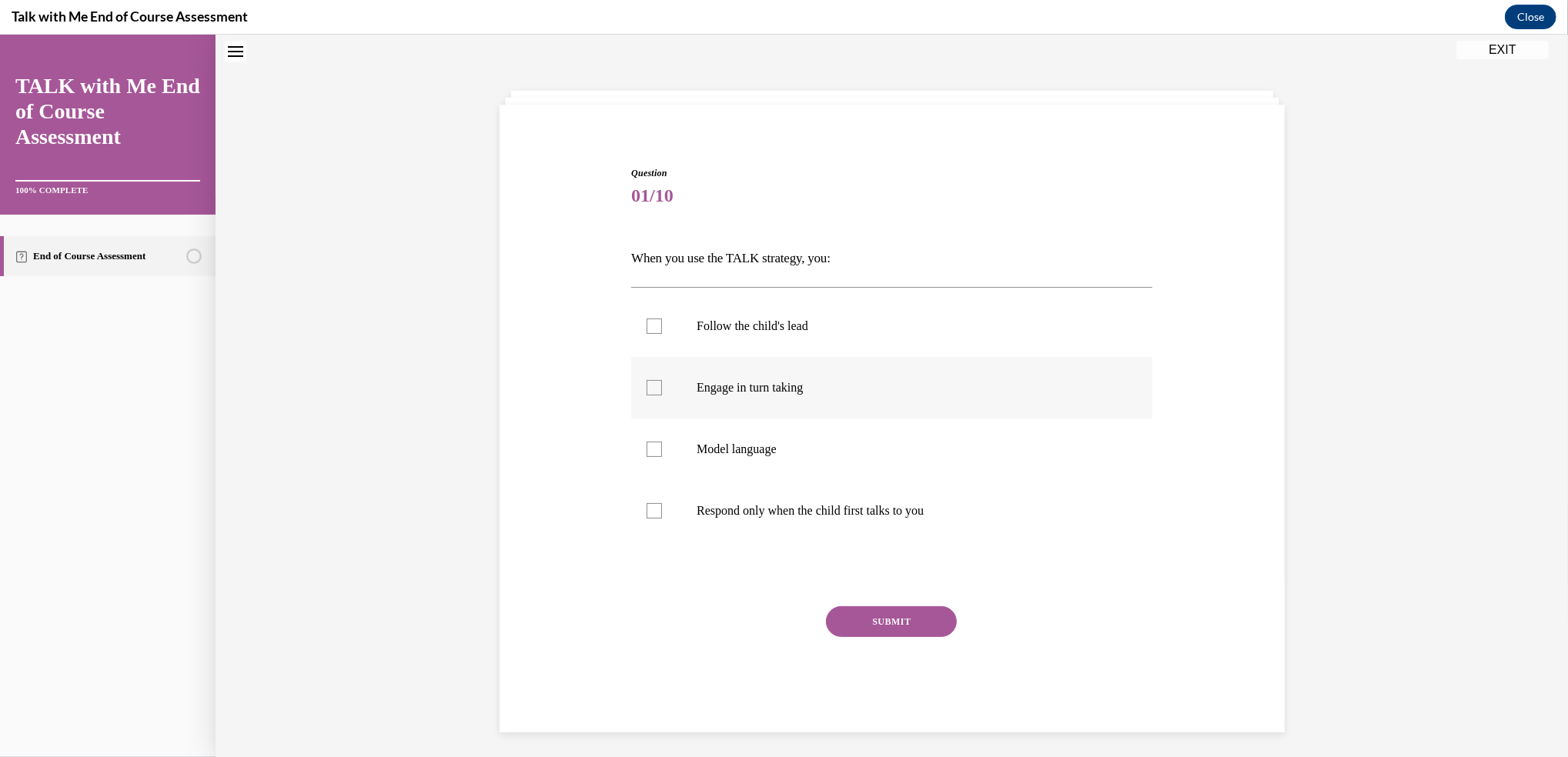
click at [651, 391] on div at bounding box center [654, 388] width 16 height 16
click at [651, 391] on input "Engage in turn taking" at bounding box center [654, 388] width 16 height 16
checkbox input "true"
click at [653, 337] on label "Follow the child's lead" at bounding box center [892, 326] width 522 height 61
click at [653, 334] on input "Follow the child's lead" at bounding box center [654, 327] width 16 height 16
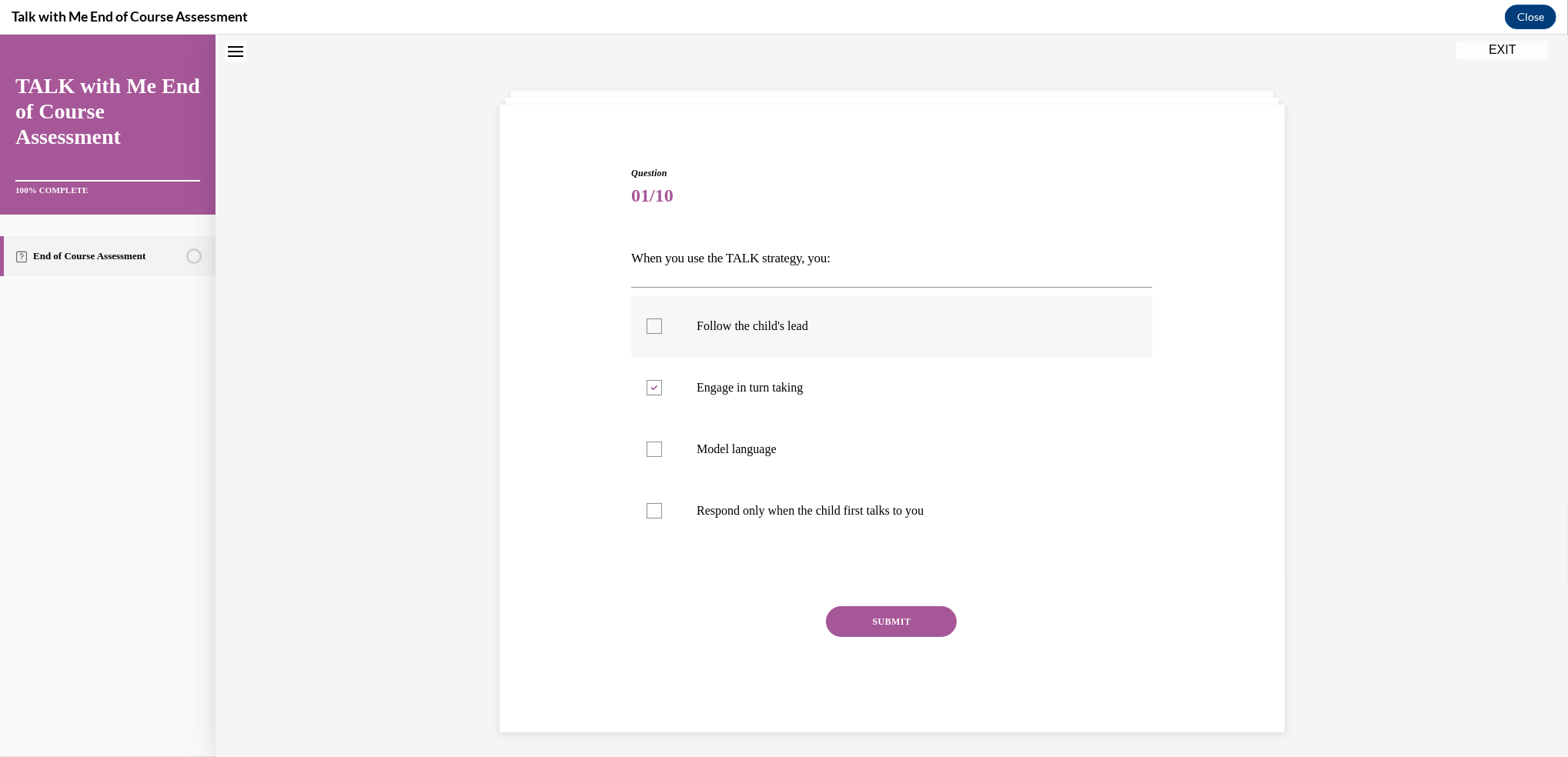
checkbox input "true"
click at [648, 437] on label "Model language" at bounding box center [892, 449] width 522 height 61
click at [648, 442] on input "Model language" at bounding box center [654, 450] width 16 height 16
checkbox input "true"
click at [891, 606] on button "SUBMIT" at bounding box center [891, 621] width 131 height 31
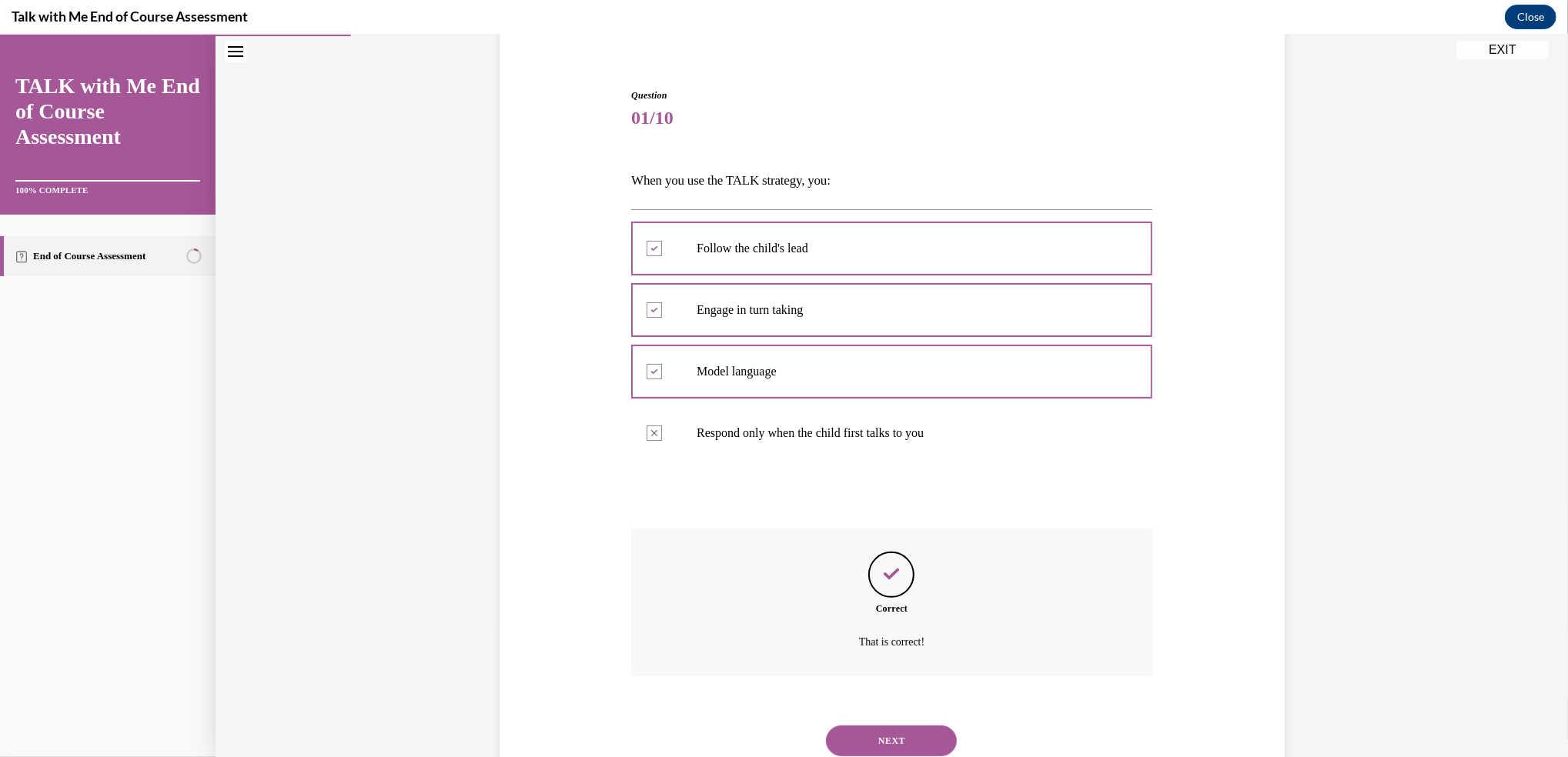
scroll to position [178, 0]
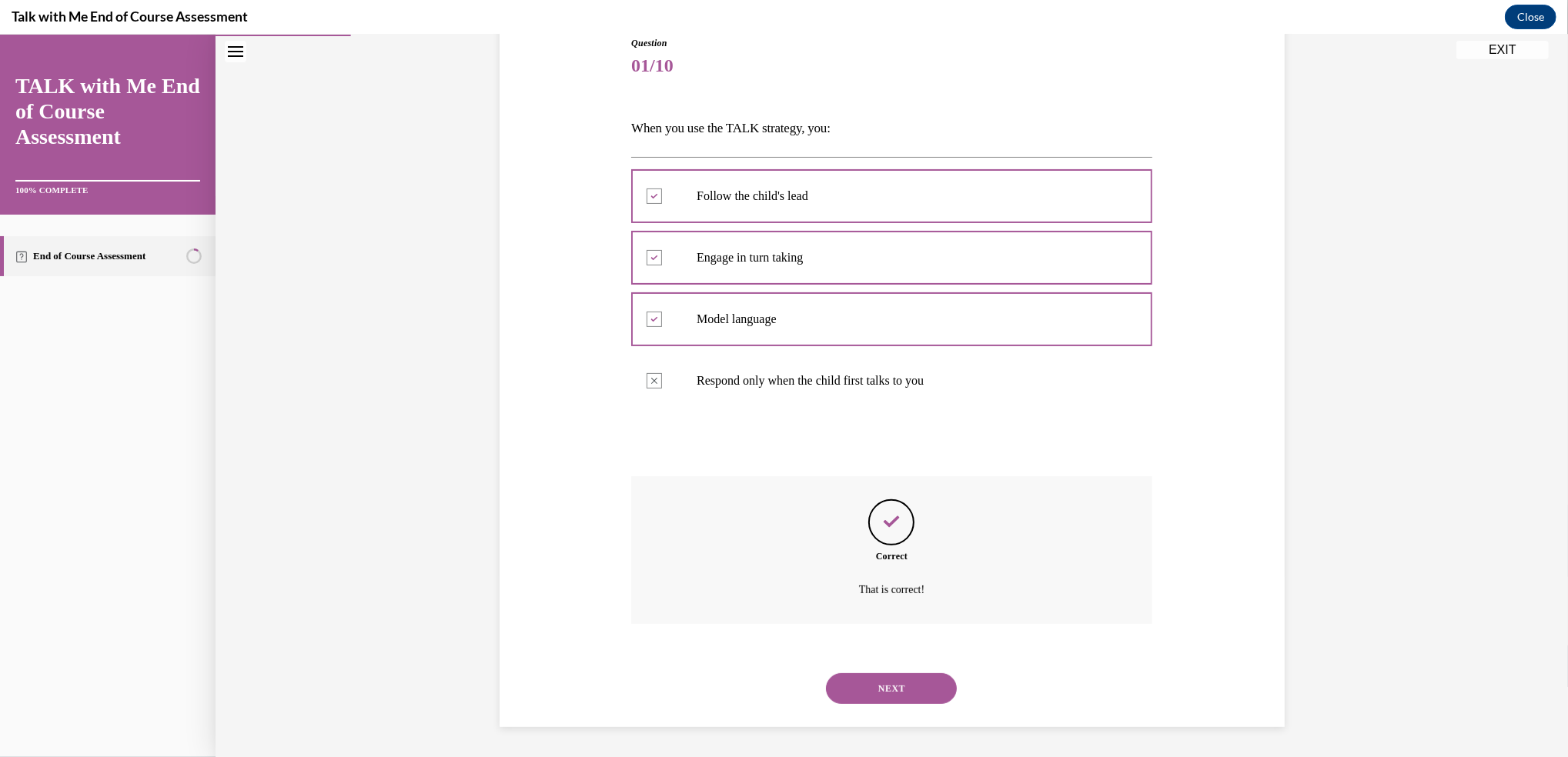
click at [896, 686] on button "NEXT" at bounding box center [891, 688] width 131 height 31
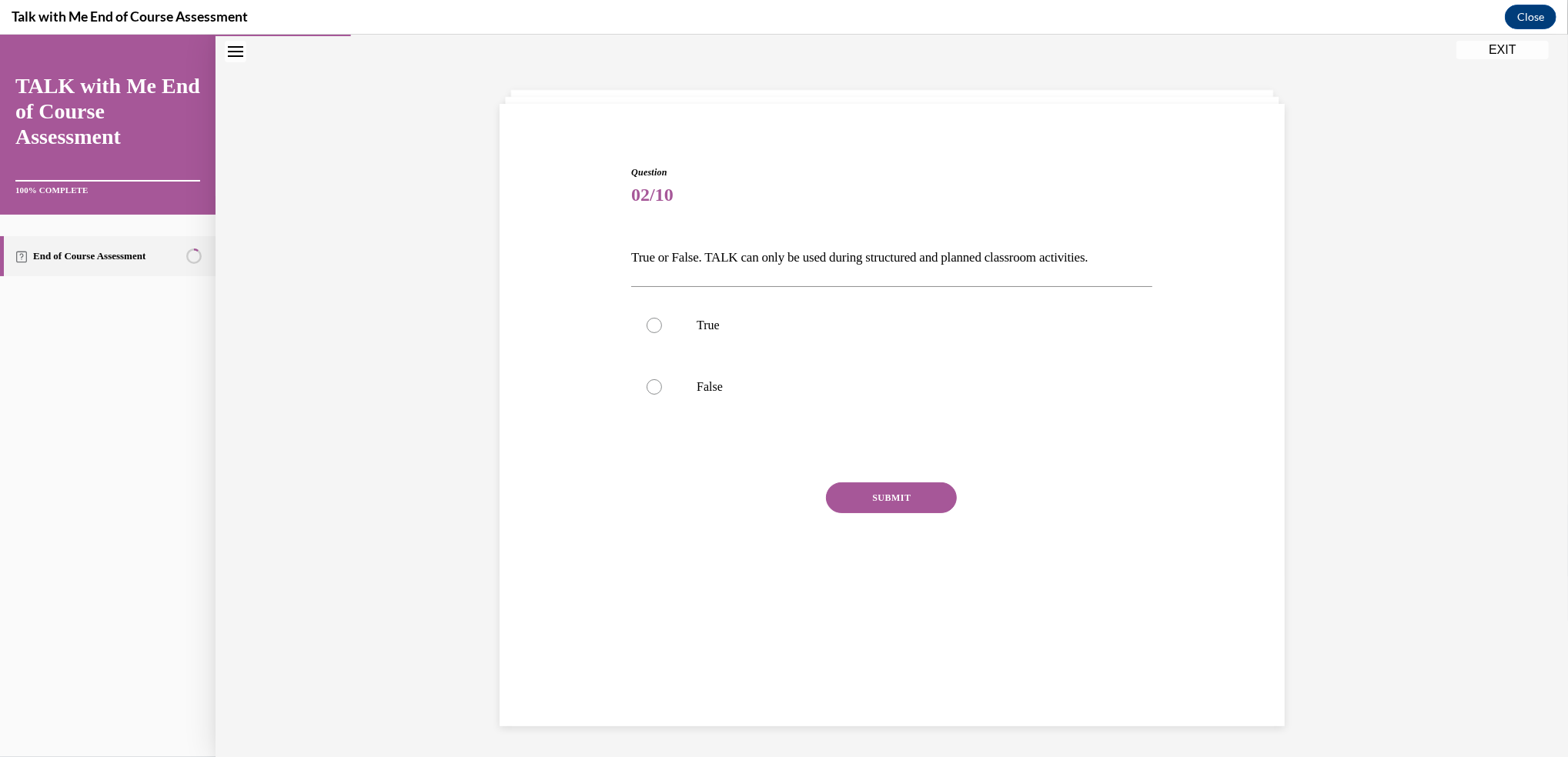
scroll to position [48, 0]
click at [647, 384] on div at bounding box center [654, 388] width 16 height 16
click at [647, 384] on input "False" at bounding box center [654, 388] width 16 height 16
radio input "true"
drag, startPoint x: 888, startPoint y: 497, endPoint x: 879, endPoint y: 495, distance: 9.2
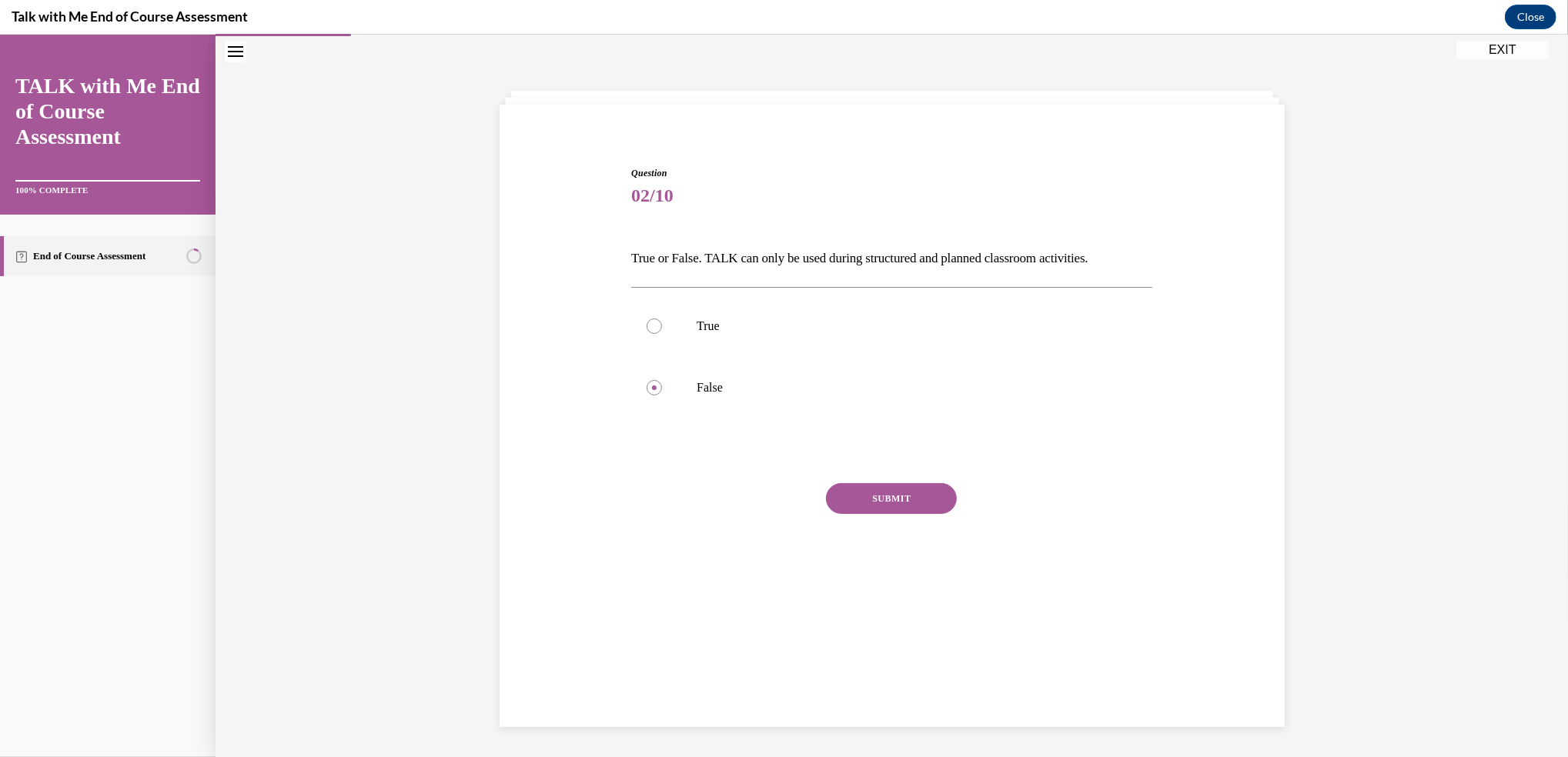
click at [879, 495] on button "SUBMIT" at bounding box center [891, 498] width 131 height 31
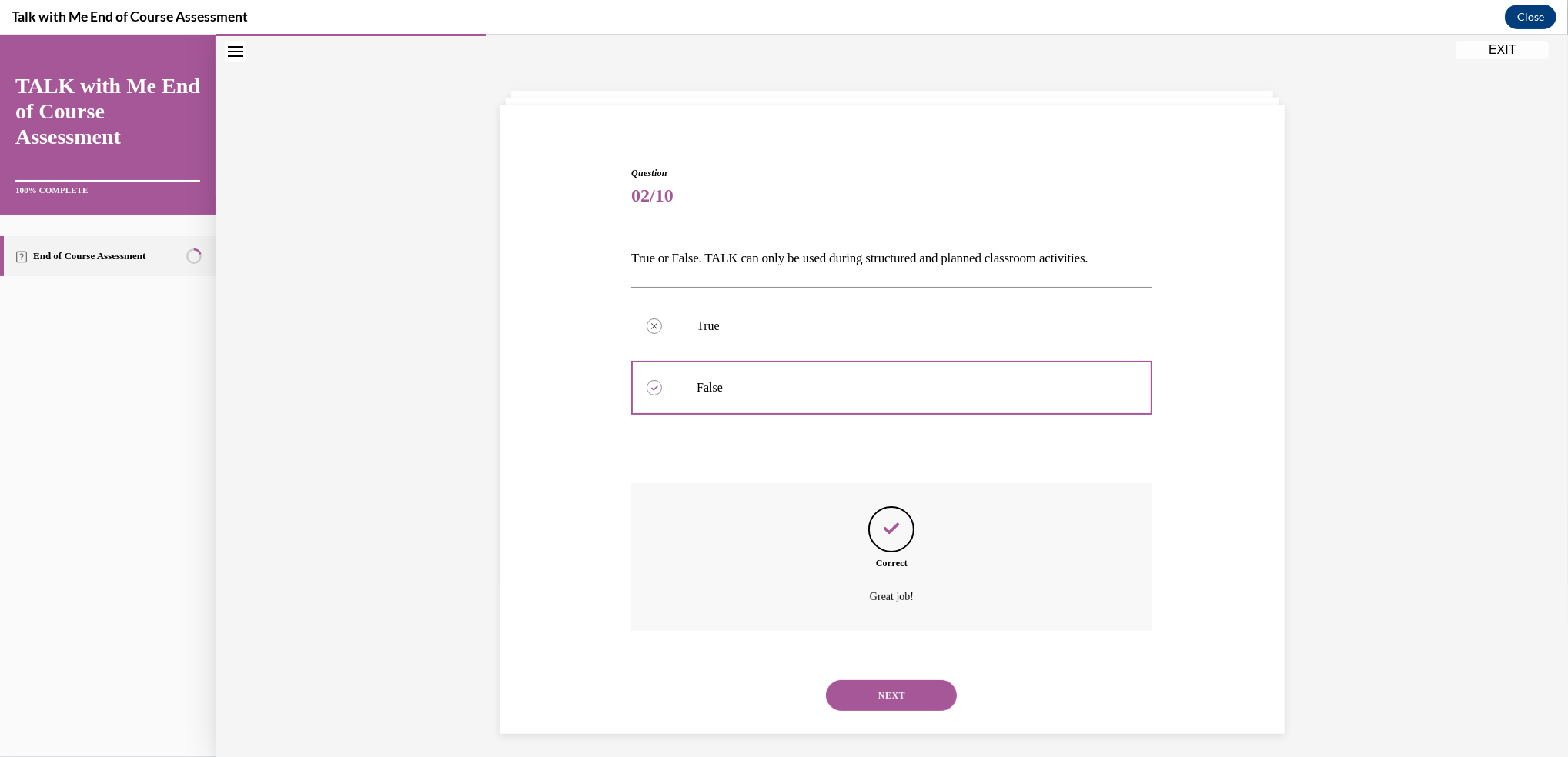
scroll to position [55, 0]
click at [901, 678] on button "NEXT" at bounding box center [891, 688] width 131 height 31
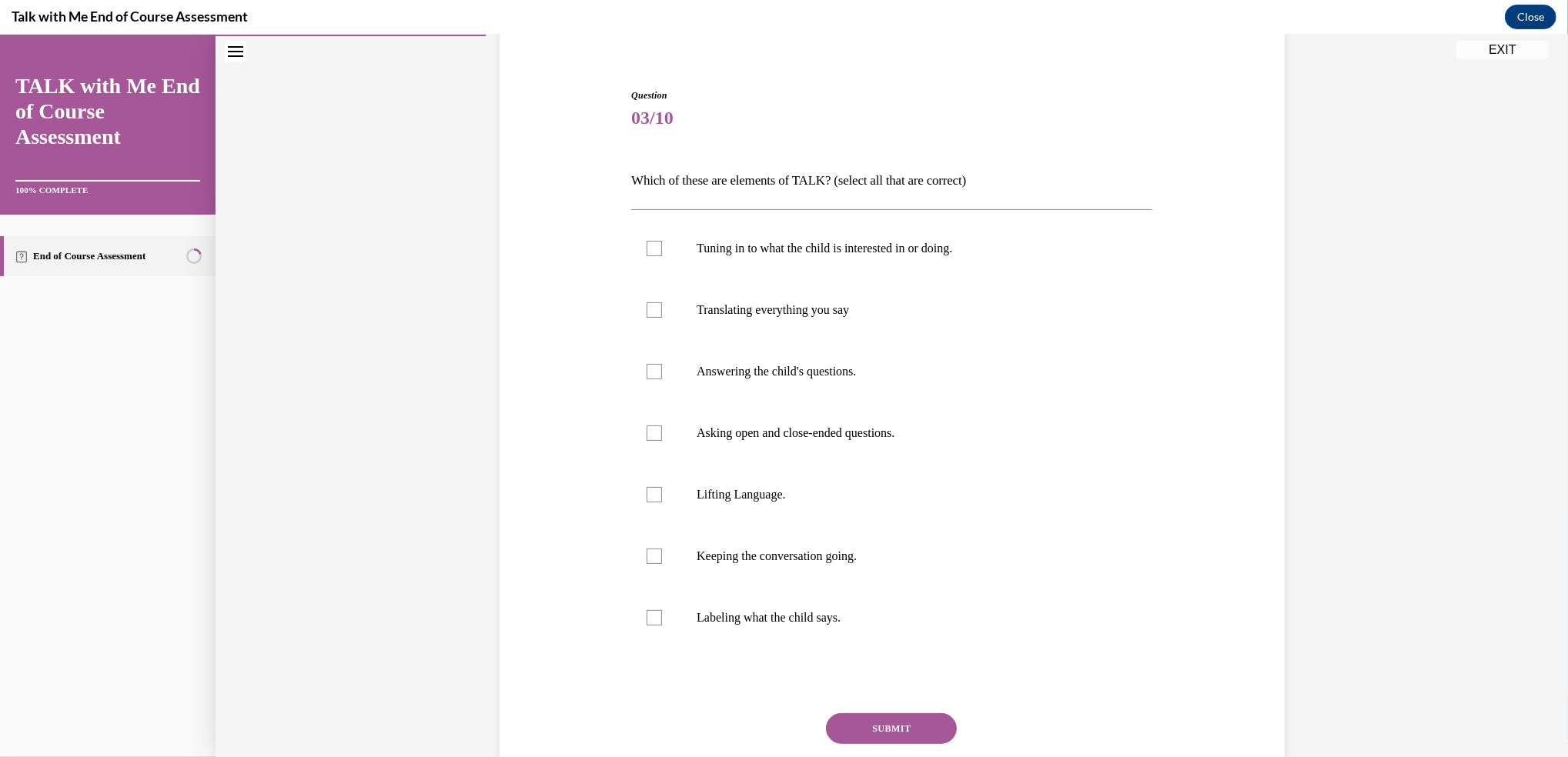
scroll to position [127, 0]
click at [646, 249] on div at bounding box center [654, 247] width 16 height 16
click at [646, 249] on input "Tuning in to what the child is interested in or doing." at bounding box center [654, 247] width 16 height 16
checkbox input "true"
click at [651, 375] on div at bounding box center [654, 370] width 16 height 16
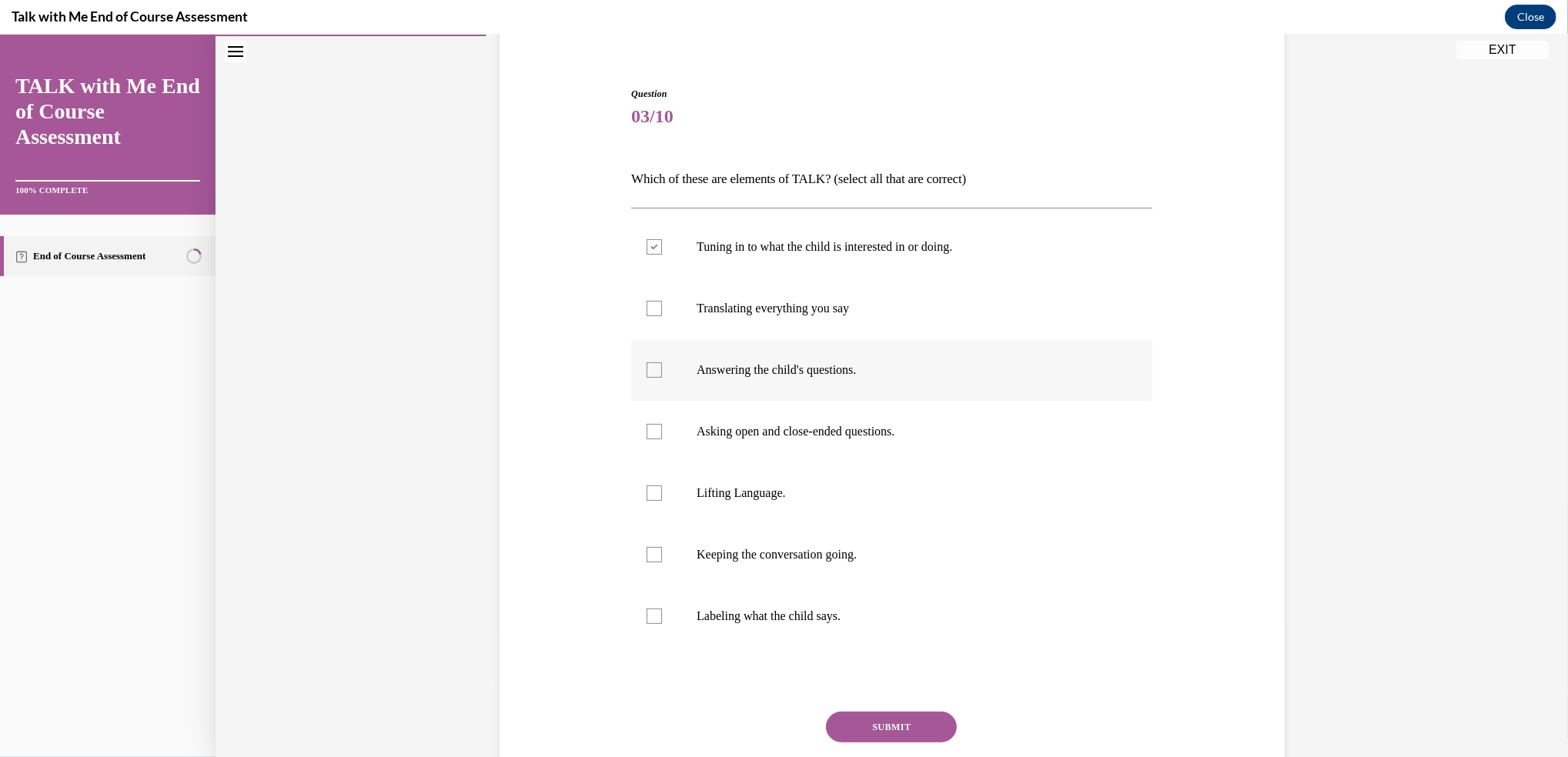
click at [651, 375] on input "Answering the child's questions." at bounding box center [654, 370] width 16 height 16
checkbox input "true"
click at [646, 430] on div at bounding box center [654, 432] width 16 height 16
click at [646, 430] on input "Asking open and close-ended questions." at bounding box center [654, 432] width 16 height 16
checkbox input "true"
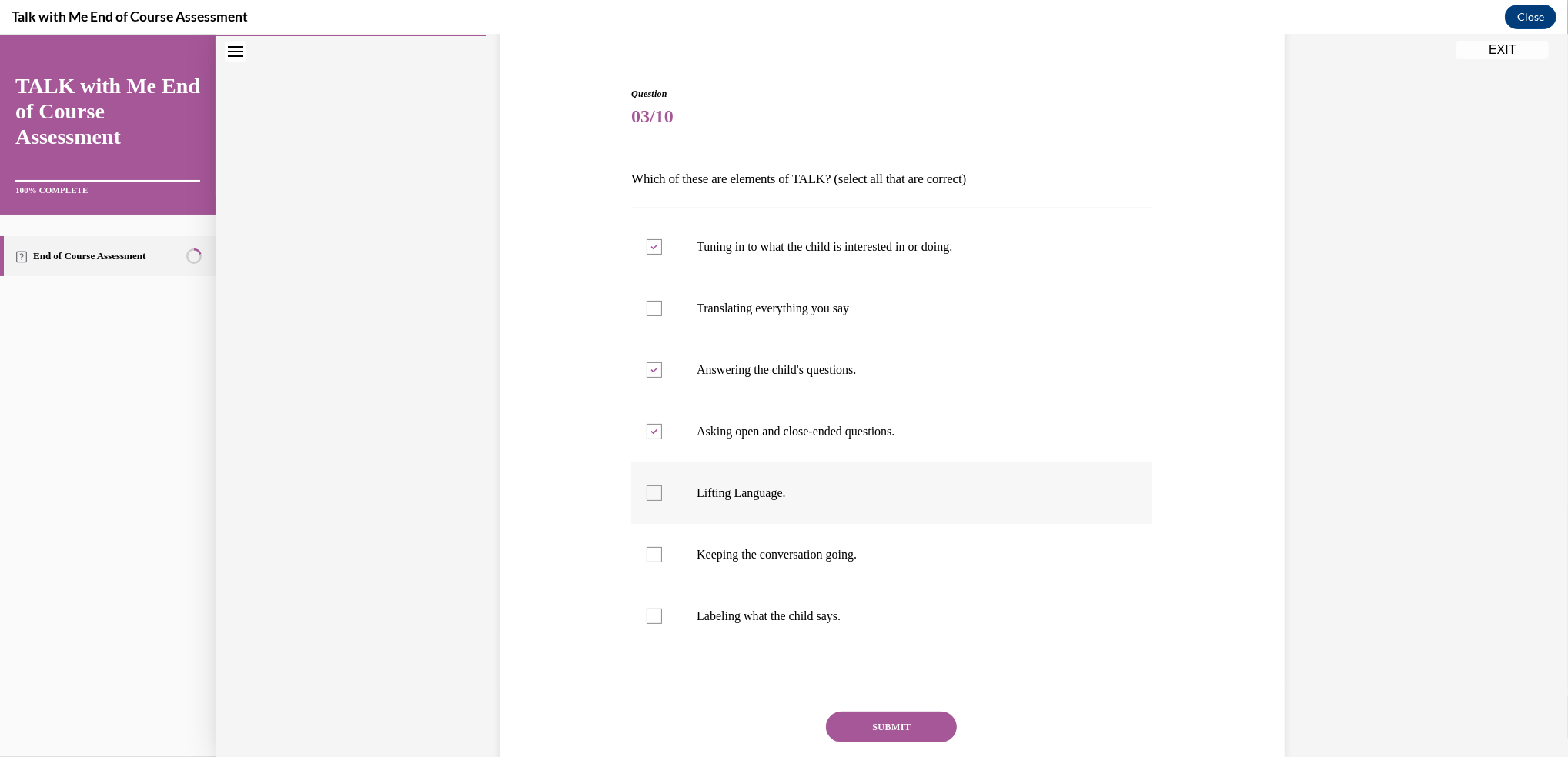
click at [647, 495] on div at bounding box center [654, 493] width 16 height 16
click at [647, 495] on input "Lifting Language." at bounding box center [654, 493] width 16 height 16
checkbox input "true"
click at [646, 551] on div at bounding box center [654, 555] width 16 height 16
click at [646, 551] on input "Keeping the conversation going." at bounding box center [654, 555] width 16 height 16
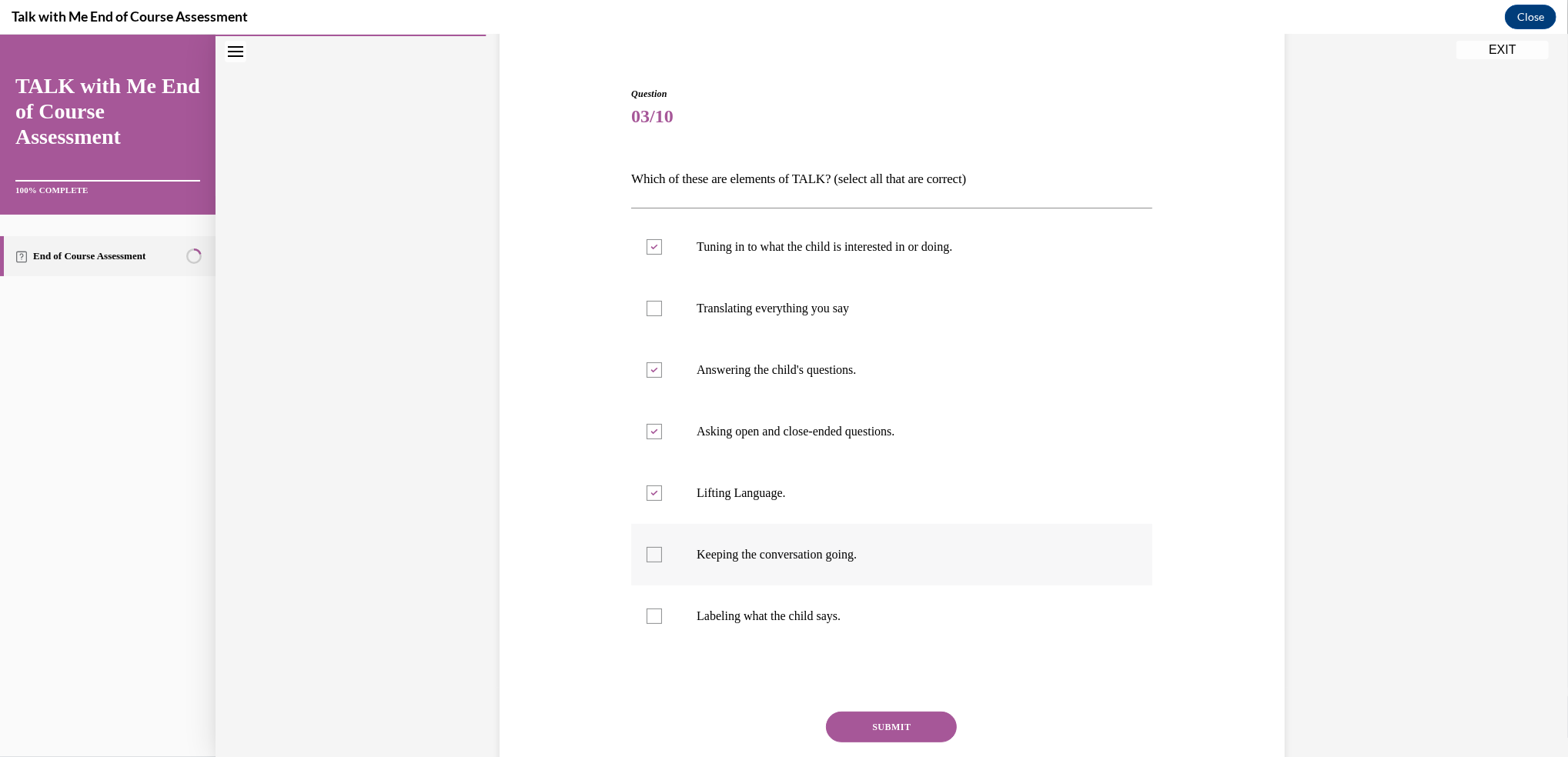
checkbox input "true"
click at [648, 616] on div at bounding box center [654, 616] width 16 height 16
click at [648, 616] on input "Labeling what the child says." at bounding box center [654, 616] width 16 height 16
checkbox input "true"
click at [905, 721] on button "SUBMIT" at bounding box center [891, 726] width 131 height 31
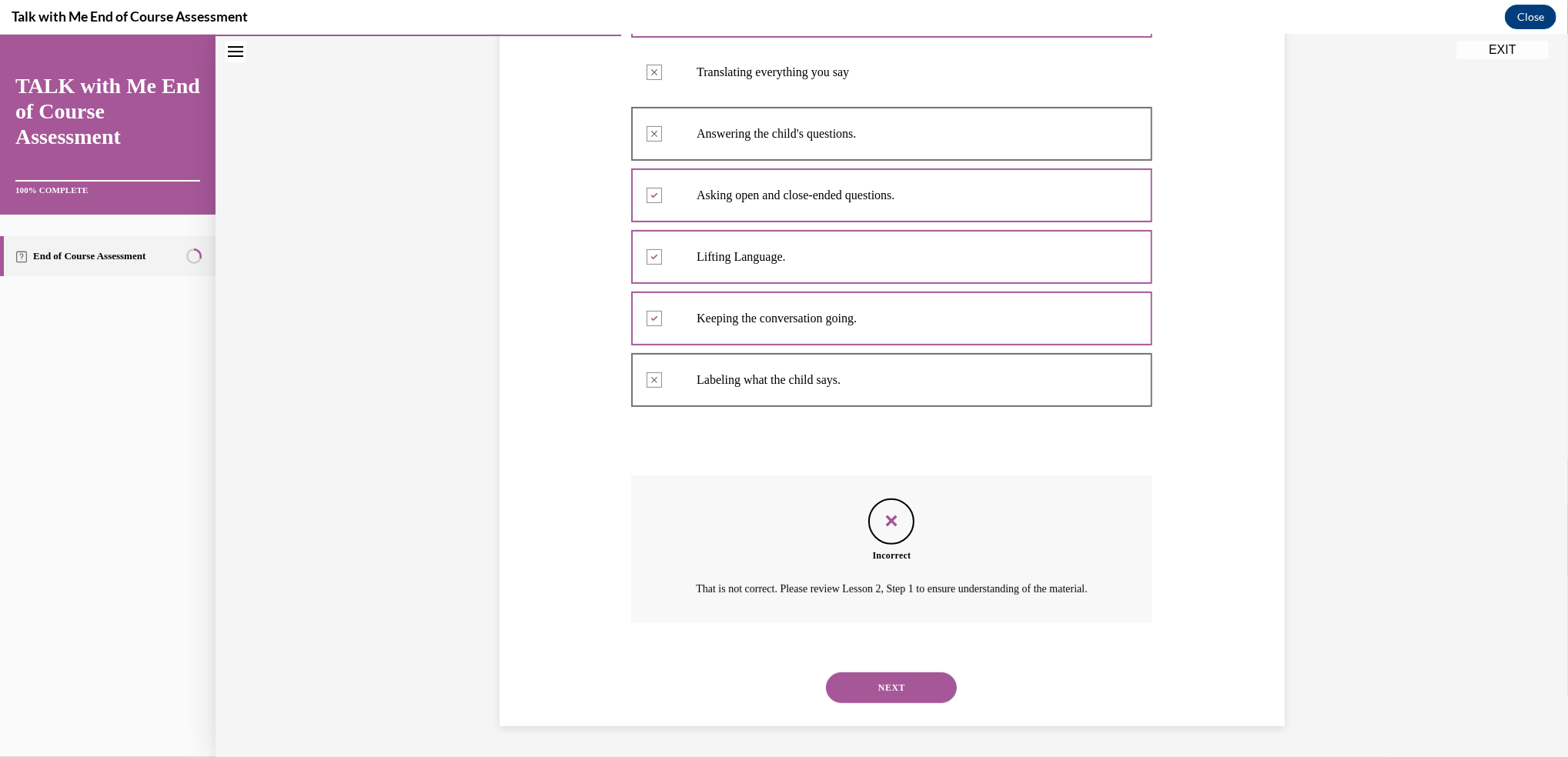
scroll to position [380, 0]
drag, startPoint x: 901, startPoint y: 700, endPoint x: 990, endPoint y: 734, distance: 95.3
click at [990, 734] on div "Question 03/10 Which of these are elements of TALK? (select all that are correc…" at bounding box center [892, 238] width 1352 height 1037
click at [913, 680] on button "NEXT" at bounding box center [891, 687] width 131 height 31
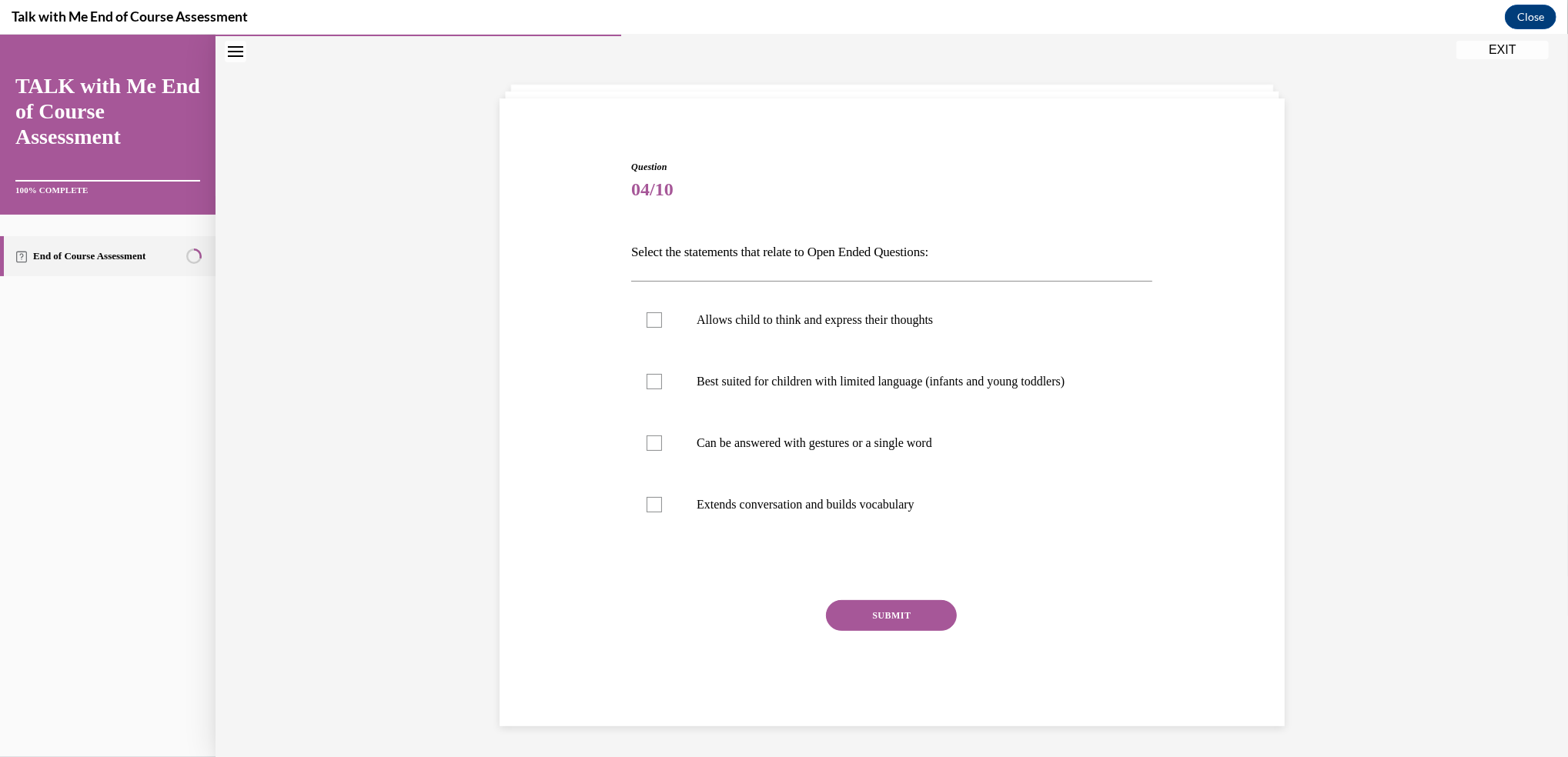
scroll to position [53, 0]
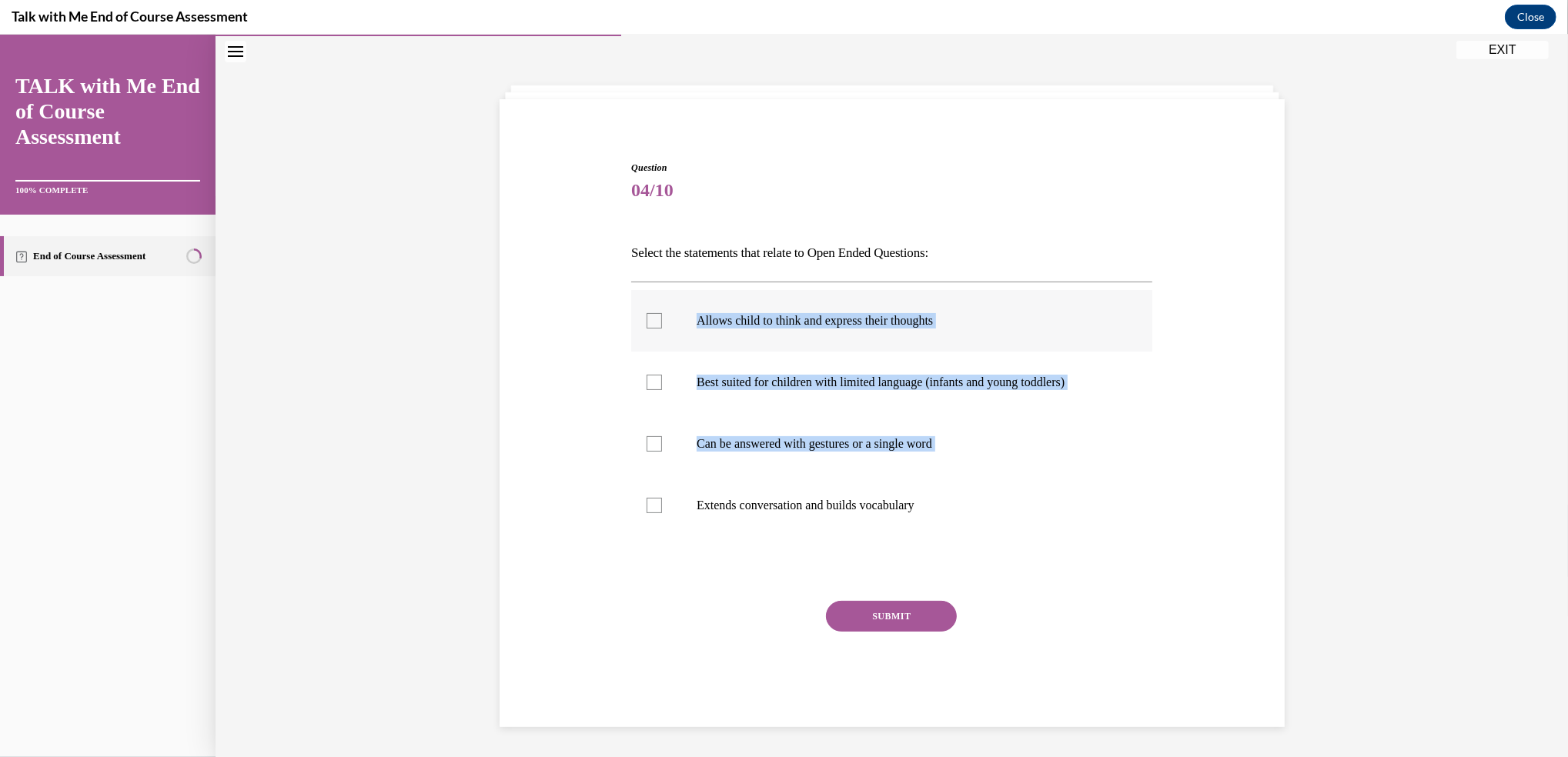
drag, startPoint x: 646, startPoint y: 320, endPoint x: 635, endPoint y: 321, distance: 11.0
click at [635, 321] on div "Question 04/10 Select the statements that relate to Open Ended Questions: Allow…" at bounding box center [892, 420] width 793 height 612
click at [635, 321] on label "Allows child to think and express their thoughts" at bounding box center [892, 320] width 522 height 61
click at [646, 321] on input "Allows child to think and express their thoughts" at bounding box center [654, 321] width 16 height 16
checkbox input "true"
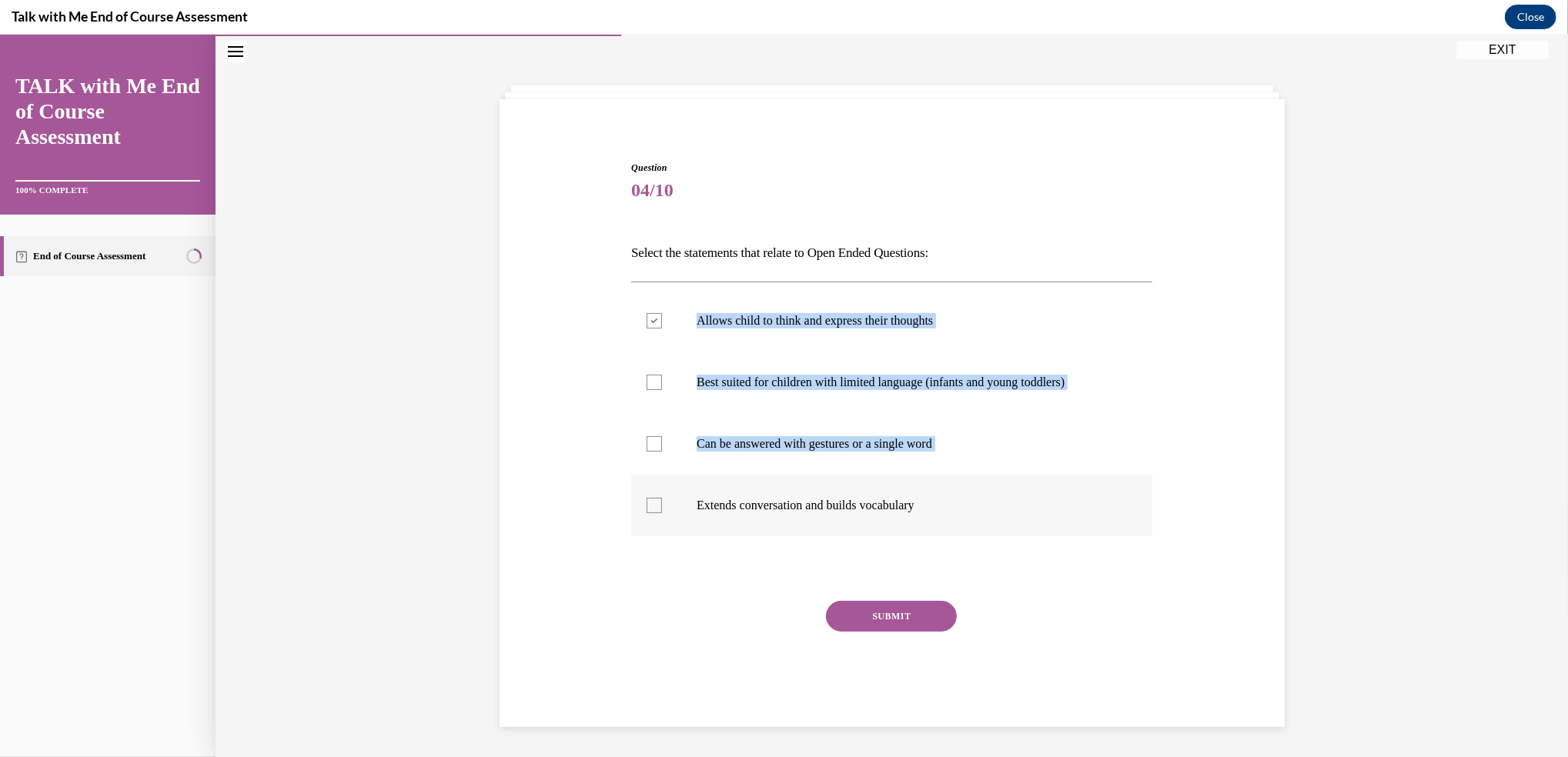
click at [646, 506] on div at bounding box center [654, 506] width 16 height 16
click at [646, 506] on input "Extends conversation and builds vocabulary" at bounding box center [654, 506] width 16 height 16
checkbox input "true"
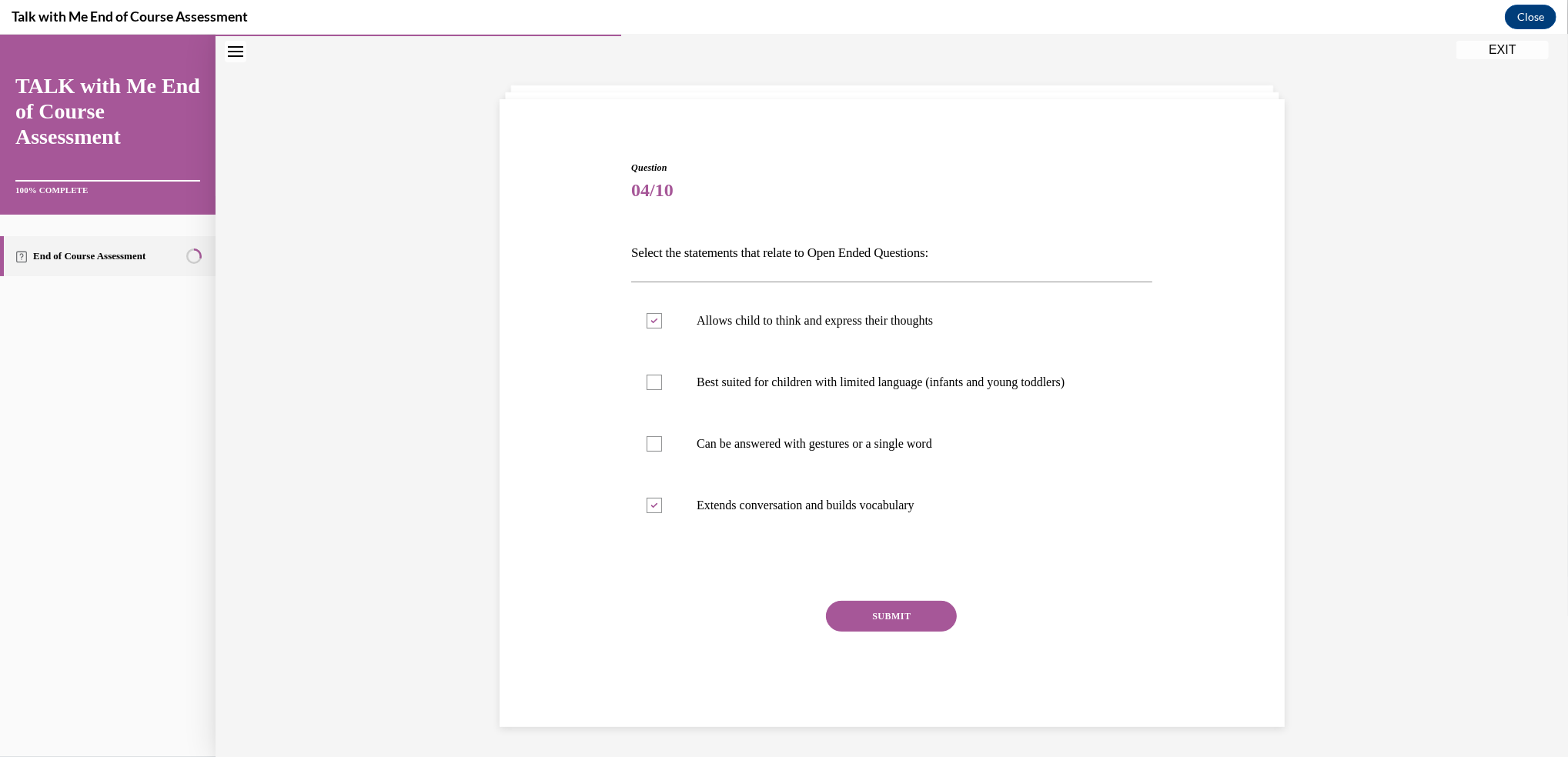
click at [895, 615] on button "SUBMIT" at bounding box center [891, 616] width 131 height 31
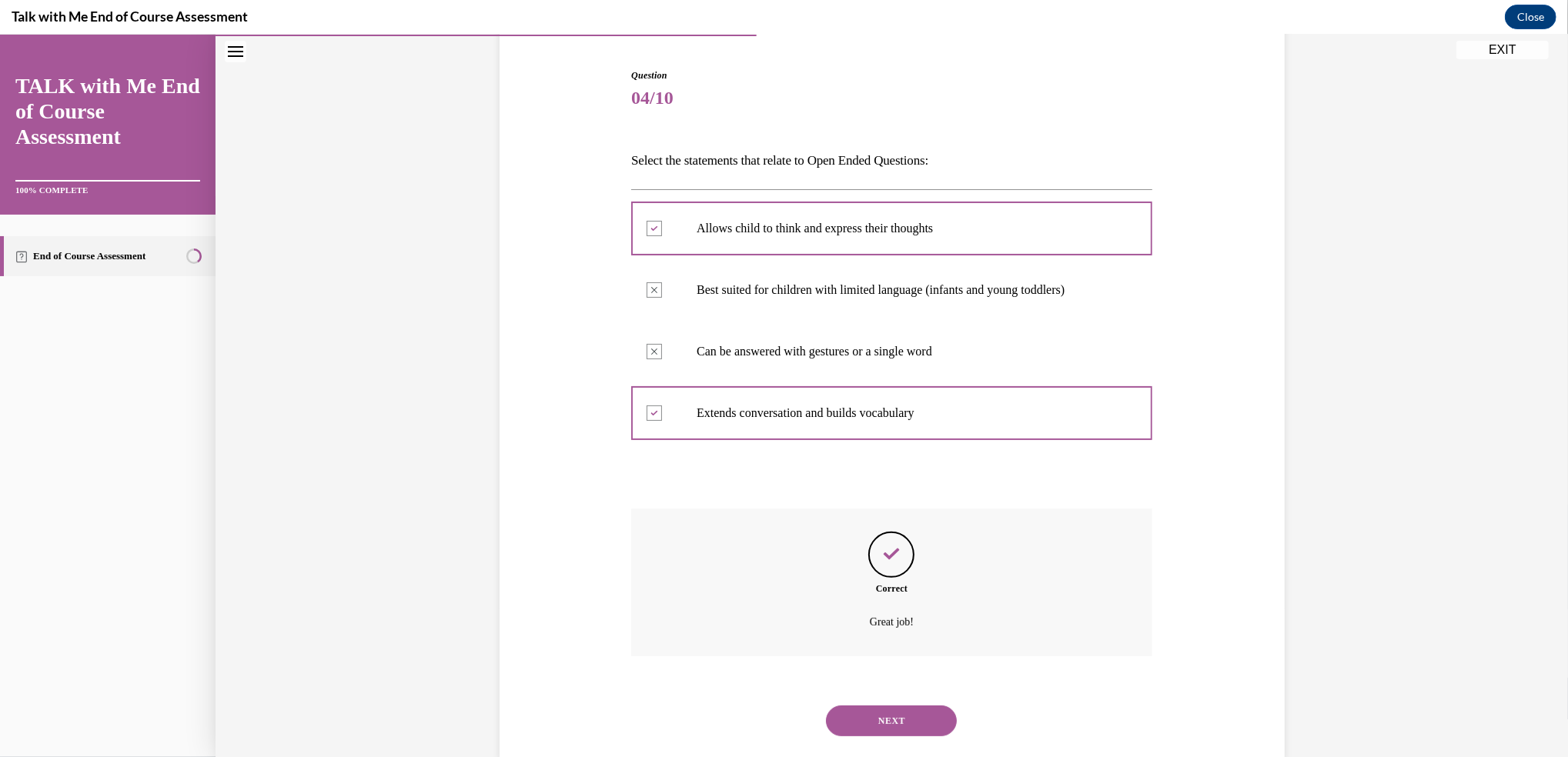
scroll to position [178, 0]
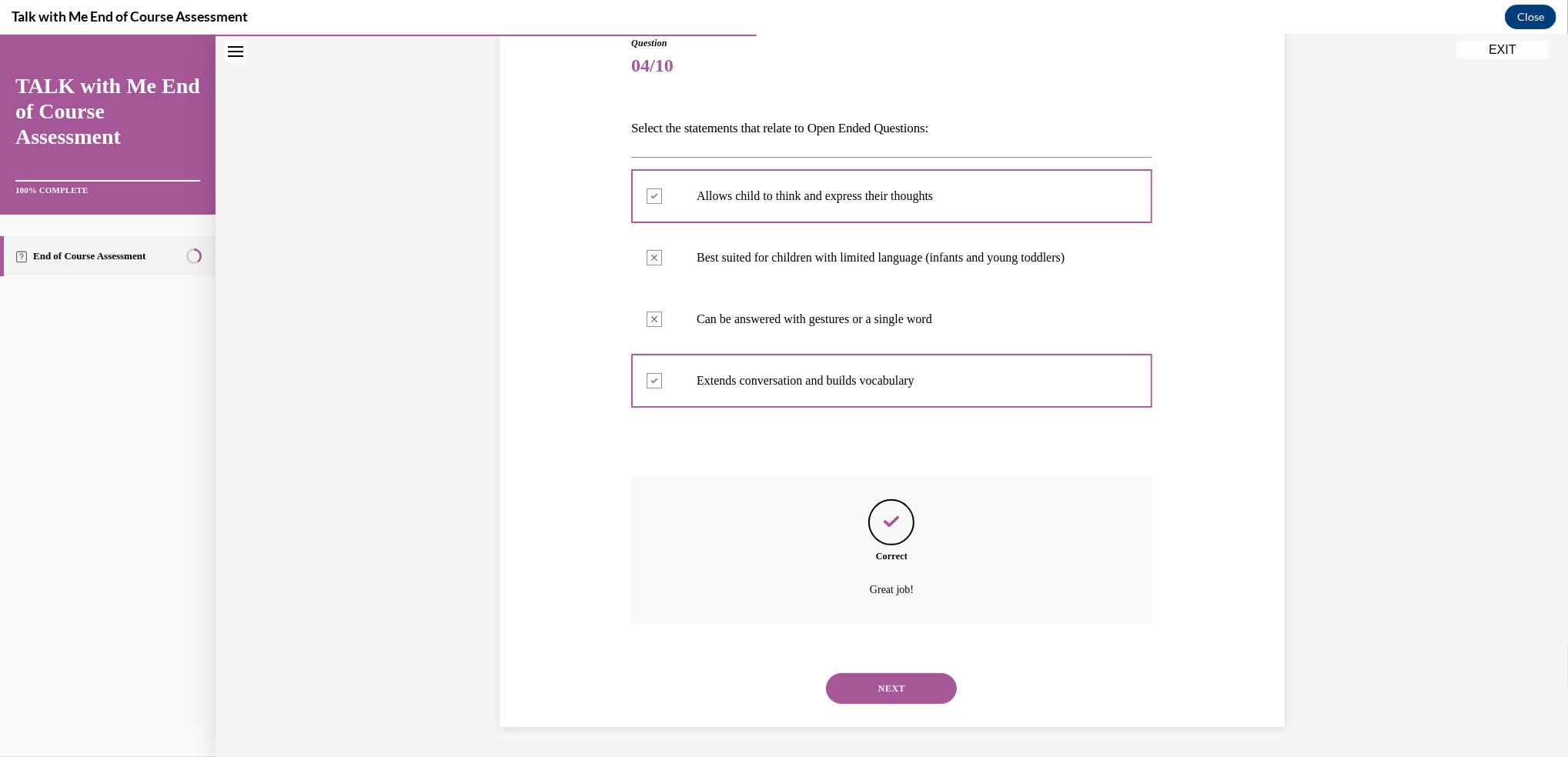
click at [895, 686] on button "NEXT" at bounding box center [891, 688] width 131 height 31
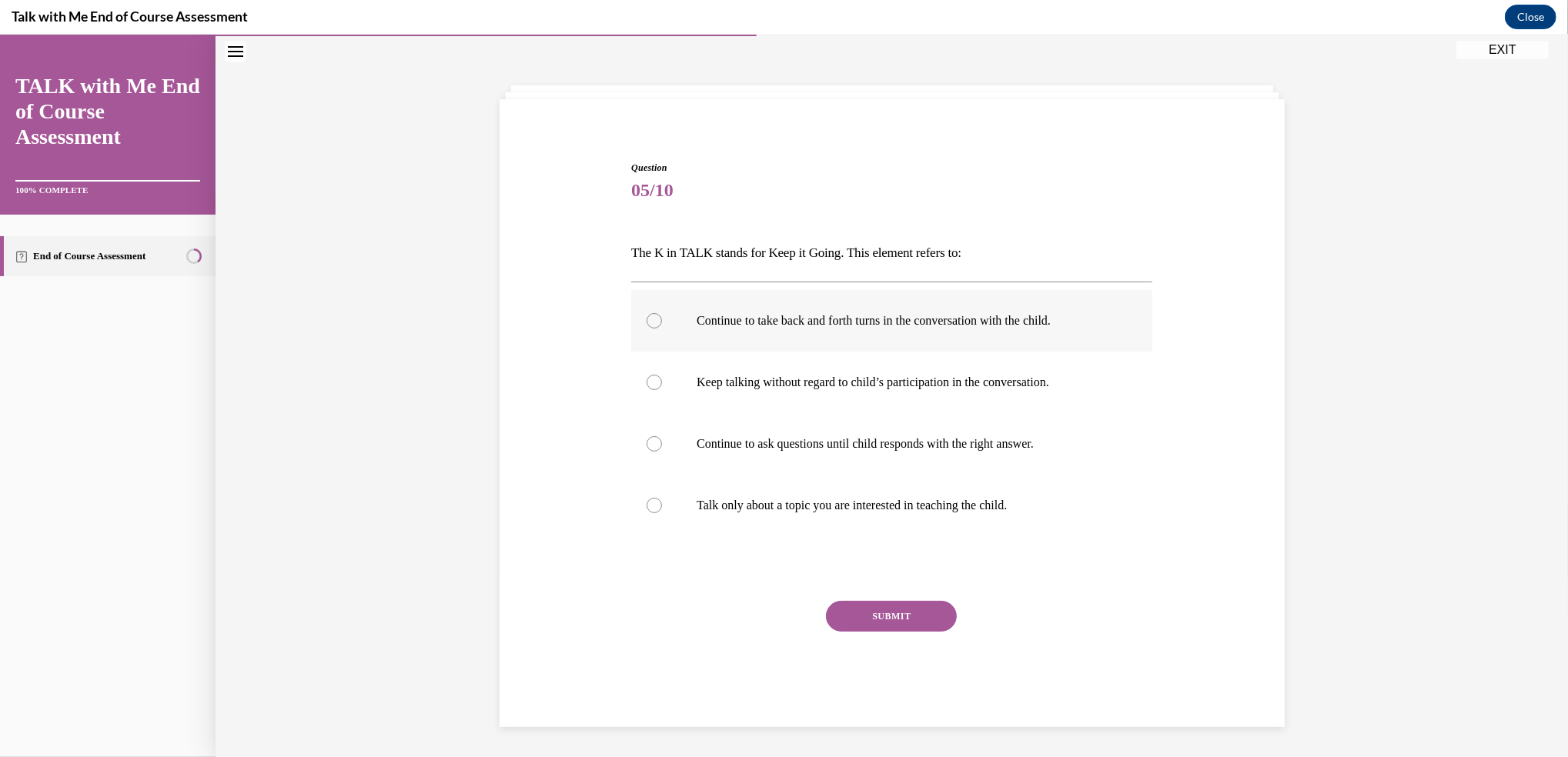
click at [647, 320] on div at bounding box center [654, 321] width 16 height 16
click at [647, 320] on input "Continue to take back and forth turns in the conversation with the child." at bounding box center [654, 321] width 16 height 16
radio input "true"
click at [649, 444] on div at bounding box center [654, 444] width 16 height 16
click at [649, 444] on input "Continue to ask questions until child responds with the right answer." at bounding box center [654, 444] width 16 height 16
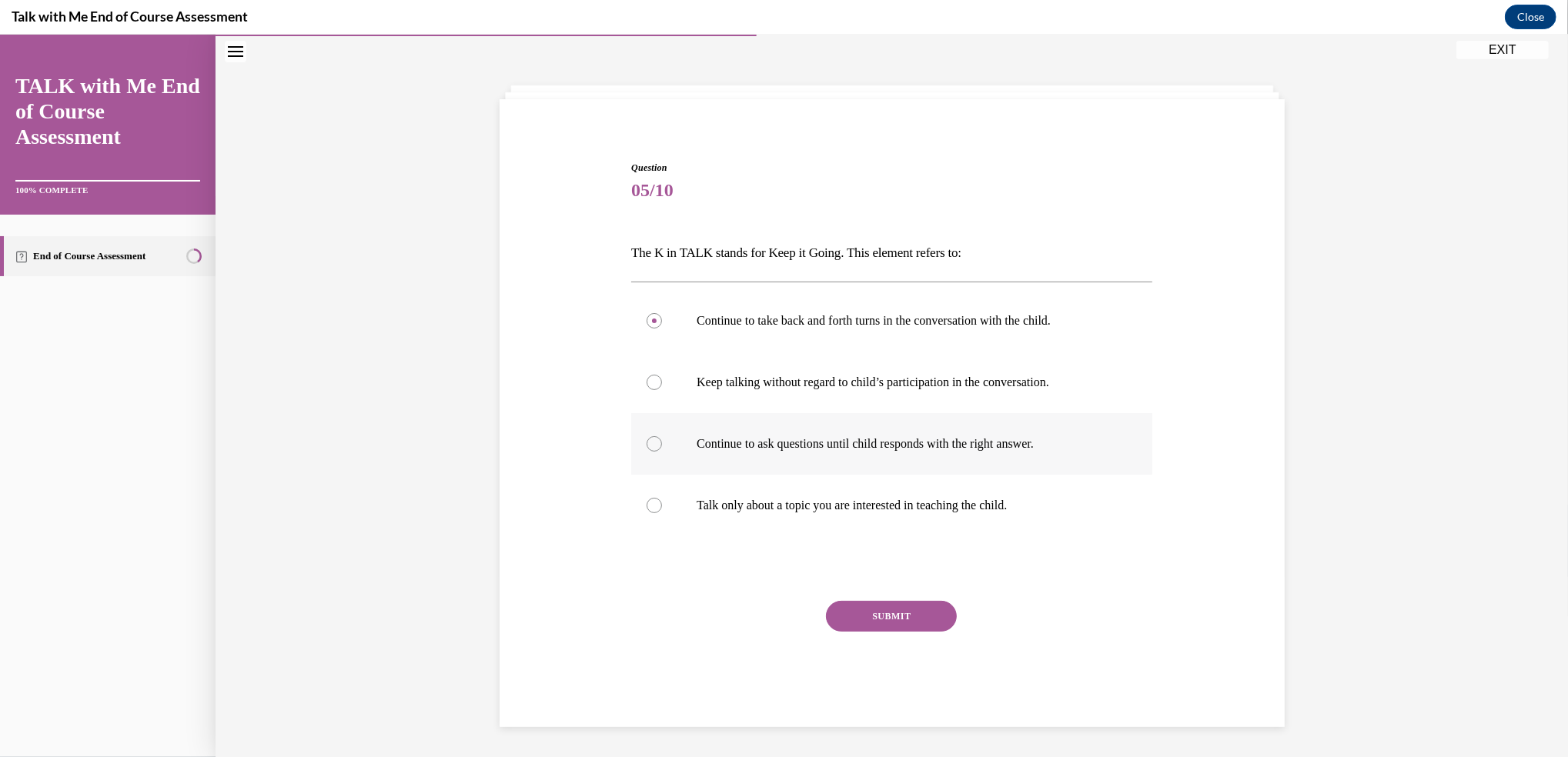
radio input "true"
click at [875, 616] on button "SUBMIT" at bounding box center [891, 616] width 131 height 31
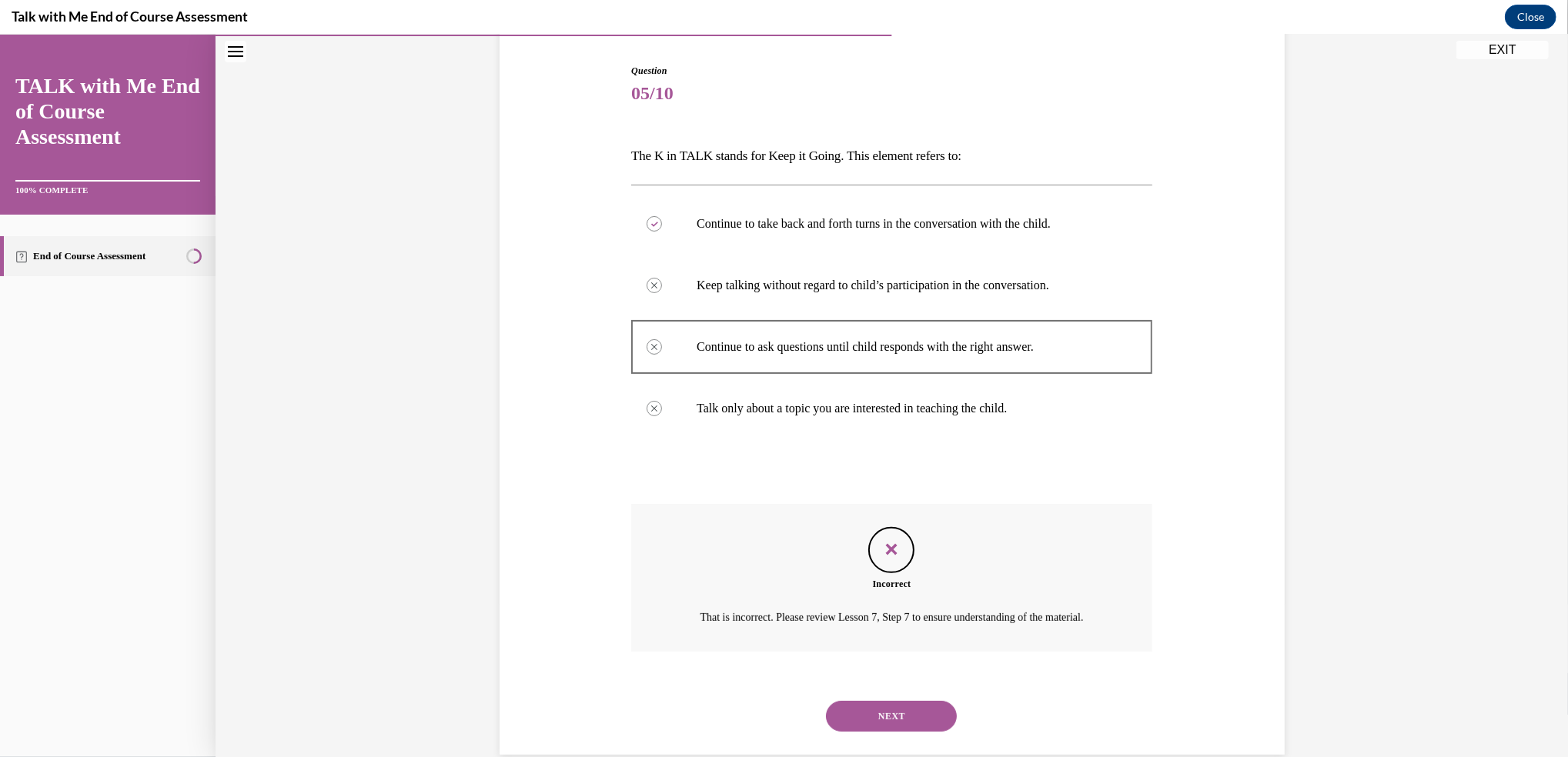
scroll to position [196, 0]
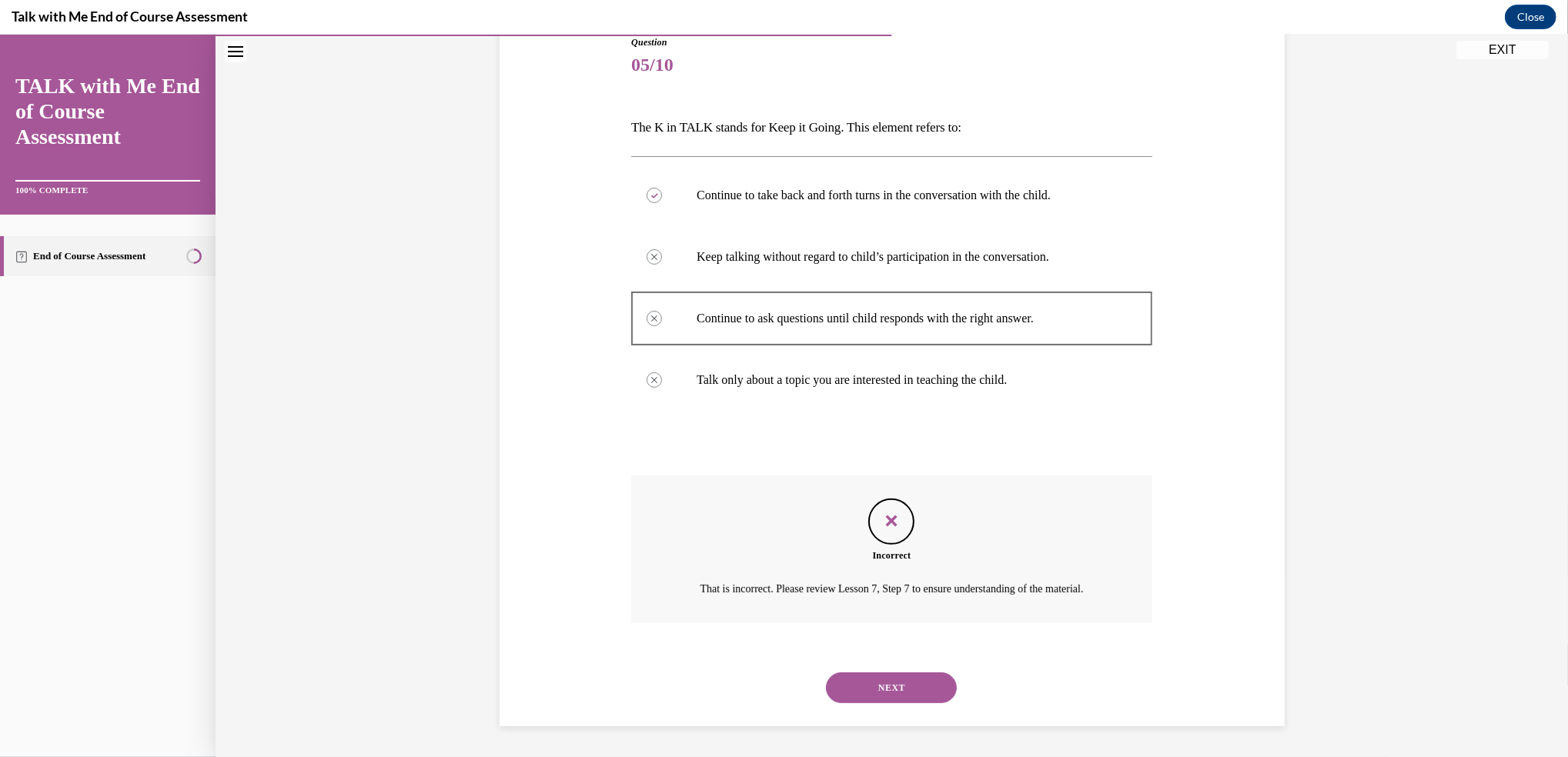
click at [877, 684] on button "NEXT" at bounding box center [891, 687] width 131 height 31
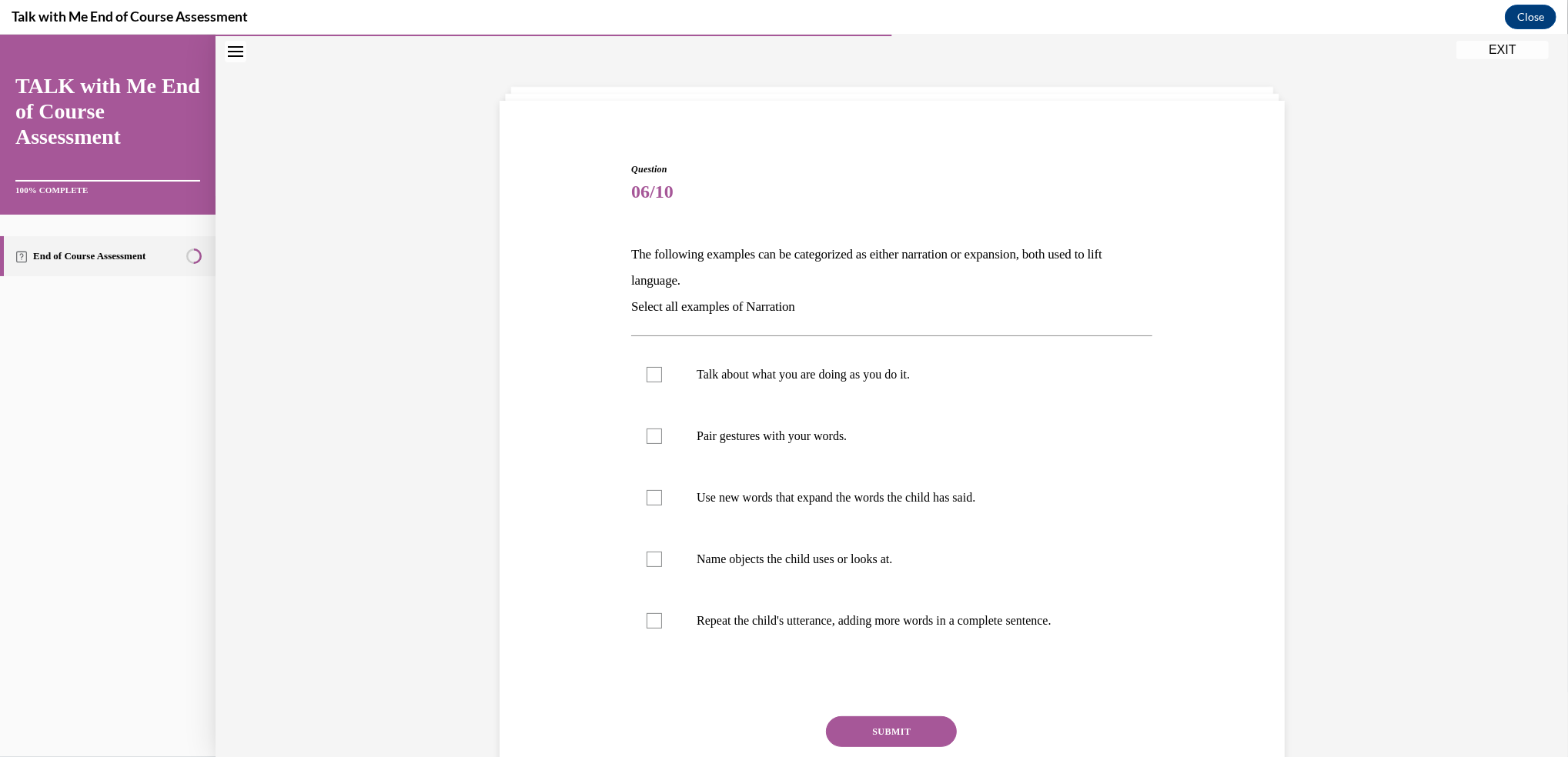
scroll to position [56, 0]
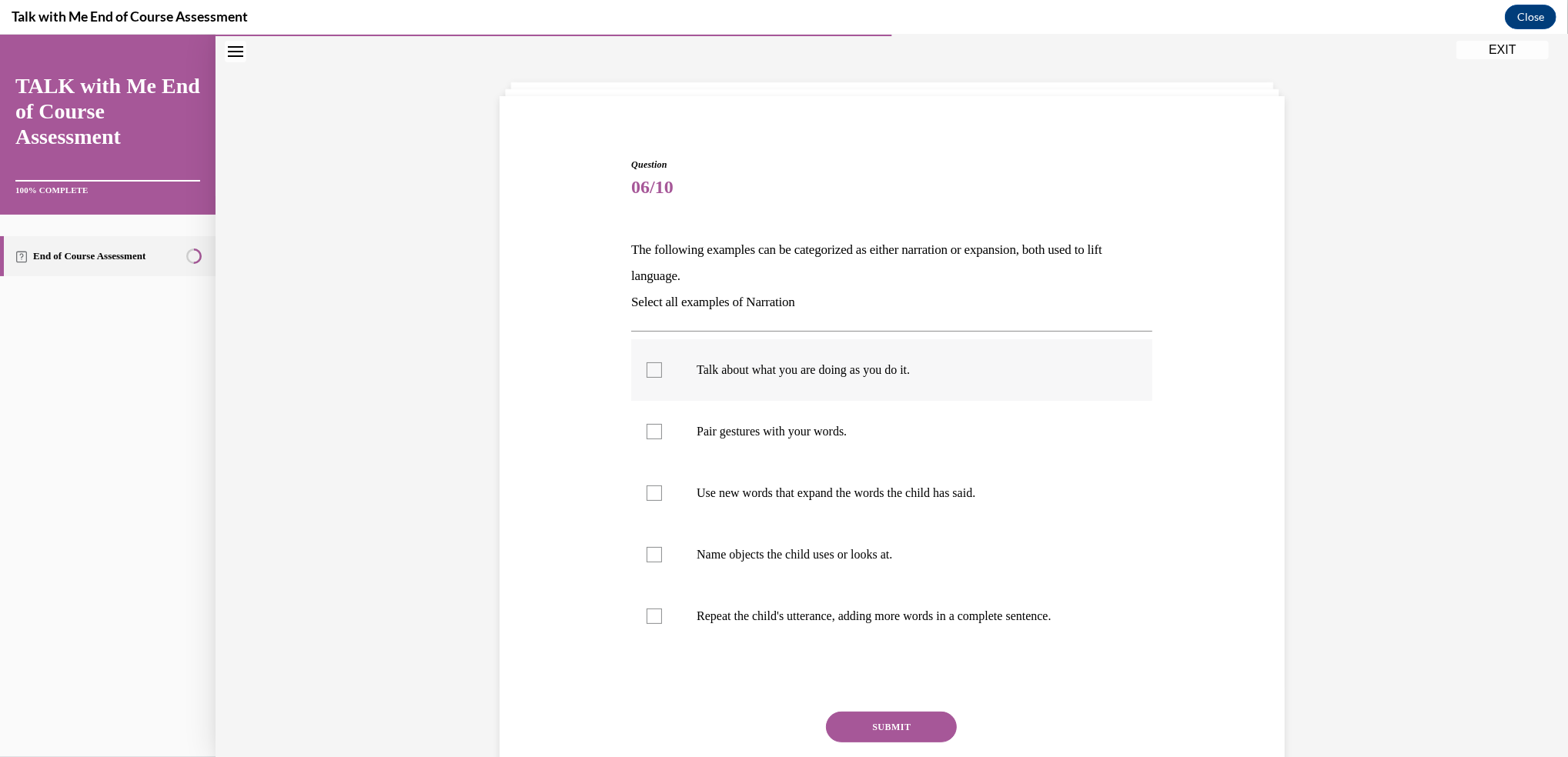
click at [647, 371] on div at bounding box center [654, 370] width 16 height 16
click at [647, 371] on input "Talk about what you are doing as you do it." at bounding box center [654, 370] width 16 height 16
checkbox input "true"
click at [650, 432] on div at bounding box center [654, 432] width 16 height 16
click at [650, 432] on input "Pair gestures with your words." at bounding box center [654, 432] width 16 height 16
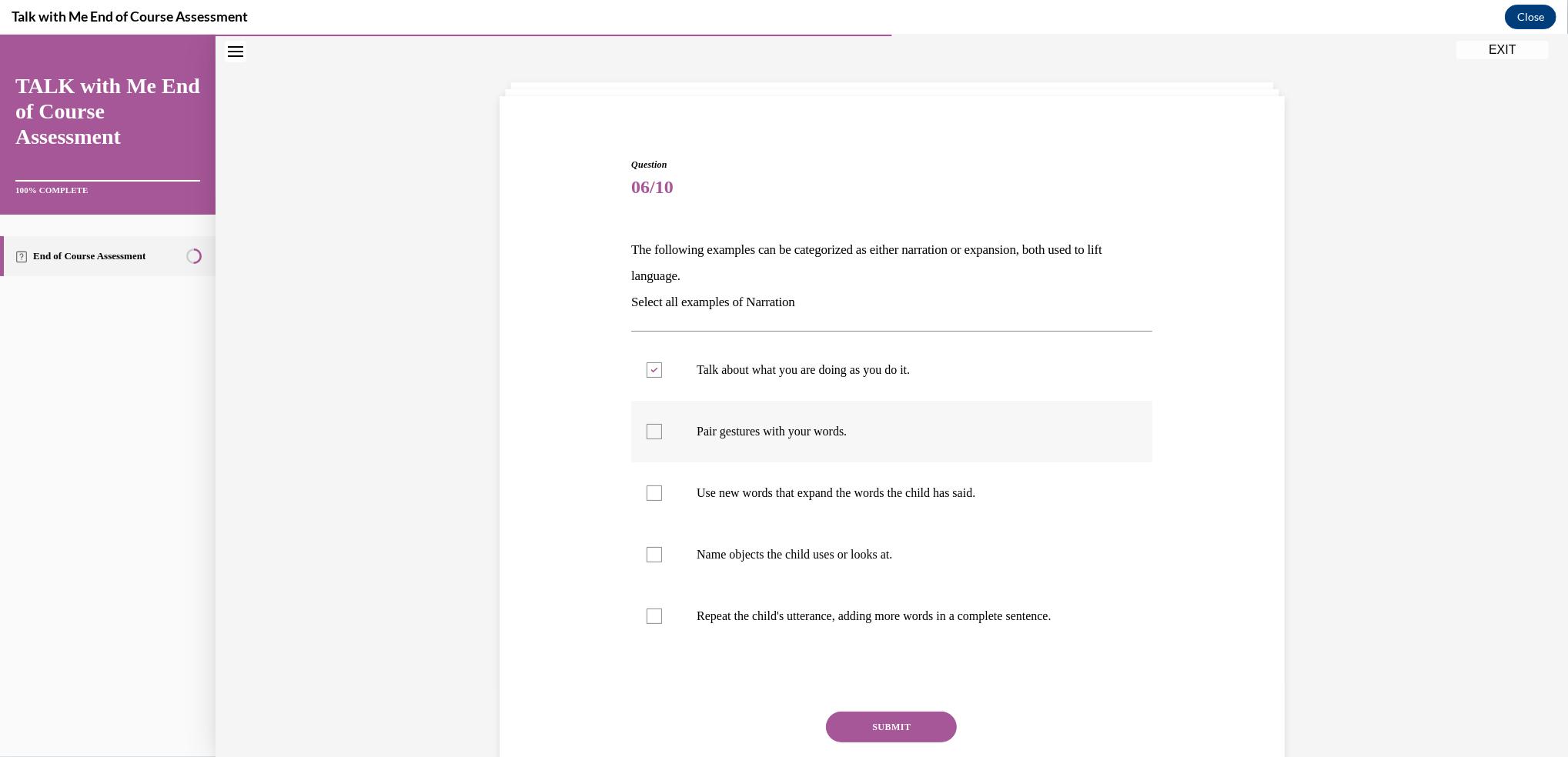
checkbox input "true"
click at [646, 554] on div at bounding box center [654, 555] width 16 height 16
click at [646, 554] on input "Name objects the child uses or looks at." at bounding box center [654, 555] width 16 height 16
checkbox input "true"
drag, startPoint x: 860, startPoint y: 733, endPoint x: 853, endPoint y: 726, distance: 9.9
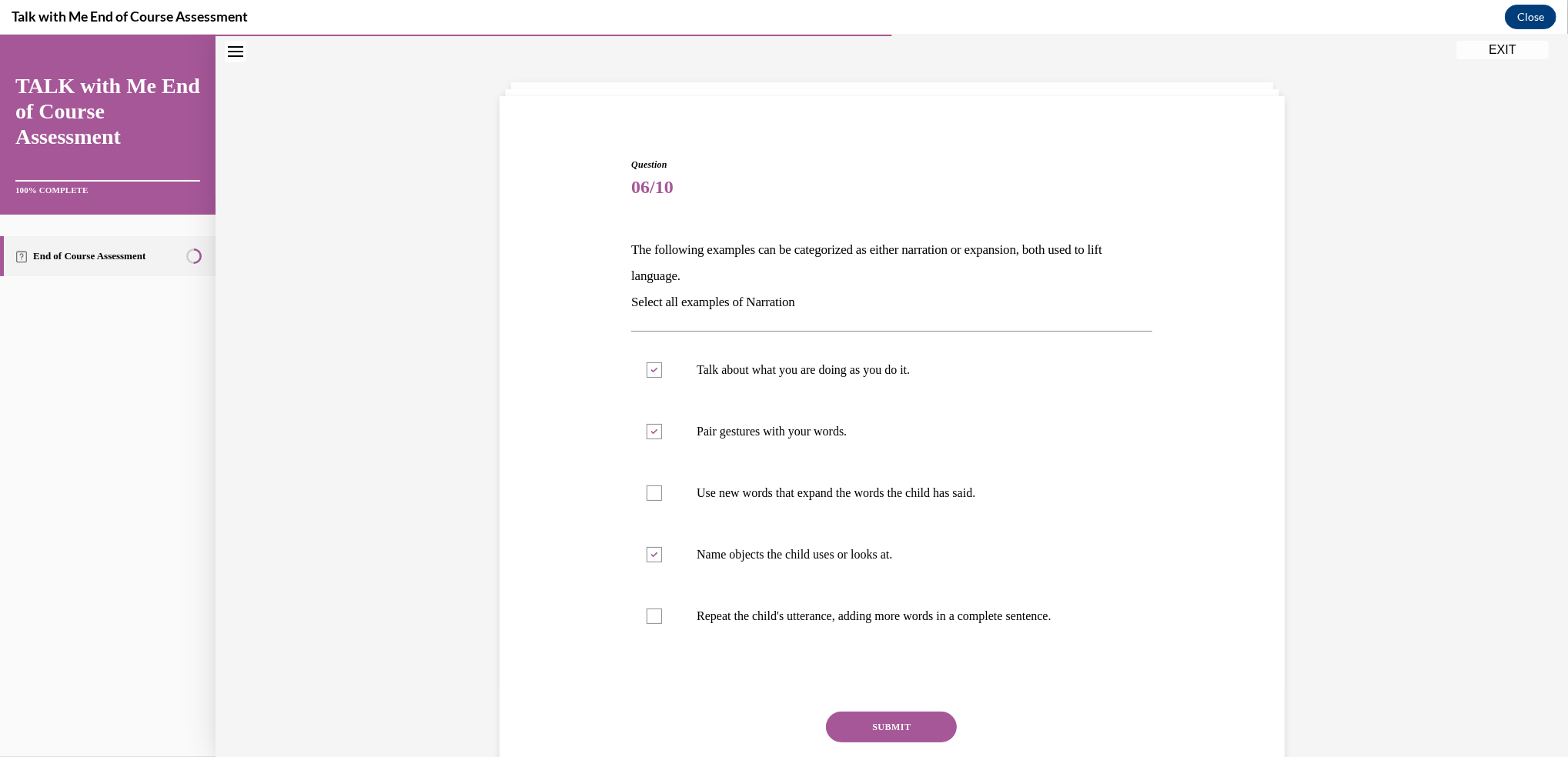
click at [853, 726] on button "SUBMIT" at bounding box center [891, 726] width 131 height 31
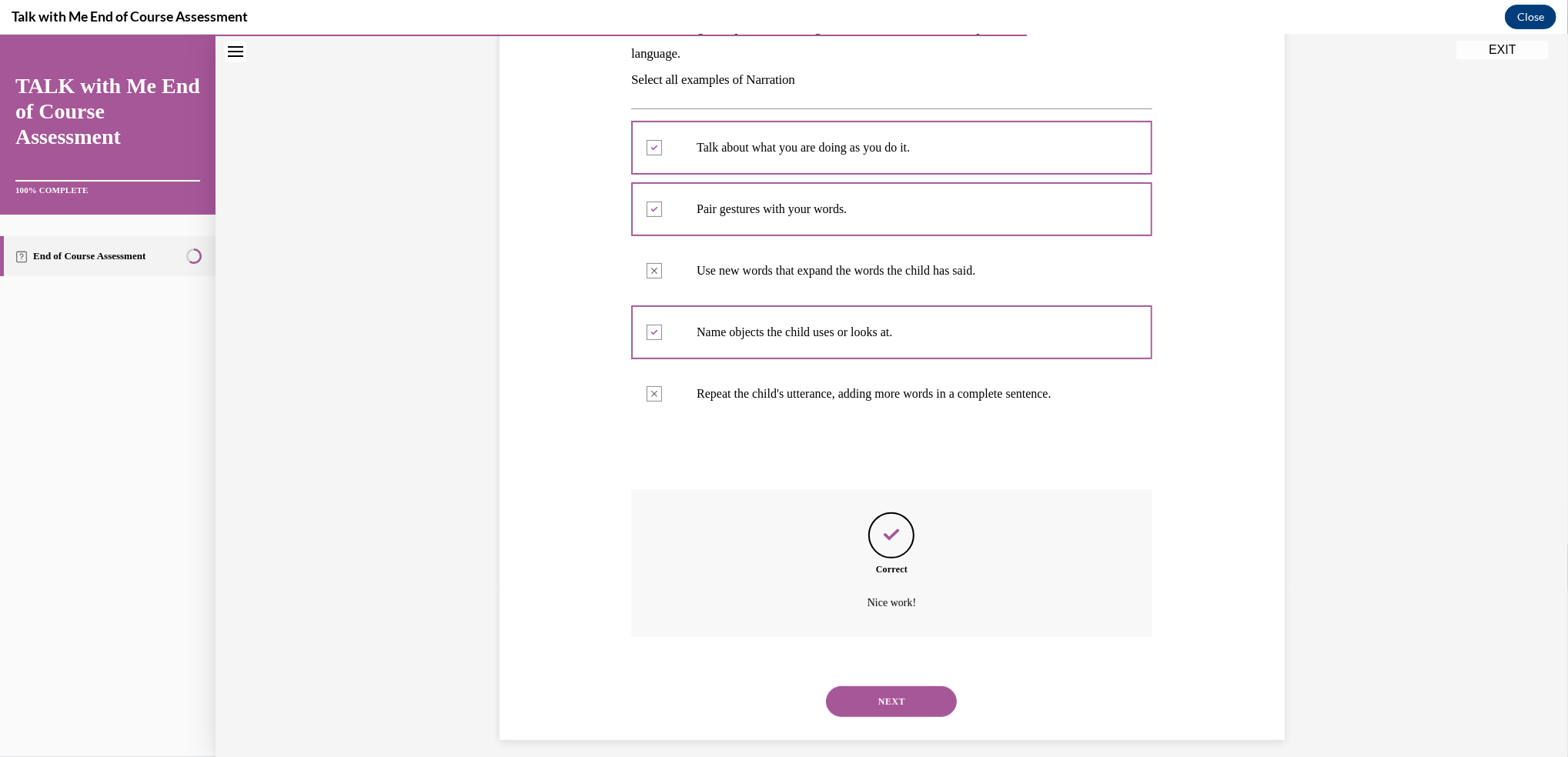
scroll to position [291, 0]
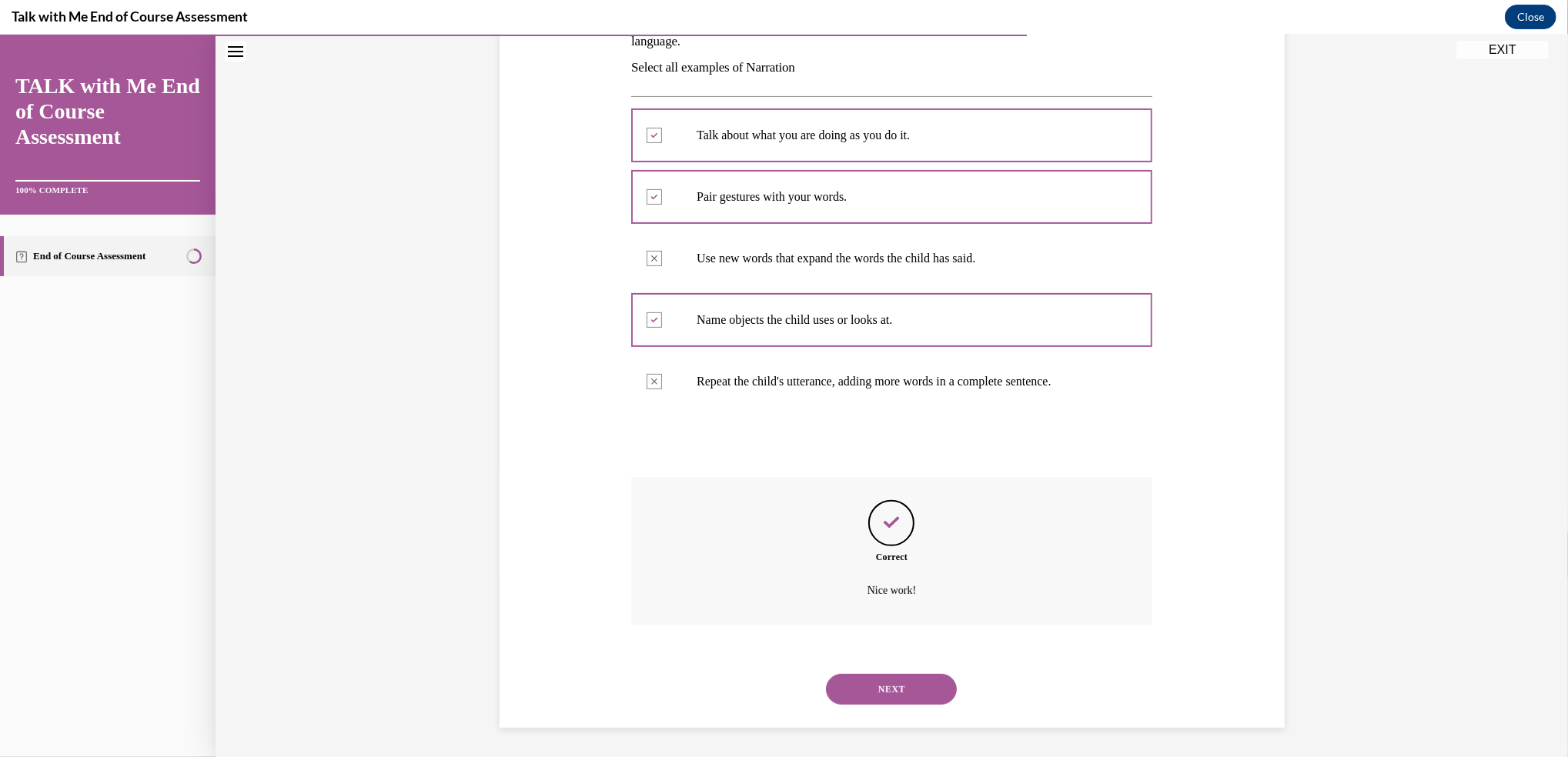
click at [862, 691] on button "NEXT" at bounding box center [891, 689] width 131 height 31
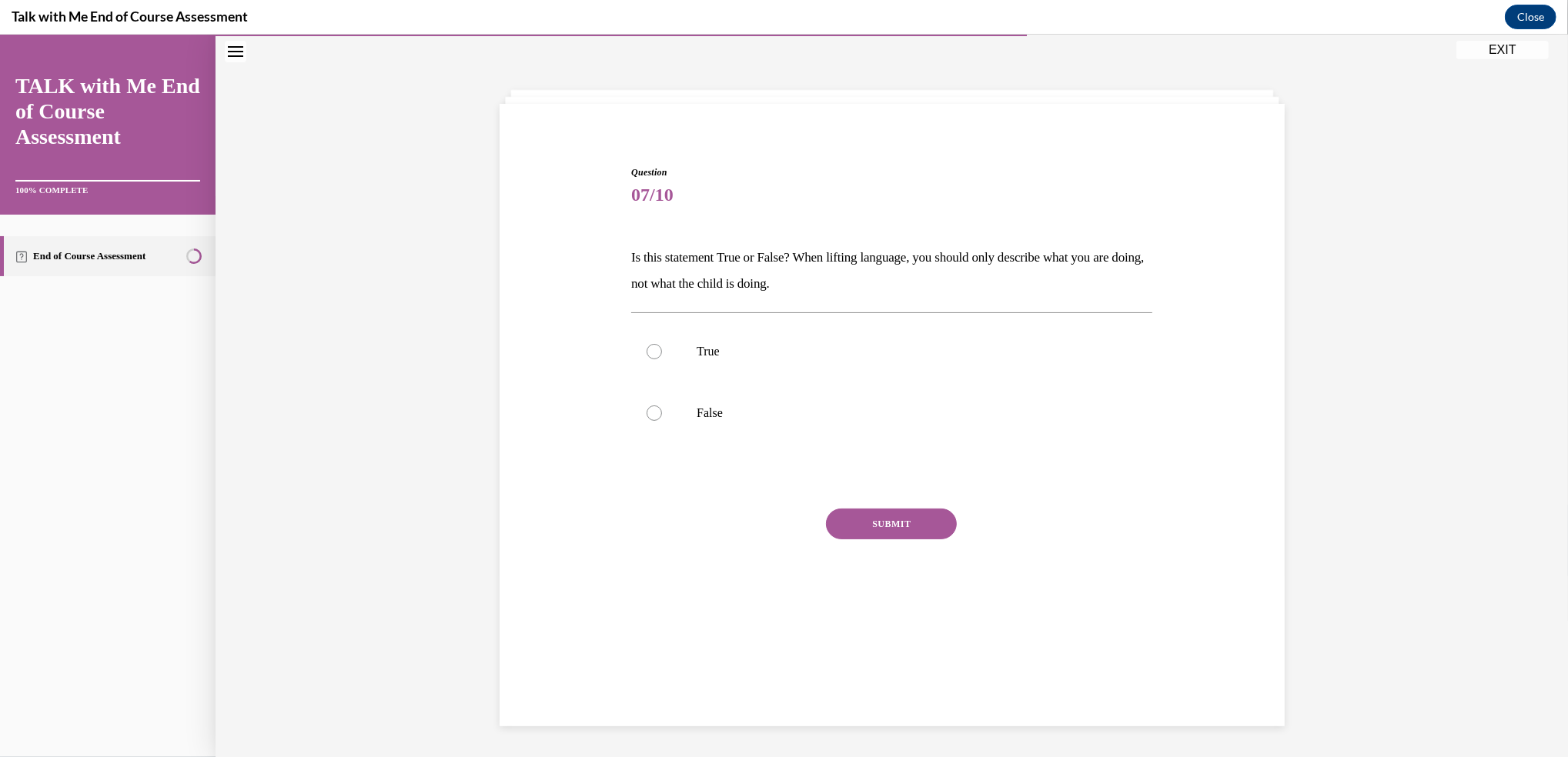
scroll to position [48, 0]
click at [650, 409] on div at bounding box center [654, 414] width 16 height 16
click at [650, 409] on input "False" at bounding box center [654, 414] width 16 height 16
radio input "true"
drag, startPoint x: 897, startPoint y: 521, endPoint x: 885, endPoint y: 521, distance: 12.0
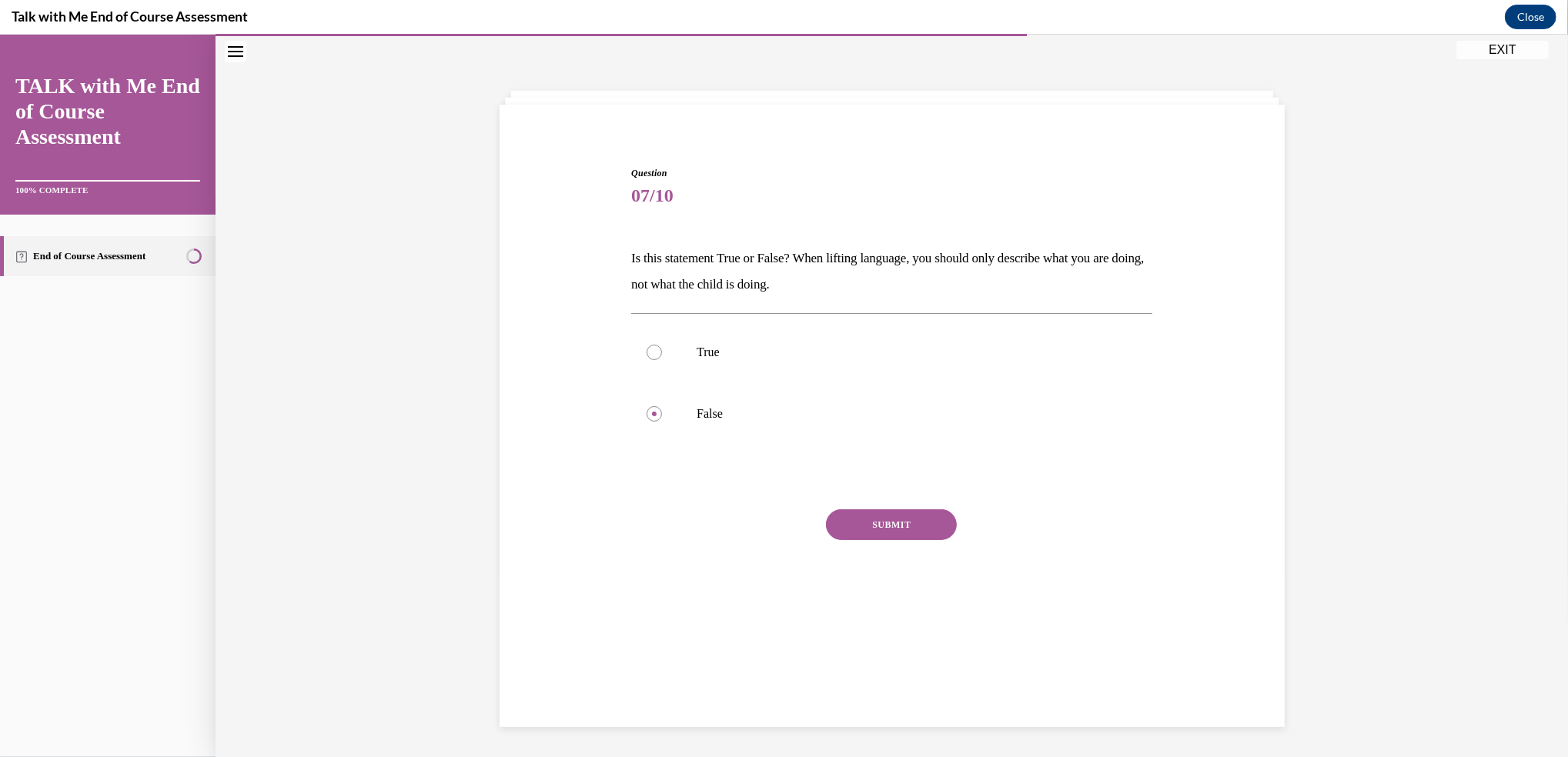
click at [885, 521] on button "SUBMIT" at bounding box center [891, 524] width 131 height 31
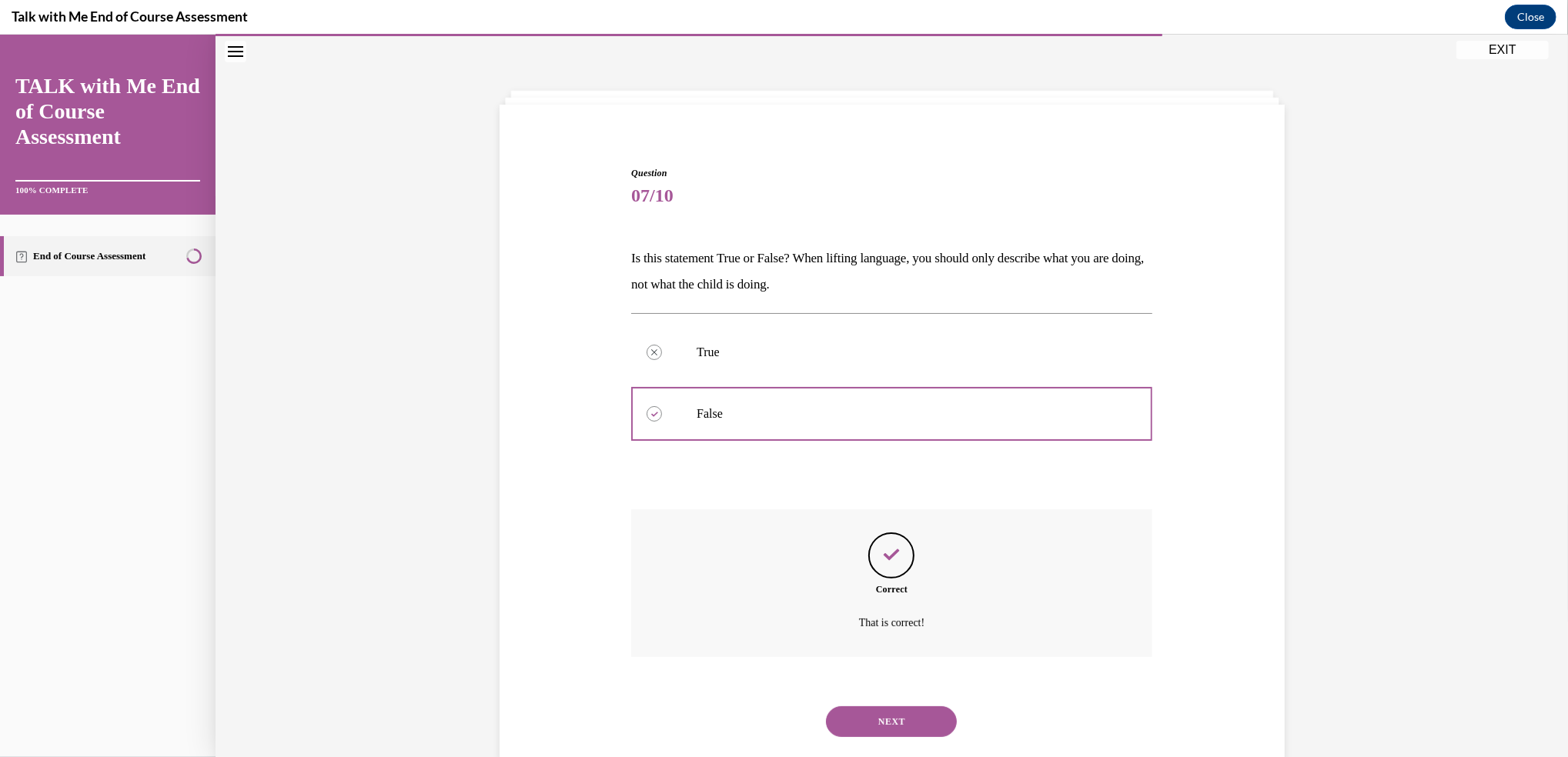
scroll to position [81, 0]
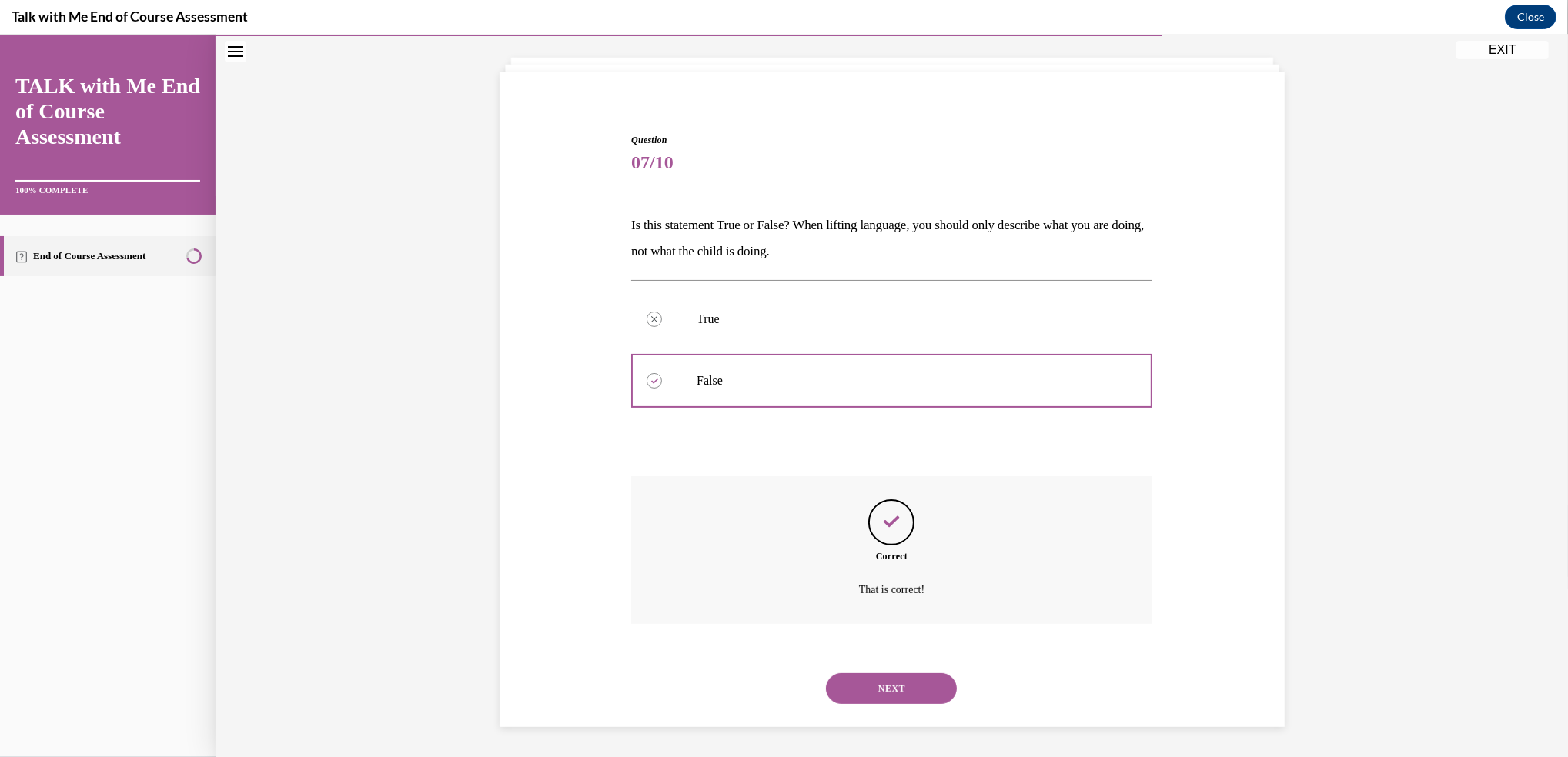
click at [902, 685] on button "NEXT" at bounding box center [891, 688] width 131 height 31
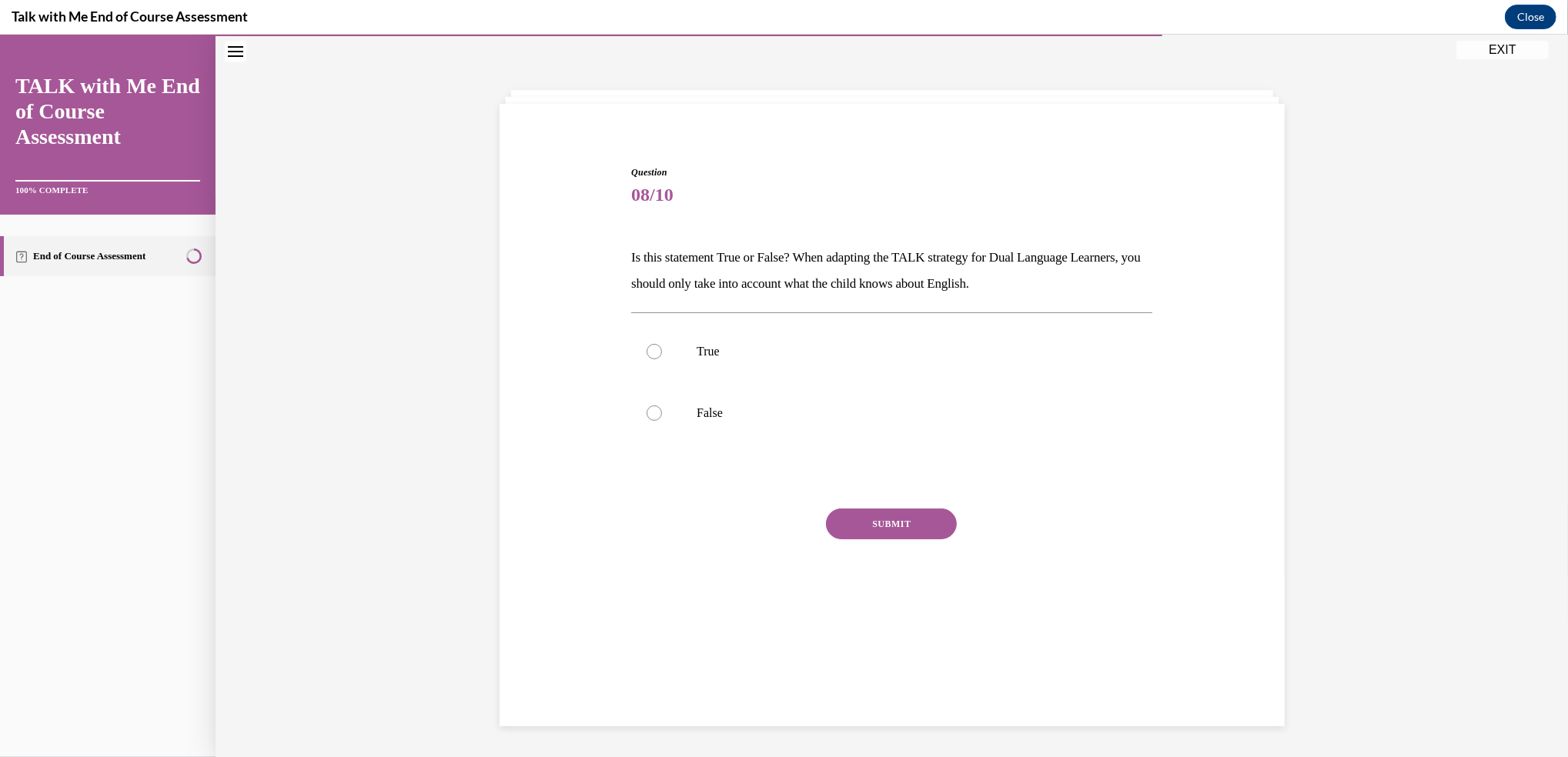
scroll to position [48, 0]
click at [637, 412] on label "False" at bounding box center [892, 414] width 522 height 61
click at [646, 412] on input "False" at bounding box center [654, 414] width 16 height 16
radio input "true"
click at [877, 520] on button "SUBMIT" at bounding box center [891, 524] width 131 height 31
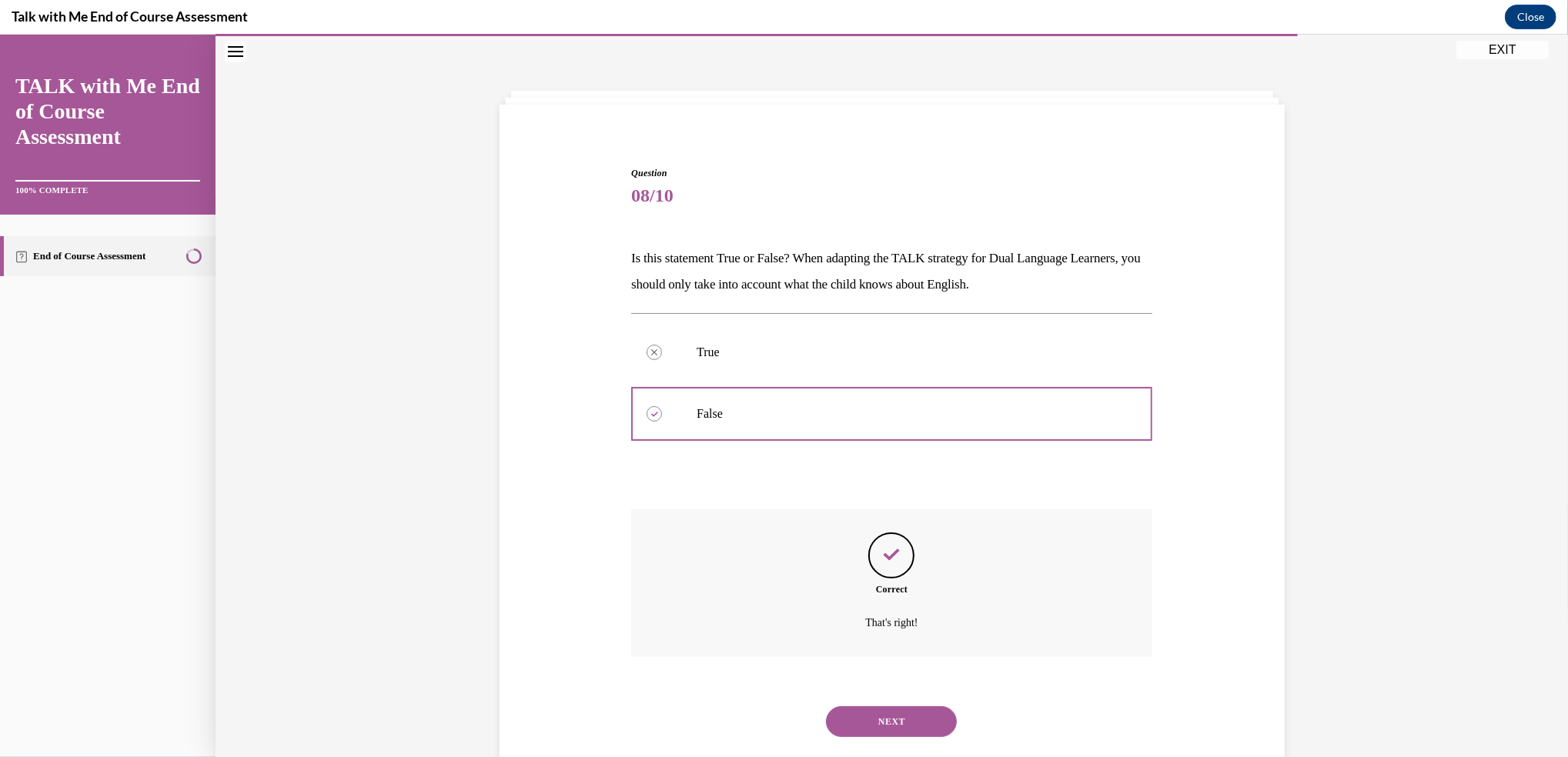
scroll to position [81, 0]
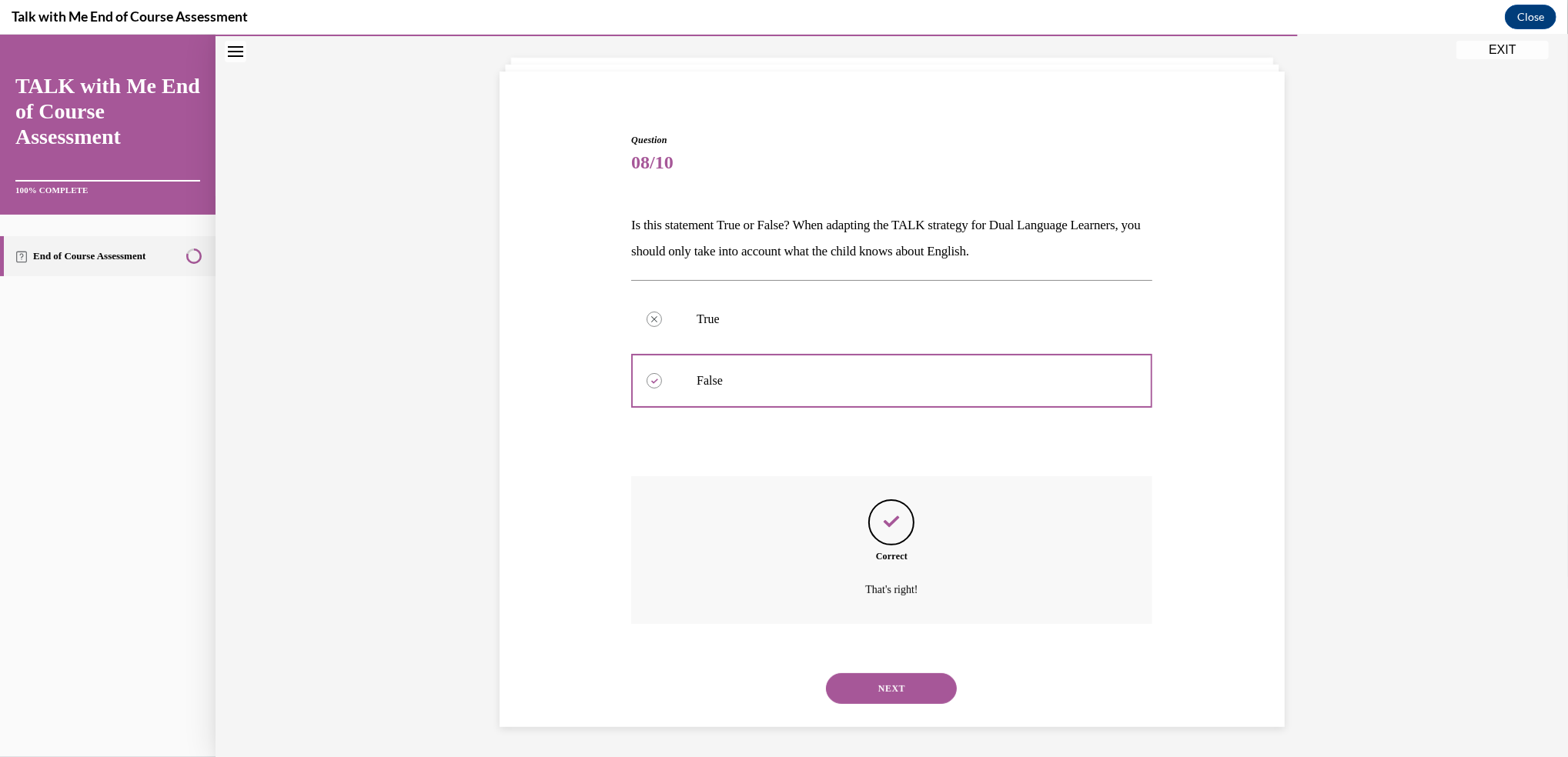
click at [906, 682] on button "NEXT" at bounding box center [891, 688] width 131 height 31
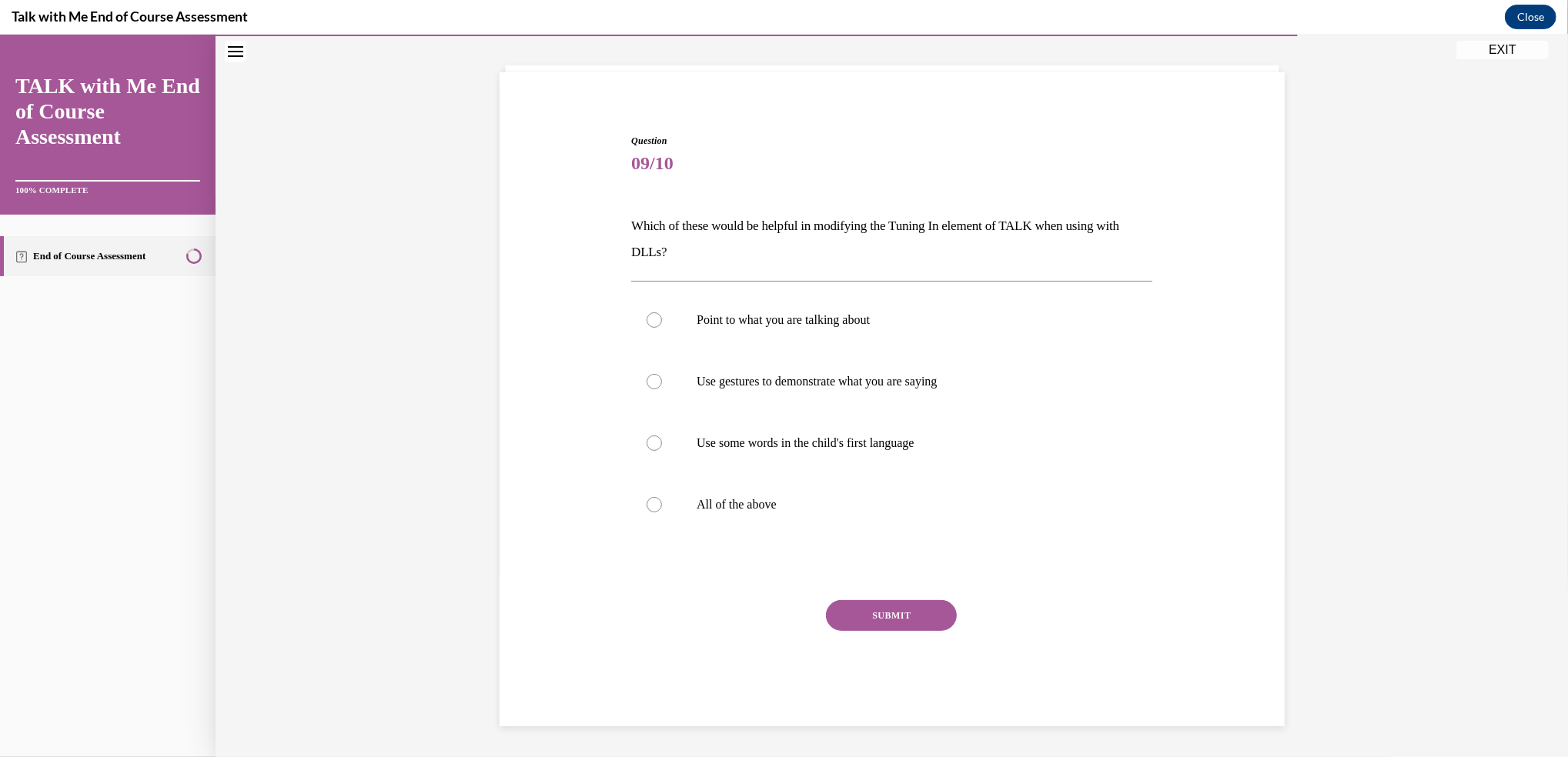
scroll to position [79, 0]
click at [634, 325] on label "Point to what you are talking about" at bounding box center [892, 320] width 522 height 61
click at [646, 325] on input "Point to what you are talking about" at bounding box center [654, 321] width 16 height 16
radio input "true"
click at [646, 381] on div at bounding box center [654, 382] width 16 height 16
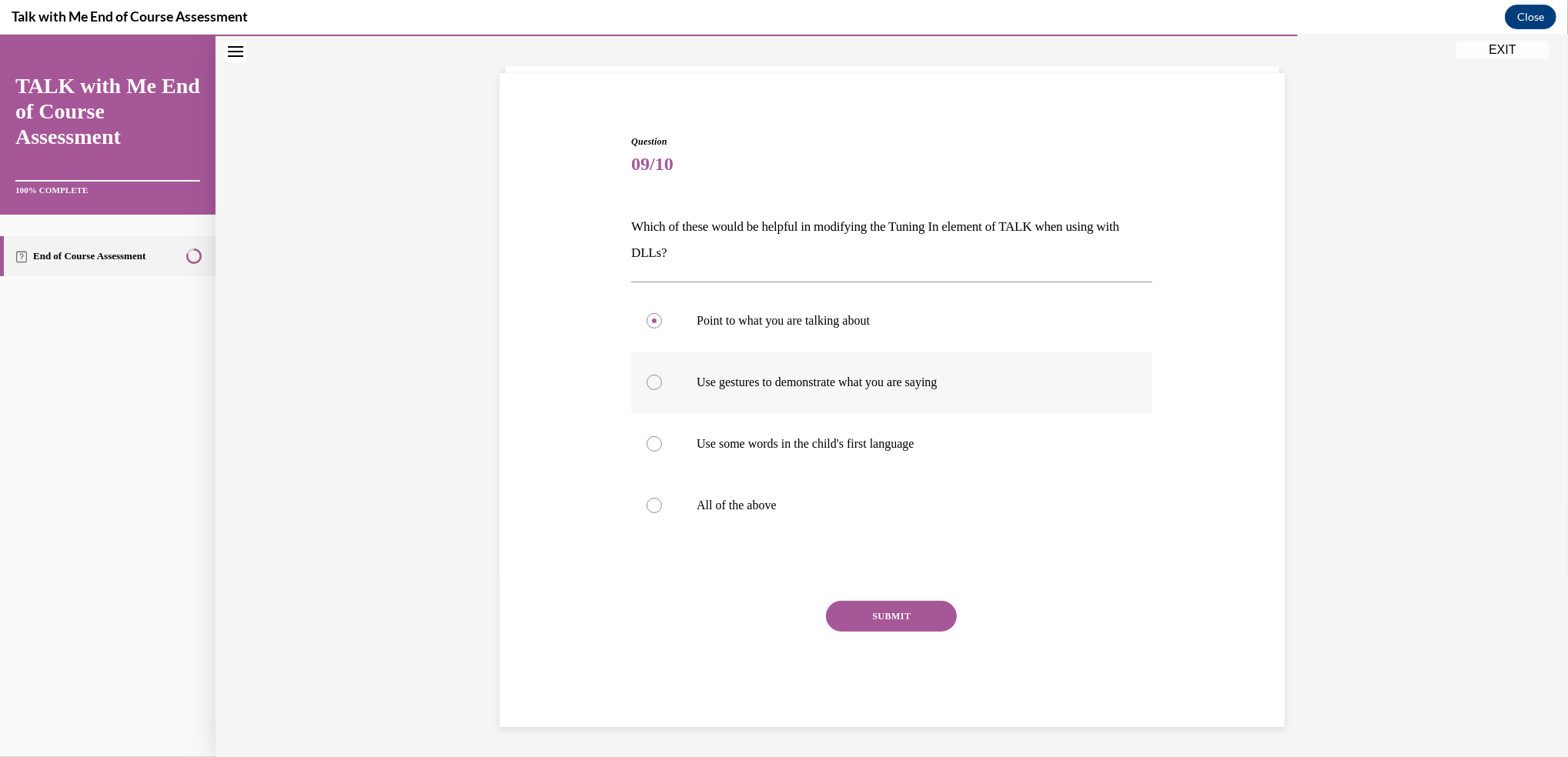
click at [646, 381] on input "Use gestures to demonstrate what you are saying" at bounding box center [654, 382] width 16 height 16
radio input "true"
click at [646, 502] on div at bounding box center [654, 506] width 16 height 16
click at [646, 502] on input "All of the above" at bounding box center [654, 506] width 16 height 16
radio input "true"
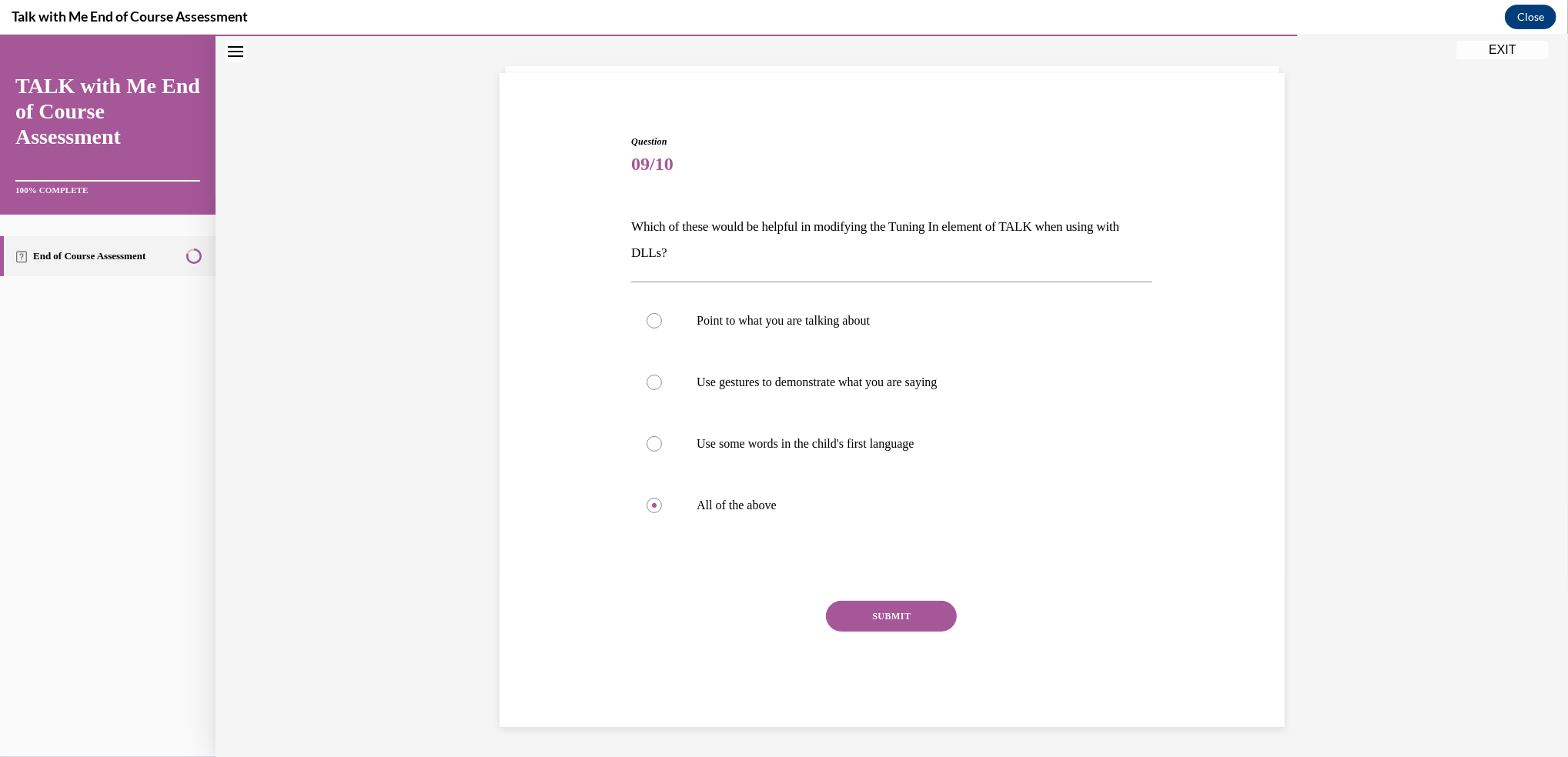
click at [860, 604] on button "SUBMIT" at bounding box center [891, 616] width 131 height 31
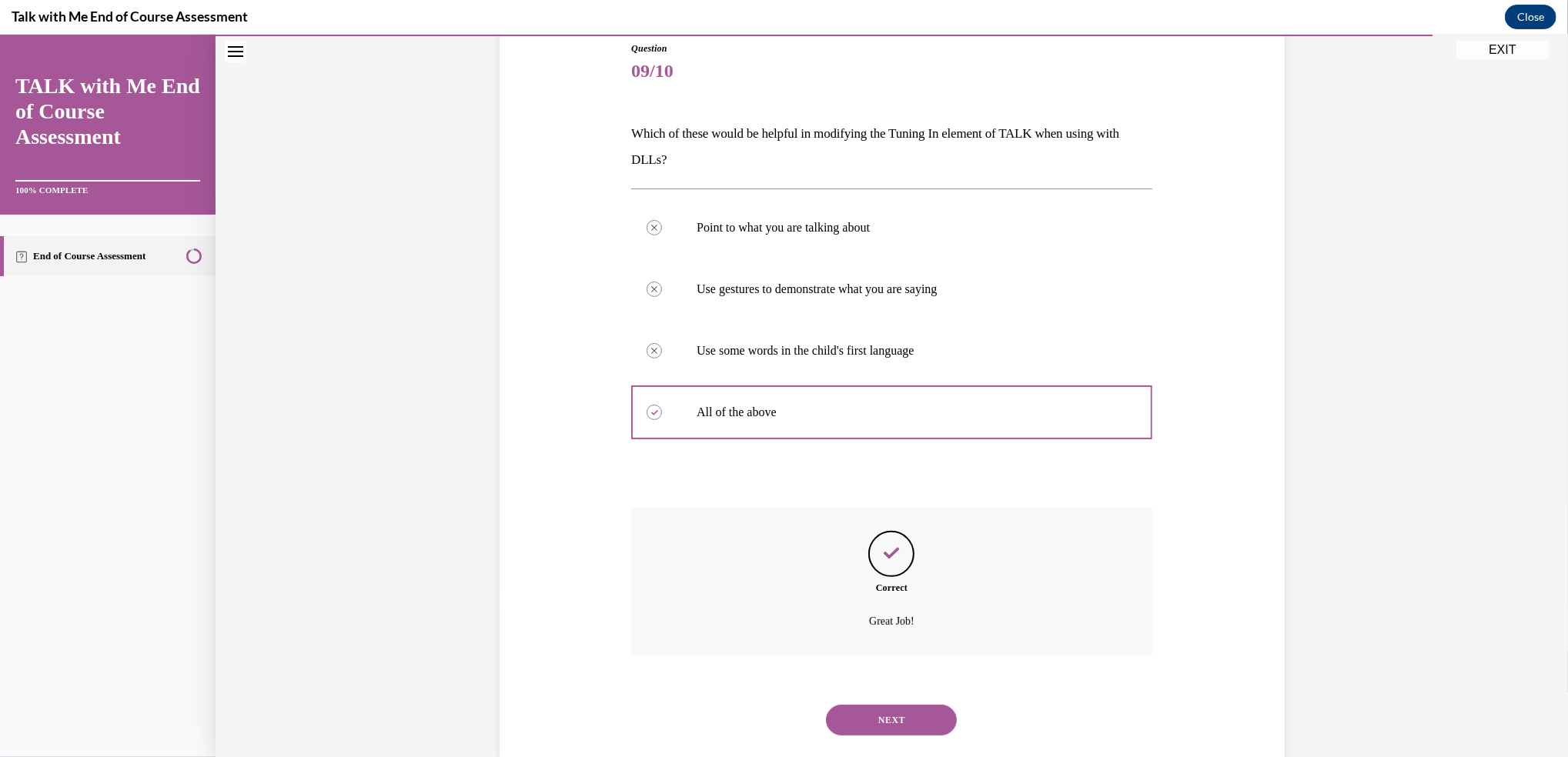
scroll to position [204, 0]
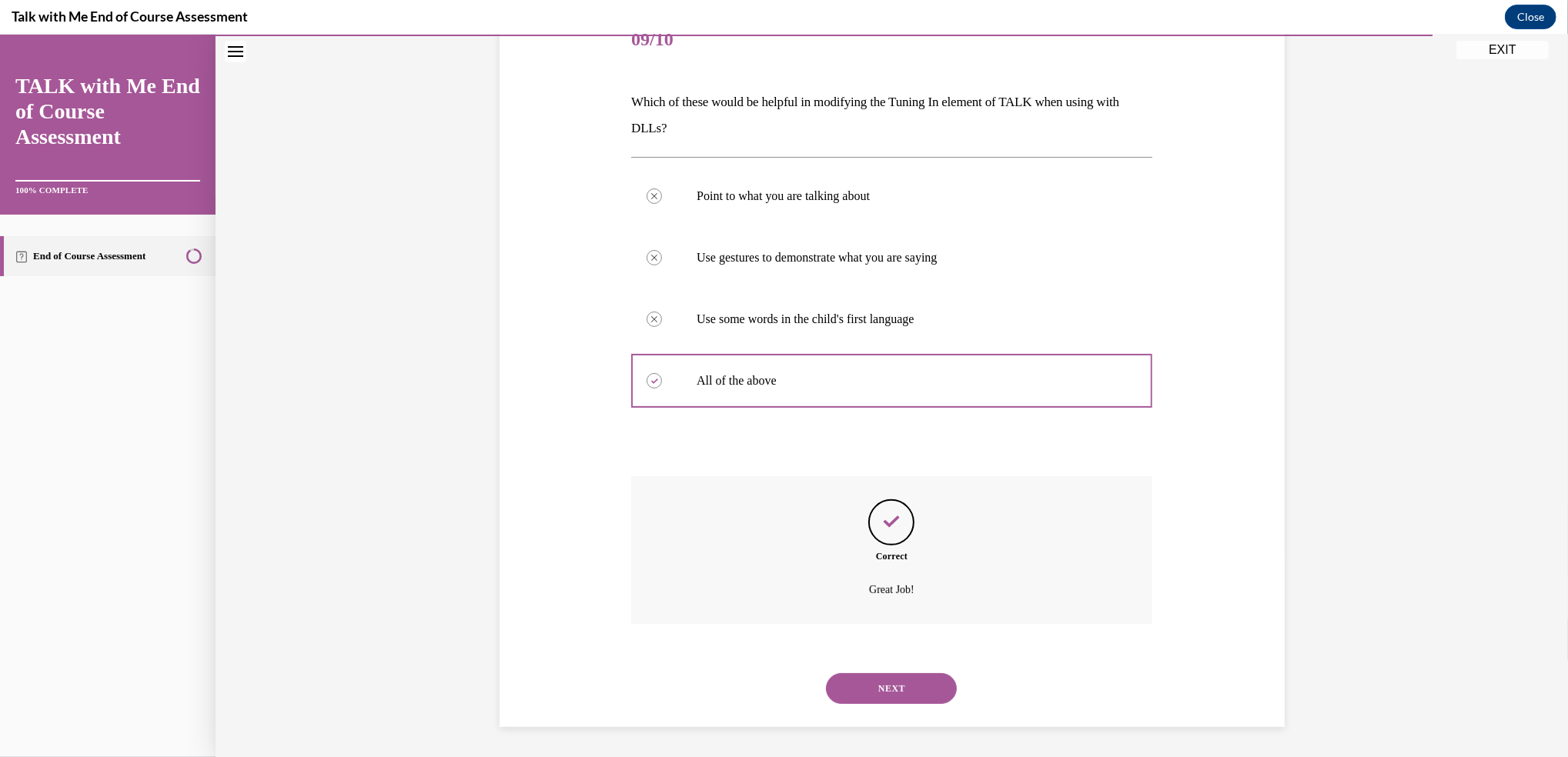
click at [888, 688] on button "NEXT" at bounding box center [891, 688] width 131 height 31
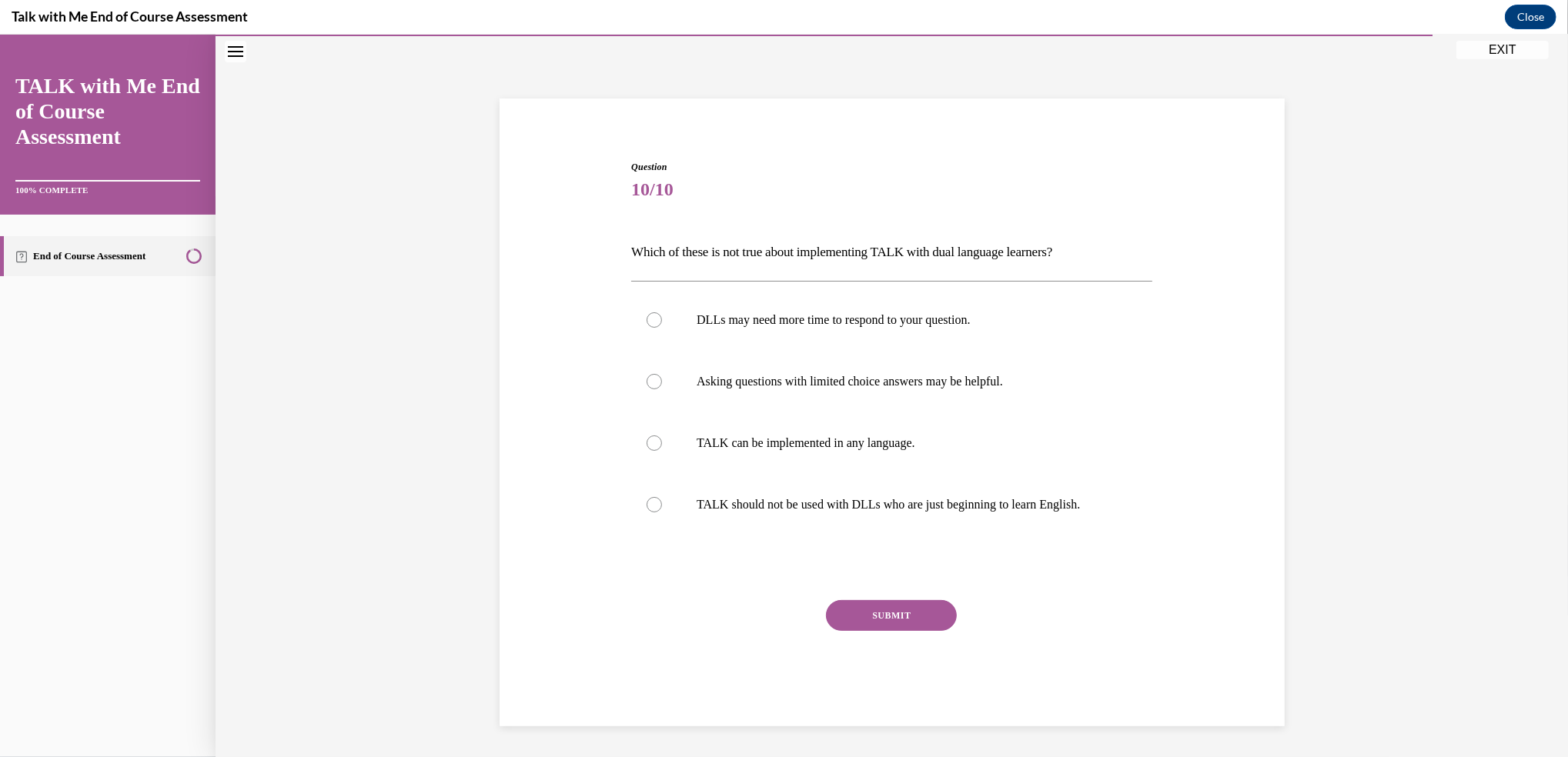
scroll to position [53, 0]
click at [648, 504] on div at bounding box center [654, 506] width 16 height 16
click at [648, 504] on input "TALK should not be used with DLLs who are just beginning to learn English." at bounding box center [654, 506] width 16 height 16
radio input "true"
click at [897, 616] on button "SUBMIT" at bounding box center [891, 616] width 131 height 31
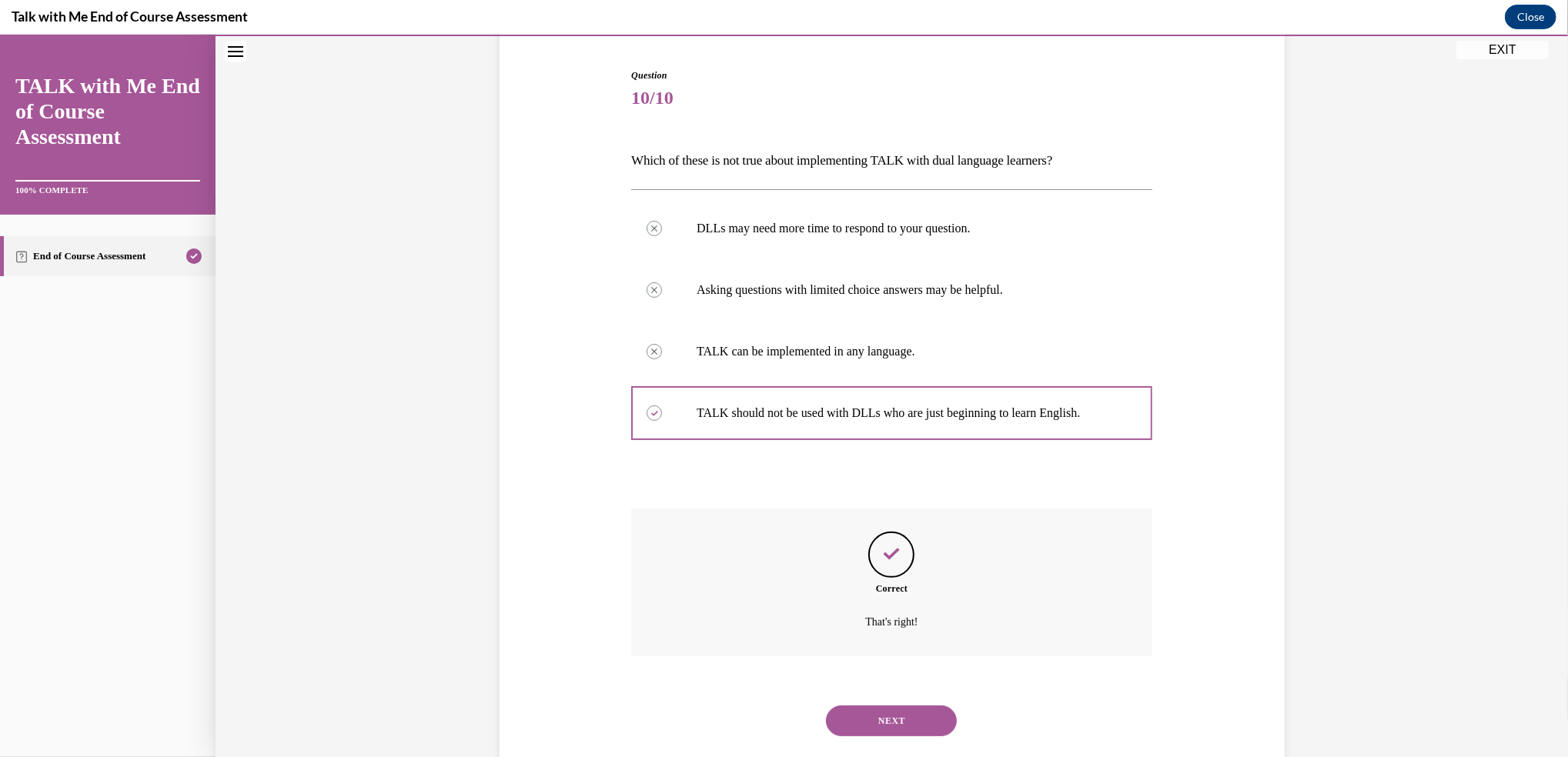
scroll to position [178, 0]
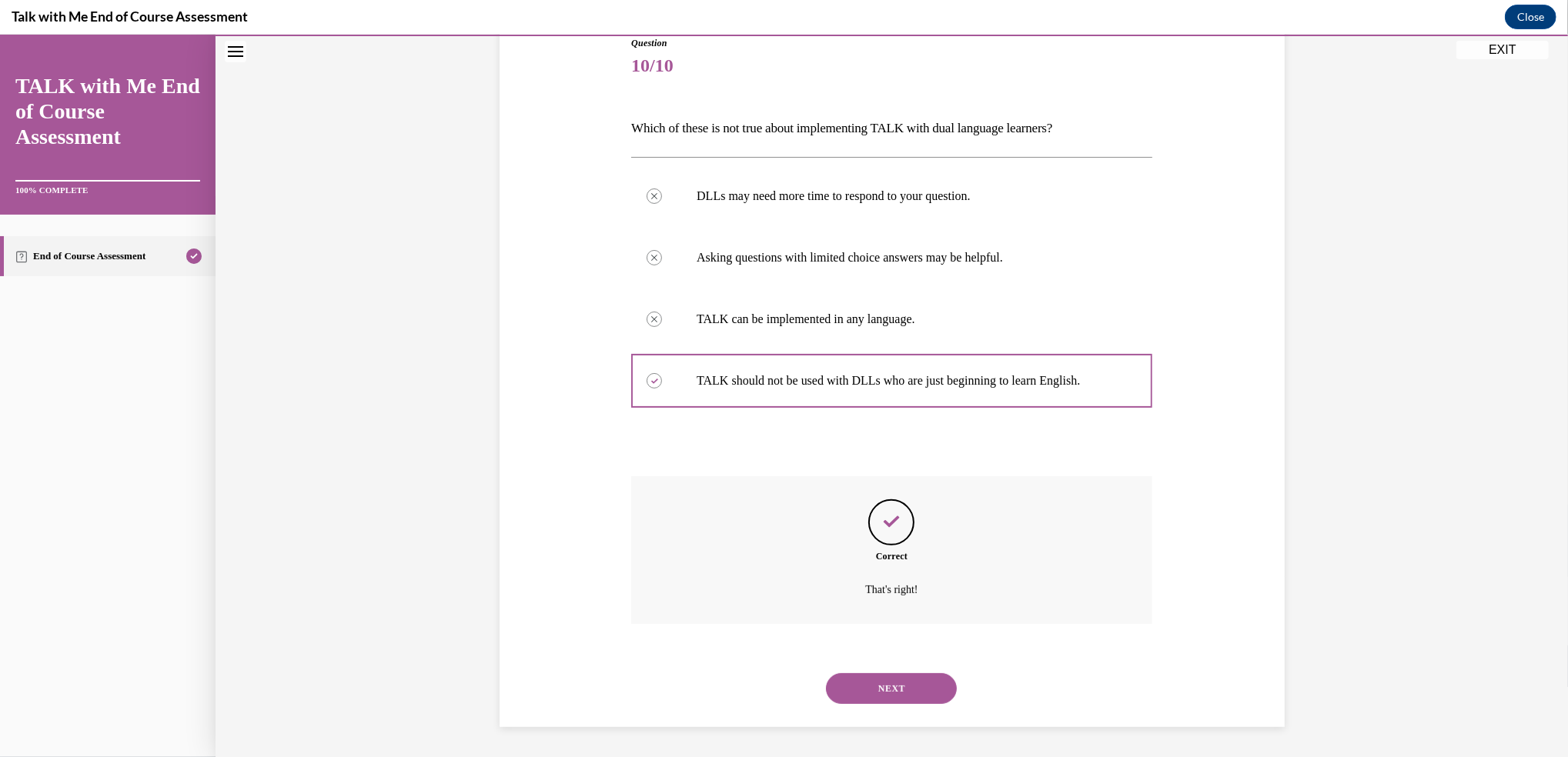
click at [890, 684] on button "NEXT" at bounding box center [891, 688] width 131 height 31
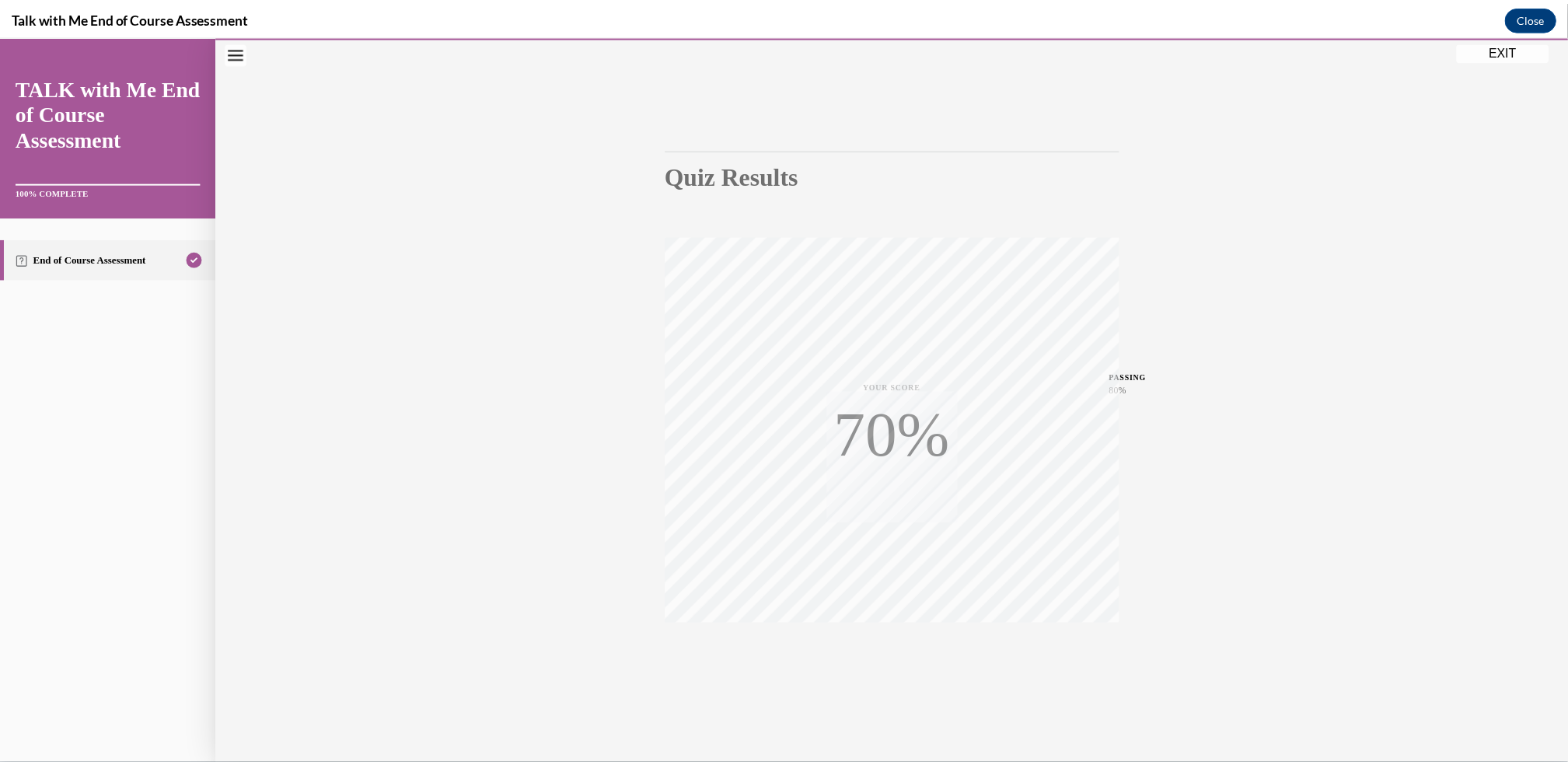
scroll to position [66, 0]
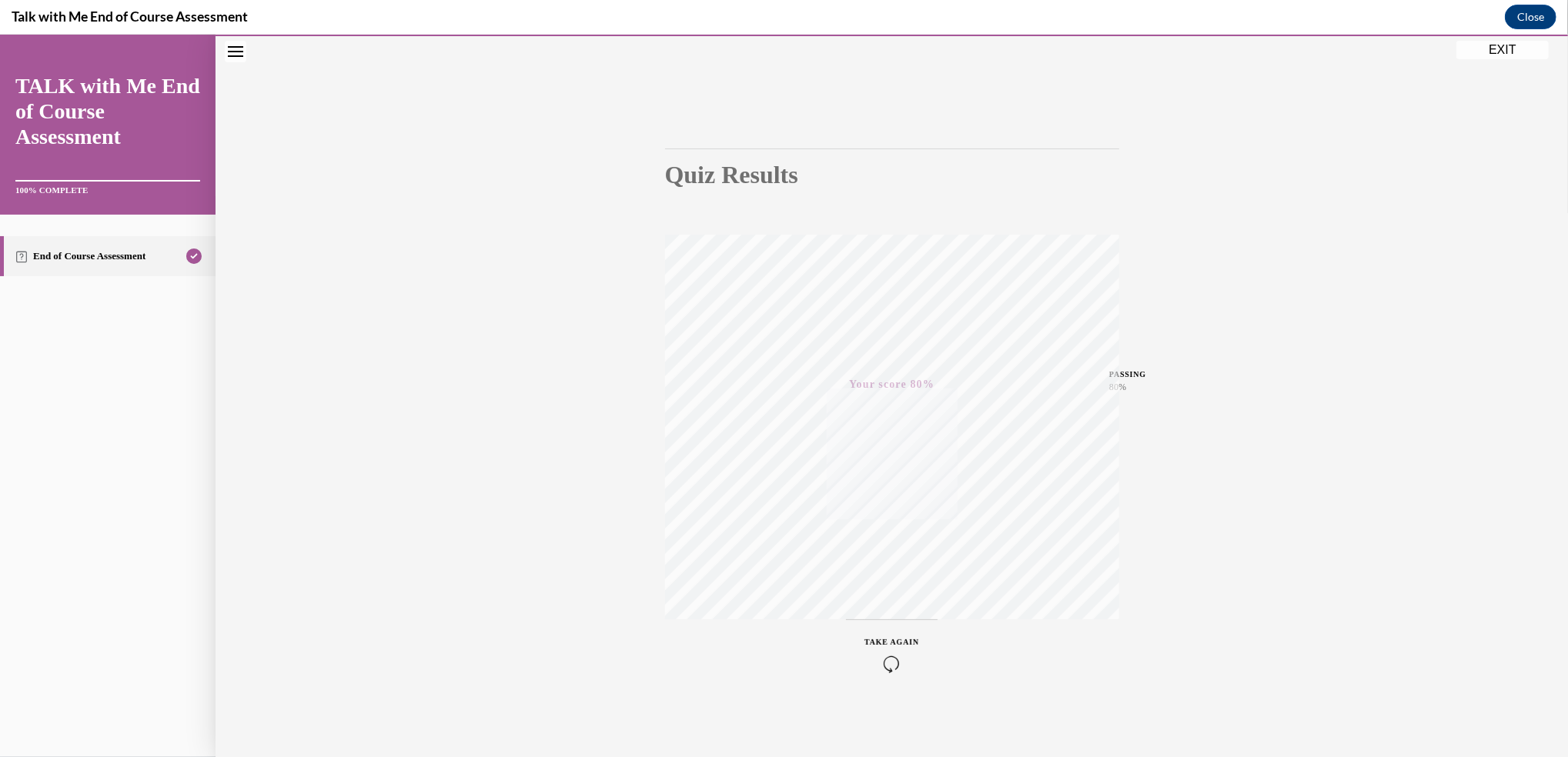
click at [1499, 45] on button "EXIT" at bounding box center [1502, 50] width 93 height 18
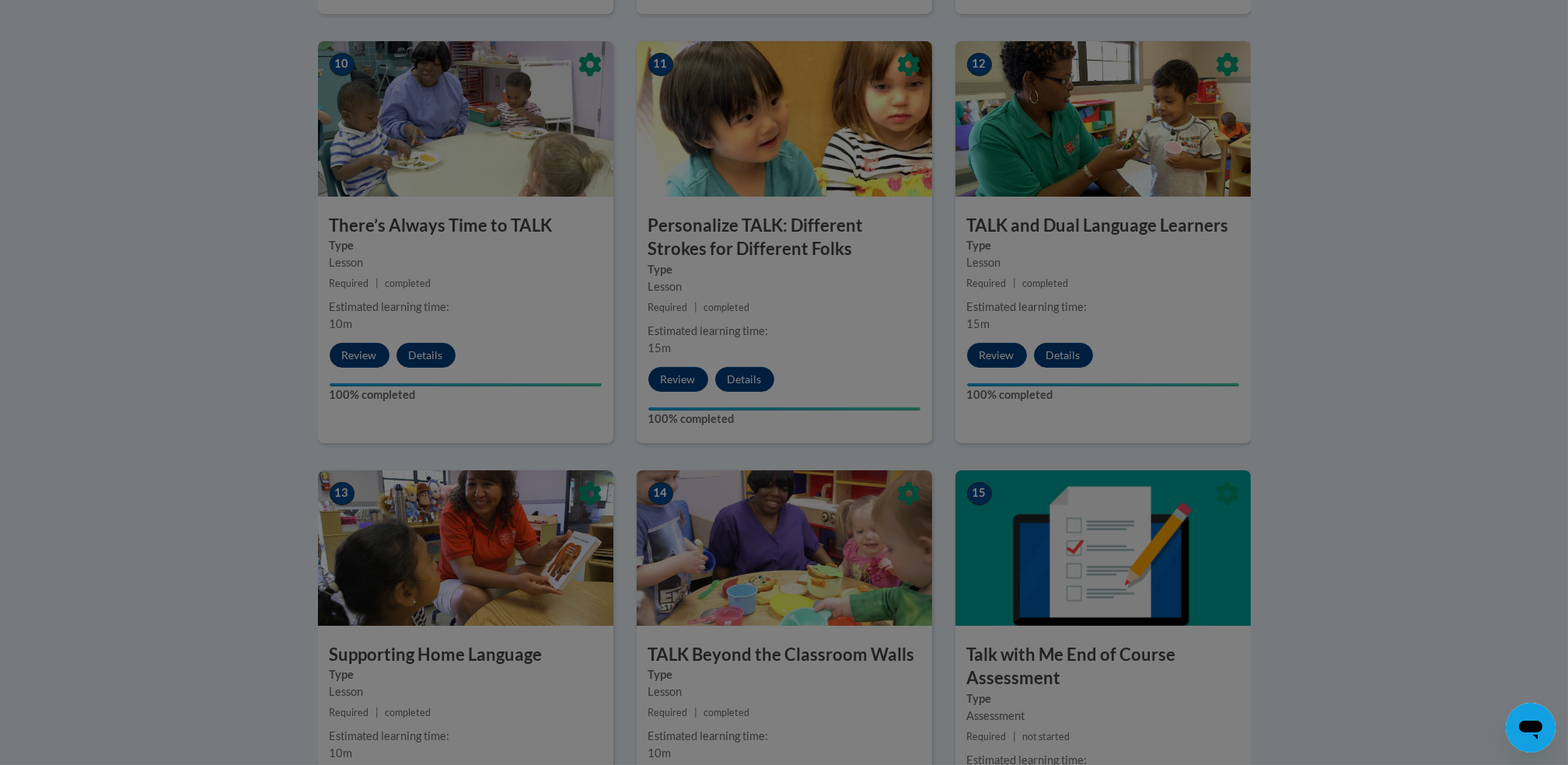
scroll to position [1758, 0]
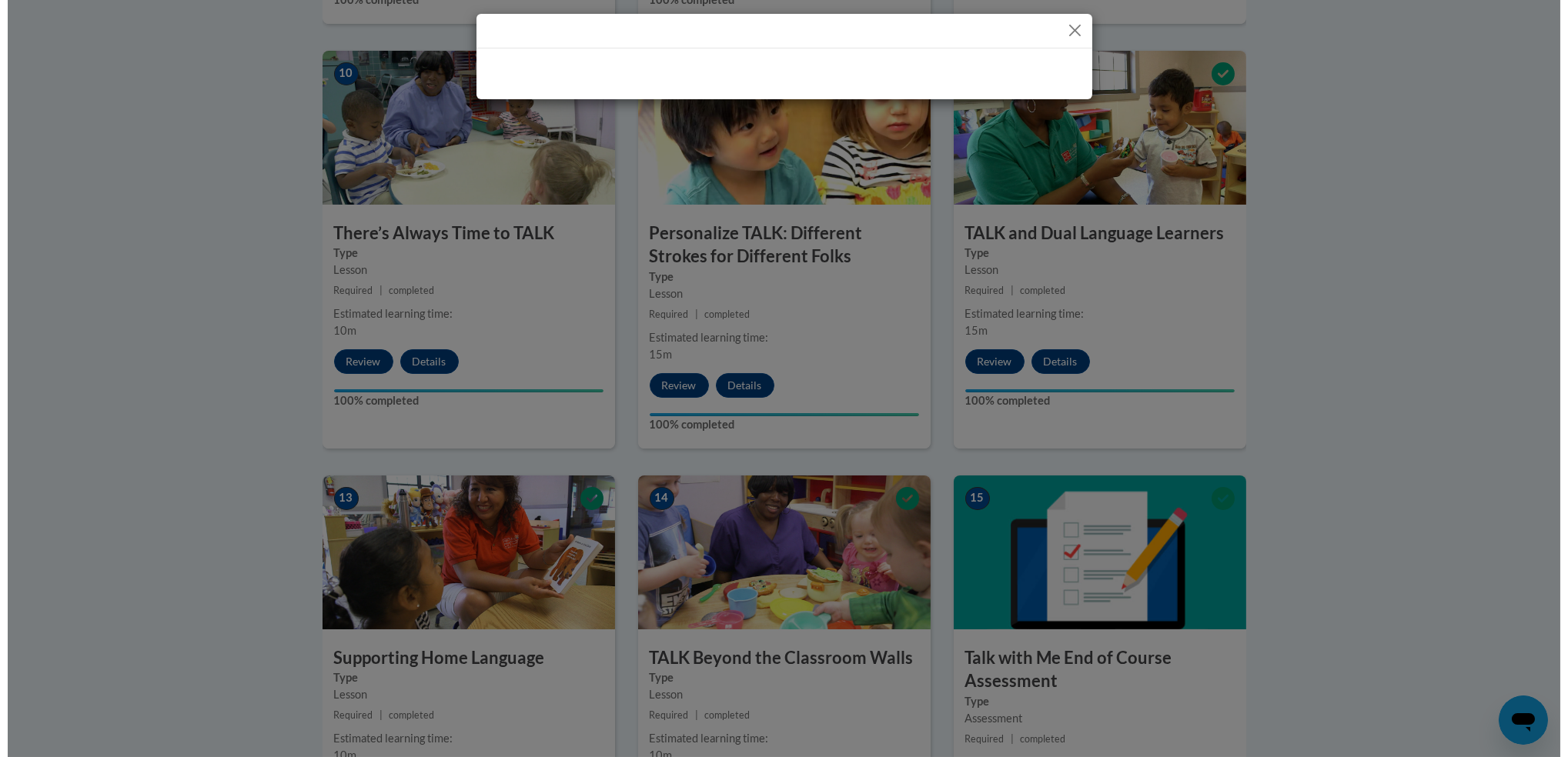
scroll to position [1760, 0]
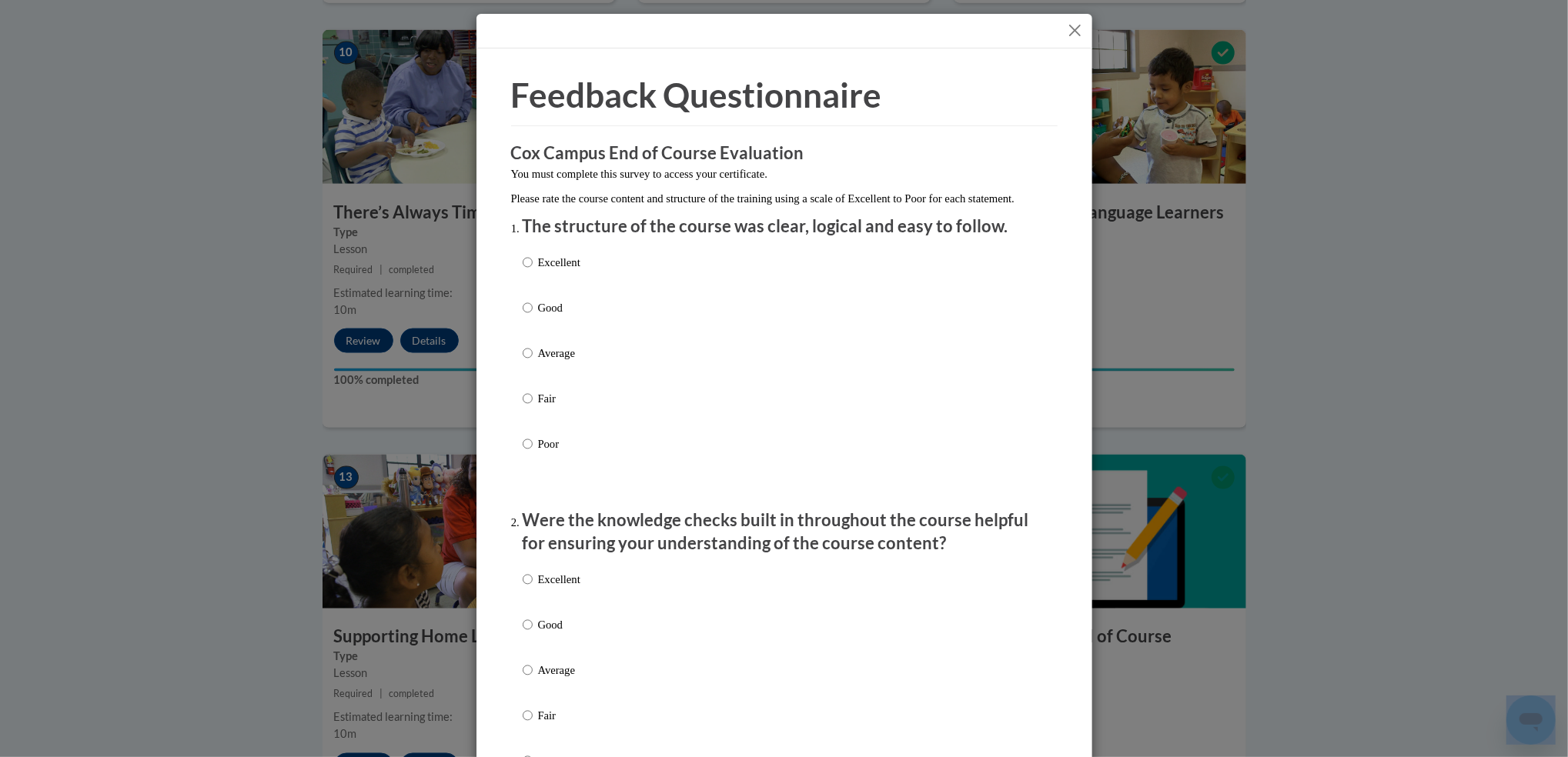
drag, startPoint x: 1566, startPoint y: 506, endPoint x: 1571, endPoint y: 637, distance: 131.1
click at [563, 271] on p "Excellent" at bounding box center [559, 262] width 42 height 17
click at [533, 271] on input "Excellent" at bounding box center [527, 262] width 10 height 17
radio input "true"
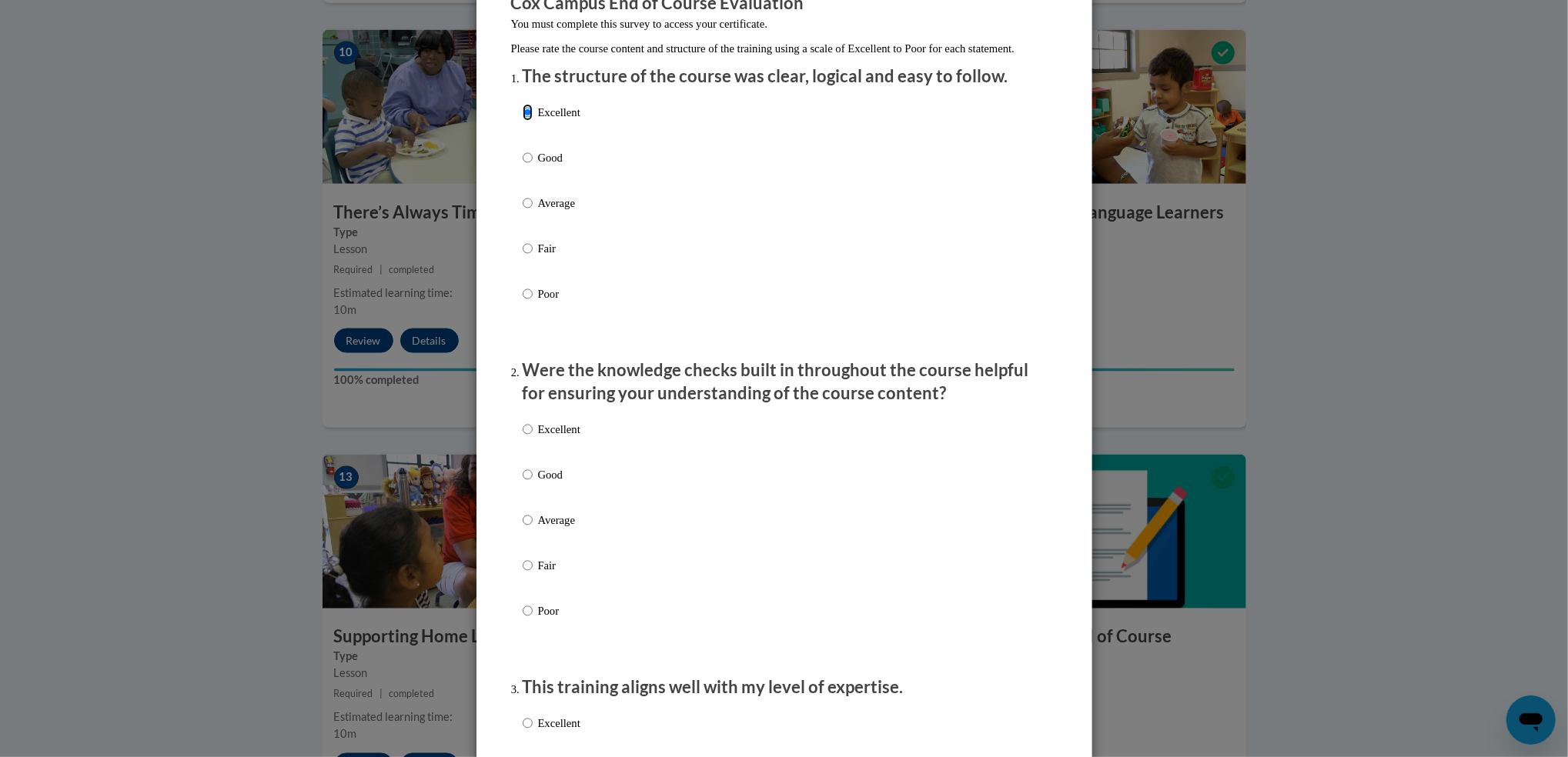
scroll to position [152, 0]
click at [549, 437] on p "Excellent" at bounding box center [559, 427] width 42 height 17
click at [533, 437] on input "Excellent" at bounding box center [527, 427] width 10 height 17
radio input "true"
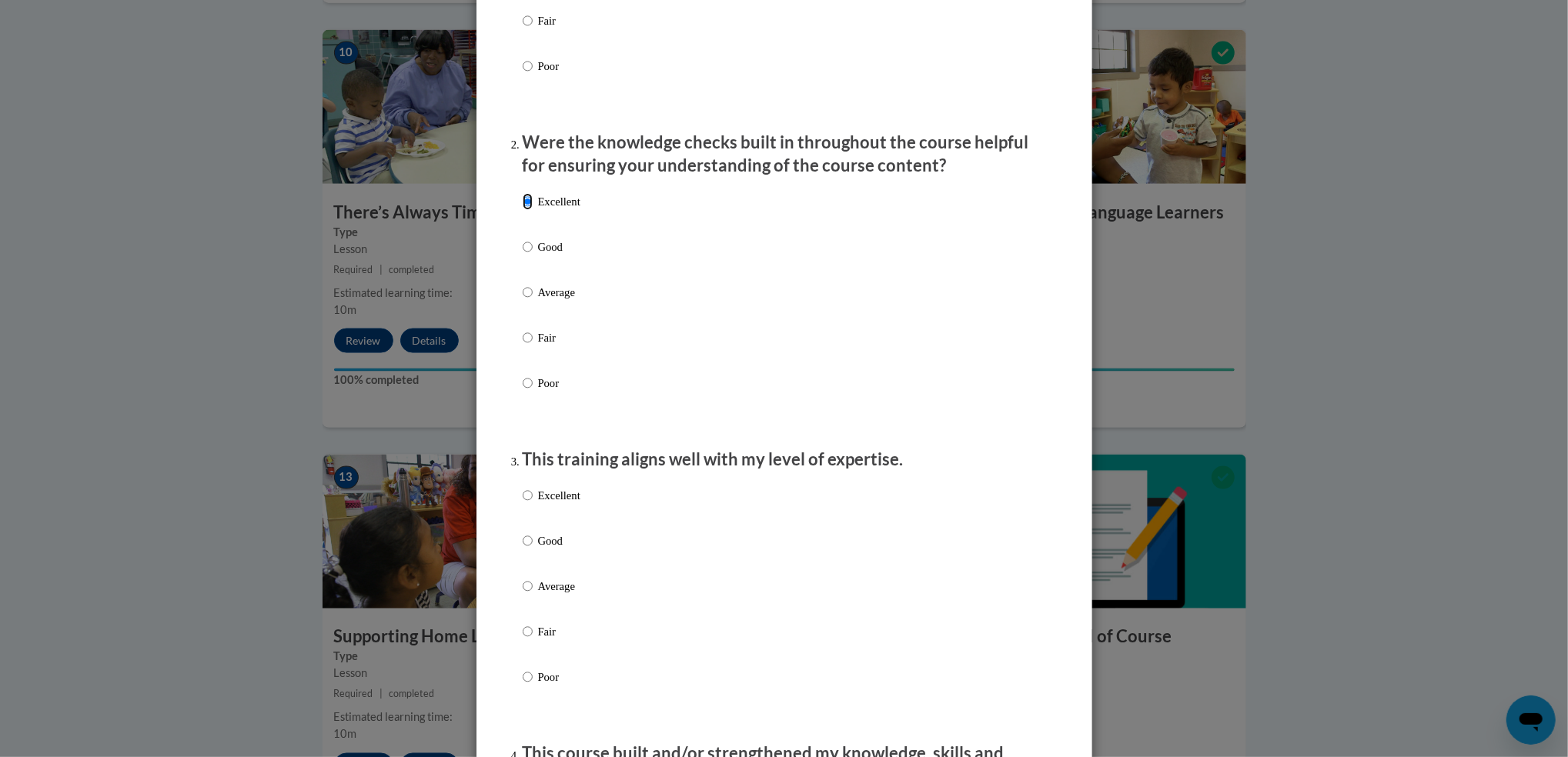
scroll to position [386, 0]
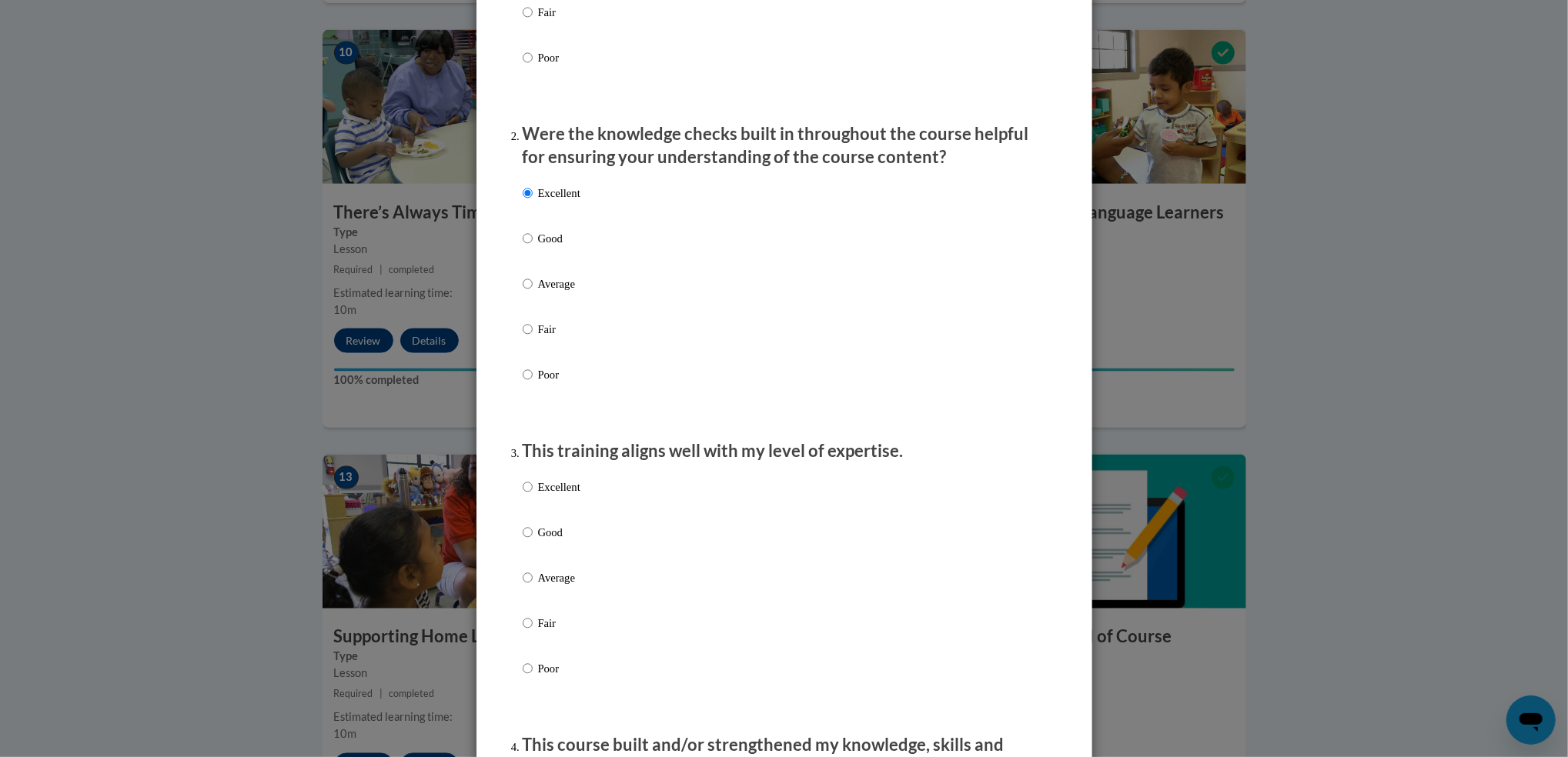
click at [542, 495] on p "Excellent" at bounding box center [559, 486] width 42 height 17
click at [533, 495] on input "Excellent" at bounding box center [527, 486] width 10 height 17
radio input "true"
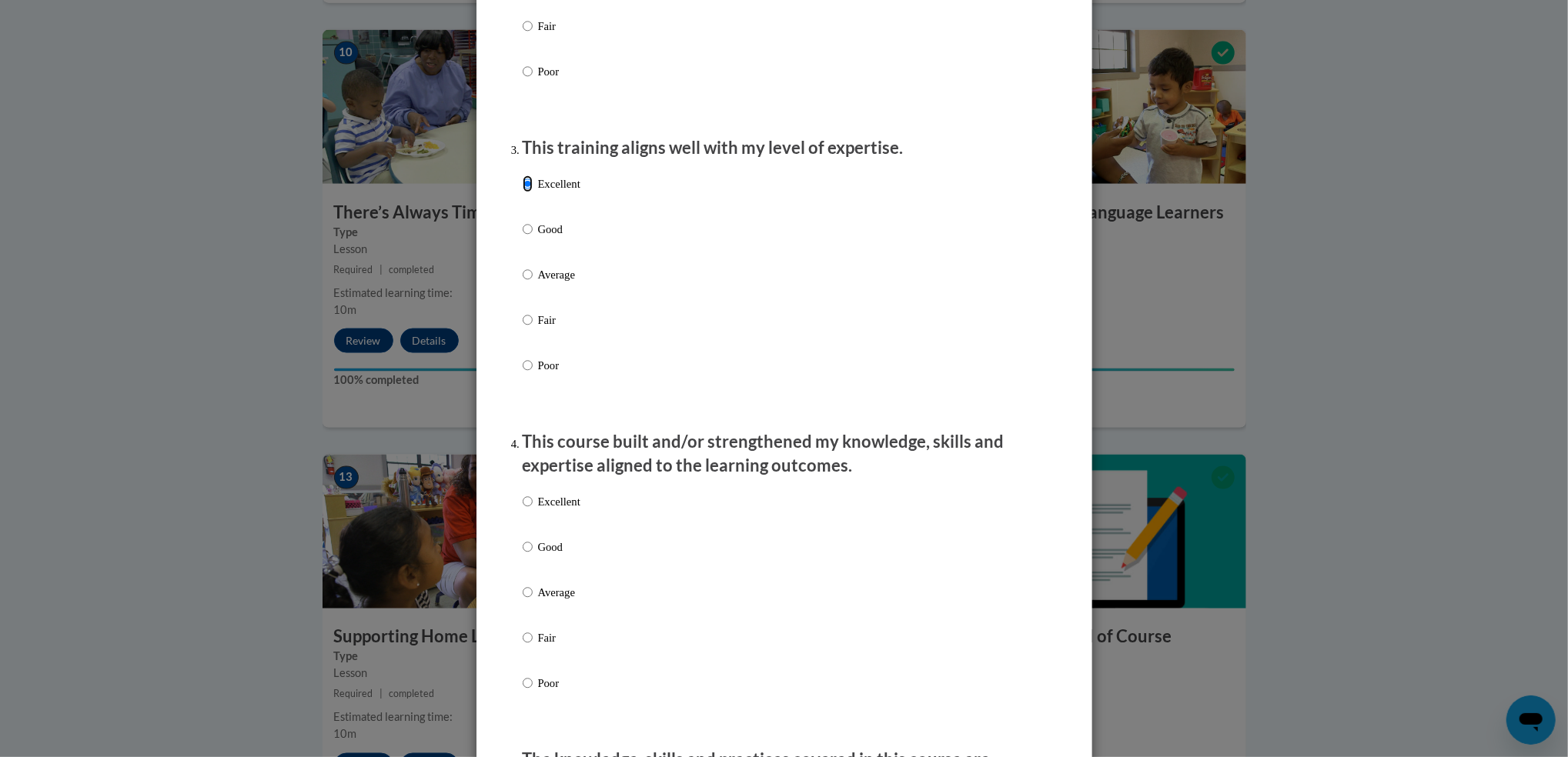
scroll to position [690, 0]
click at [542, 509] on p "Excellent" at bounding box center [559, 500] width 42 height 17
click at [533, 509] on input "Excellent" at bounding box center [527, 500] width 10 height 17
radio input "true"
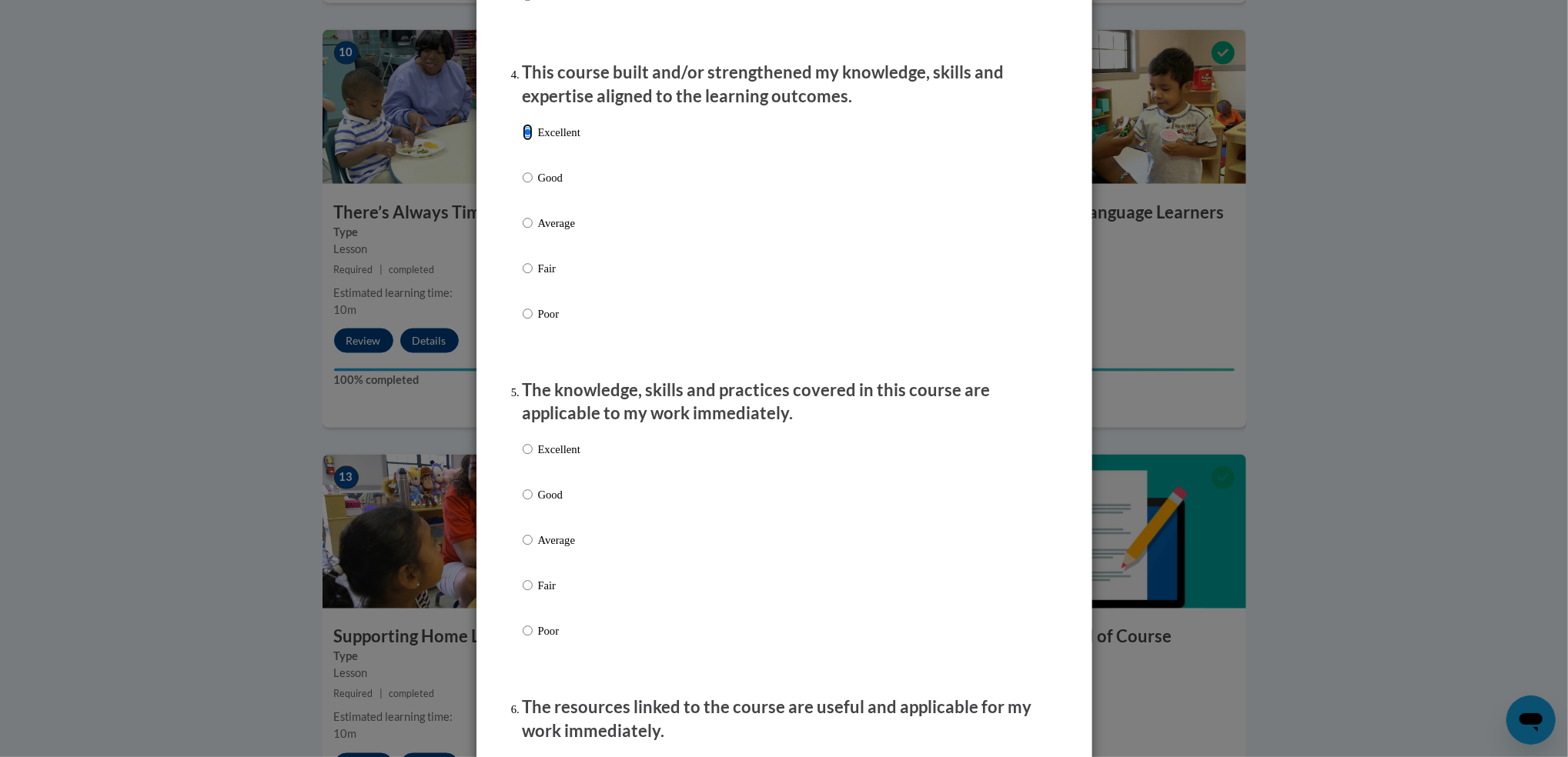
scroll to position [1086, 0]
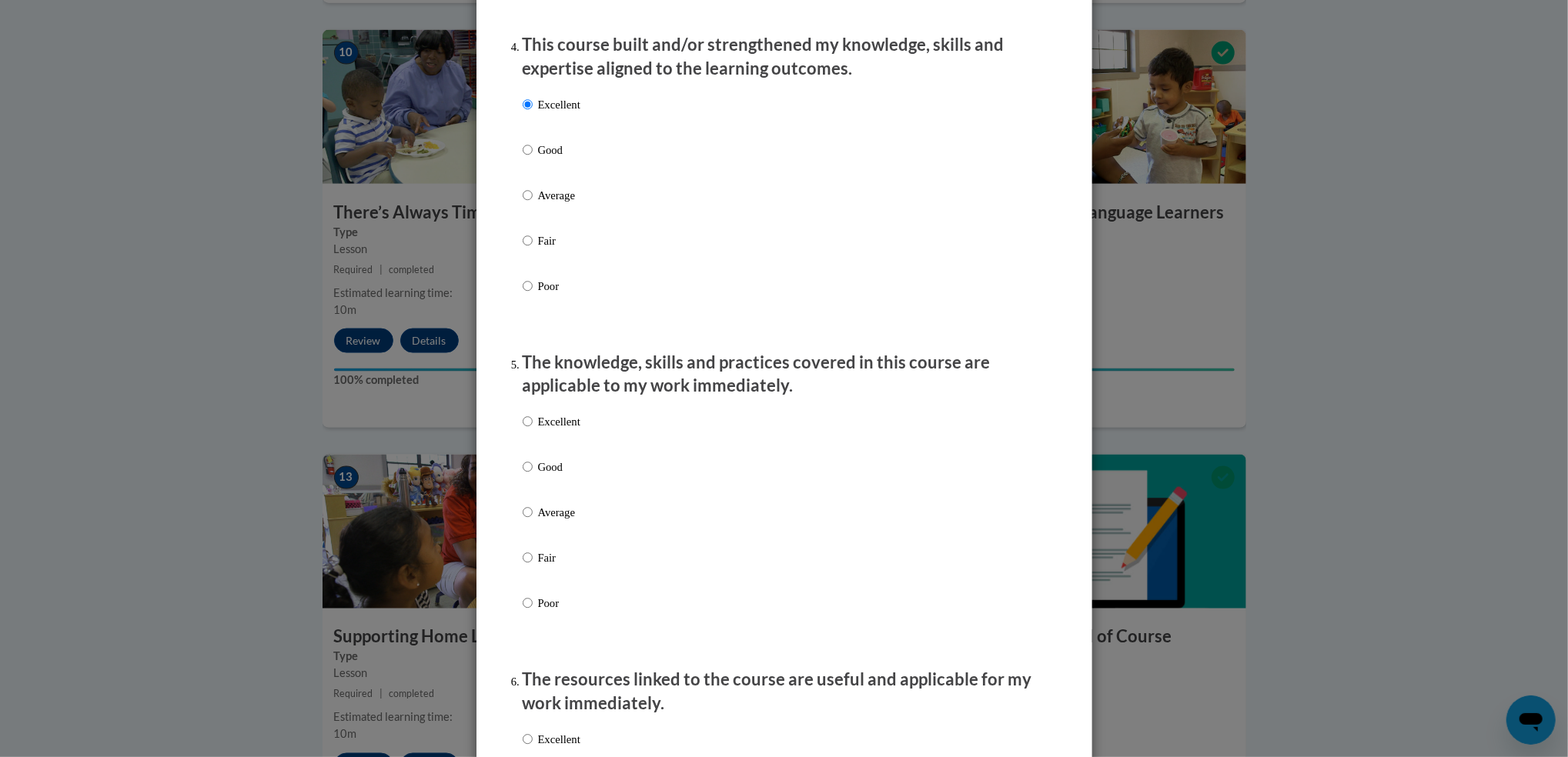
click at [538, 430] on p "Excellent" at bounding box center [559, 421] width 42 height 17
click at [533, 430] on input "Excellent" at bounding box center [527, 421] width 10 height 17
radio input "true"
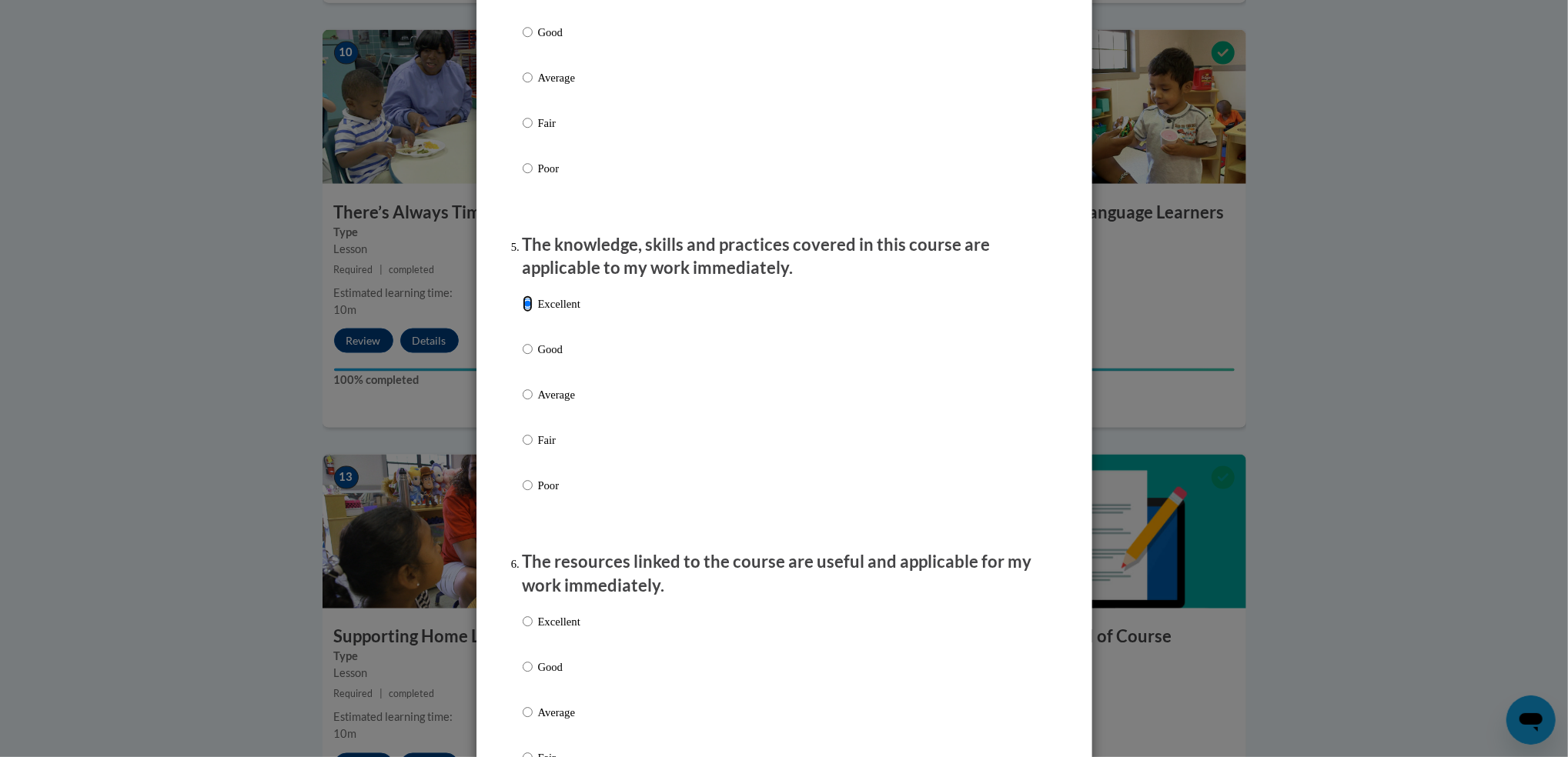
scroll to position [1208, 0]
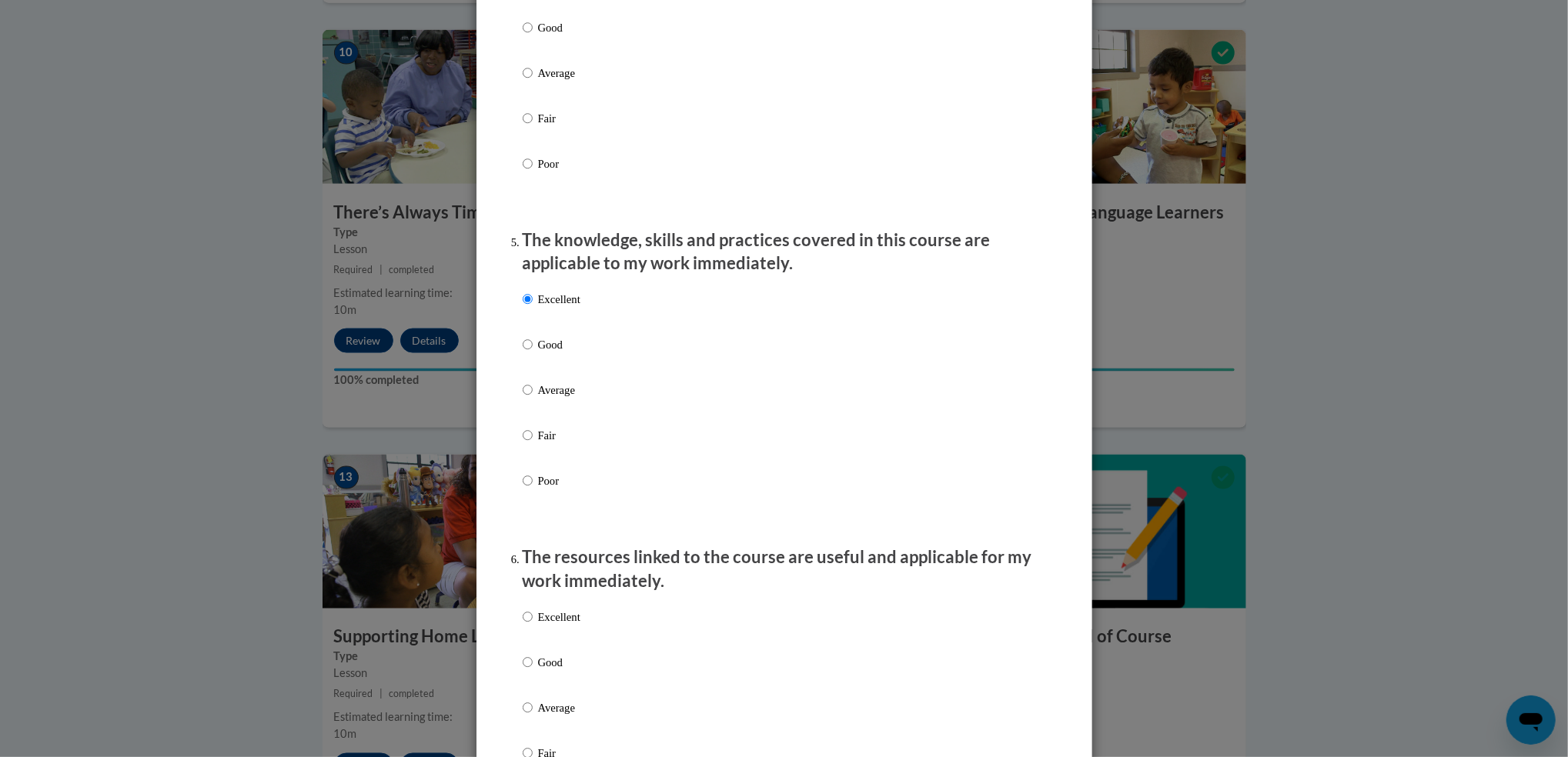
click at [569, 625] on p "Excellent" at bounding box center [559, 616] width 42 height 17
click at [533, 625] on input "Excellent" at bounding box center [527, 616] width 10 height 17
radio input "true"
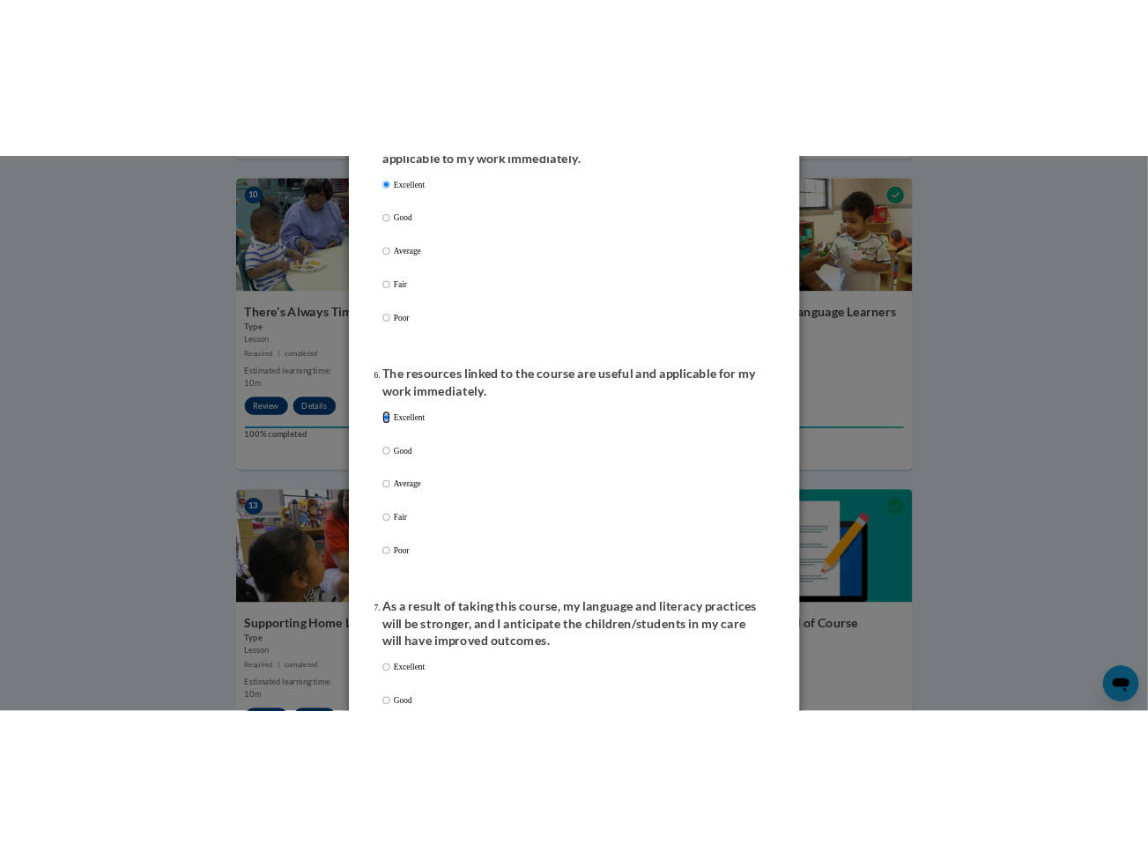
scroll to position [1689, 0]
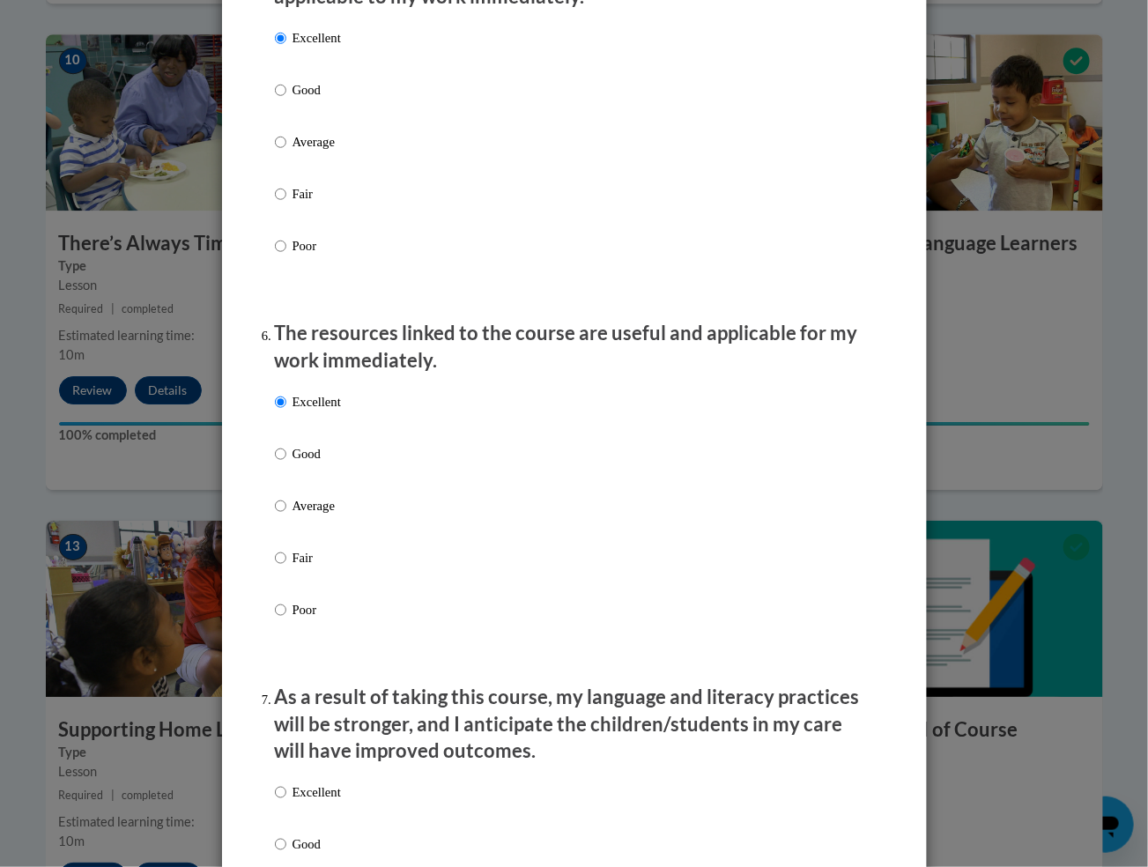
click at [324, 802] on p "Excellent" at bounding box center [317, 791] width 48 height 19
click at [286, 802] on input "Excellent" at bounding box center [280, 791] width 11 height 19
radio input "true"
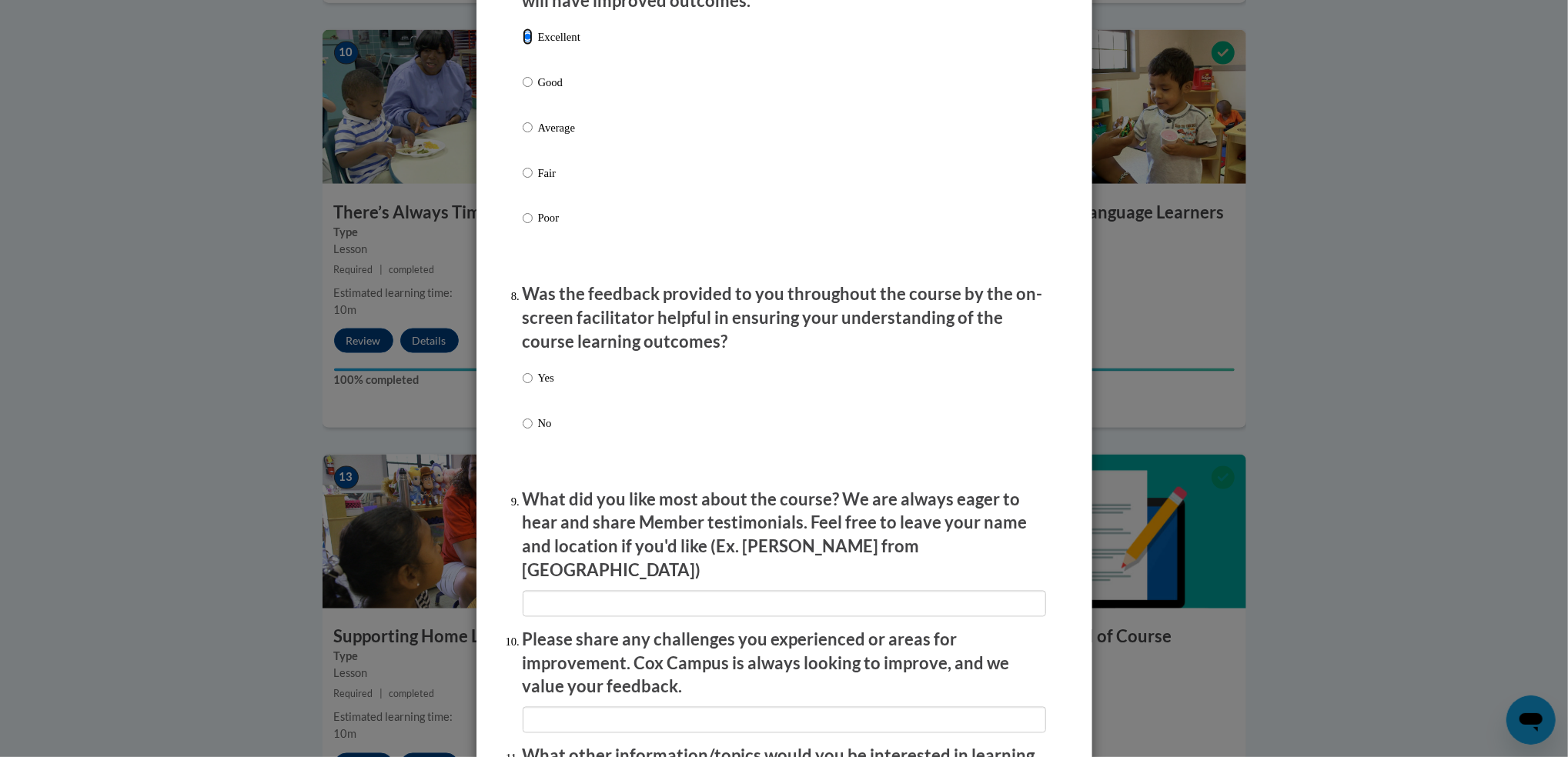
scroll to position [2130, 0]
click at [522, 386] on input "Yes" at bounding box center [527, 377] width 10 height 17
radio input "true"
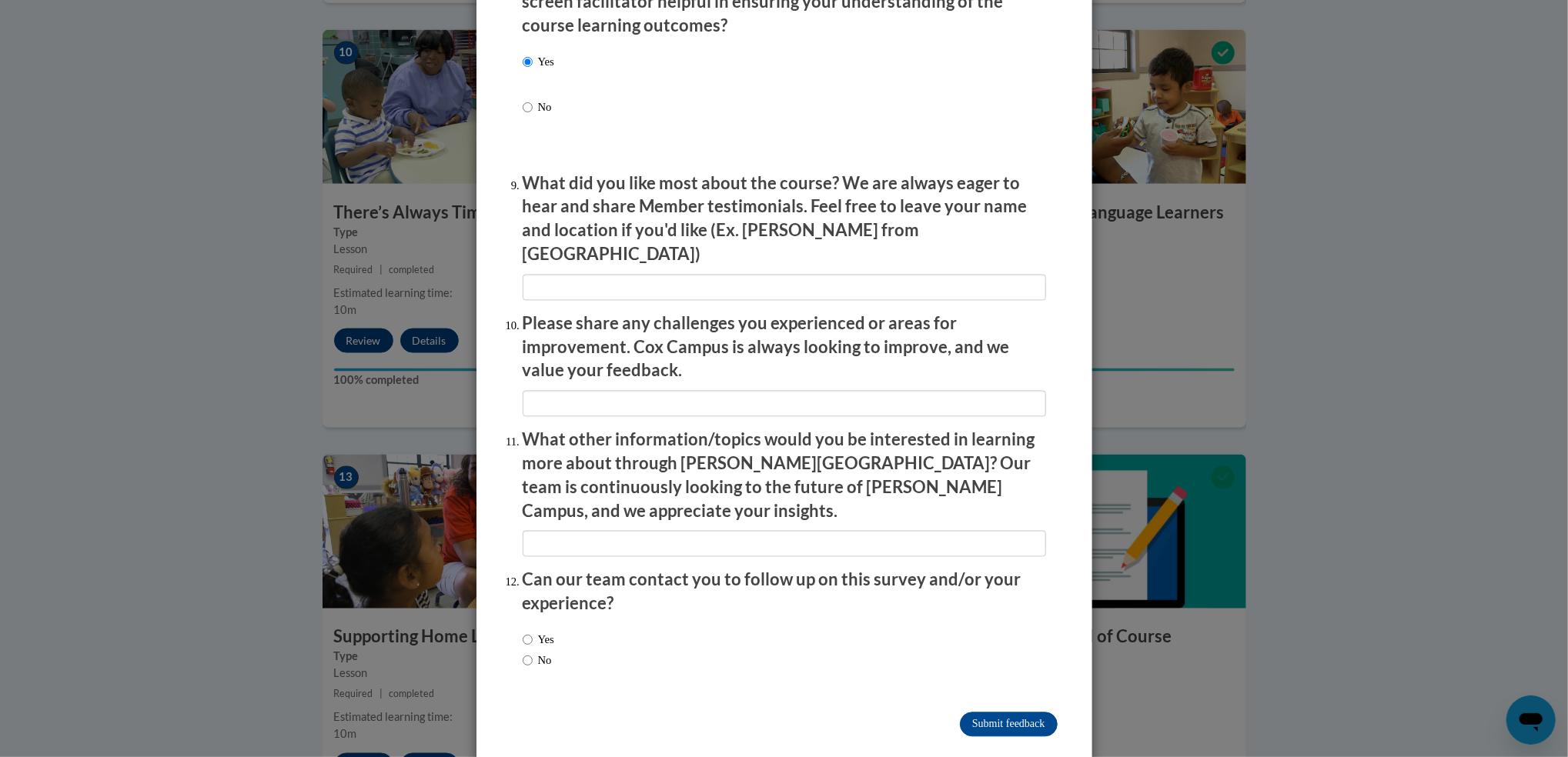
click at [537, 631] on label "Yes" at bounding box center [538, 639] width 31 height 17
click at [533, 631] on input "Yes" at bounding box center [527, 639] width 10 height 17
radio input "true"
click at [977, 712] on input "Submit feedback" at bounding box center [1008, 724] width 97 height 24
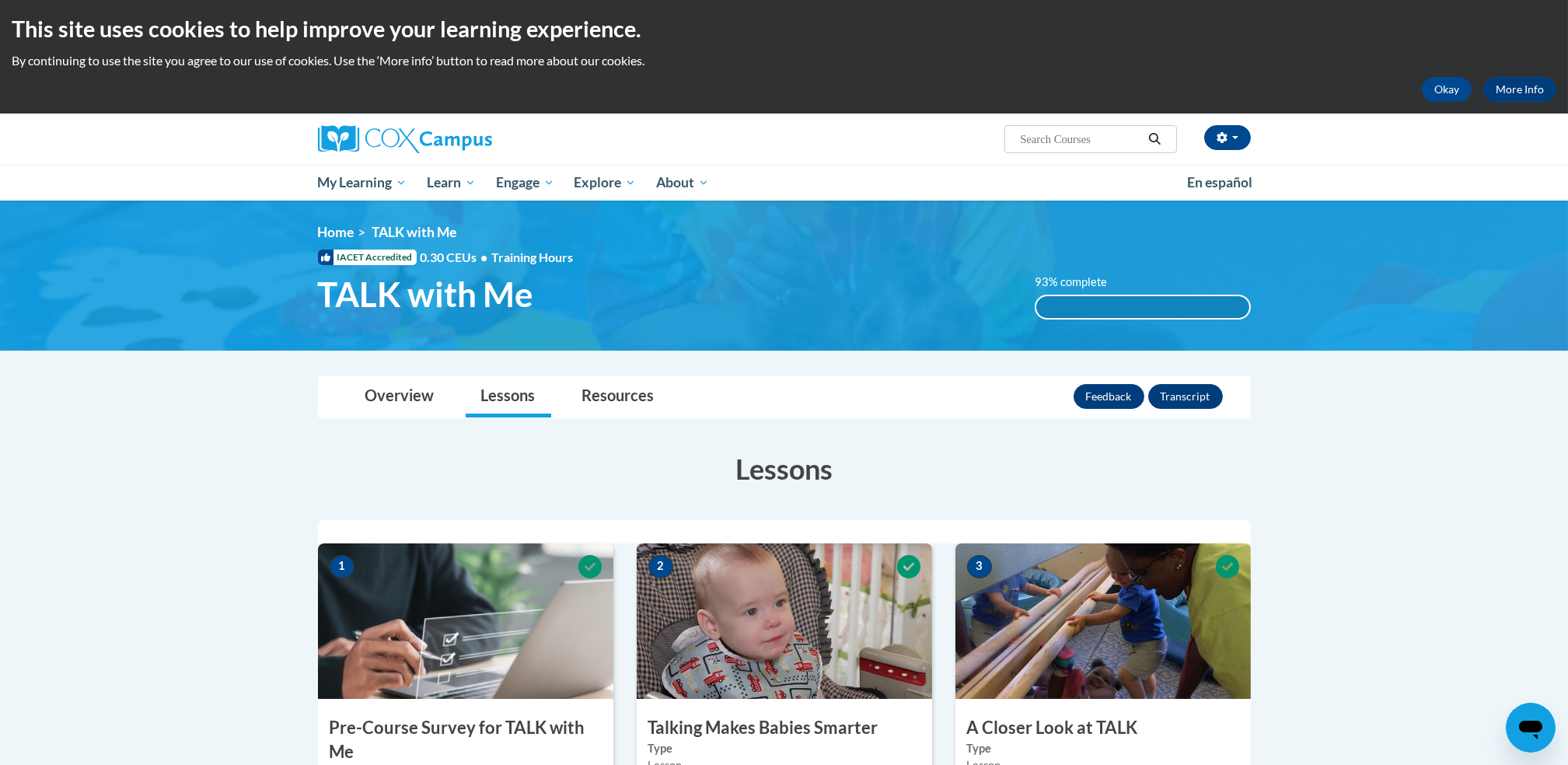
scroll to position [0, 0]
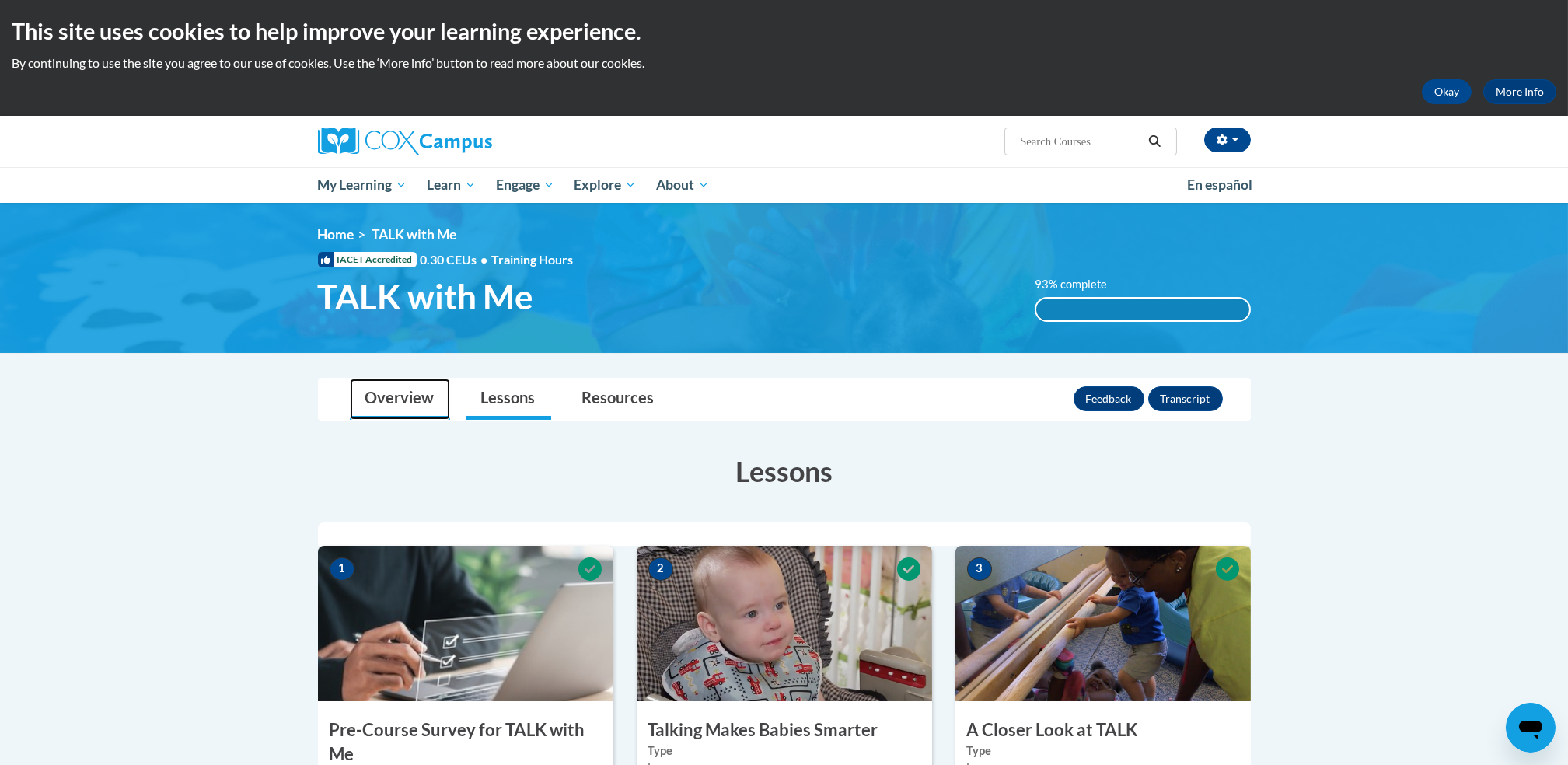
click at [402, 384] on link "Overview" at bounding box center [401, 399] width 101 height 41
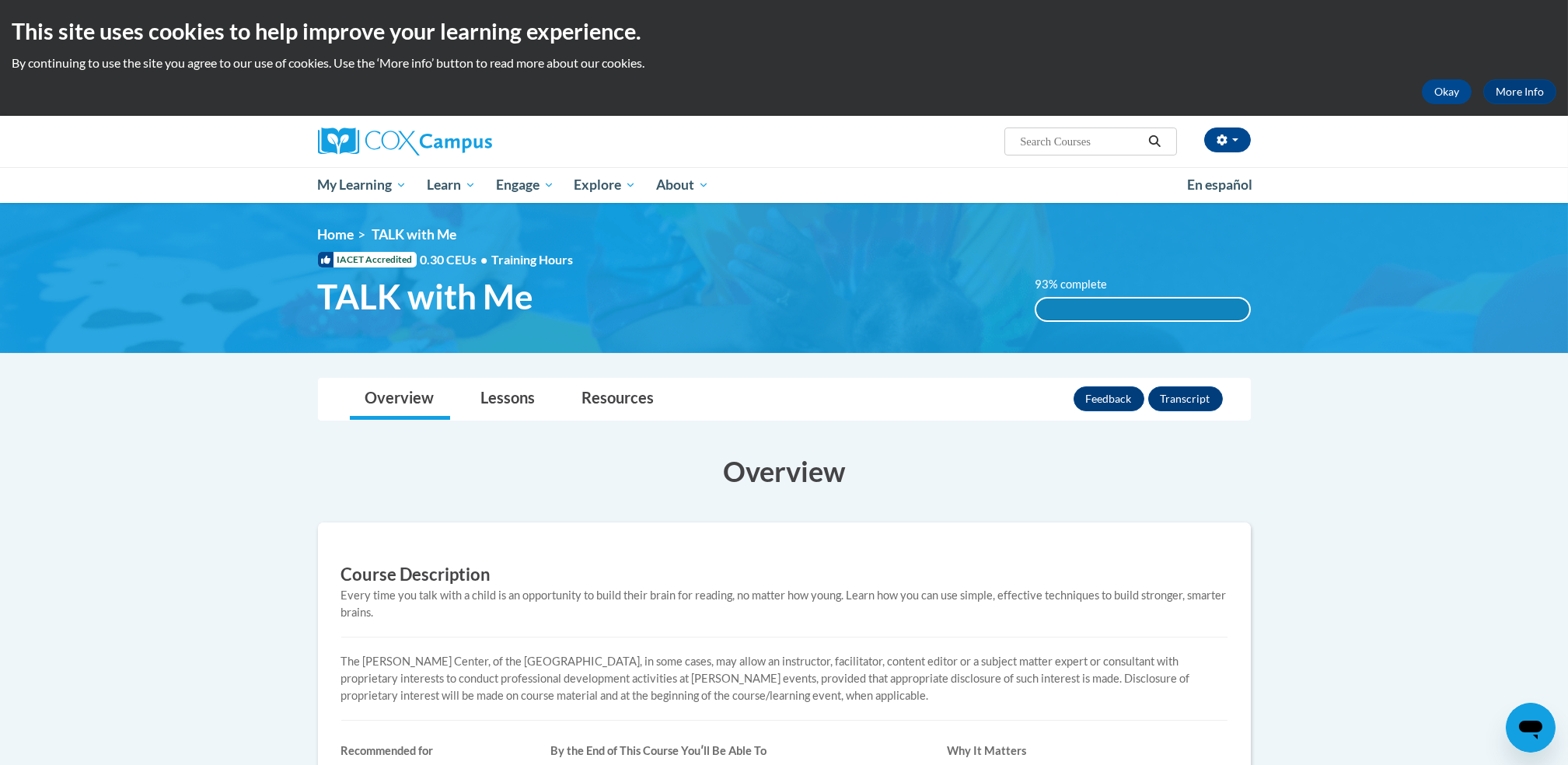
click at [1062, 307] on div "93% complete" at bounding box center [1143, 309] width 213 height 22
click at [500, 402] on link "Lessons" at bounding box center [508, 399] width 86 height 41
